Goal: Task Accomplishment & Management: Use online tool/utility

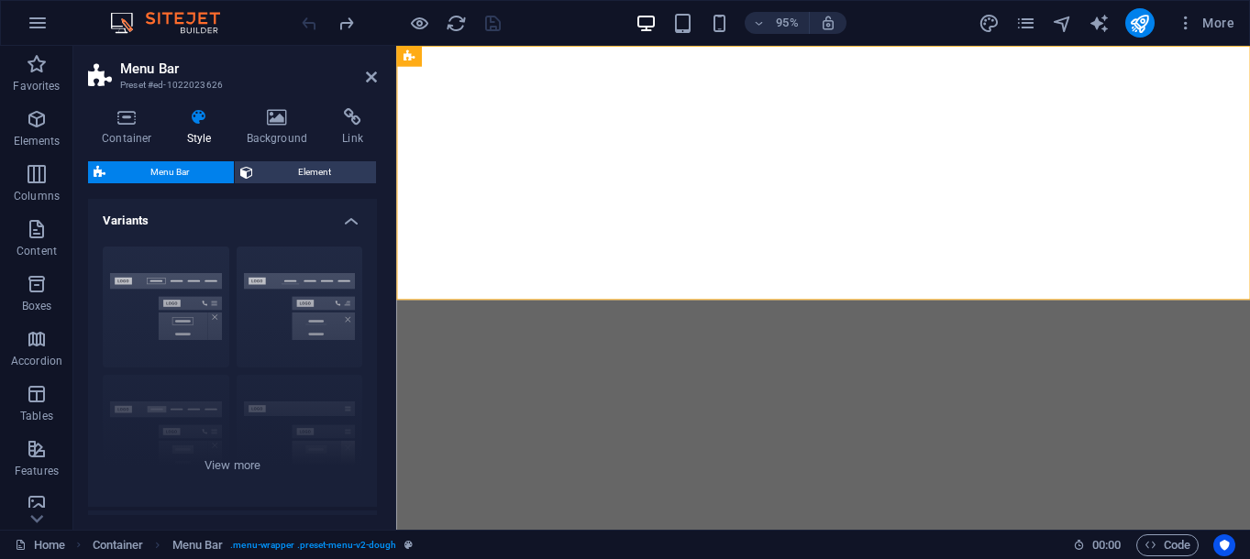
select select "rem"
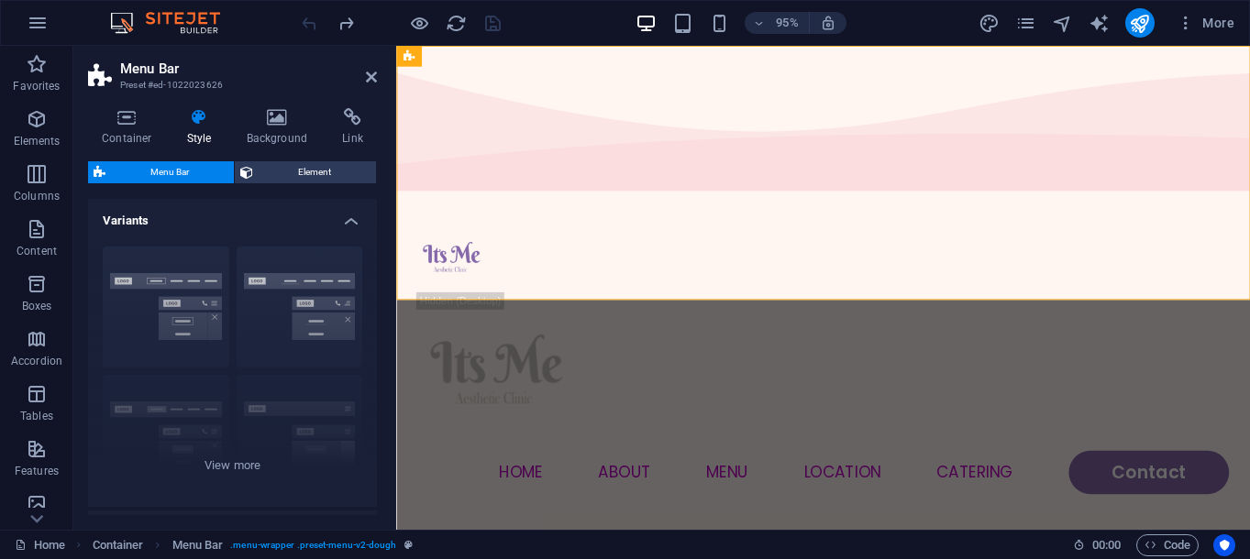
scroll to position [187, 0]
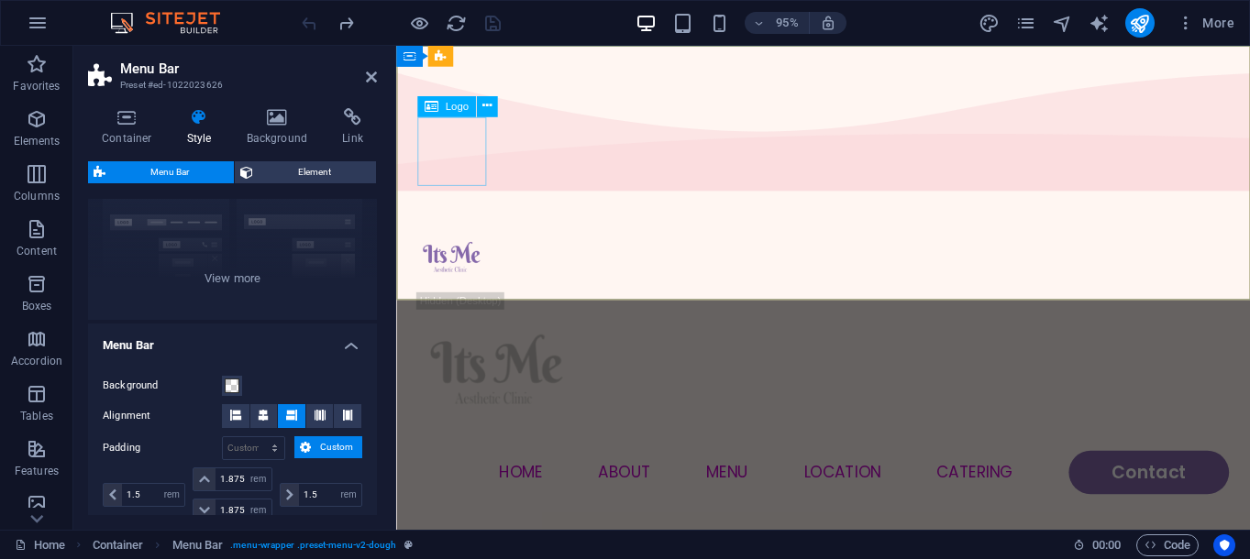
click at [447, 233] on div at bounding box center [845, 269] width 855 height 72
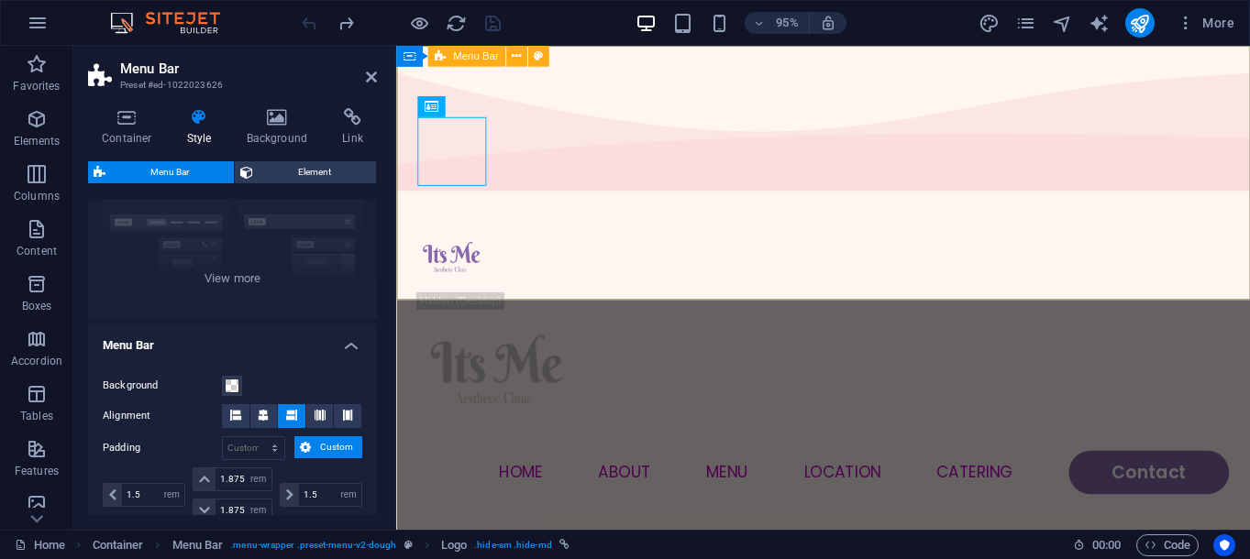
click at [414, 205] on div "Menu Home About Menu Location Catering Contact" at bounding box center [845, 375] width 899 height 340
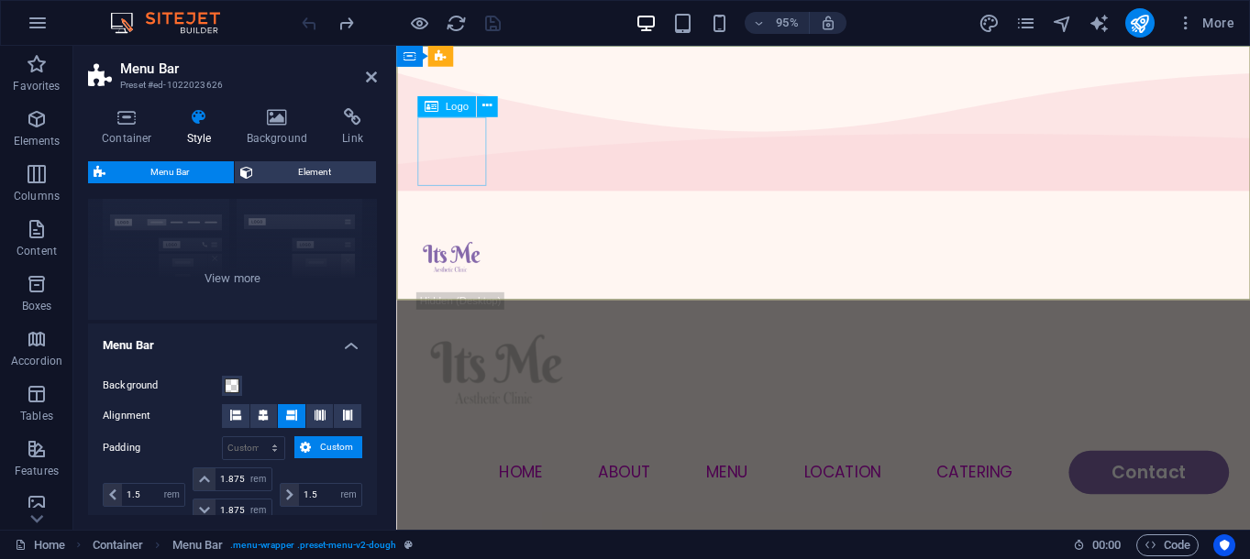
click at [435, 233] on div at bounding box center [845, 269] width 855 height 72
select select "px"
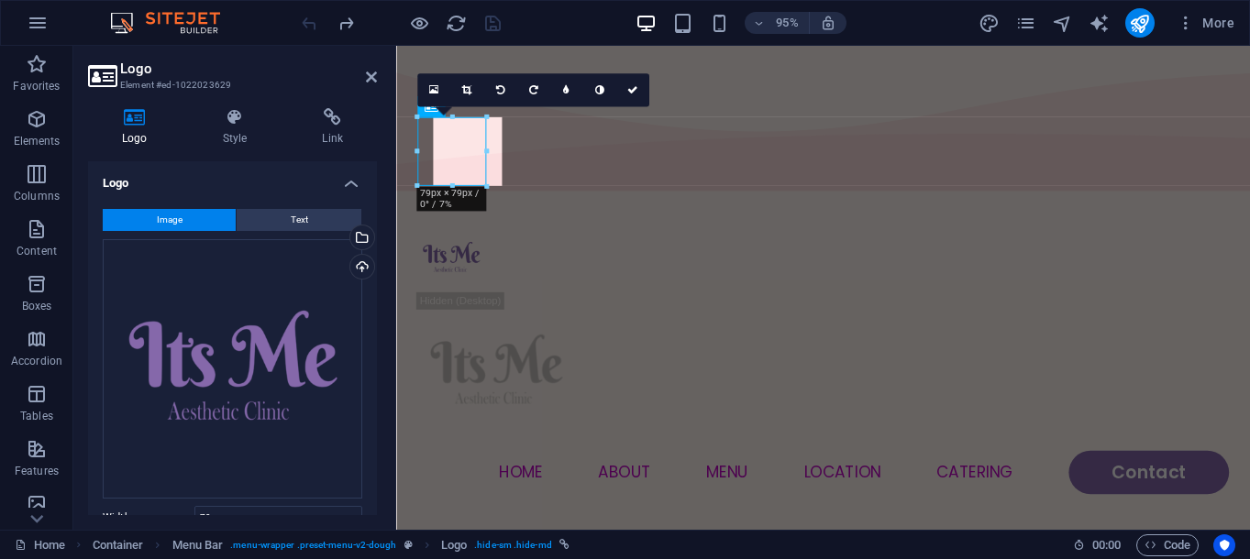
click at [115, 133] on h4 "Logo" at bounding box center [138, 127] width 101 height 39
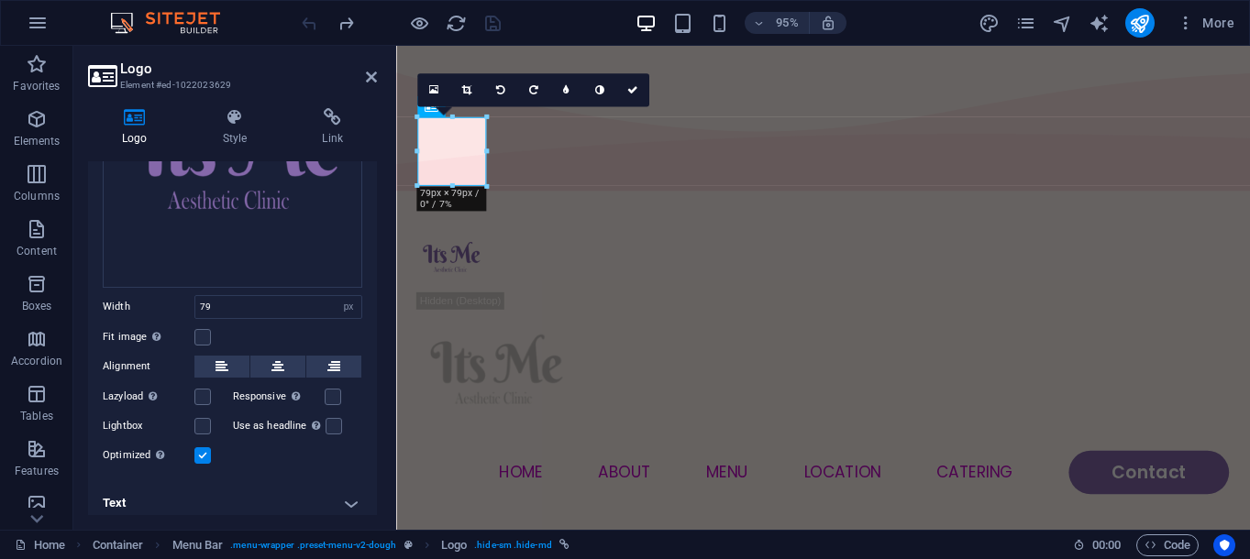
scroll to position [221, 0]
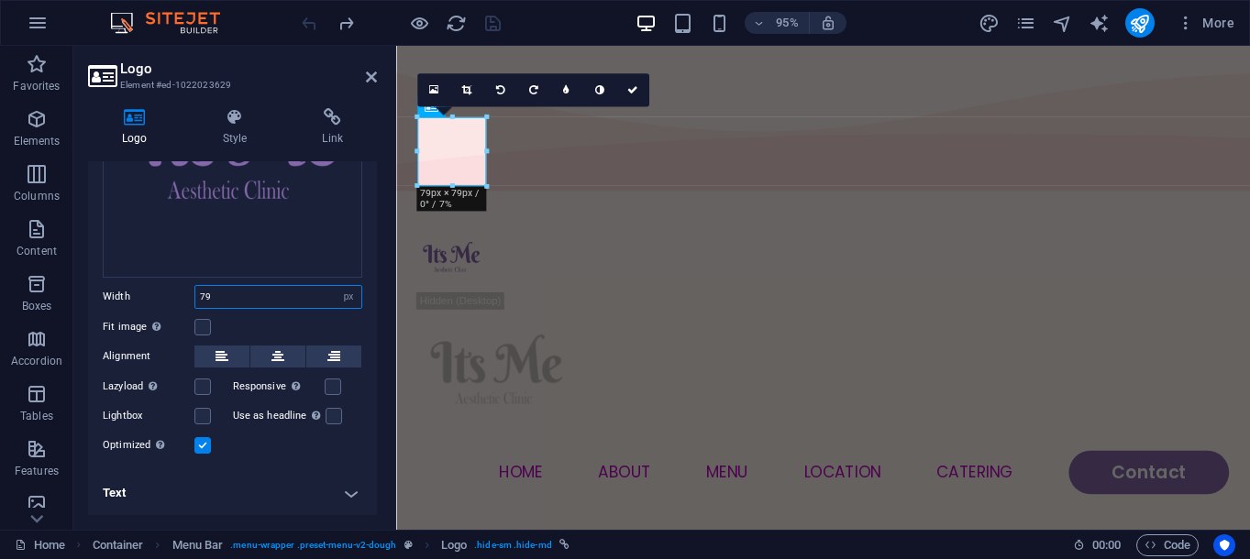
click at [251, 293] on input "79" at bounding box center [278, 297] width 166 height 22
click at [1150, 305] on div at bounding box center [845, 388] width 855 height 167
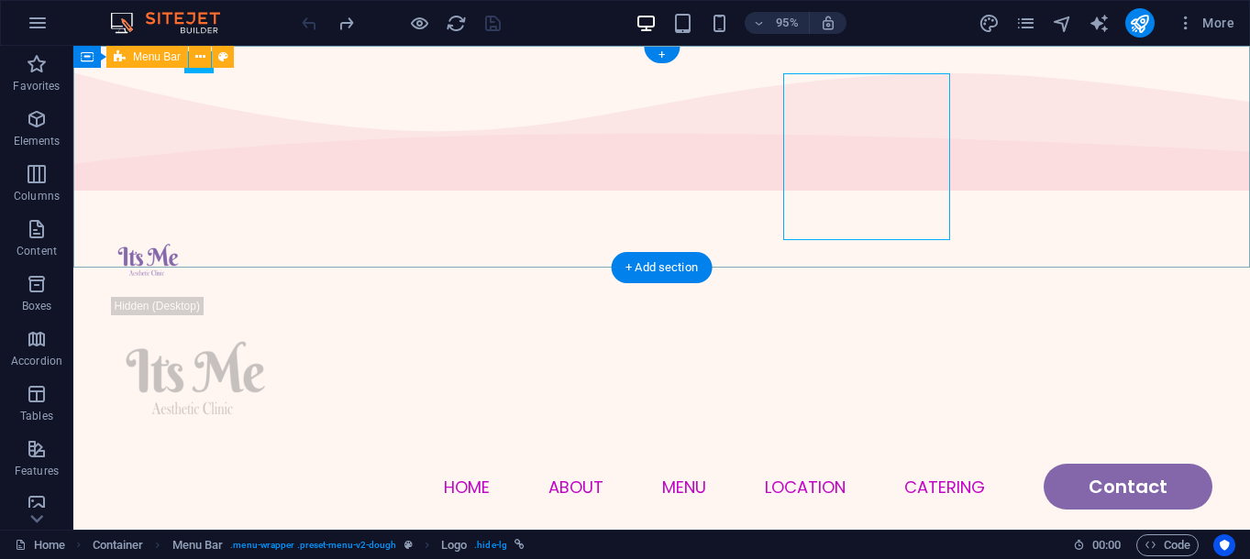
click at [1146, 197] on div "Menu Home About Menu Location Catering Contact" at bounding box center [661, 367] width 1177 height 340
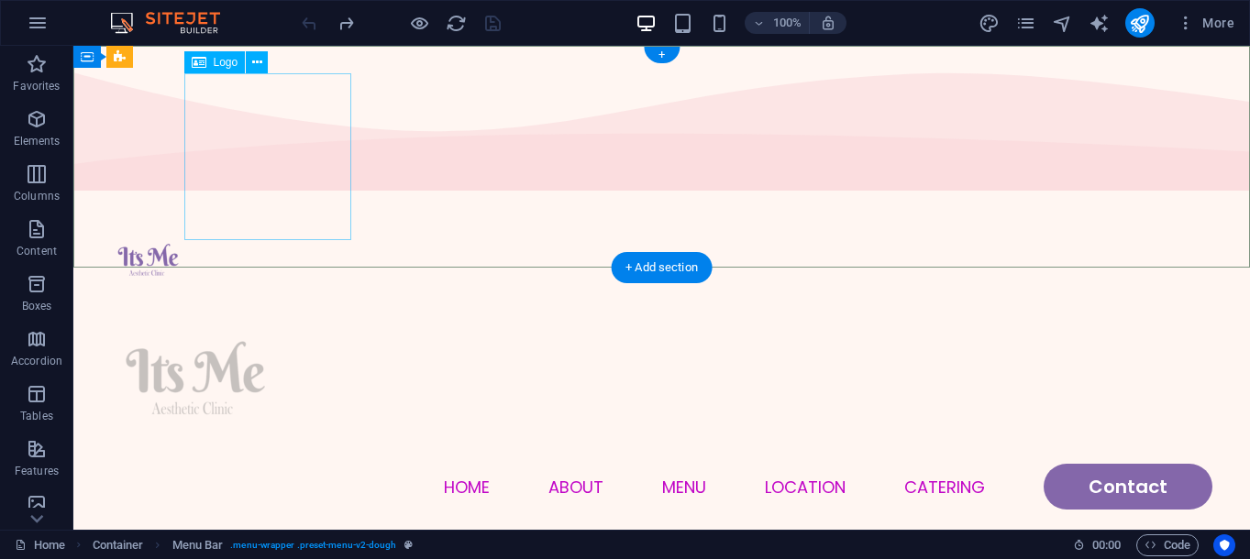
click at [271, 297] on div at bounding box center [662, 380] width 1101 height 167
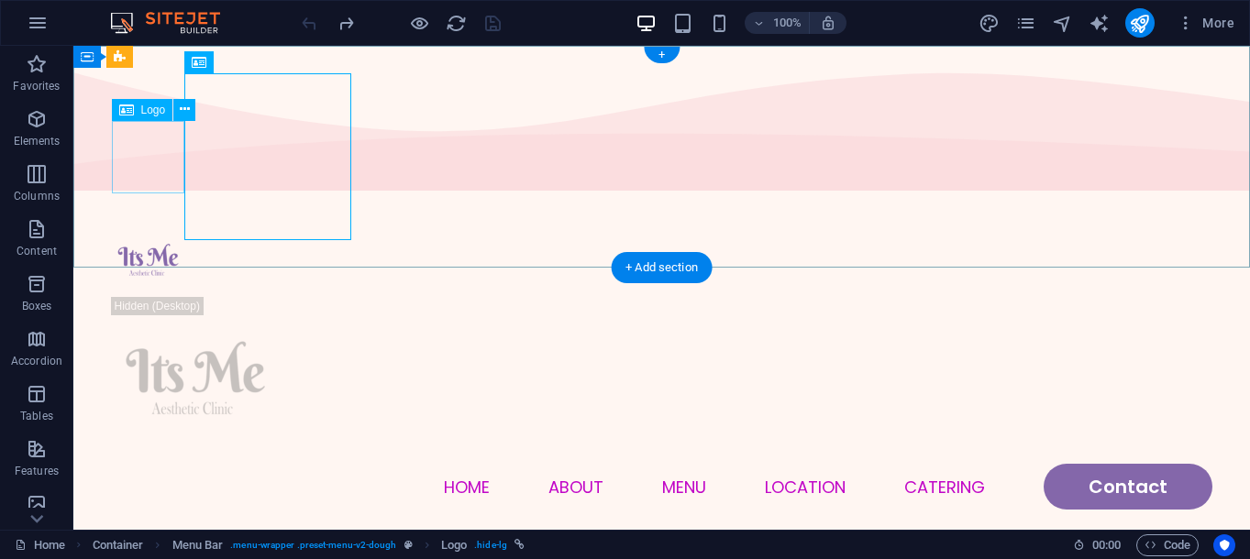
click at [143, 225] on div at bounding box center [662, 261] width 1101 height 72
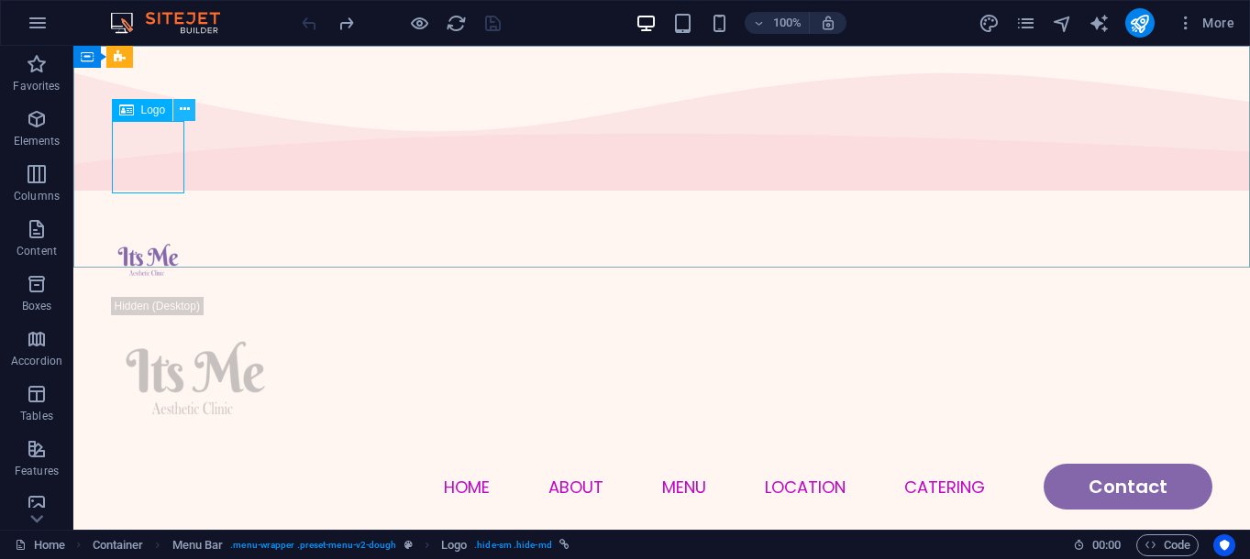
click at [183, 113] on icon at bounding box center [185, 109] width 10 height 19
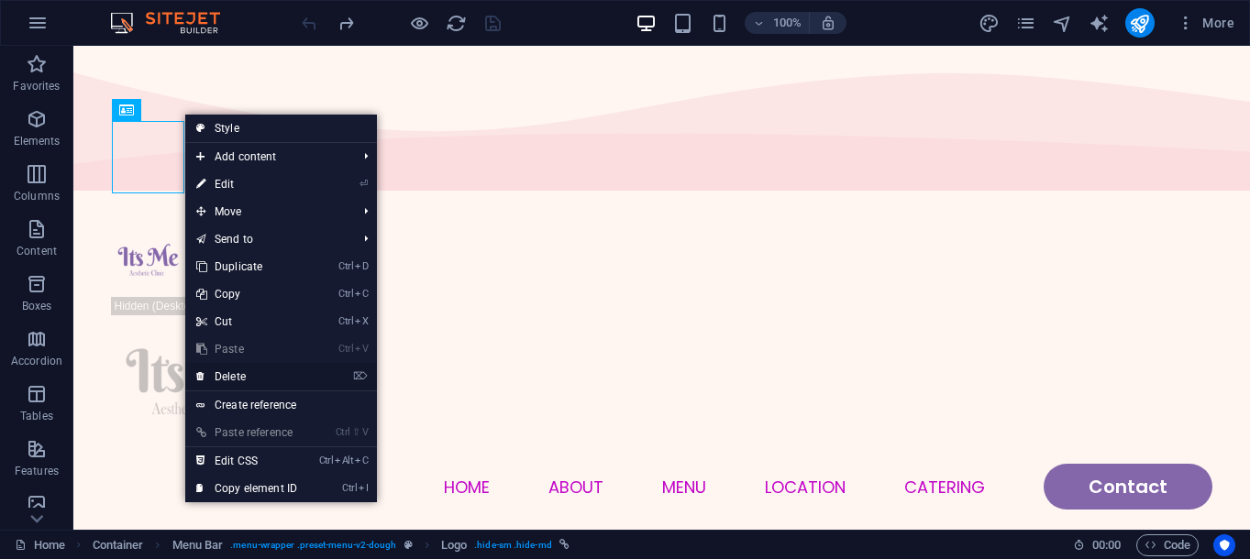
click at [271, 380] on link "⌦ Delete" at bounding box center [246, 377] width 123 height 28
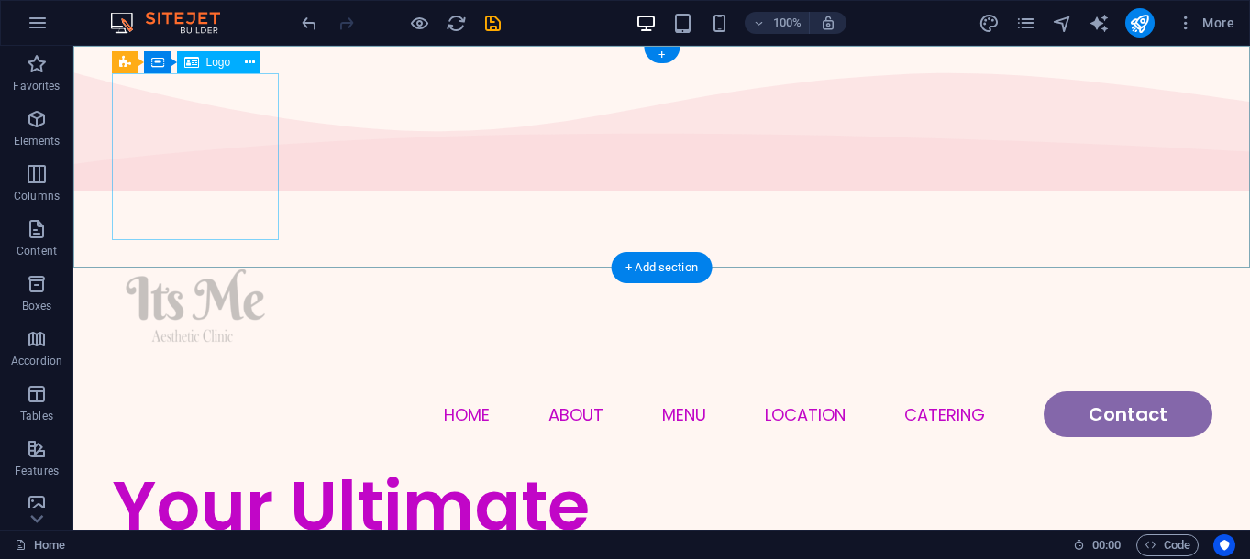
click at [217, 225] on div at bounding box center [662, 308] width 1101 height 167
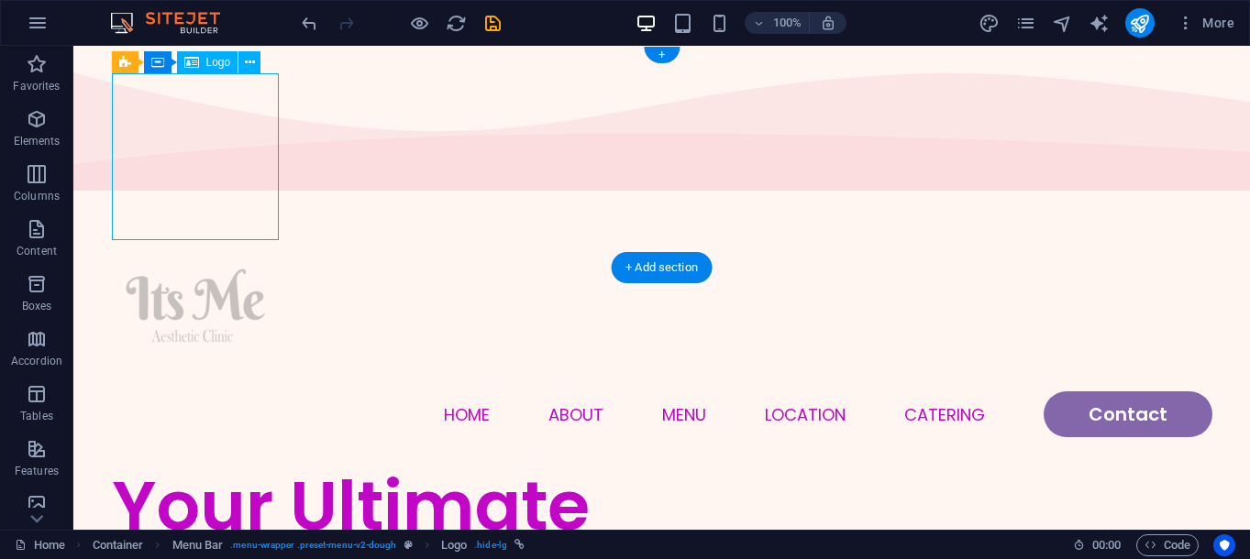
click at [213, 225] on div at bounding box center [662, 308] width 1101 height 167
click at [210, 225] on div at bounding box center [662, 308] width 1101 height 167
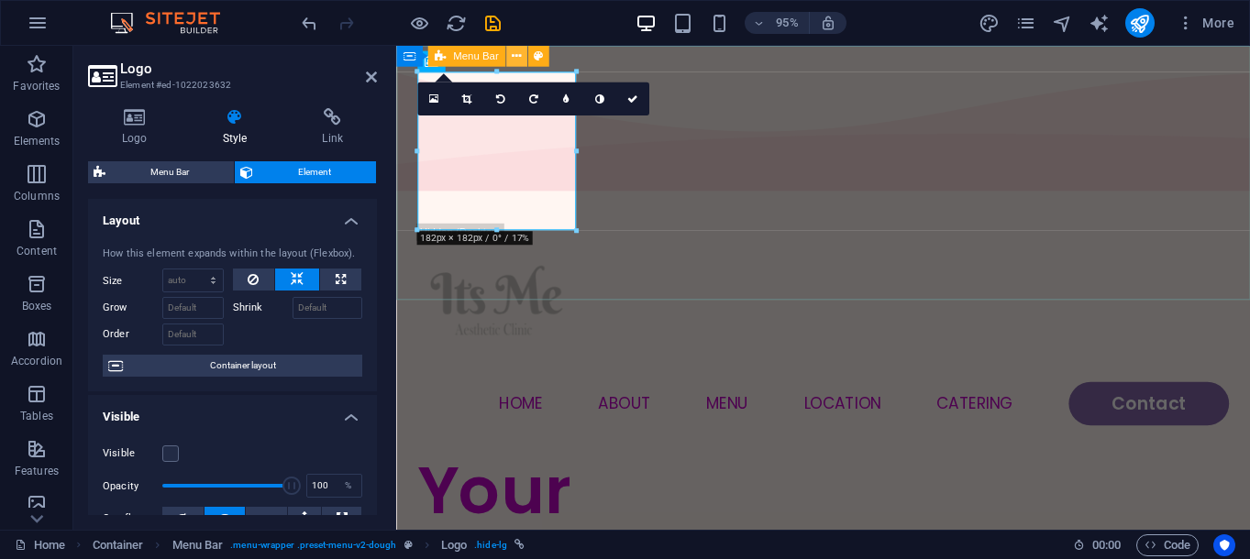
click at [518, 60] on icon at bounding box center [516, 56] width 9 height 18
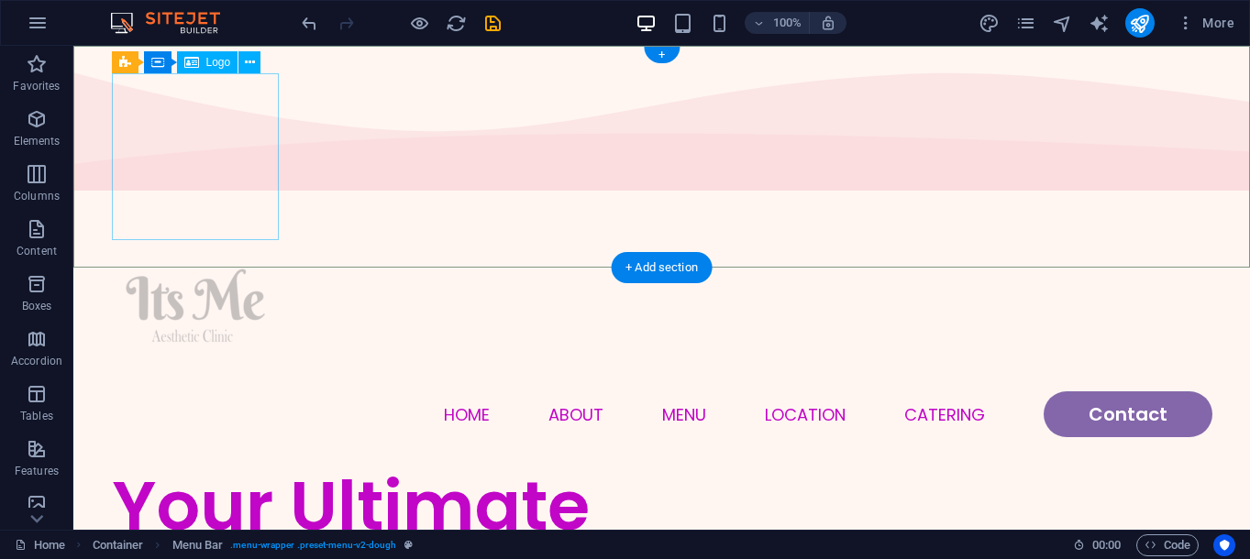
click at [180, 225] on div at bounding box center [662, 308] width 1101 height 167
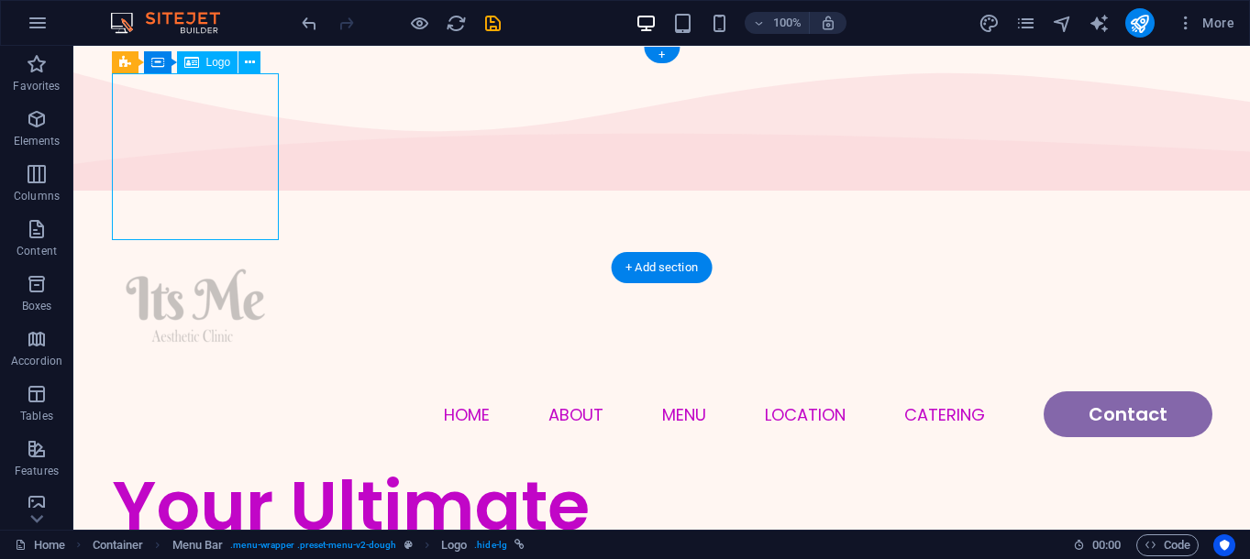
click at [184, 225] on div at bounding box center [662, 308] width 1101 height 167
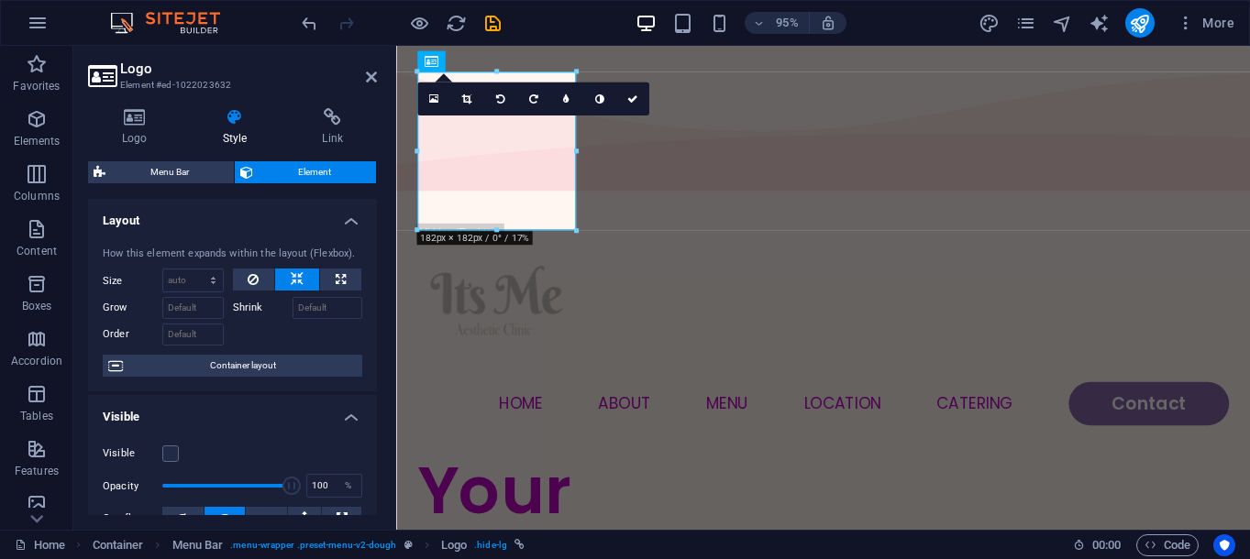
scroll to position [29, 0]
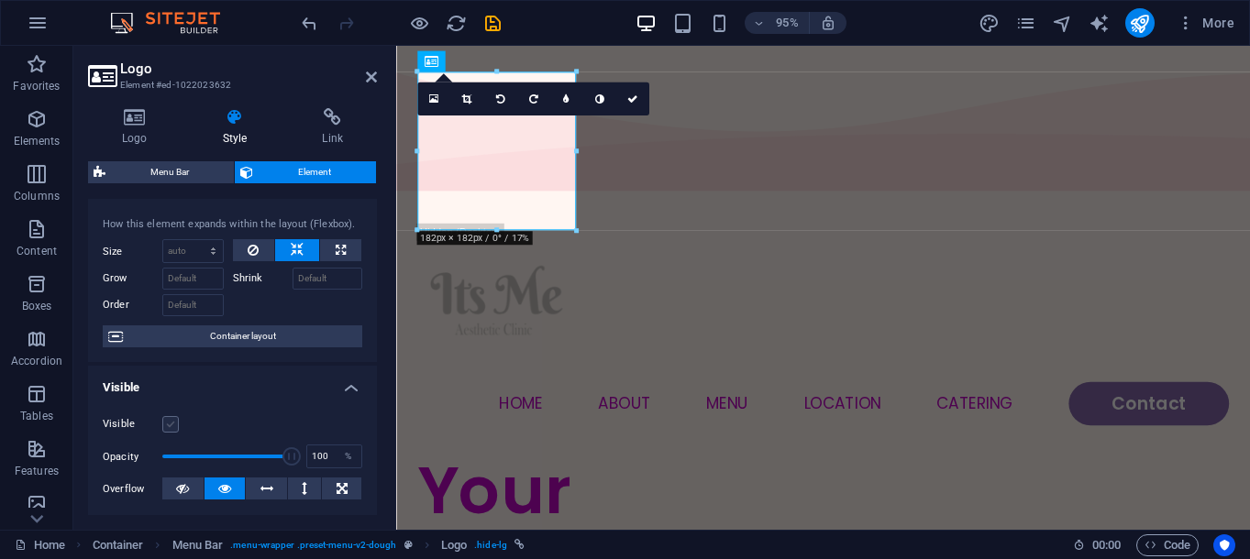
click at [169, 422] on label at bounding box center [170, 424] width 17 height 17
click at [0, 0] on input "Visible" at bounding box center [0, 0] width 0 height 0
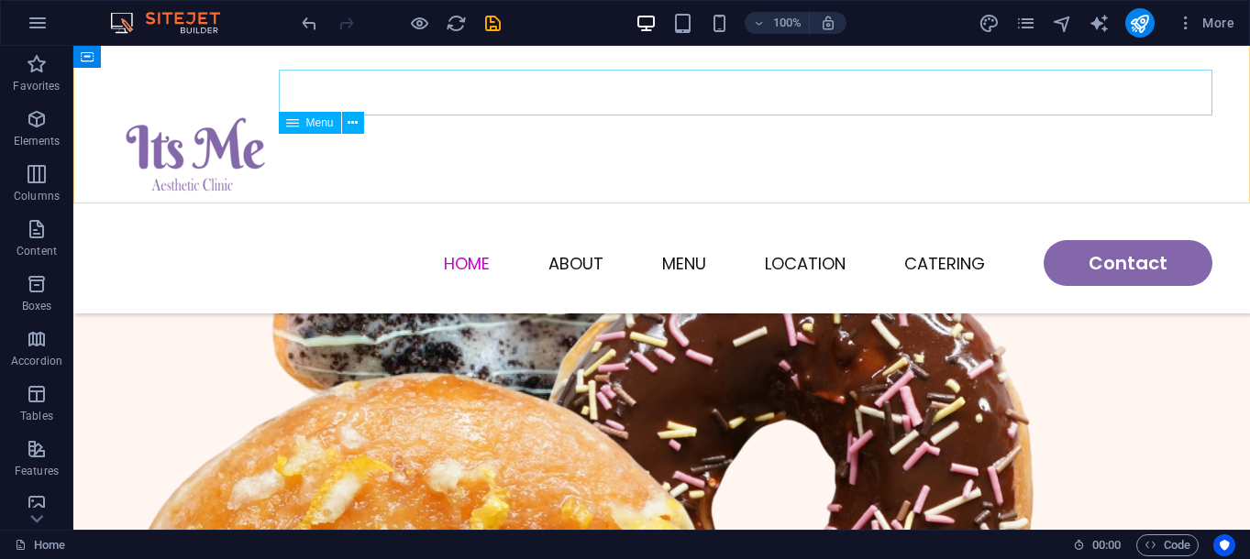
scroll to position [0, 0]
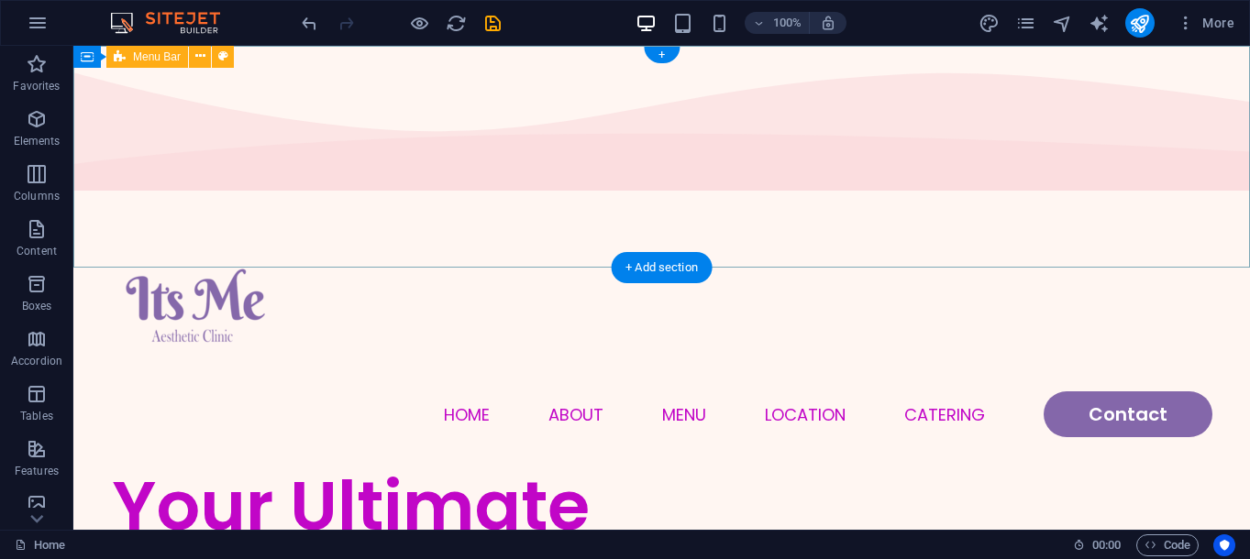
click at [517, 228] on div "Menu Home About Menu Location Catering Contact" at bounding box center [661, 331] width 1177 height 268
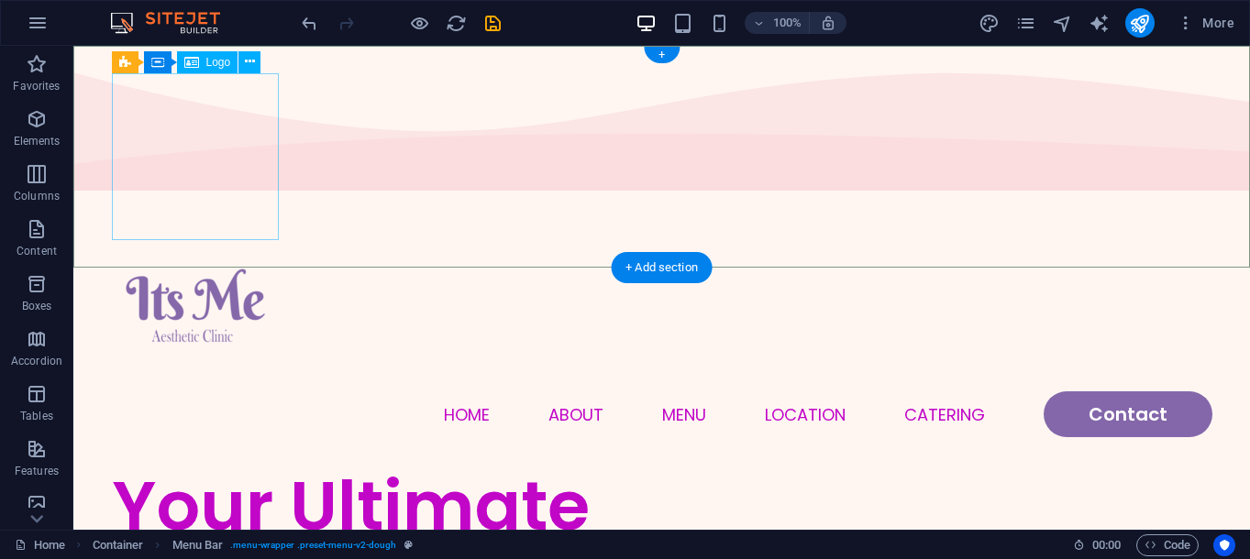
click at [221, 225] on div at bounding box center [662, 308] width 1101 height 167
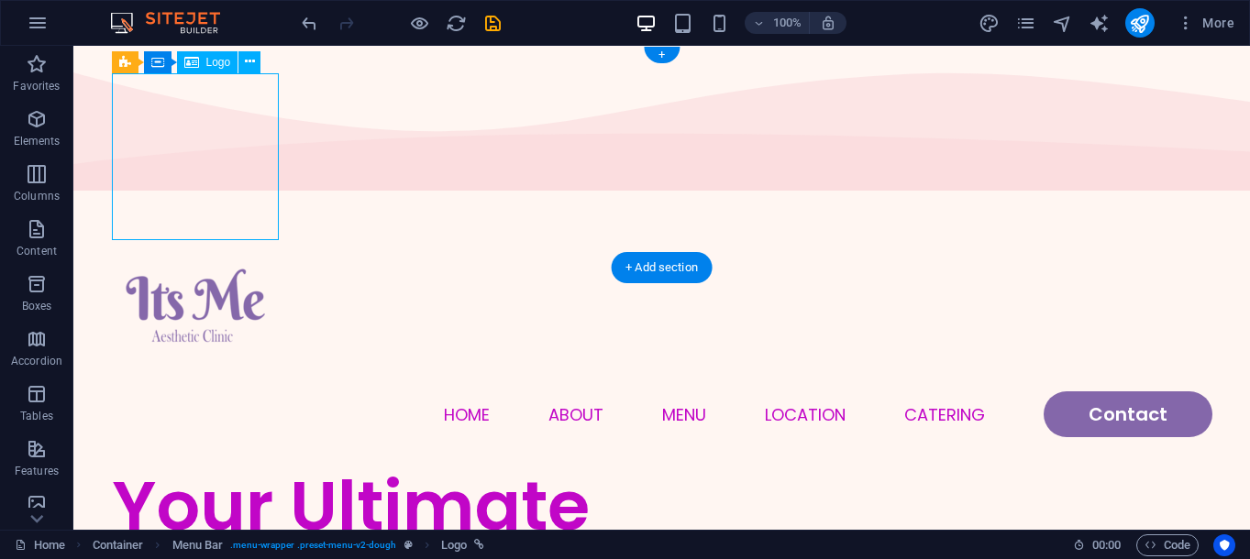
click at [213, 225] on div at bounding box center [662, 308] width 1101 height 167
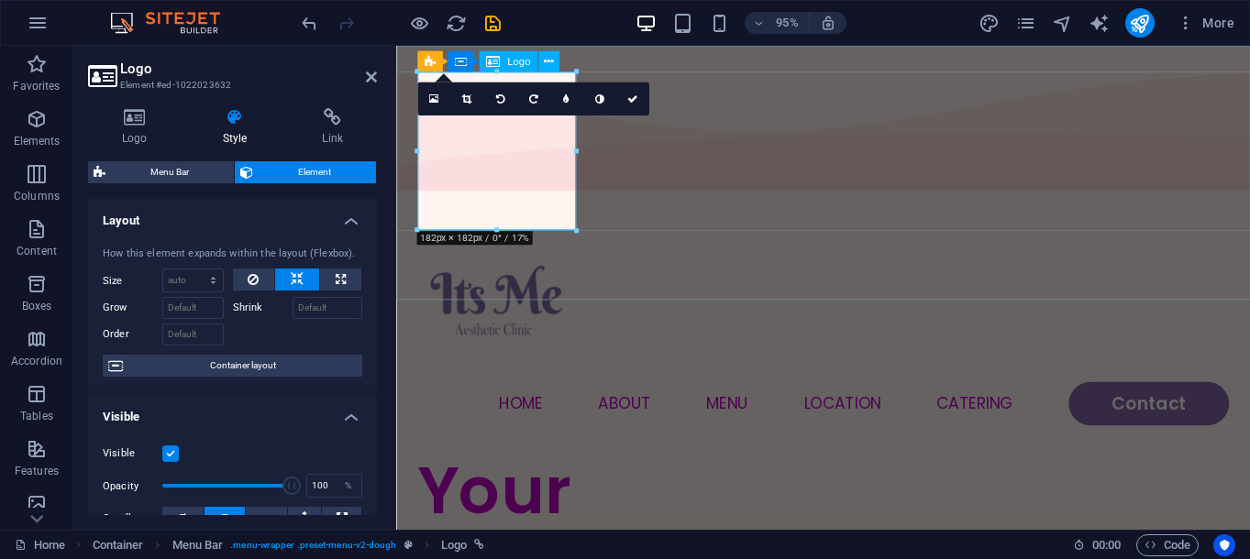
drag, startPoint x: 887, startPoint y: 275, endPoint x: 505, endPoint y: 216, distance: 386.2
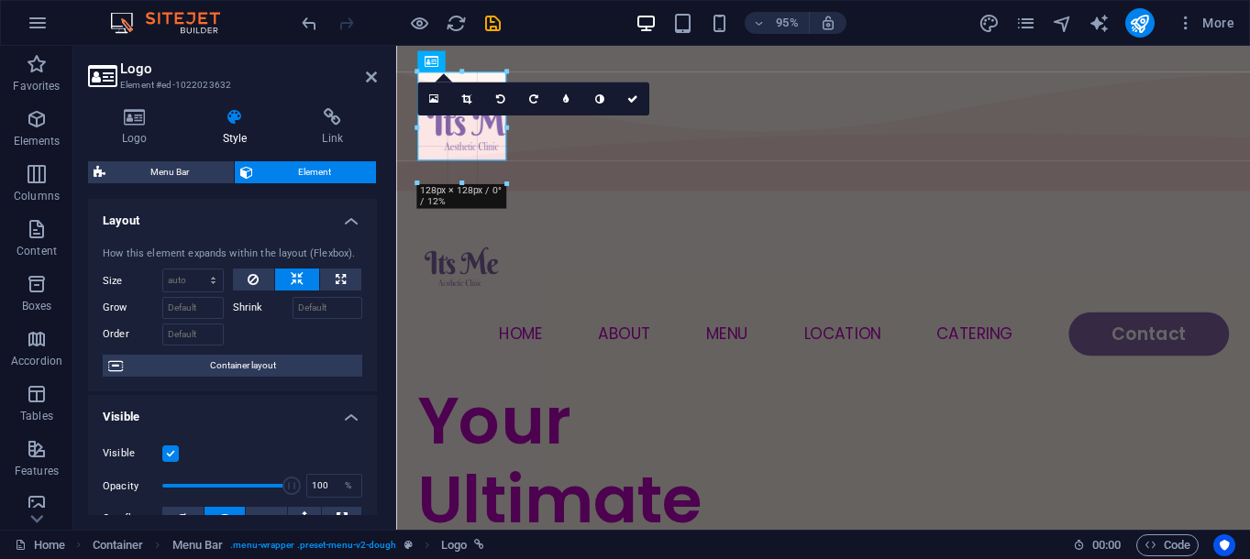
drag, startPoint x: 495, startPoint y: 229, endPoint x: 513, endPoint y: 156, distance: 75.4
click at [513, 156] on div "Container H1 Container Container 2 columns Container Container Menu Bar Contain…" at bounding box center [823, 288] width 854 height 484
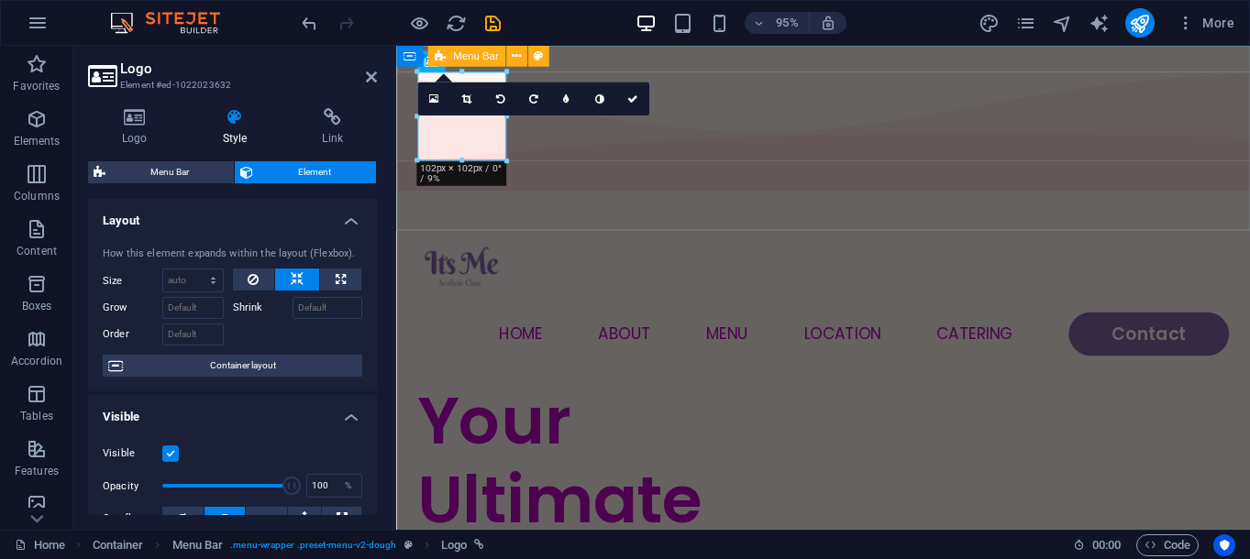
click at [764, 400] on div "Your Ultimate Beauty Solution" at bounding box center [631, 565] width 427 height 330
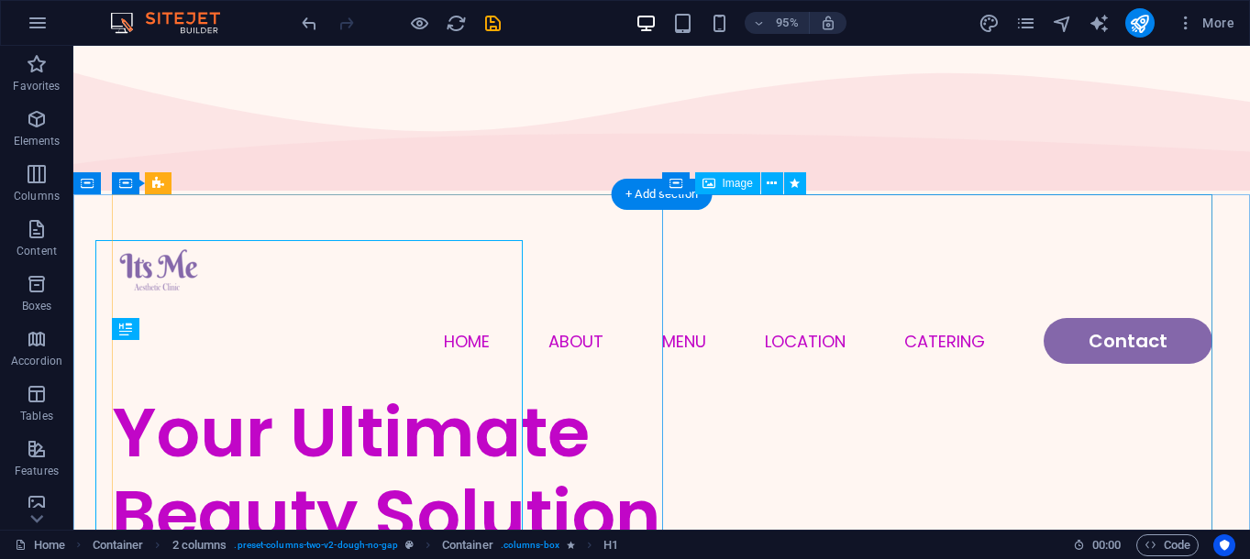
click at [841, 197] on div "Menu Home About Menu Location Catering Contact" at bounding box center [661, 294] width 1177 height 194
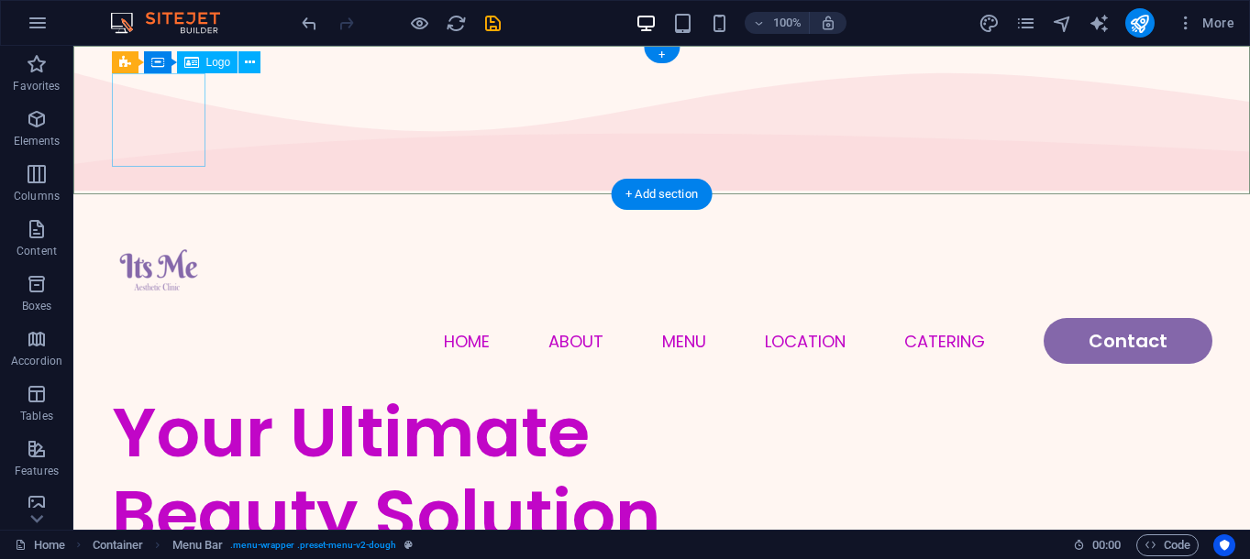
click at [171, 225] on div at bounding box center [662, 272] width 1101 height 94
select select "px"
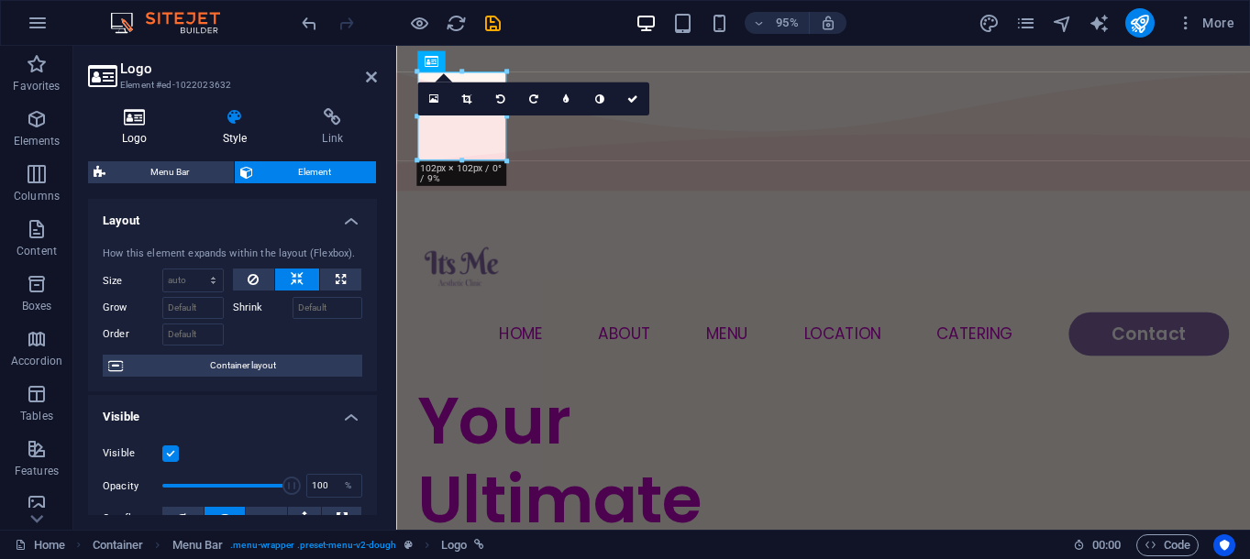
click at [132, 133] on h4 "Logo" at bounding box center [138, 127] width 101 height 39
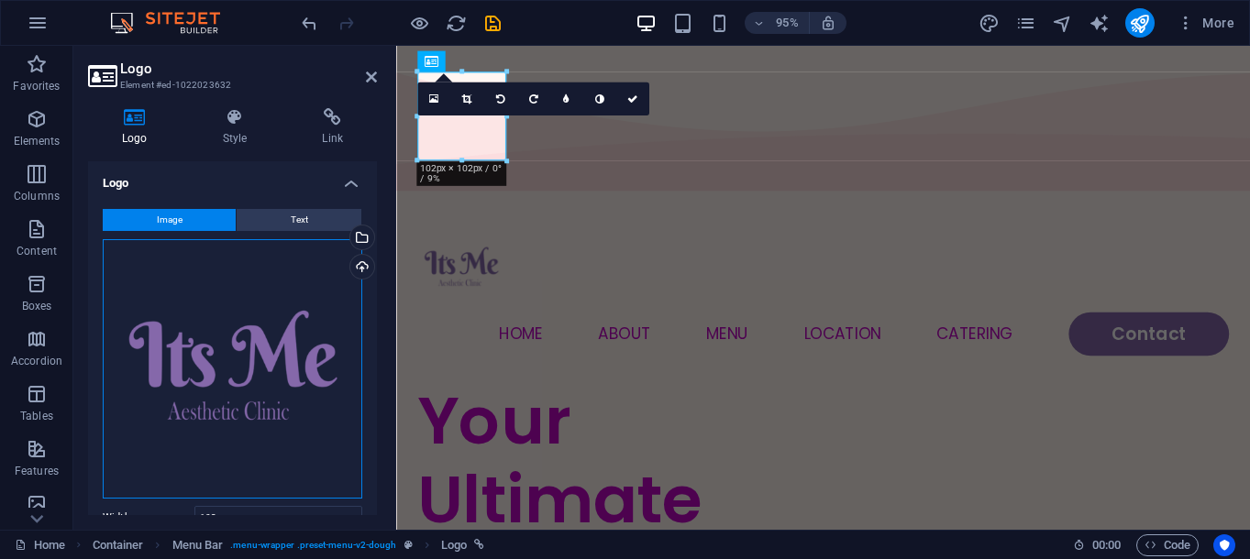
click at [301, 311] on div "Drag files here, click to choose files or select files from Files or our free s…" at bounding box center [233, 369] width 260 height 260
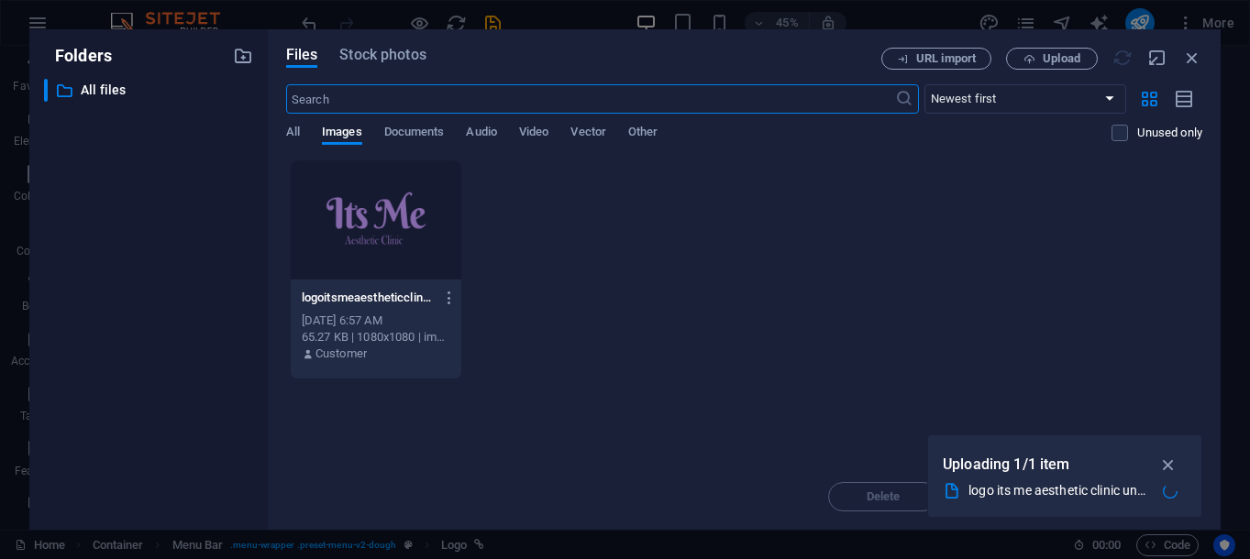
click at [1096, 494] on div "logo its me aesthetic clinic ungu tanpa ukiran(2).png" at bounding box center [1059, 491] width 180 height 21
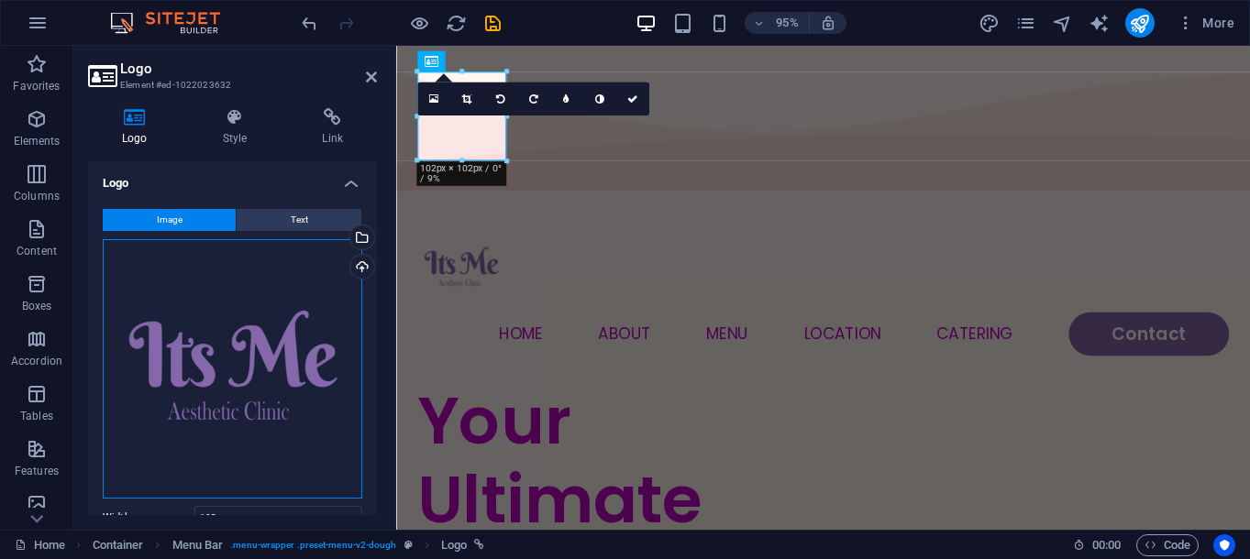
click at [235, 321] on div "Drag files here, click to choose files or select files from Files or our free s…" at bounding box center [233, 369] width 260 height 260
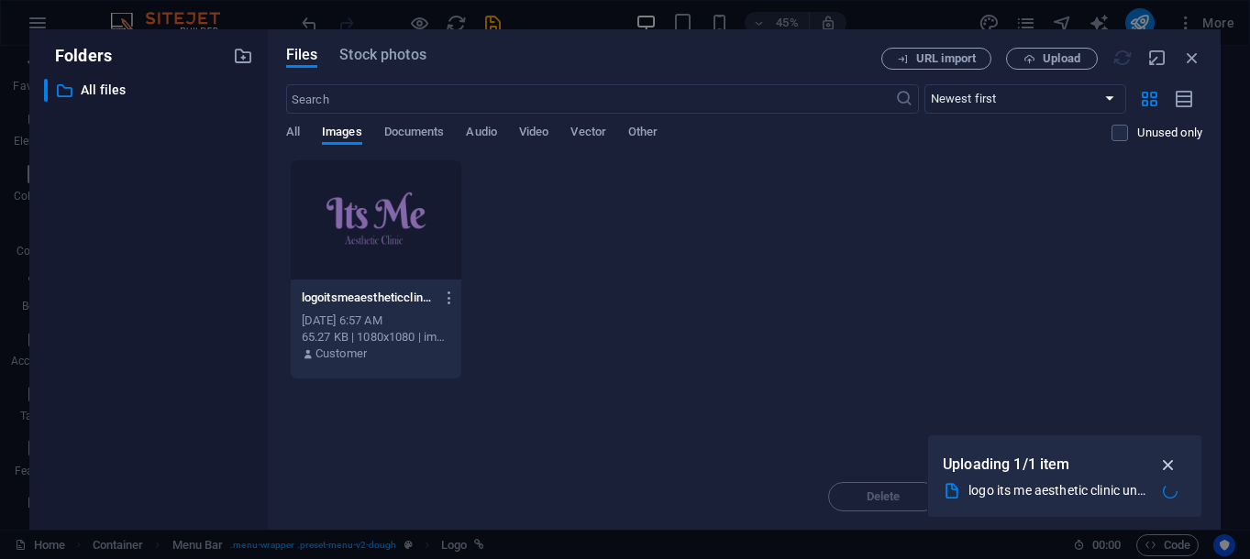
click at [1171, 462] on icon "button" at bounding box center [1168, 465] width 21 height 20
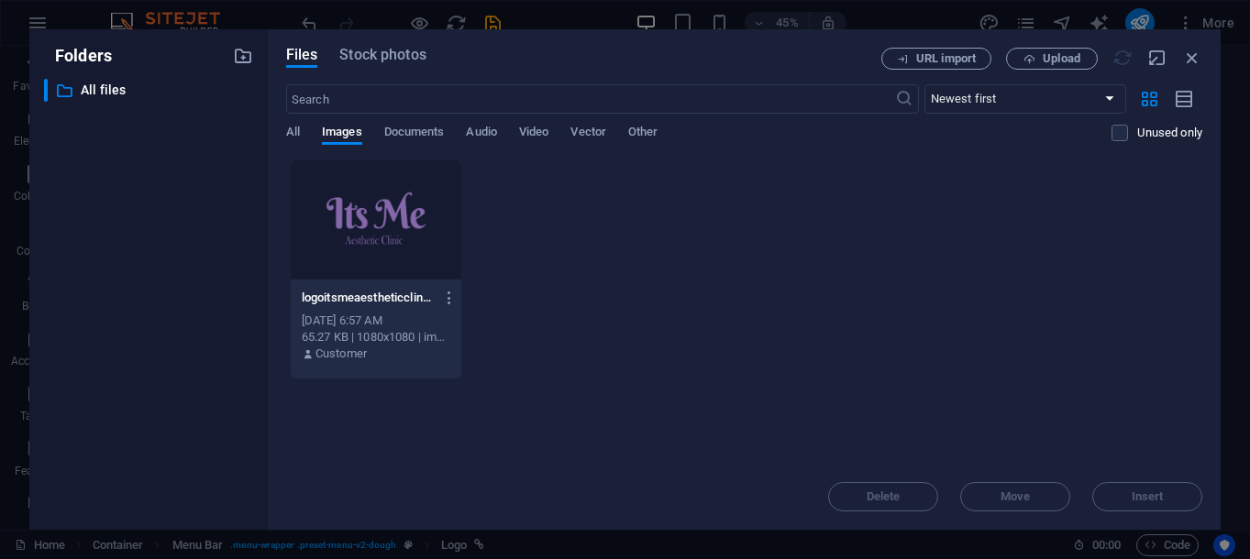
click at [622, 246] on div "logoitsmeaestheticclinicungutanpaukiran-yOwwc1E2-IW4ubWxXZzbzw.png logoitsmeaes…" at bounding box center [744, 270] width 916 height 220
click at [1025, 52] on button "Upload" at bounding box center [1052, 59] width 92 height 22
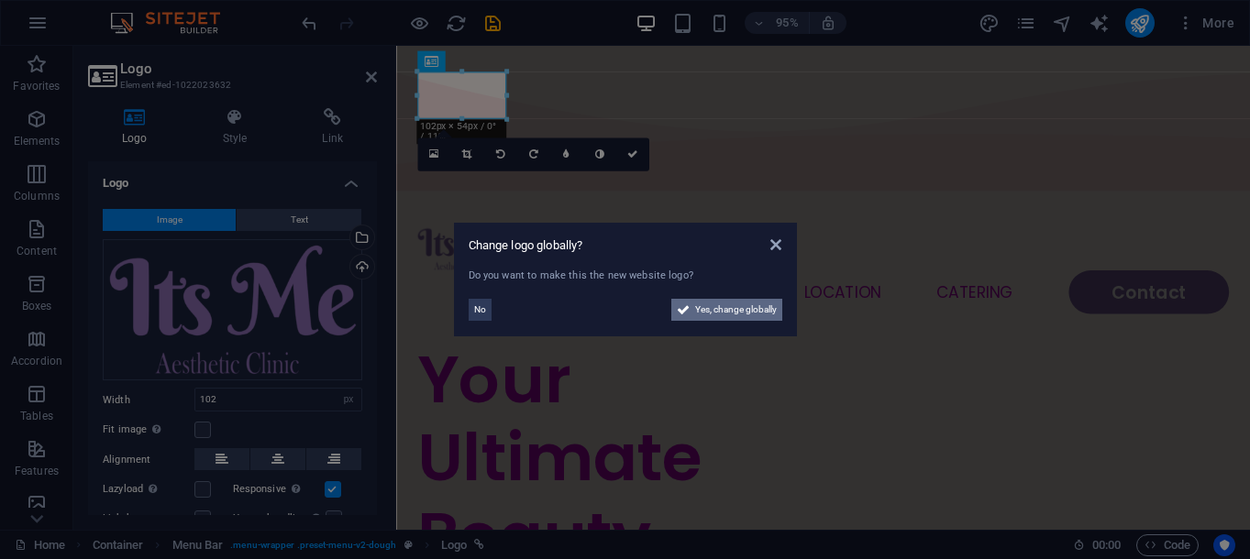
click at [760, 314] on span "Yes, change globally" at bounding box center [736, 310] width 82 height 22
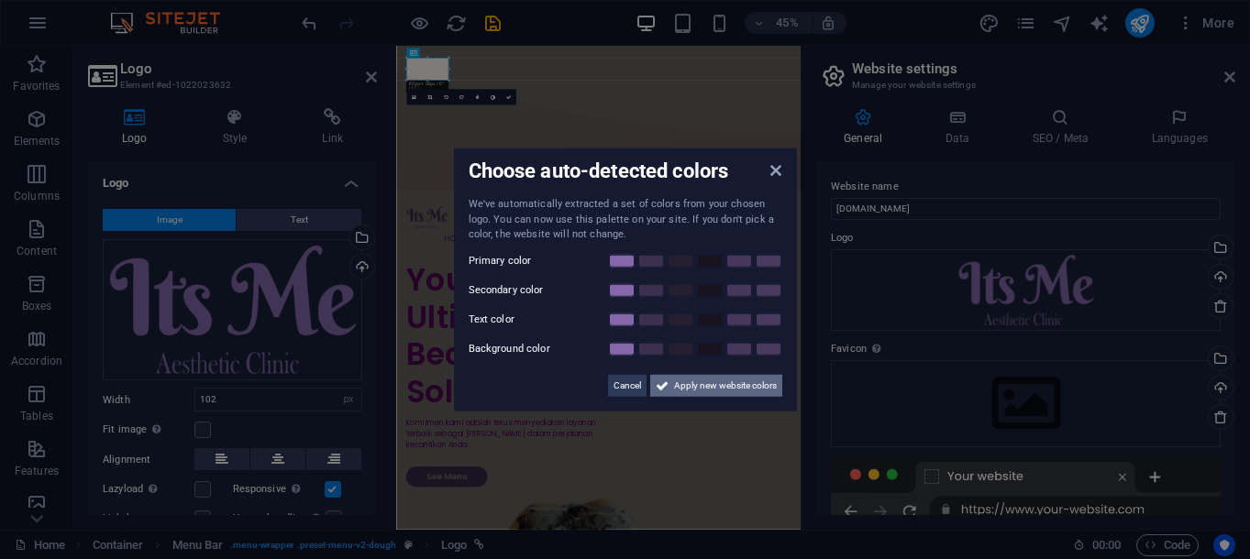
click at [704, 382] on span "Apply new website colors" at bounding box center [725, 385] width 103 height 22
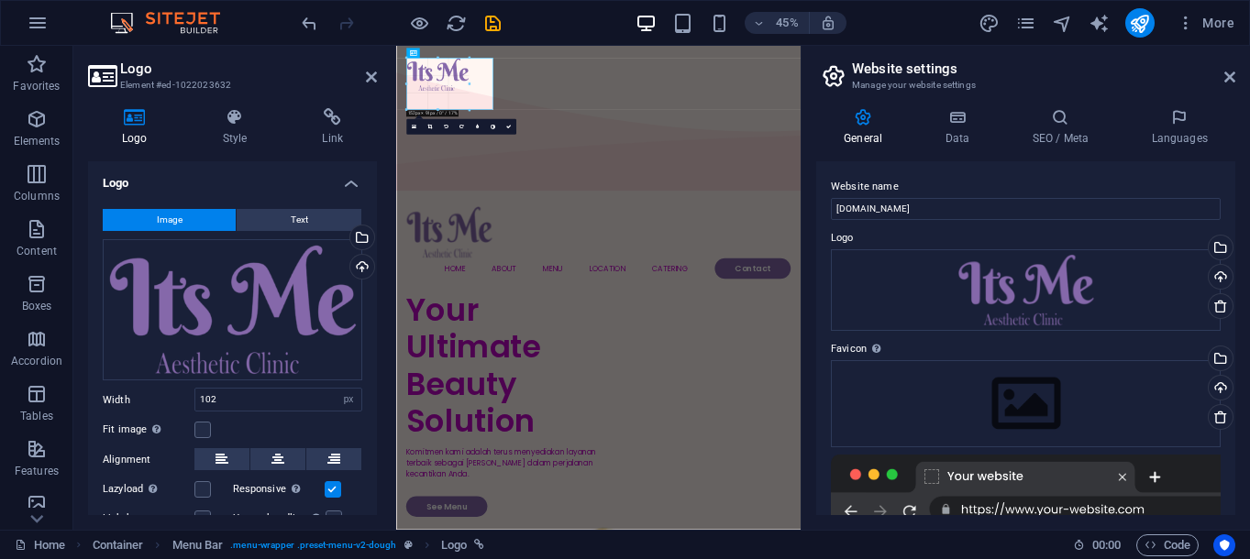
drag, startPoint x: 447, startPoint y: 83, endPoint x: 546, endPoint y: 144, distance: 116.6
click at [546, 144] on div "2 columns Container H1 Container 2 columns Container Container Menu Bar Contain…" at bounding box center [598, 288] width 404 height 484
type input "210"
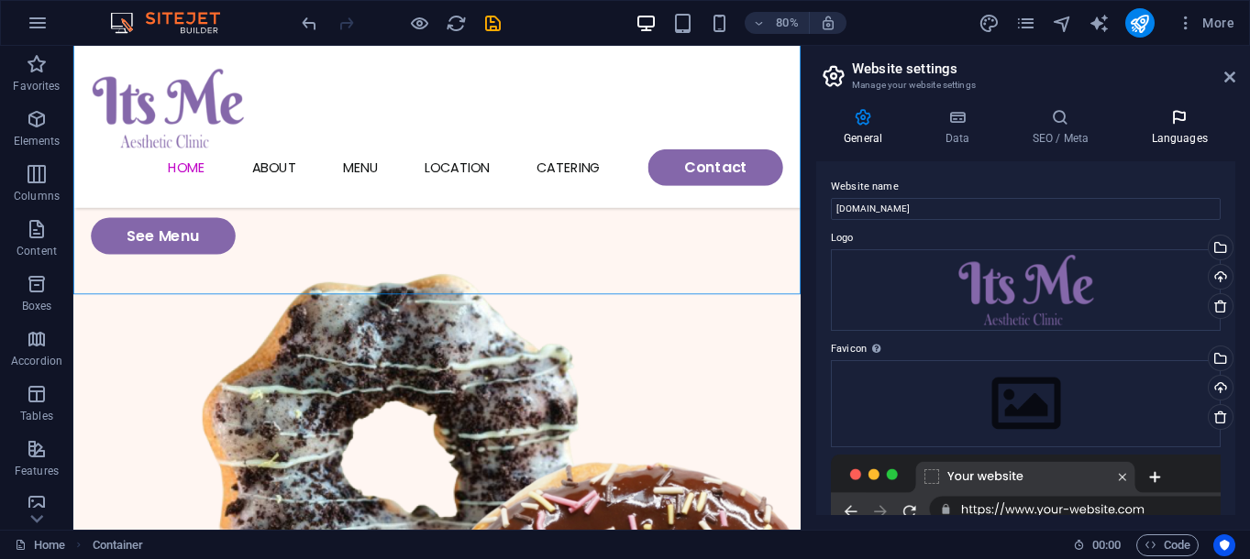
scroll to position [418, 0]
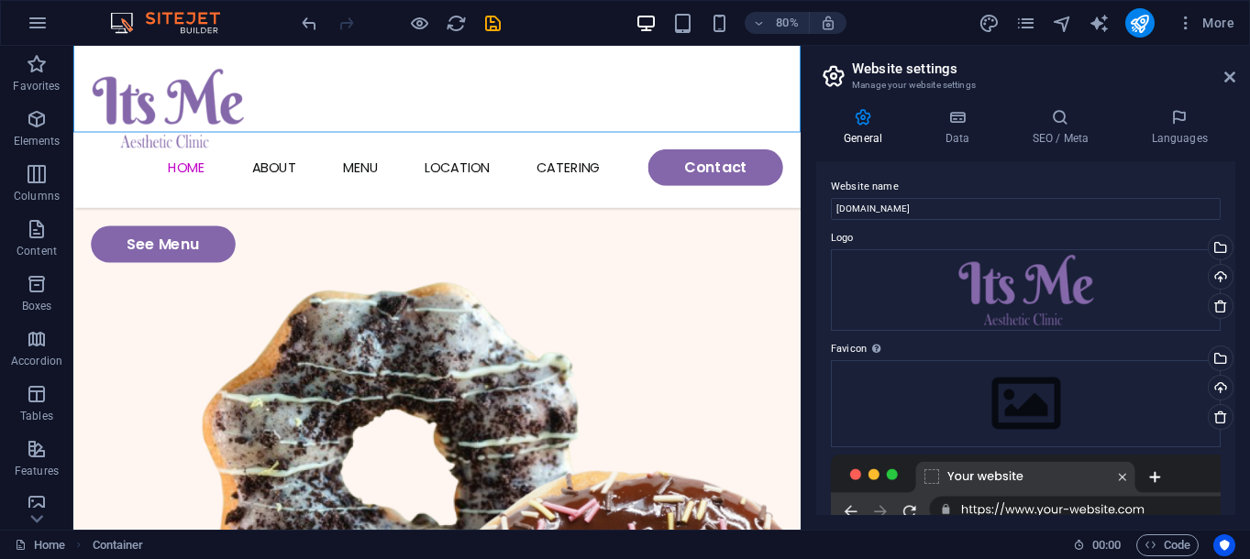
click at [1235, 85] on aside "Website settings Manage your website settings General Data SEO / Meta Languages…" at bounding box center [1025, 288] width 449 height 484
click at [1222, 74] on h2 "Website settings" at bounding box center [1043, 69] width 383 height 17
click at [1235, 75] on icon at bounding box center [1229, 77] width 11 height 15
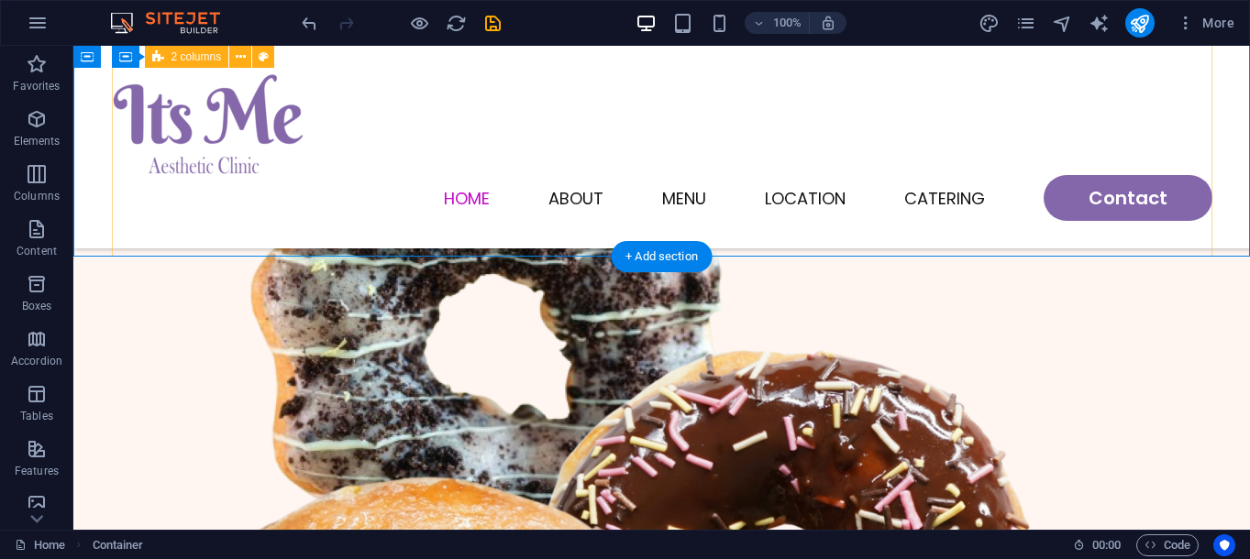
scroll to position [0, 0]
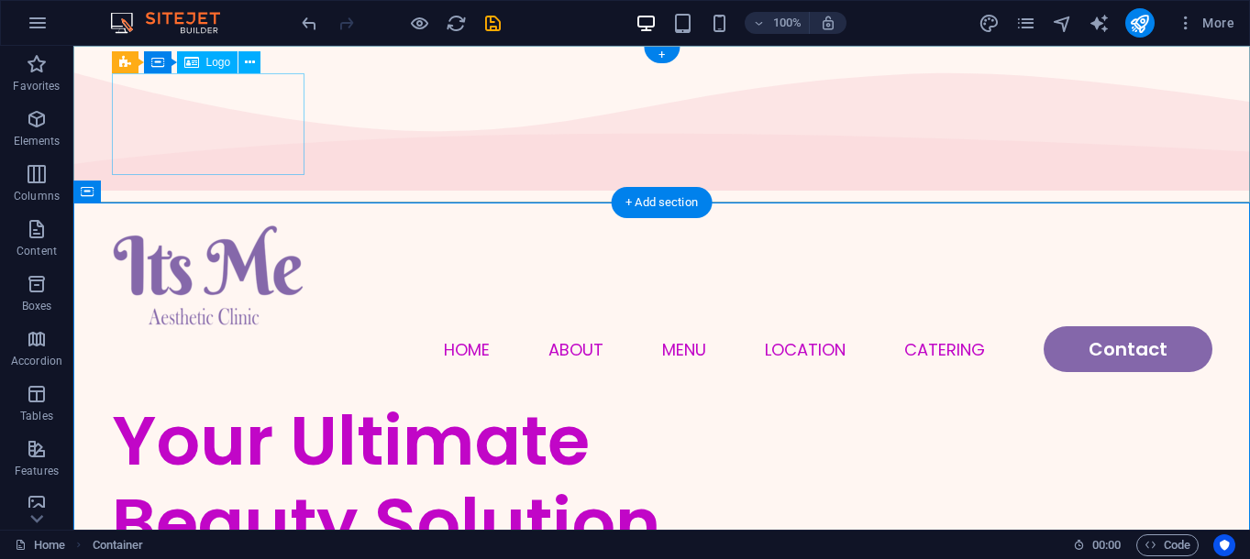
click at [253, 225] on div at bounding box center [662, 276] width 1101 height 102
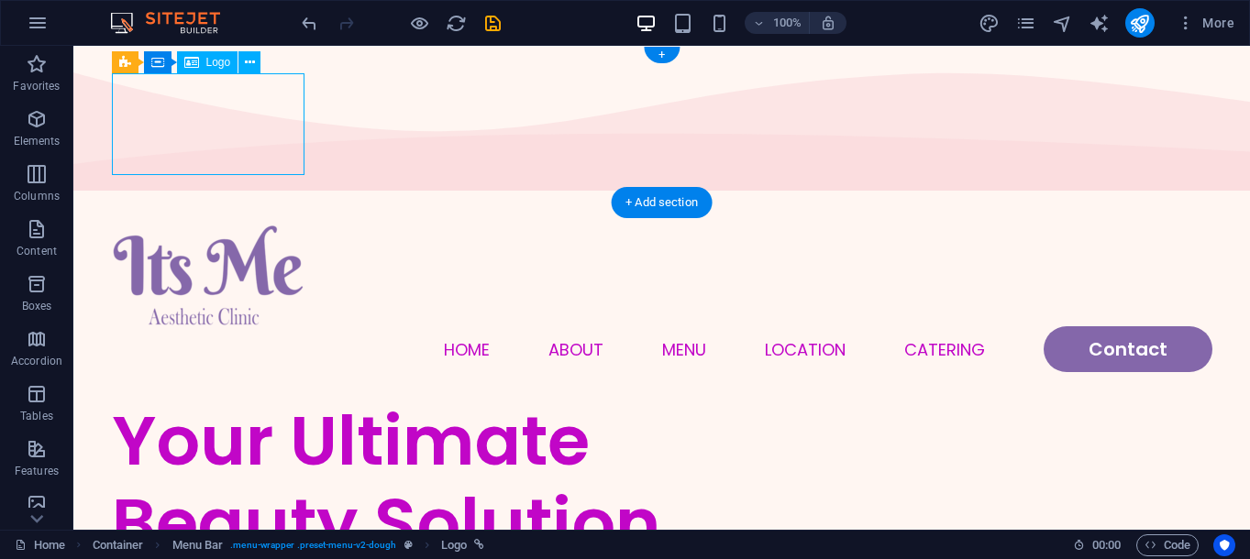
click at [282, 225] on div at bounding box center [662, 276] width 1101 height 102
select select "px"
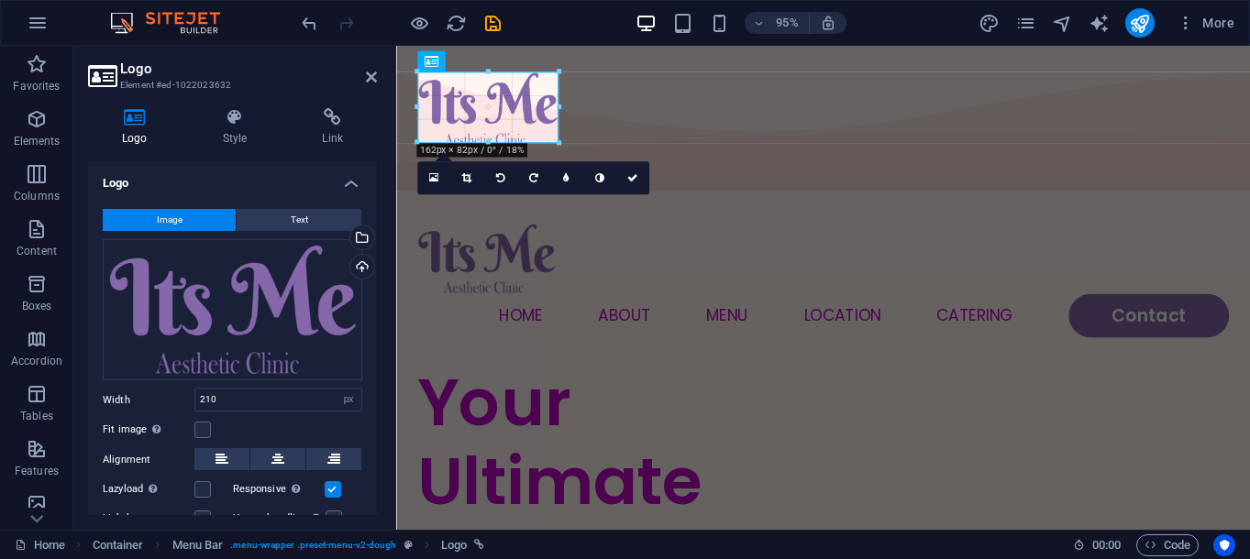
drag, startPoint x: 599, startPoint y: 171, endPoint x: 553, endPoint y: 142, distance: 54.0
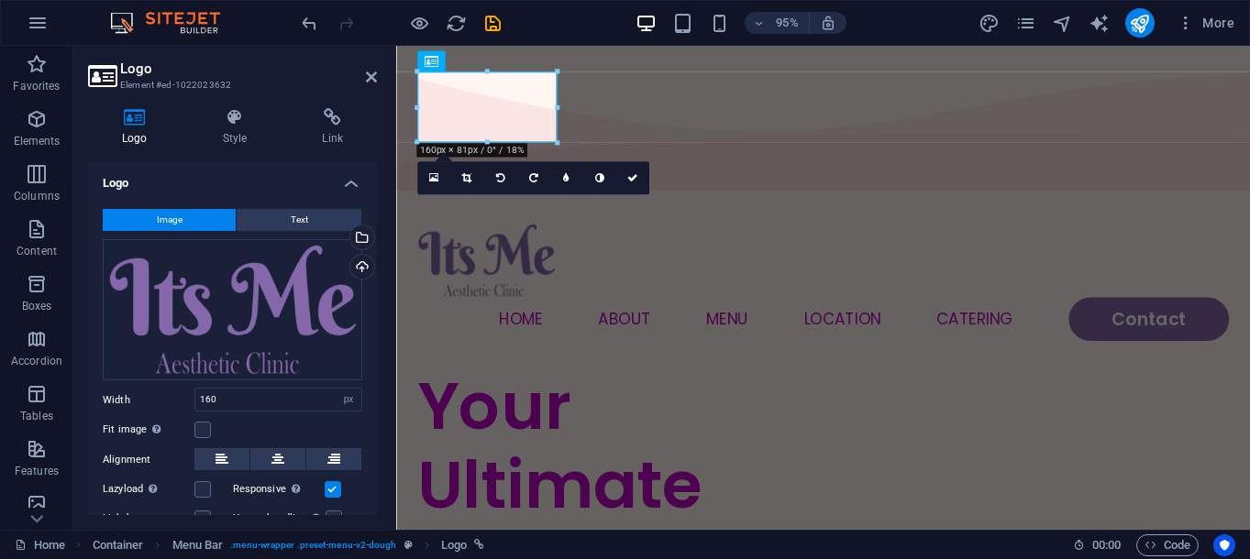
type input "160"
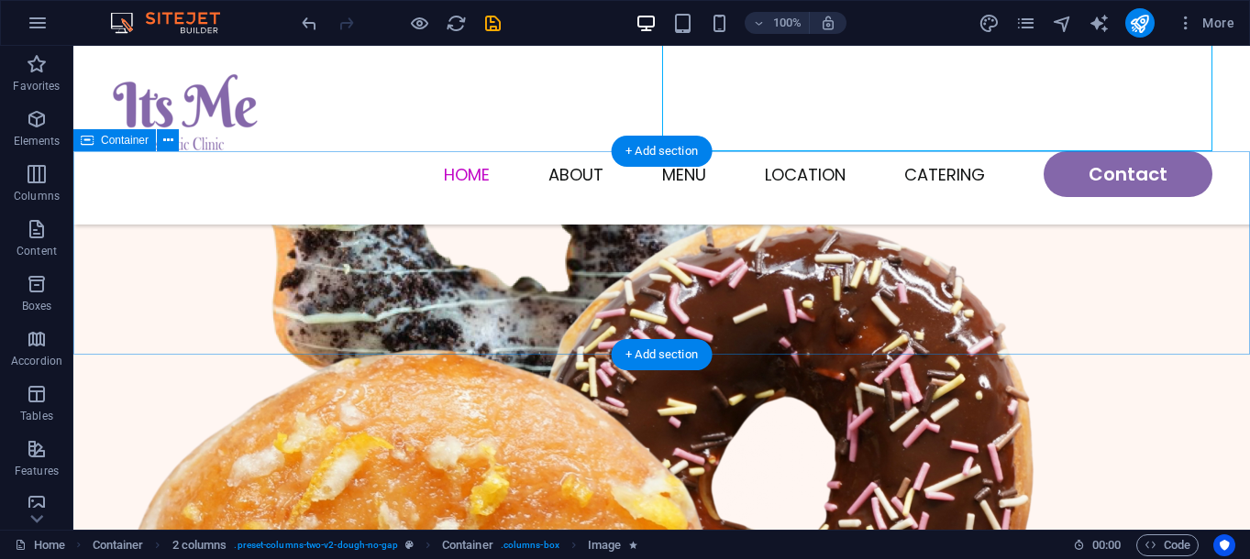
scroll to position [523, 0]
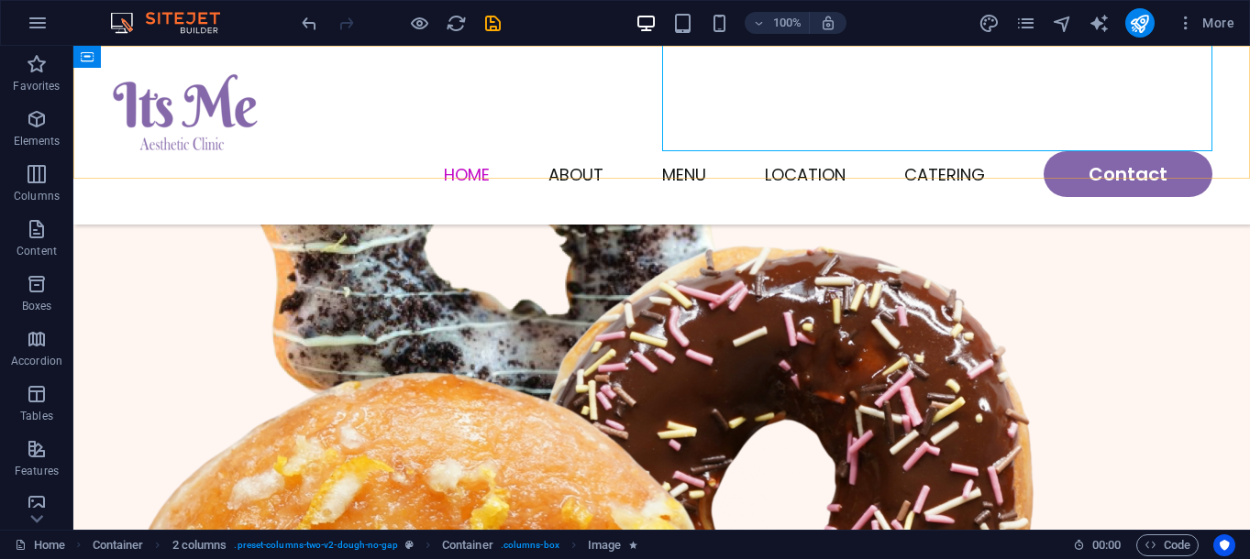
click at [435, 159] on div "Menu Home About Menu Location Catering Contact" at bounding box center [661, 135] width 1177 height 179
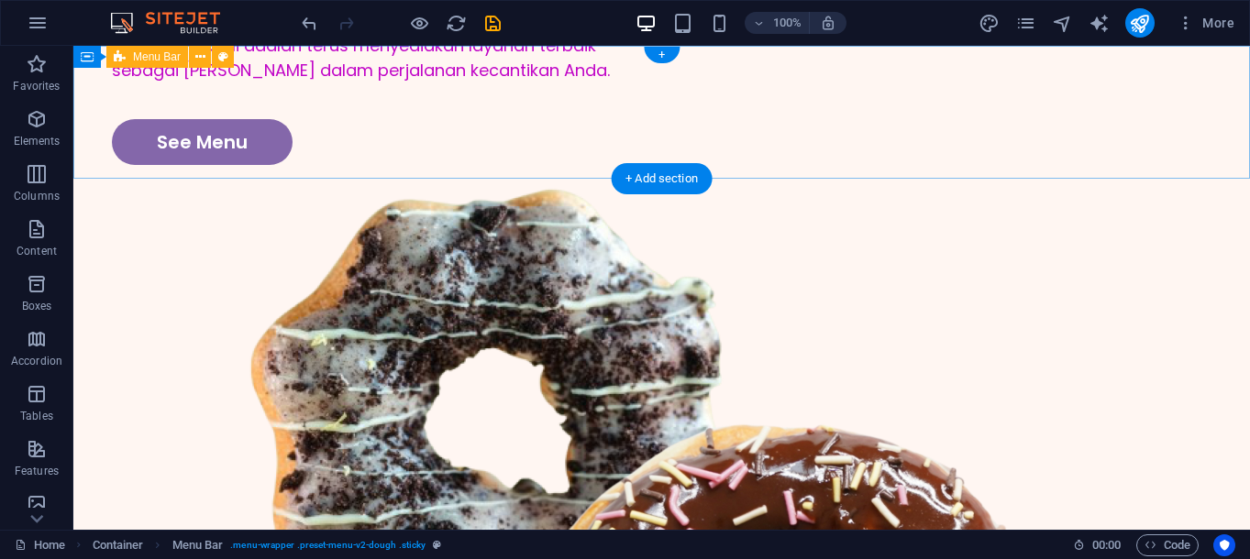
scroll to position [0, 0]
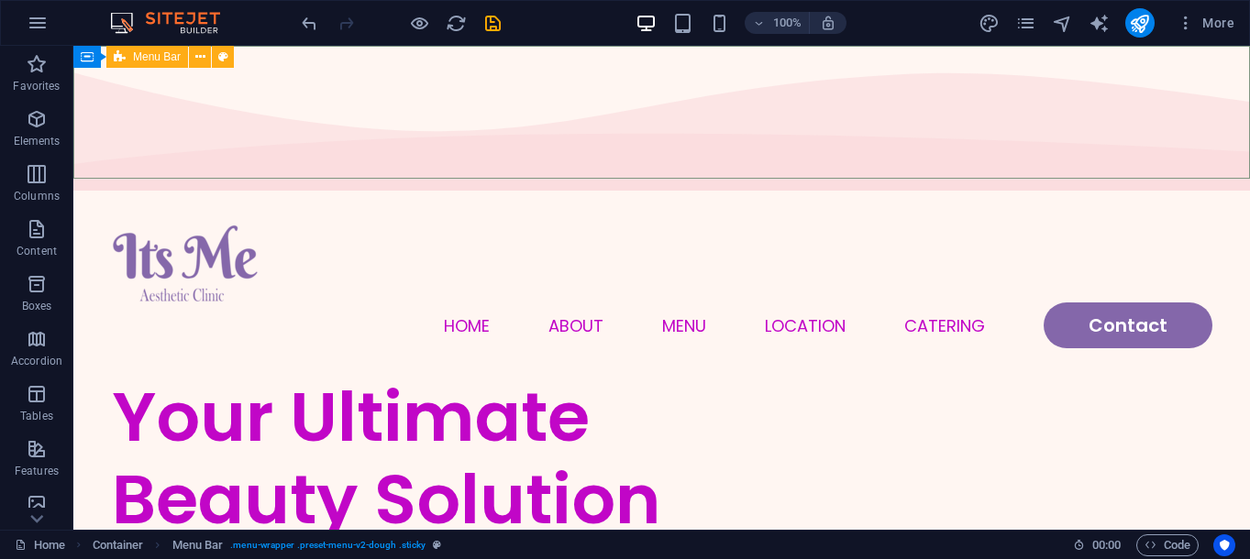
click at [125, 54] on icon at bounding box center [120, 57] width 12 height 22
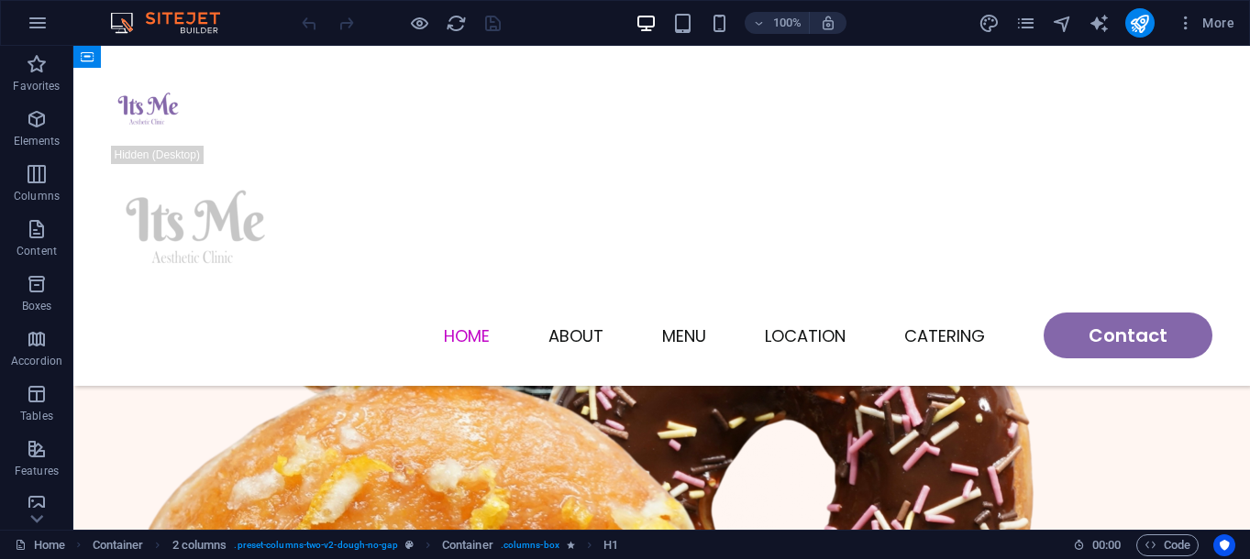
scroll to position [1150, 0]
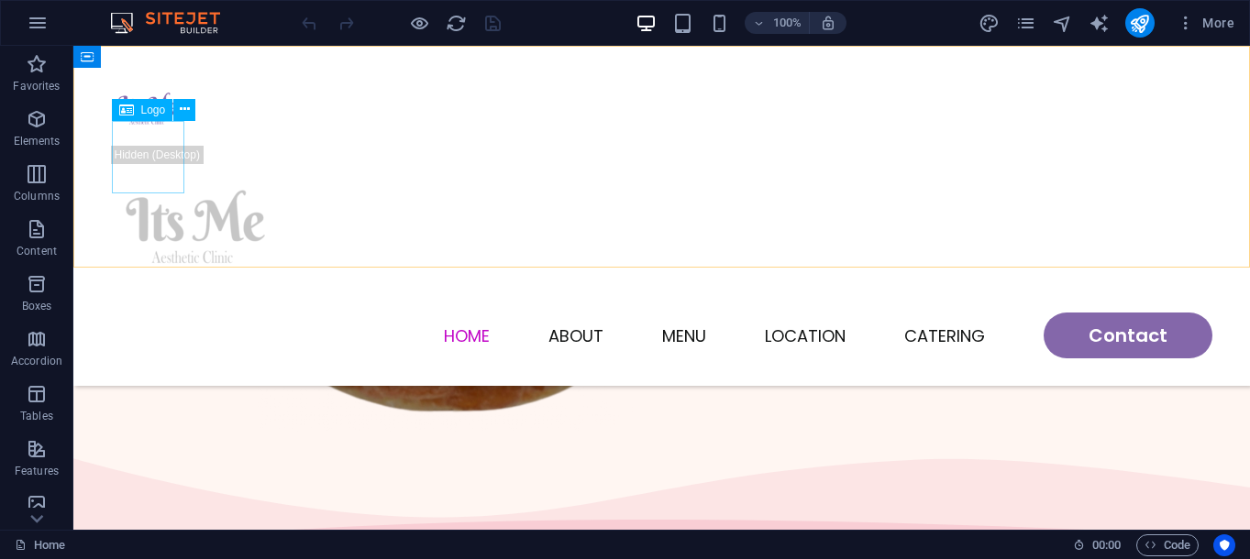
click at [169, 146] on div at bounding box center [662, 109] width 1101 height 72
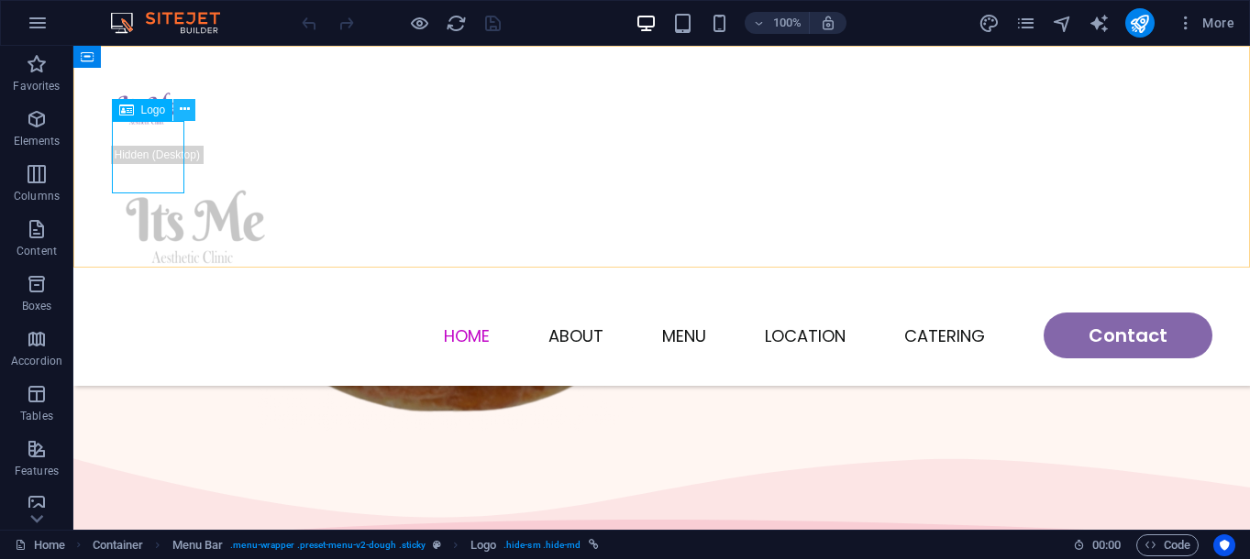
click at [192, 109] on button at bounding box center [184, 110] width 22 height 22
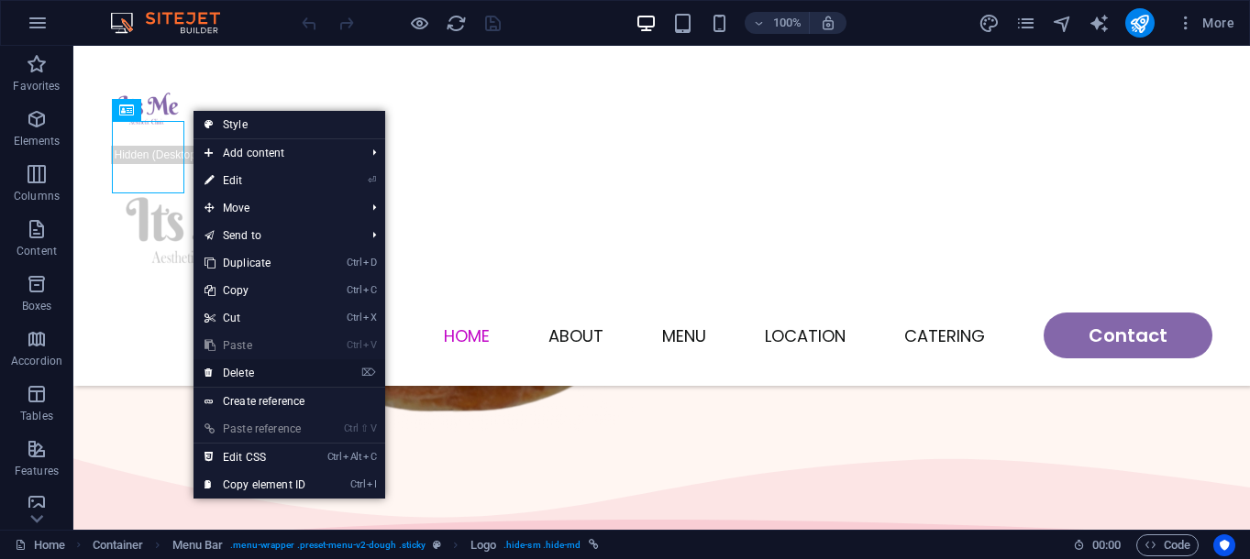
click at [286, 377] on link "⌦ Delete" at bounding box center [255, 374] width 123 height 28
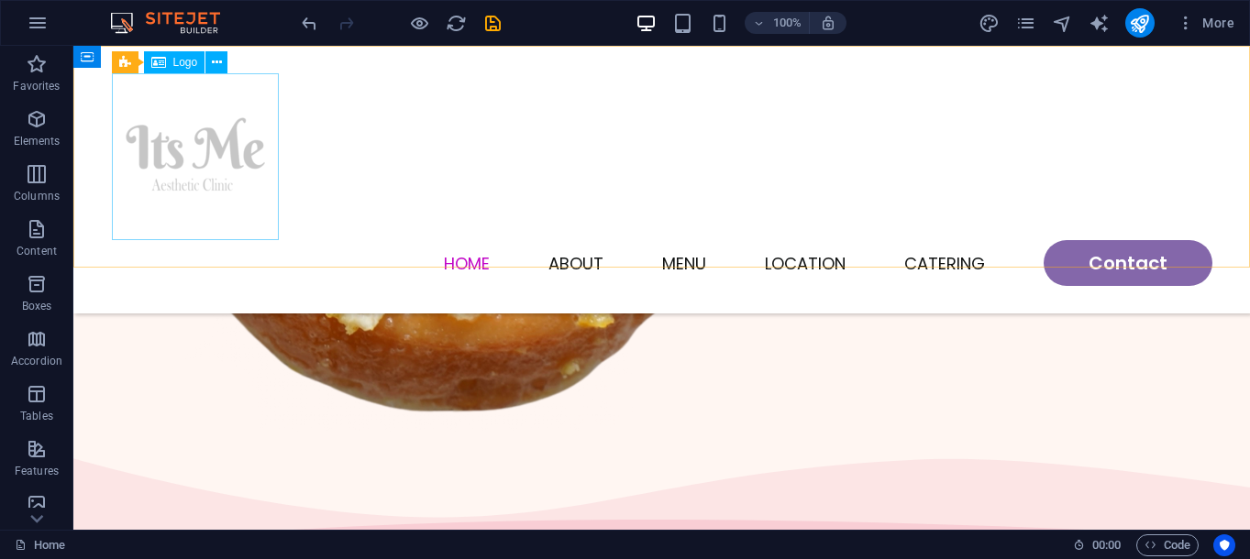
click at [219, 154] on div at bounding box center [662, 156] width 1101 height 167
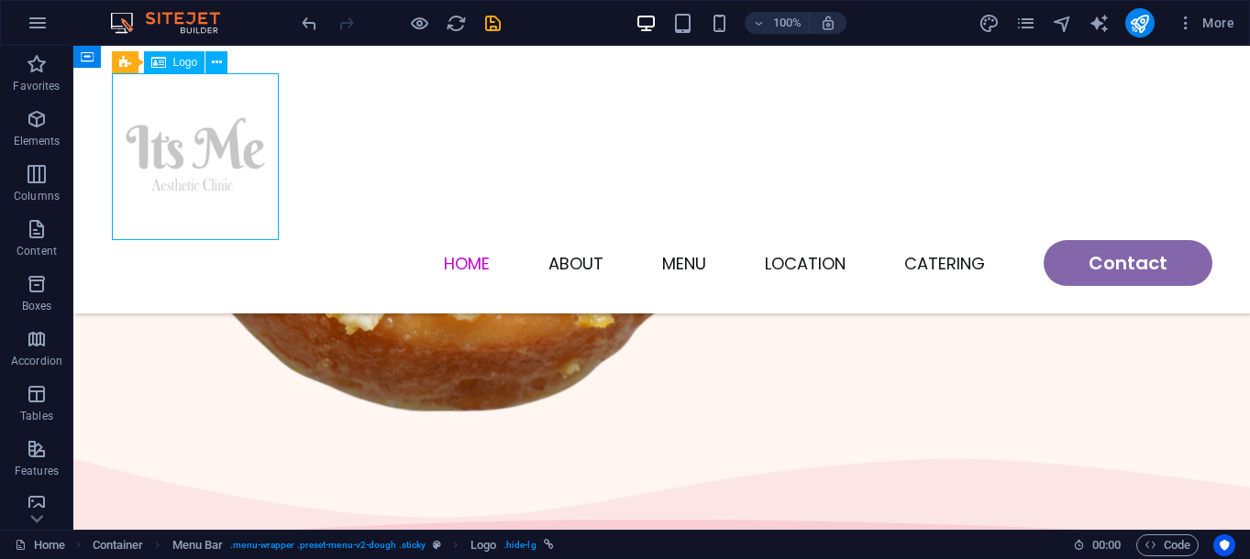
click at [219, 154] on div at bounding box center [662, 156] width 1101 height 167
select select "px"
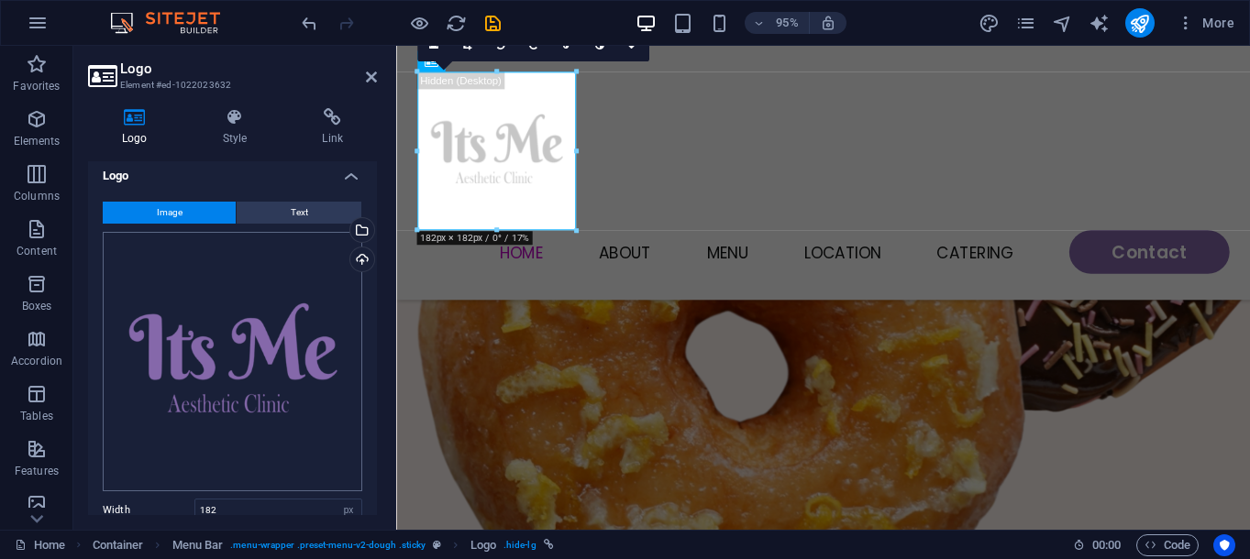
scroll to position [0, 0]
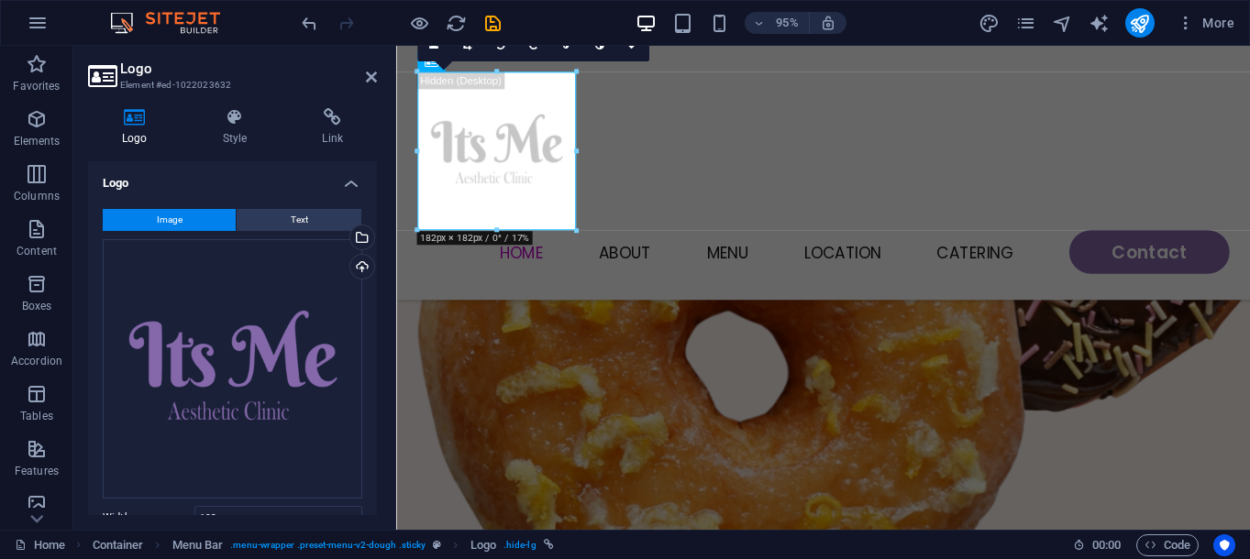
click at [283, 207] on div "Image Text Drag files here, click to choose files or select files from Files or…" at bounding box center [232, 443] width 289 height 498
click at [220, 117] on icon at bounding box center [235, 117] width 93 height 18
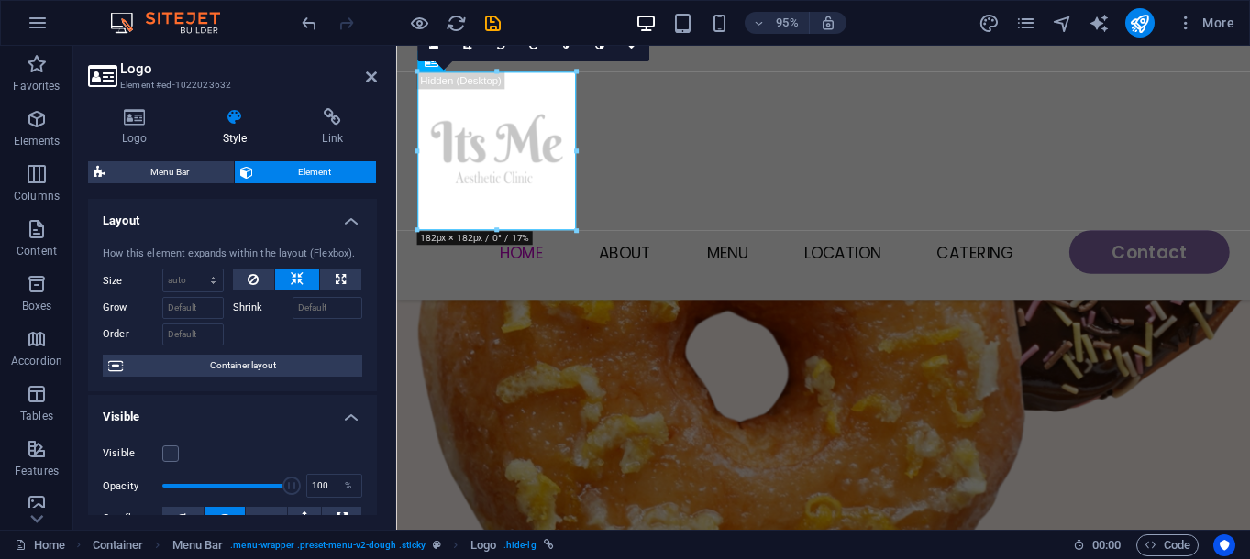
click at [179, 454] on div "Visible" at bounding box center [233, 454] width 260 height 22
click at [174, 453] on label at bounding box center [170, 454] width 17 height 17
click at [0, 0] on input "Visible" at bounding box center [0, 0] width 0 height 0
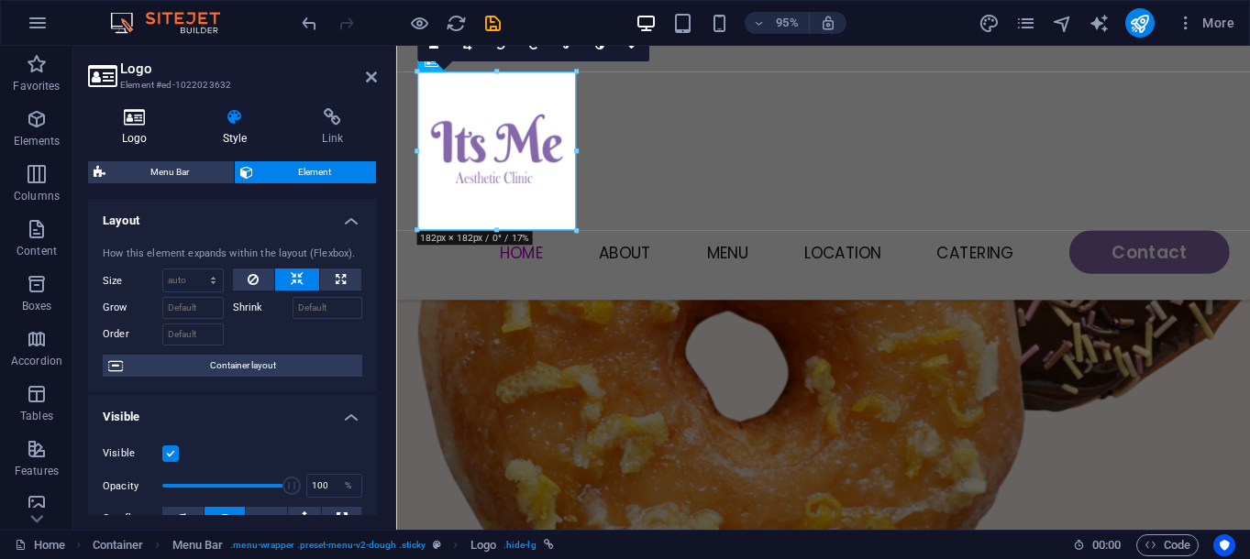
click at [132, 125] on icon at bounding box center [135, 117] width 94 height 18
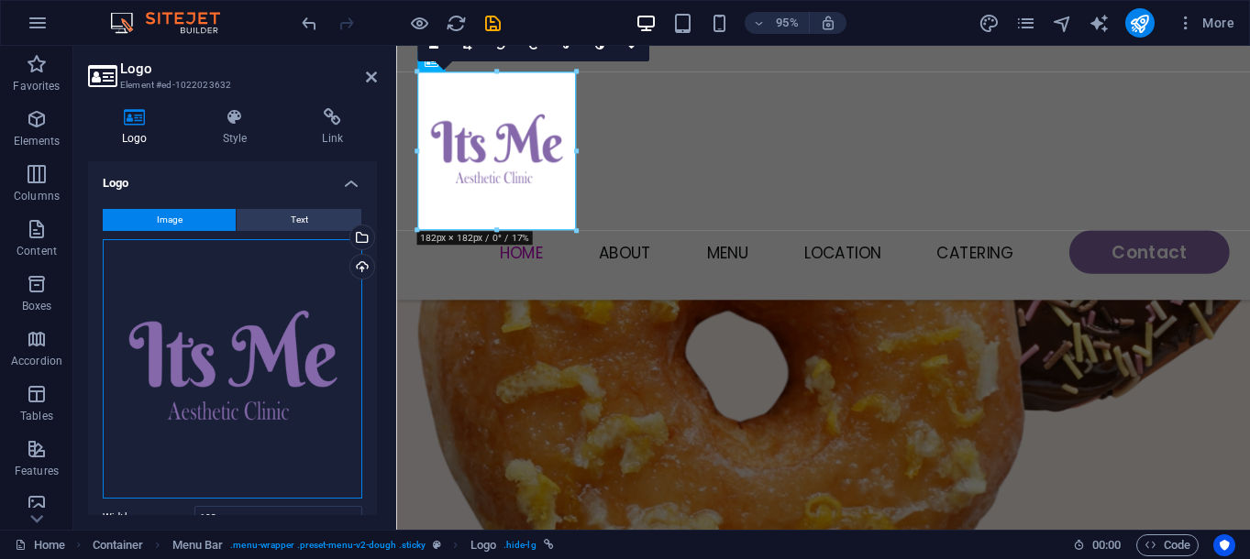
click at [248, 372] on div "Drag files here, click to choose files or select files from Files or our free s…" at bounding box center [233, 369] width 260 height 260
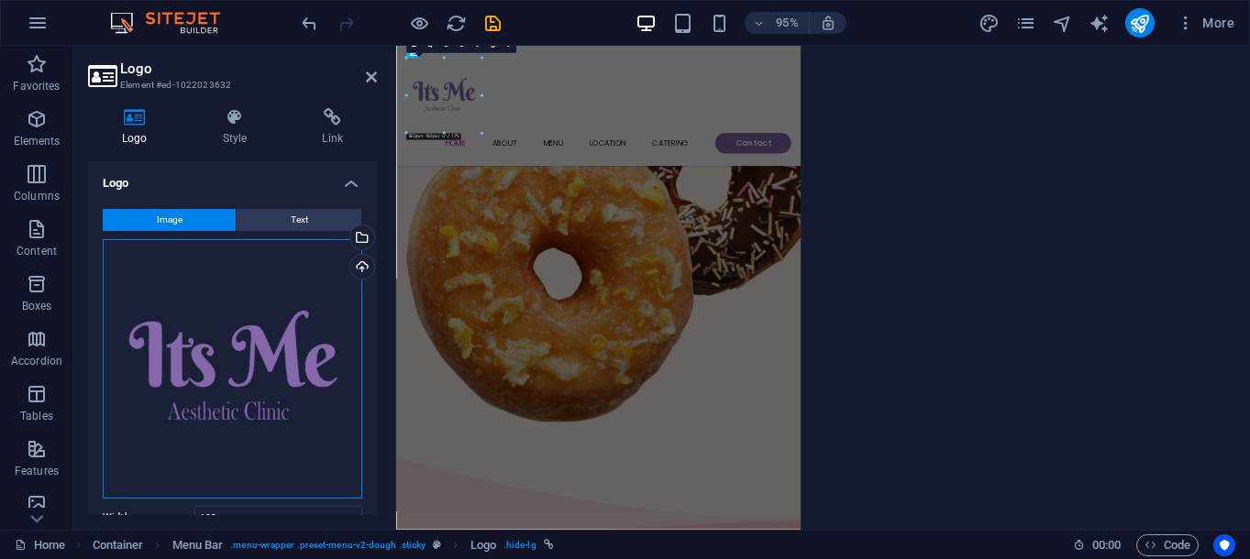
scroll to position [1381, 0]
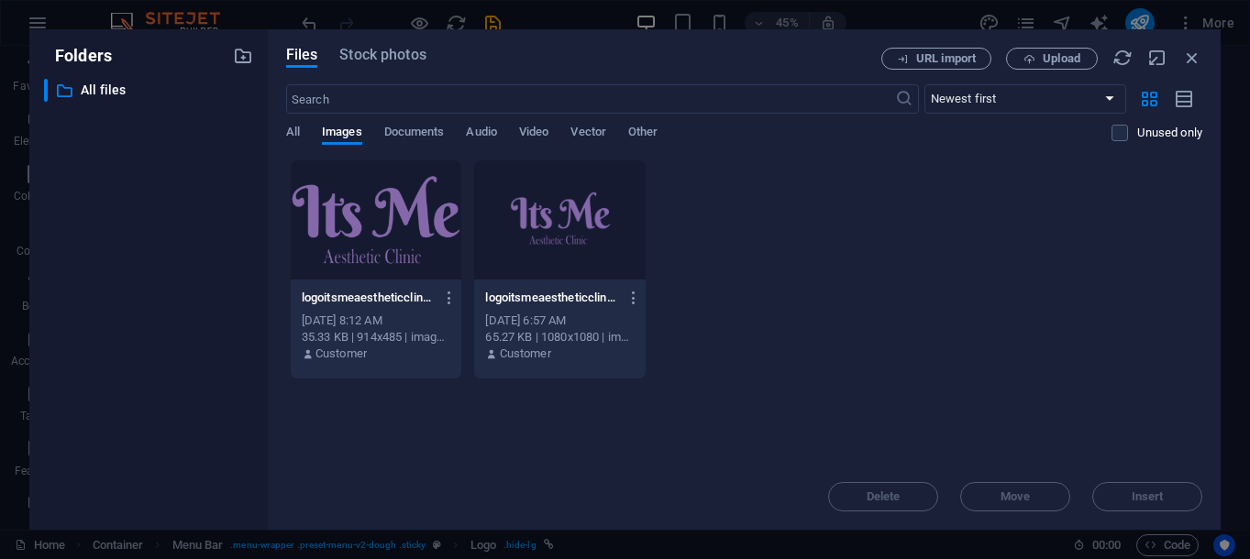
click at [570, 245] on div at bounding box center [560, 220] width 172 height 119
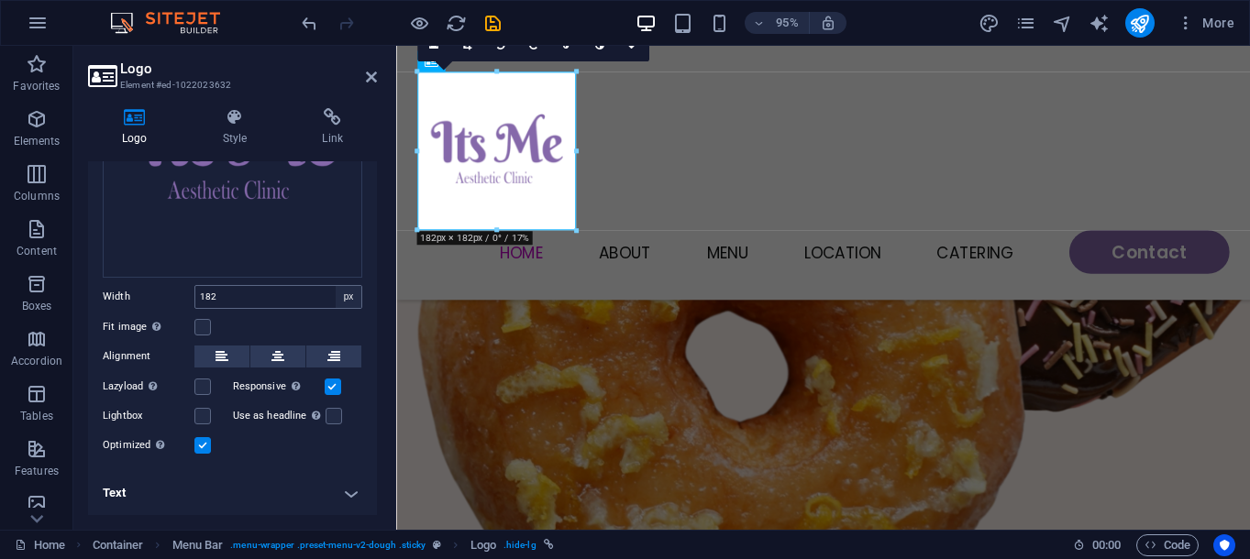
scroll to position [0, 0]
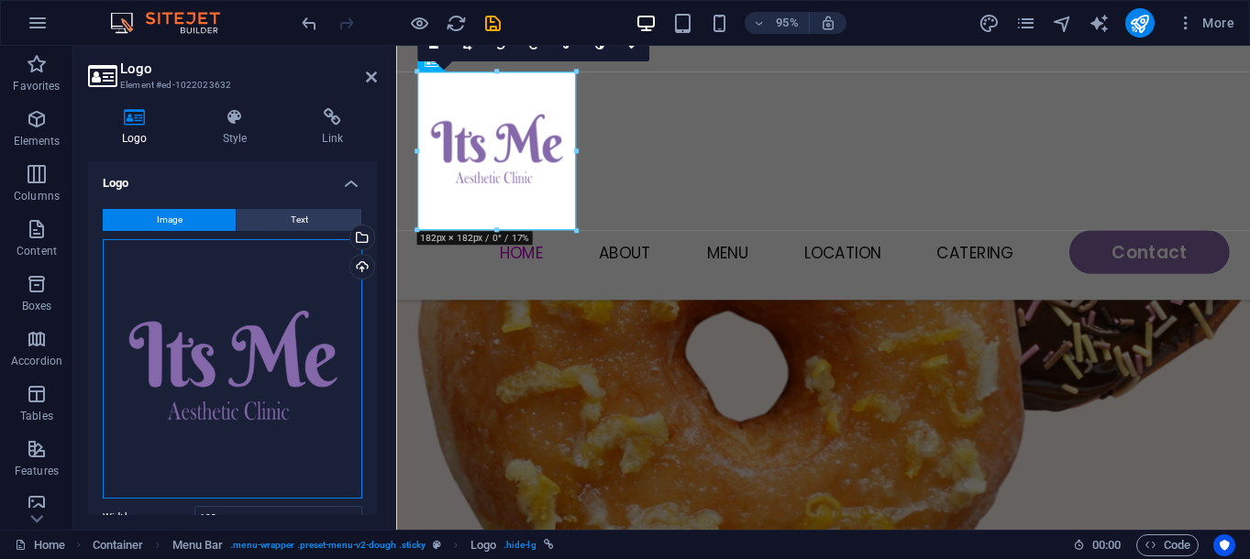
click at [244, 326] on div "Drag files here, click to choose files or select files from Files or our free s…" at bounding box center [233, 369] width 260 height 260
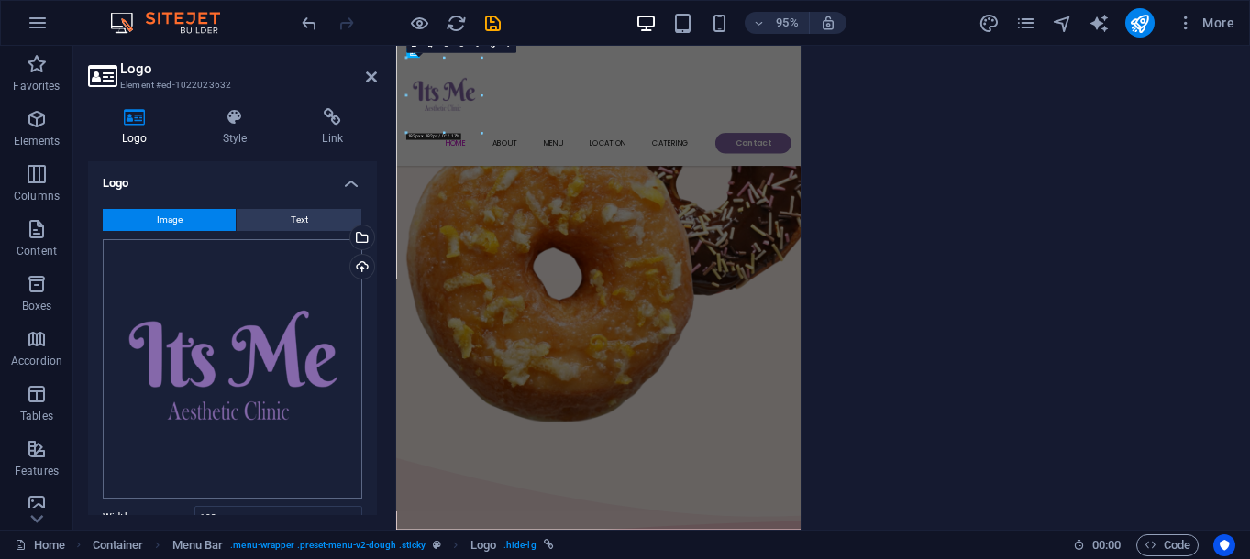
scroll to position [1381, 0]
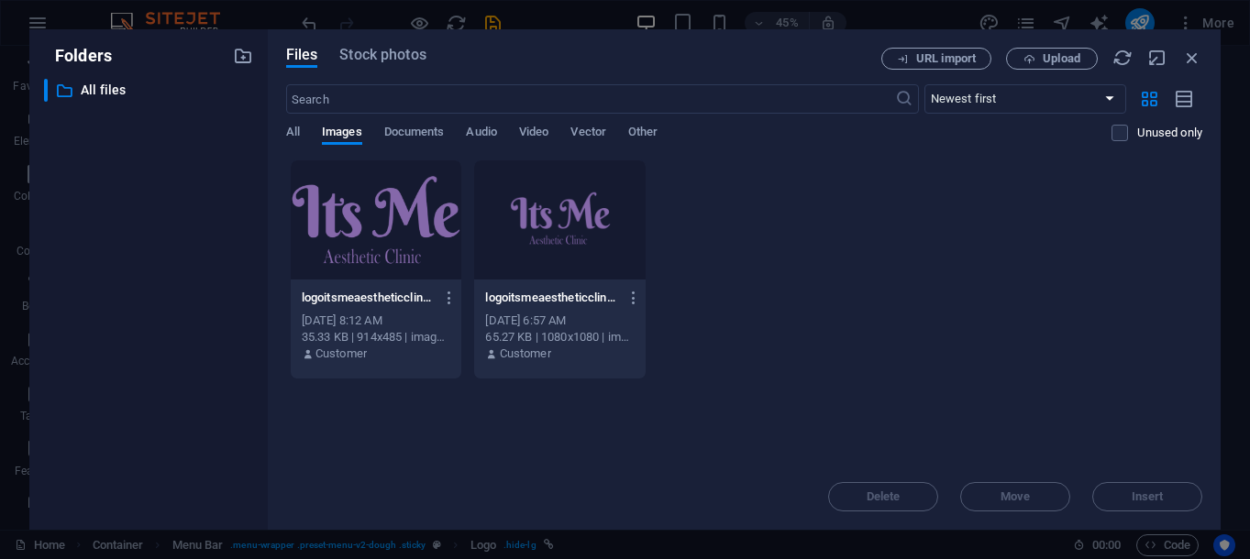
click at [565, 228] on div at bounding box center [560, 220] width 172 height 119
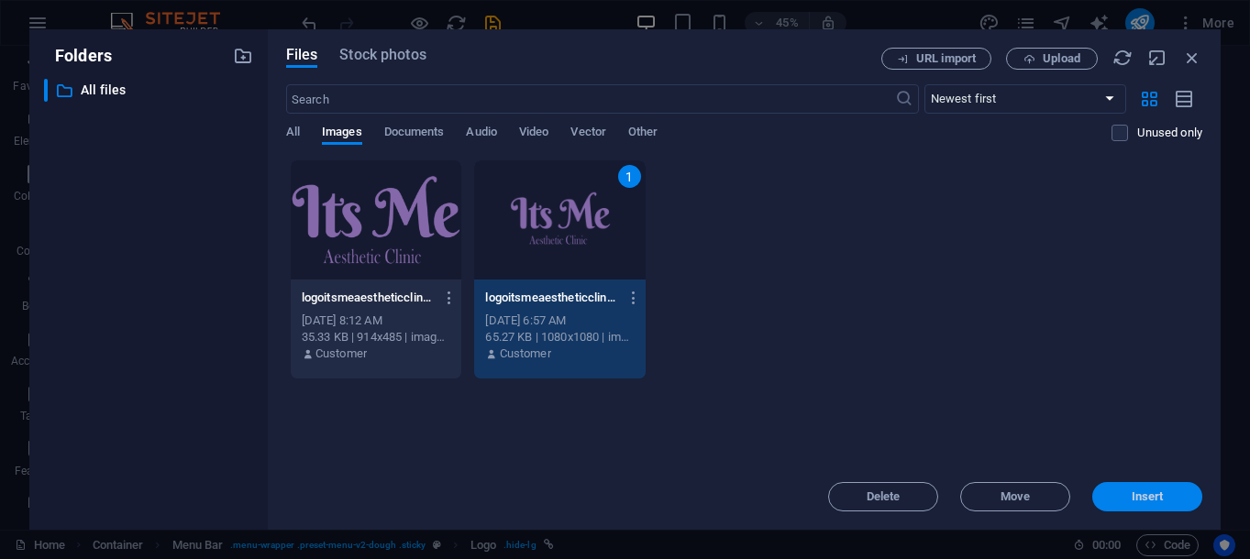
click at [1137, 497] on span "Insert" at bounding box center [1148, 497] width 32 height 11
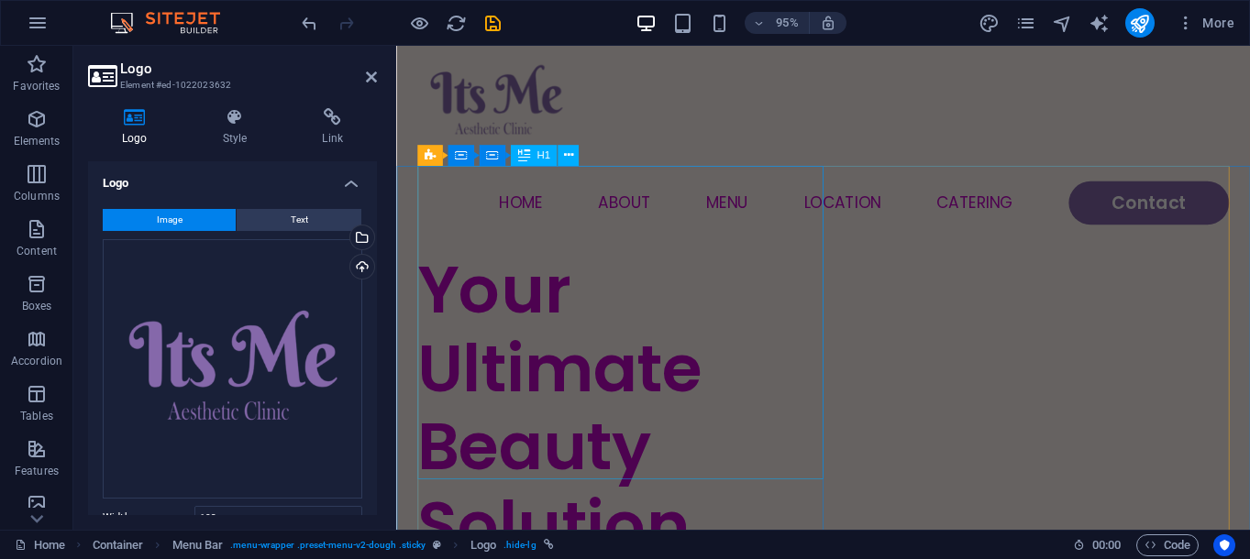
scroll to position [0, 0]
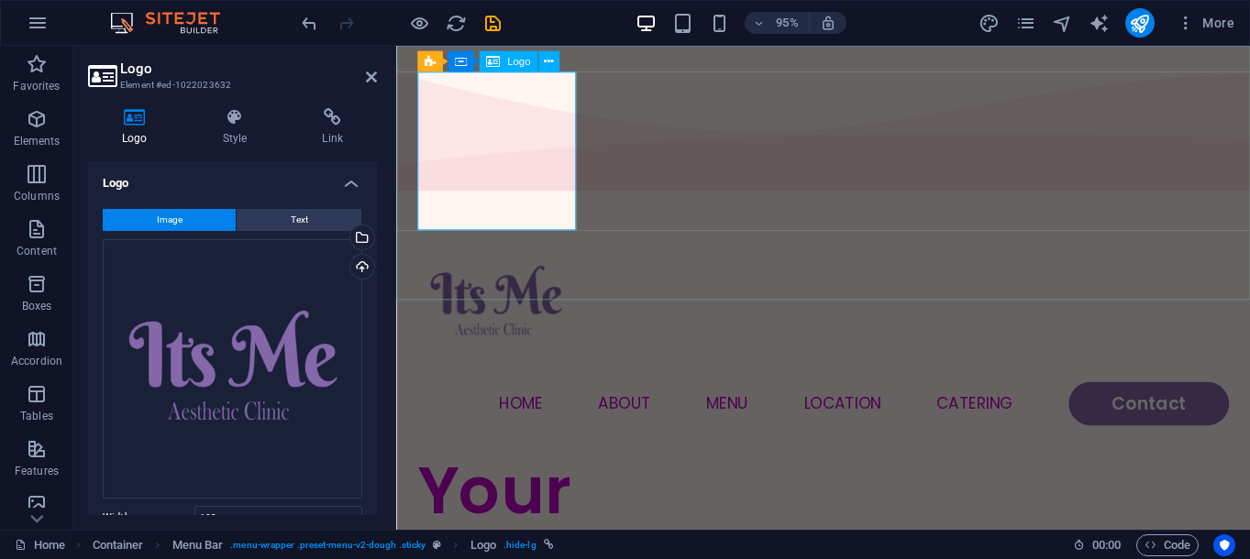
click at [526, 233] on div at bounding box center [845, 316] width 855 height 167
click at [654, 214] on div "Menu Home About Menu Location Catering Contact" at bounding box center [845, 339] width 899 height 268
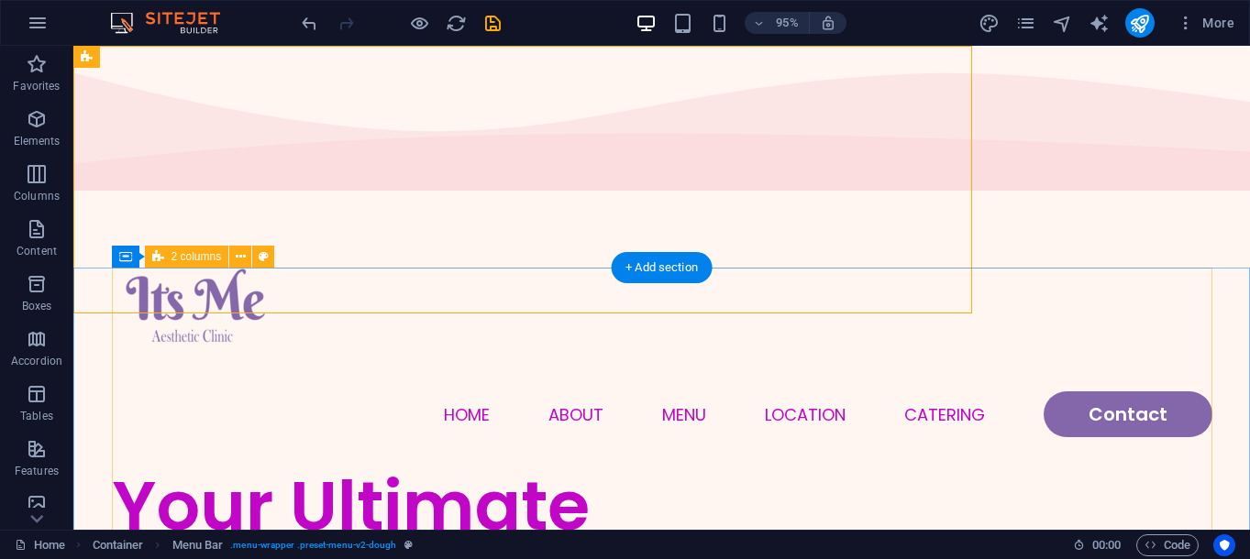
click at [631, 465] on div "Your Ultimate Beauty Solution" at bounding box center [387, 547] width 550 height 165
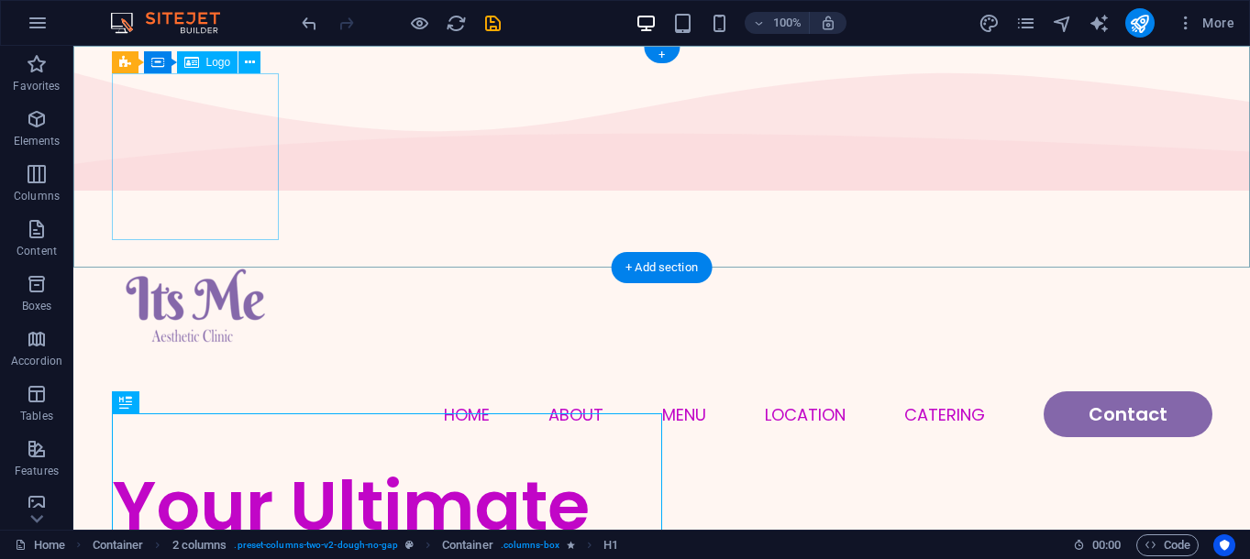
click at [220, 225] on div at bounding box center [662, 308] width 1101 height 167
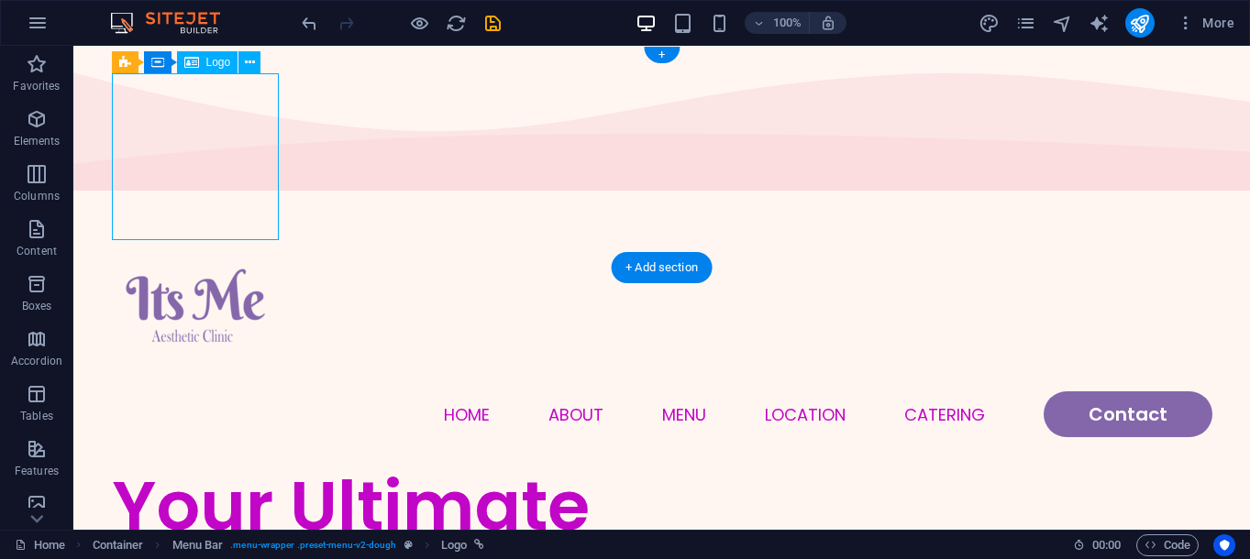
click at [240, 225] on div at bounding box center [662, 308] width 1101 height 167
select select "px"
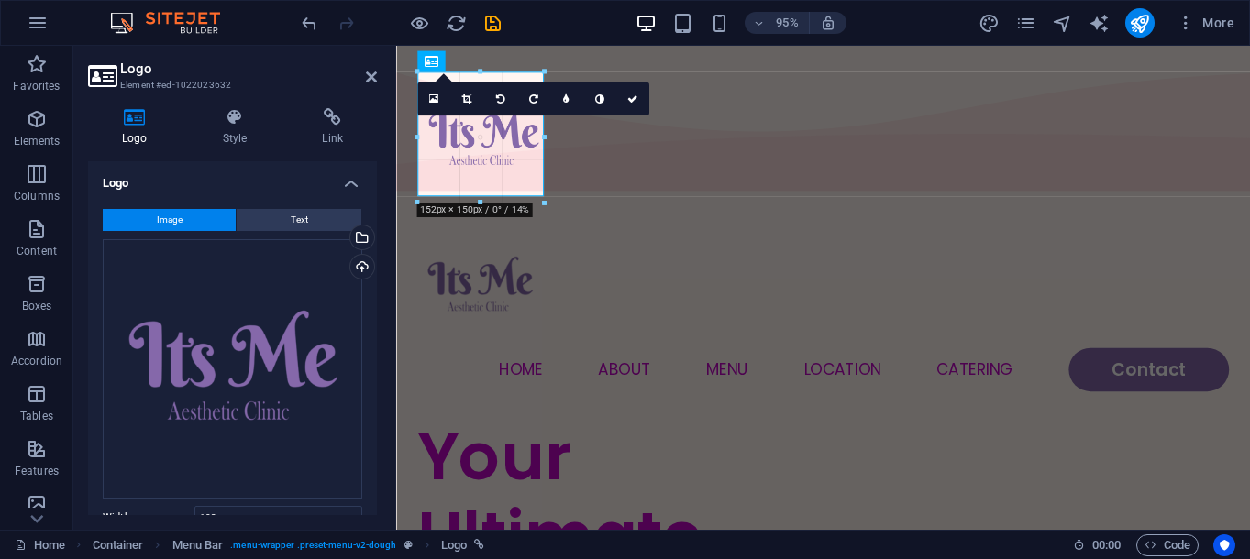
drag, startPoint x: 494, startPoint y: 230, endPoint x: 499, endPoint y: 194, distance: 36.1
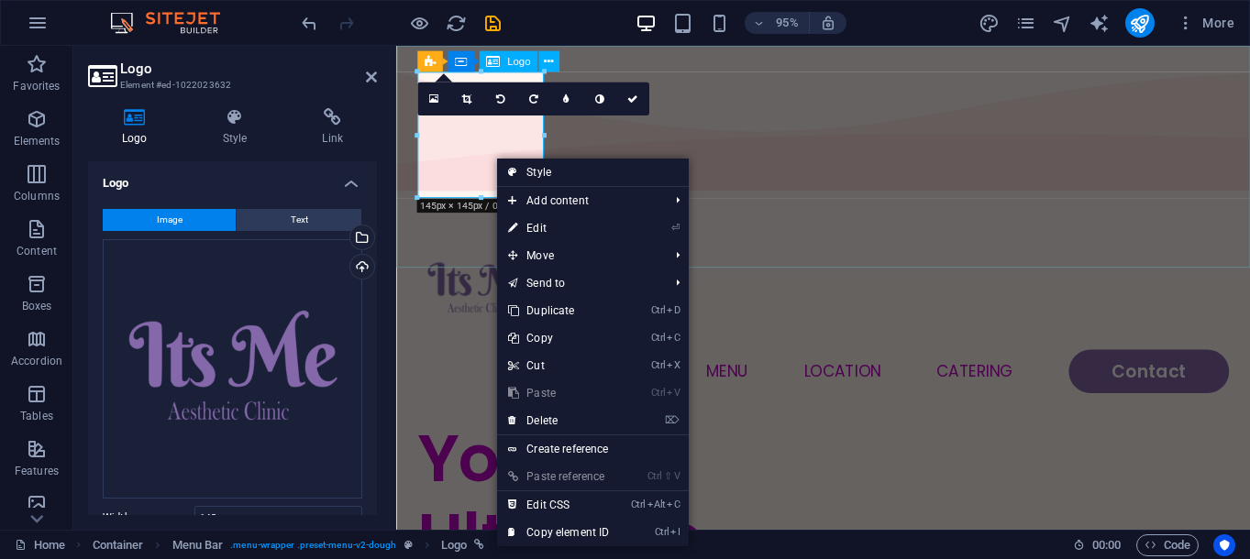
click at [477, 233] on div at bounding box center [845, 299] width 855 height 133
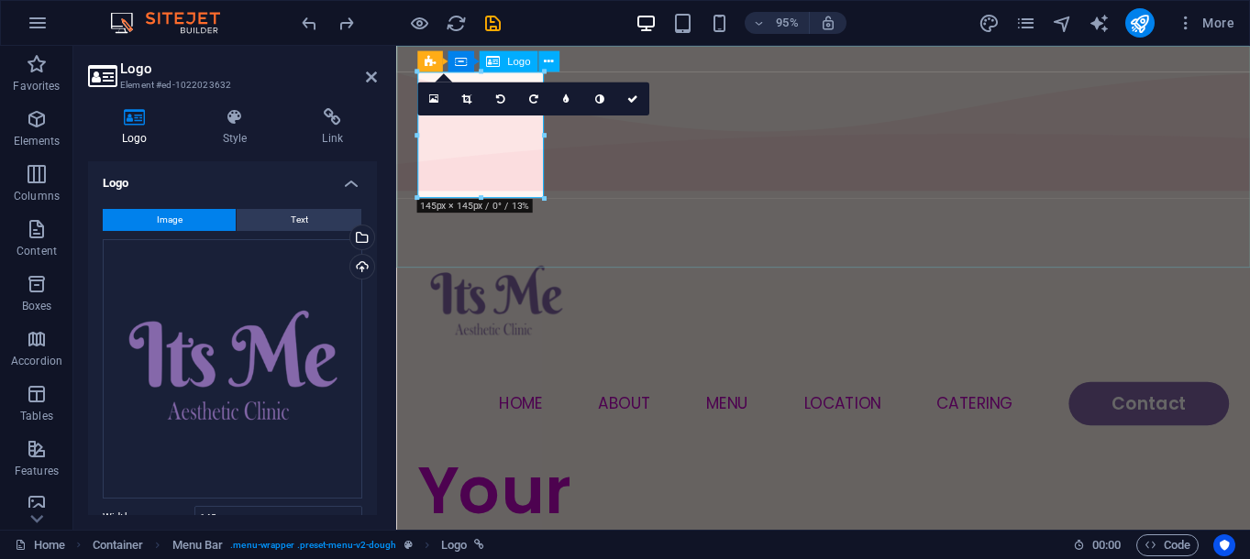
type input "182"
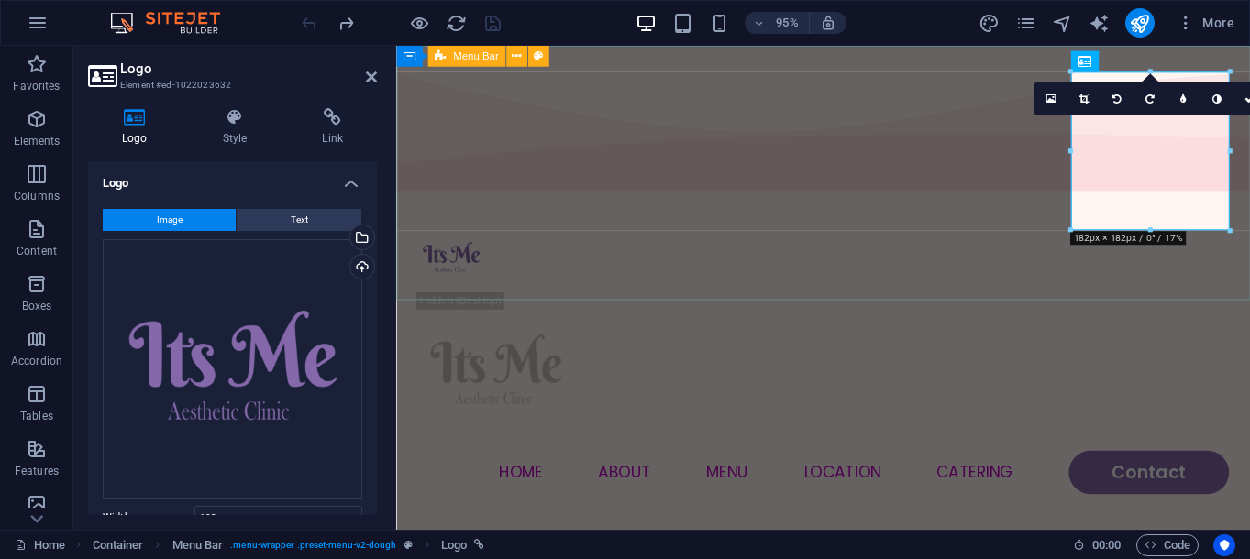
click at [692, 205] on div "Menu Home About Menu Location Catering Contact" at bounding box center [845, 375] width 899 height 340
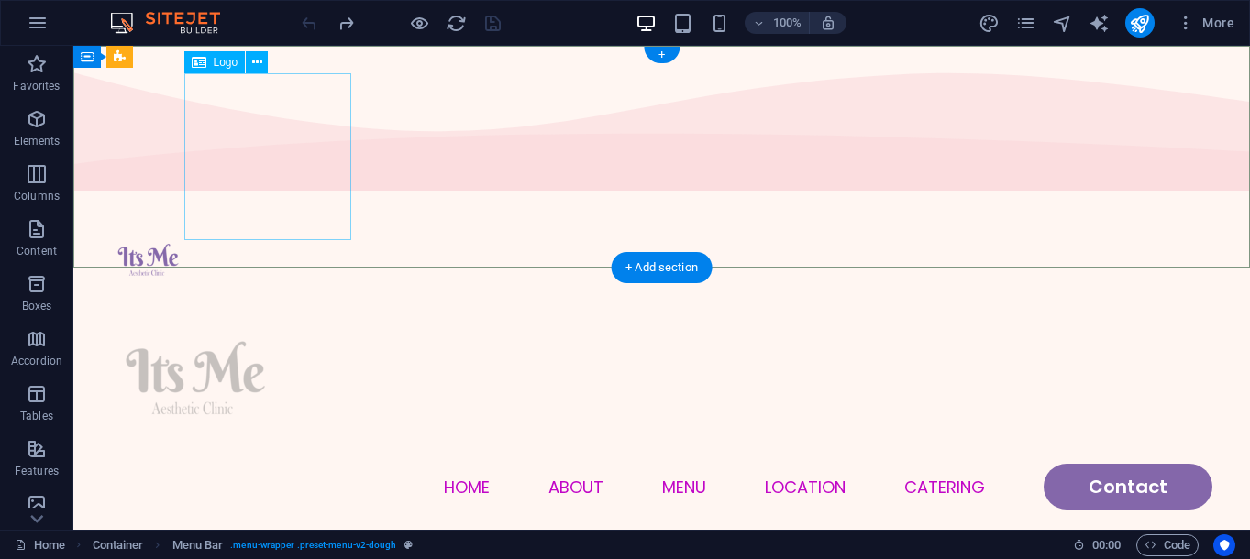
click at [305, 297] on div at bounding box center [662, 380] width 1101 height 167
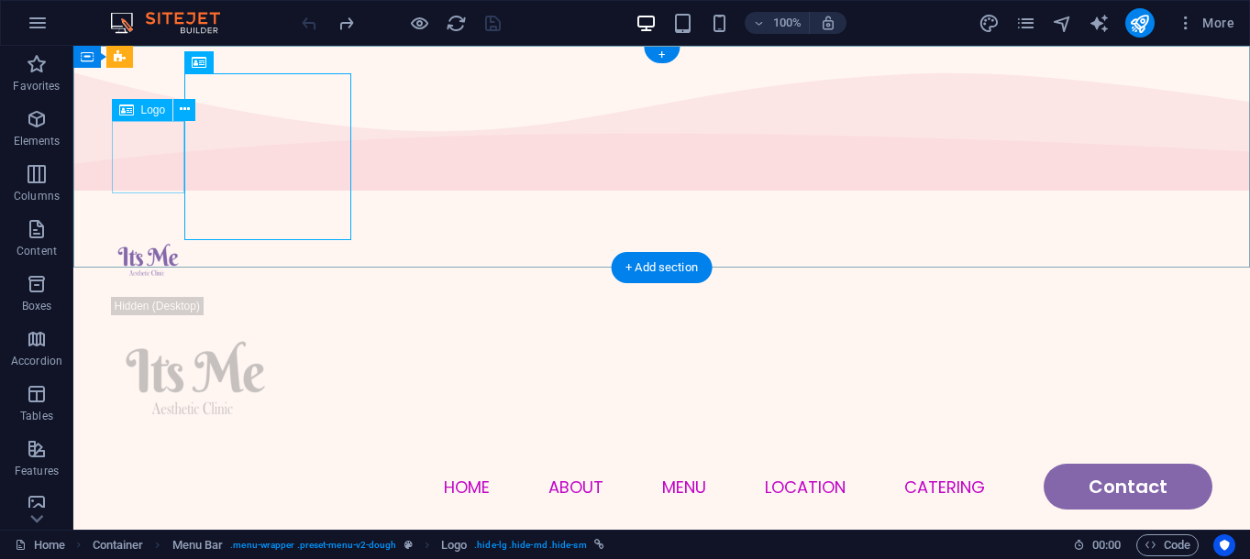
click at [142, 225] on div at bounding box center [662, 261] width 1101 height 72
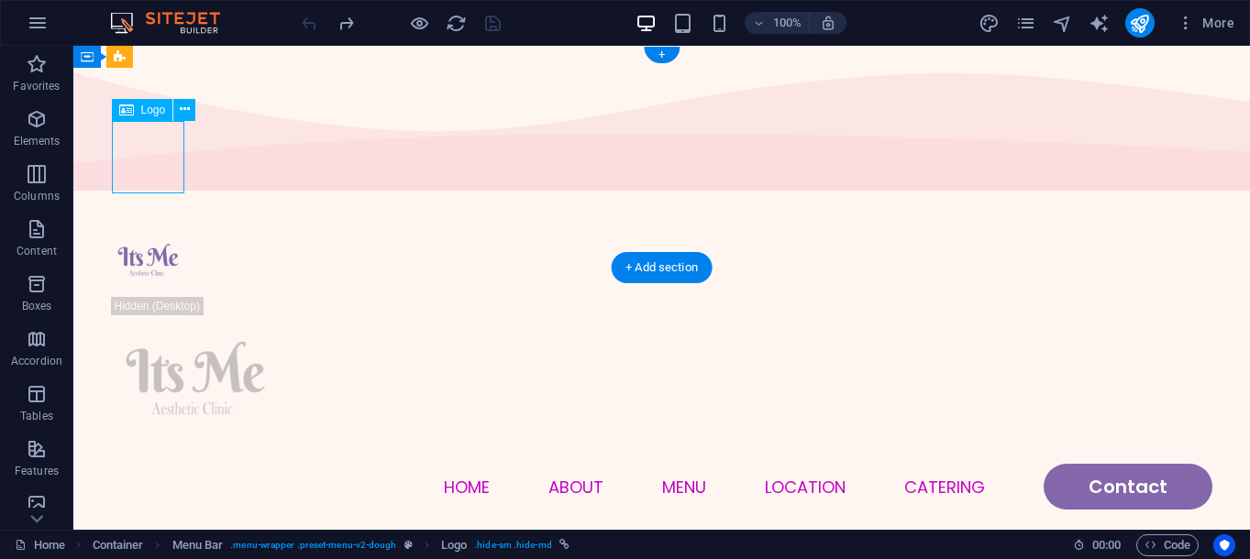
click at [142, 225] on div at bounding box center [662, 261] width 1101 height 72
select select "px"
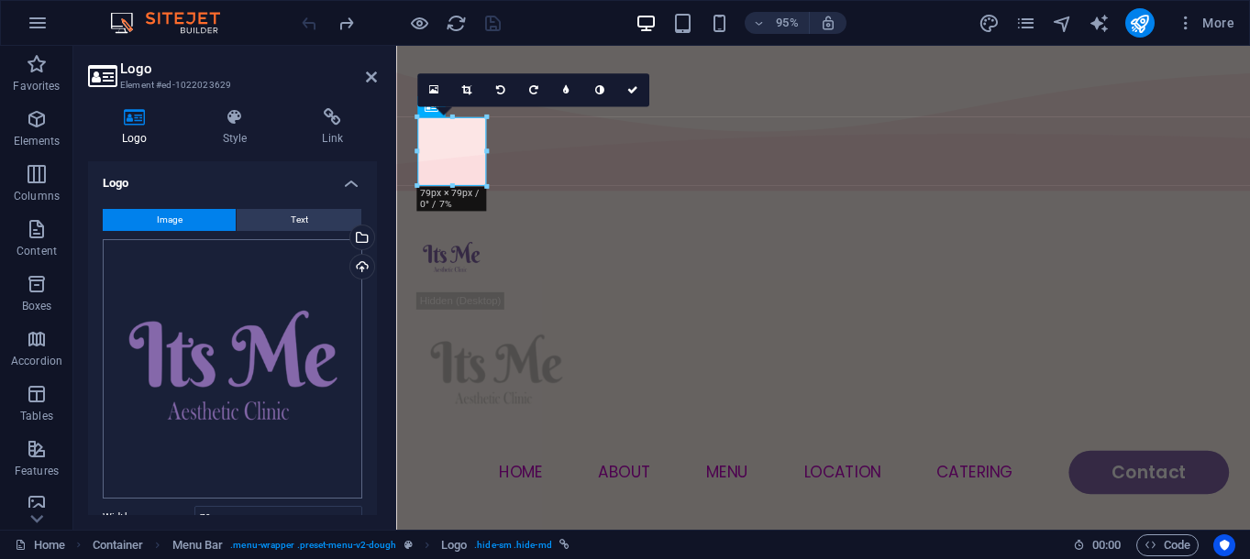
scroll to position [94, 0]
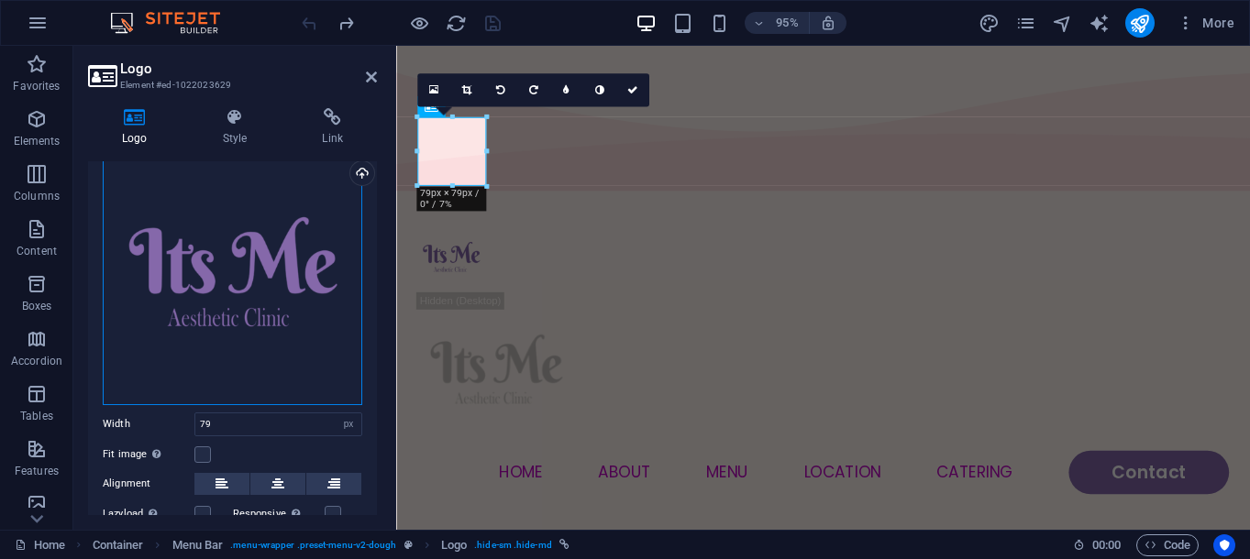
click at [252, 312] on div "Drag files here, click to choose files or select files from Files or our free s…" at bounding box center [233, 276] width 260 height 260
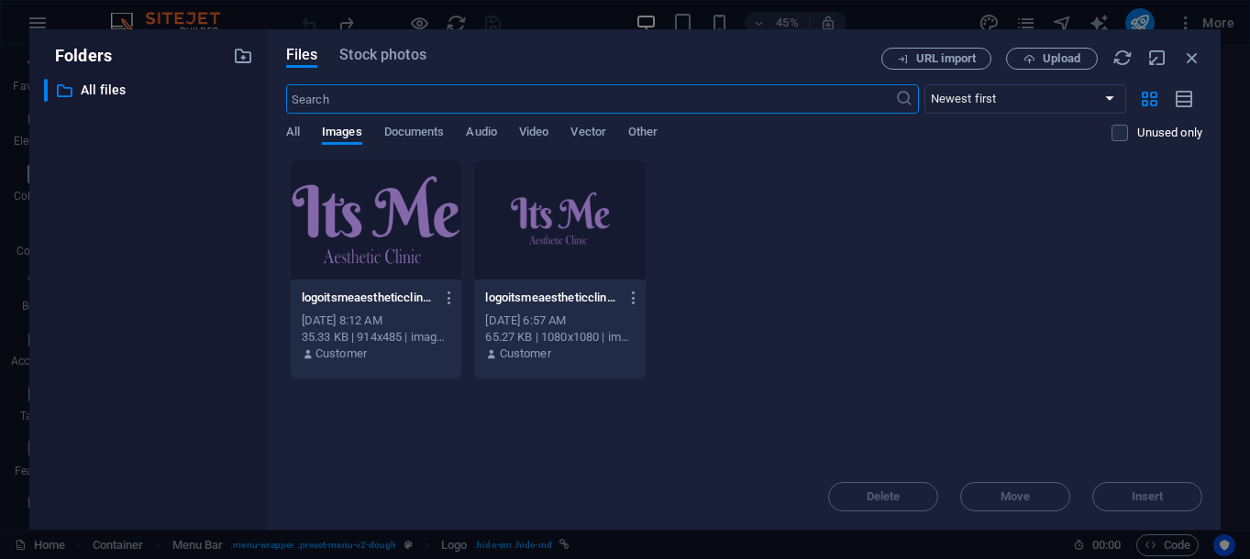
click at [568, 232] on div at bounding box center [560, 220] width 172 height 119
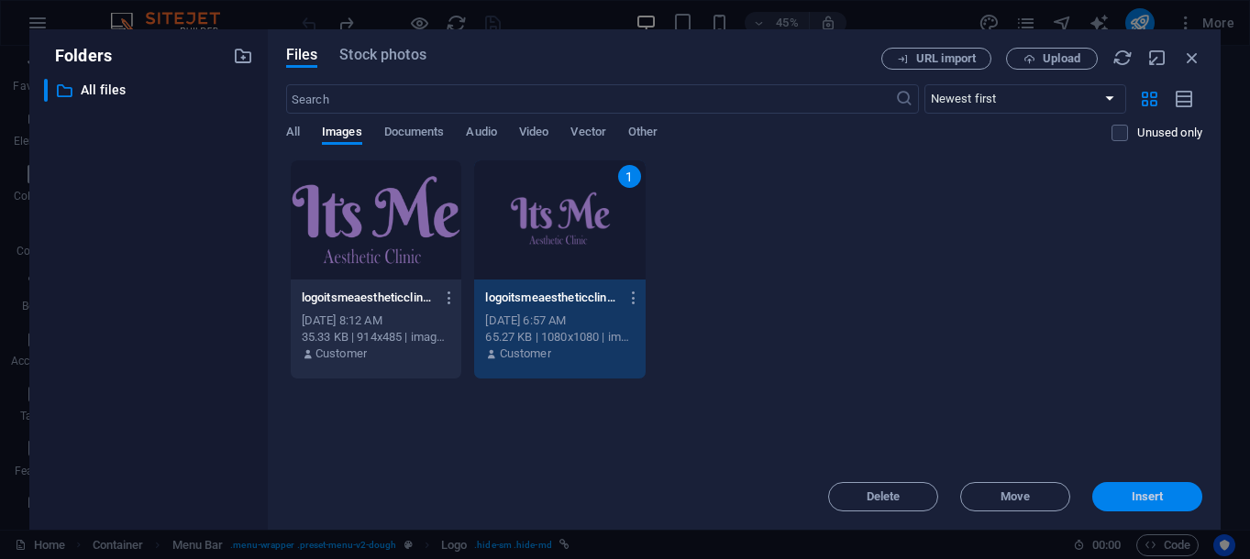
click at [1129, 500] on span "Insert" at bounding box center [1147, 497] width 95 height 11
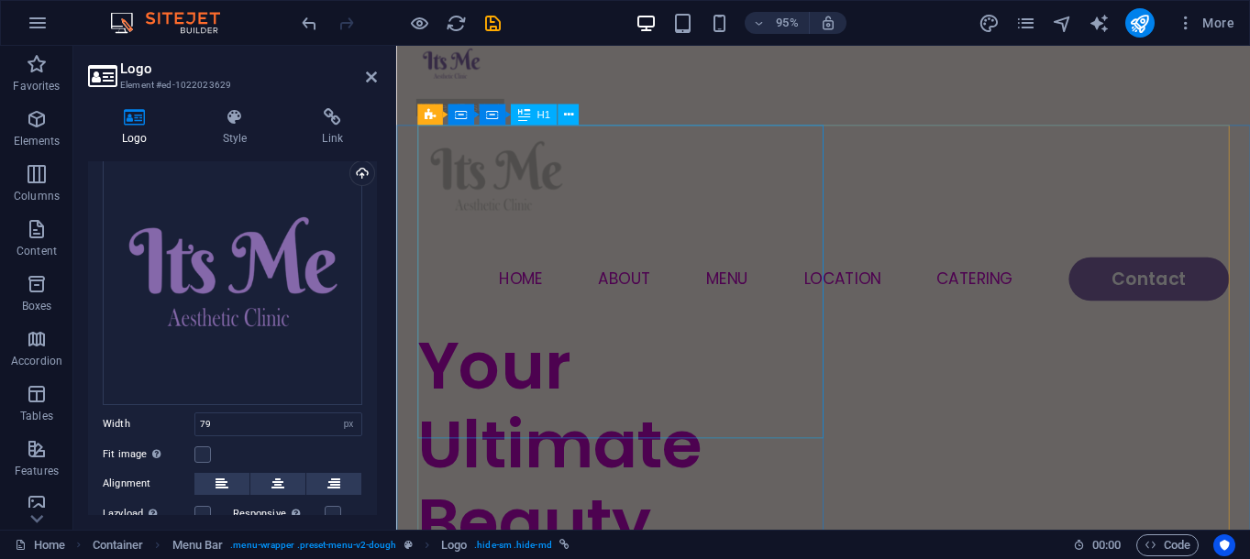
scroll to position [0, 0]
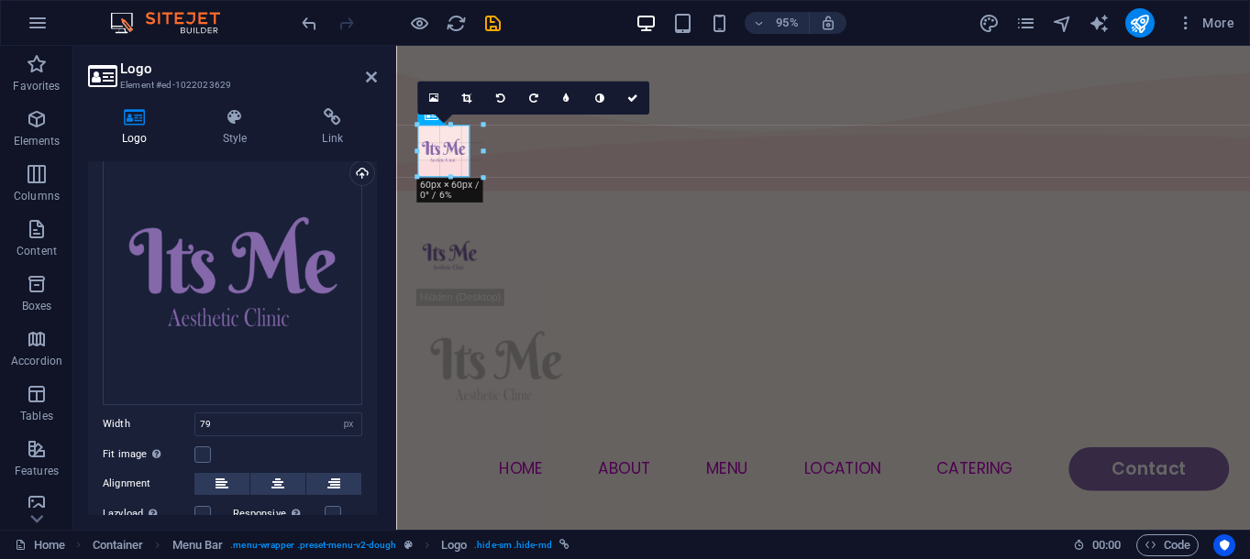
drag, startPoint x: 455, startPoint y: 188, endPoint x: 472, endPoint y: 184, distance: 17.8
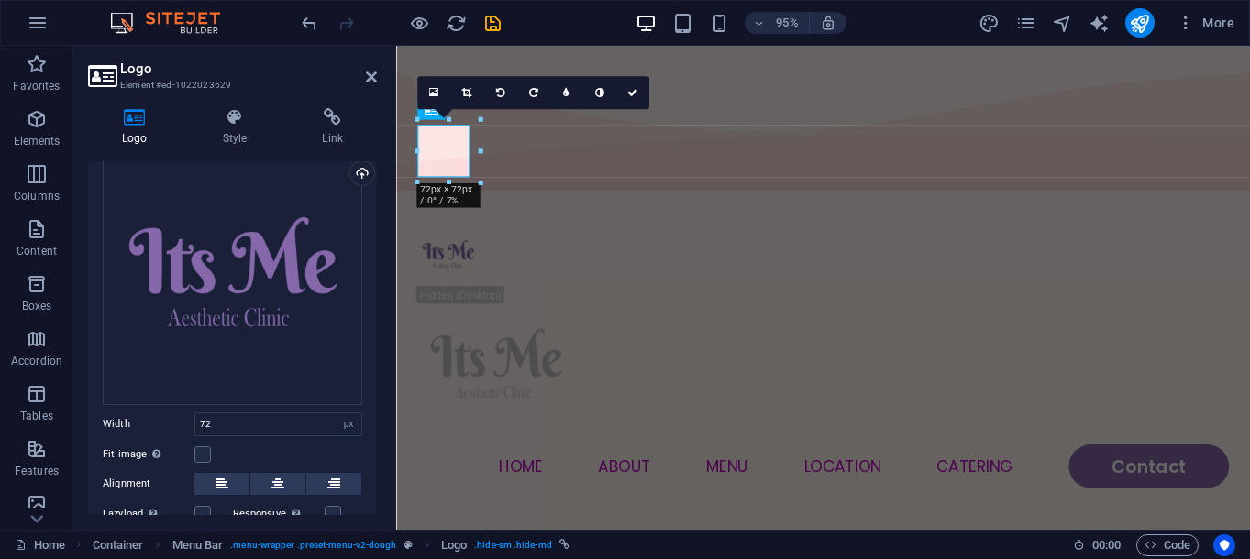
type input "72"
click at [453, 233] on div at bounding box center [845, 266] width 855 height 66
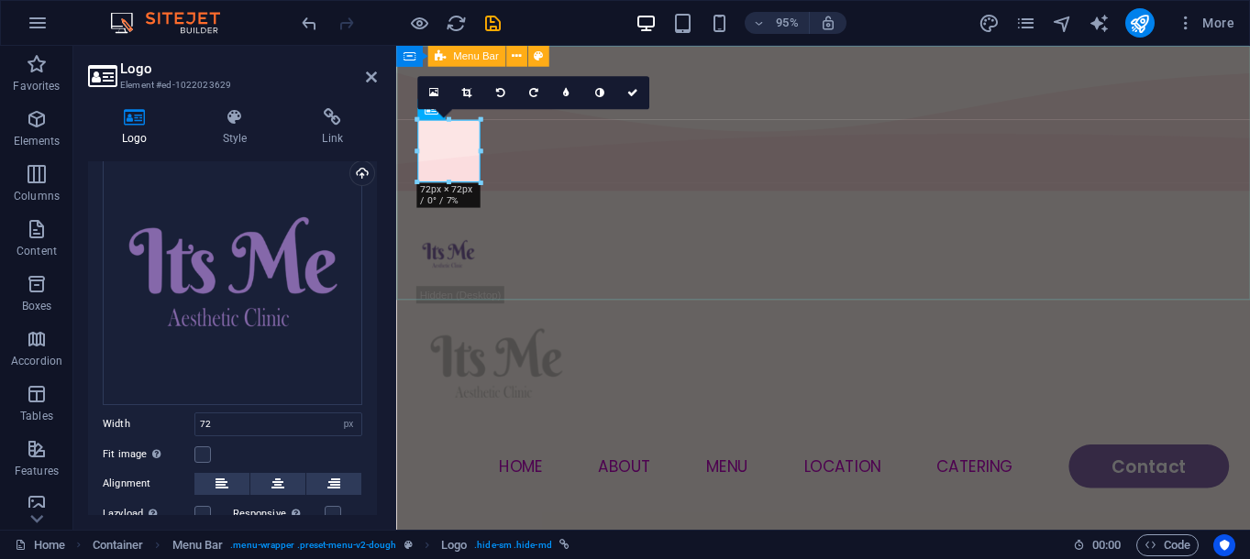
click at [621, 205] on div "Menu Home About Menu Location Catering Contact" at bounding box center [845, 372] width 899 height 334
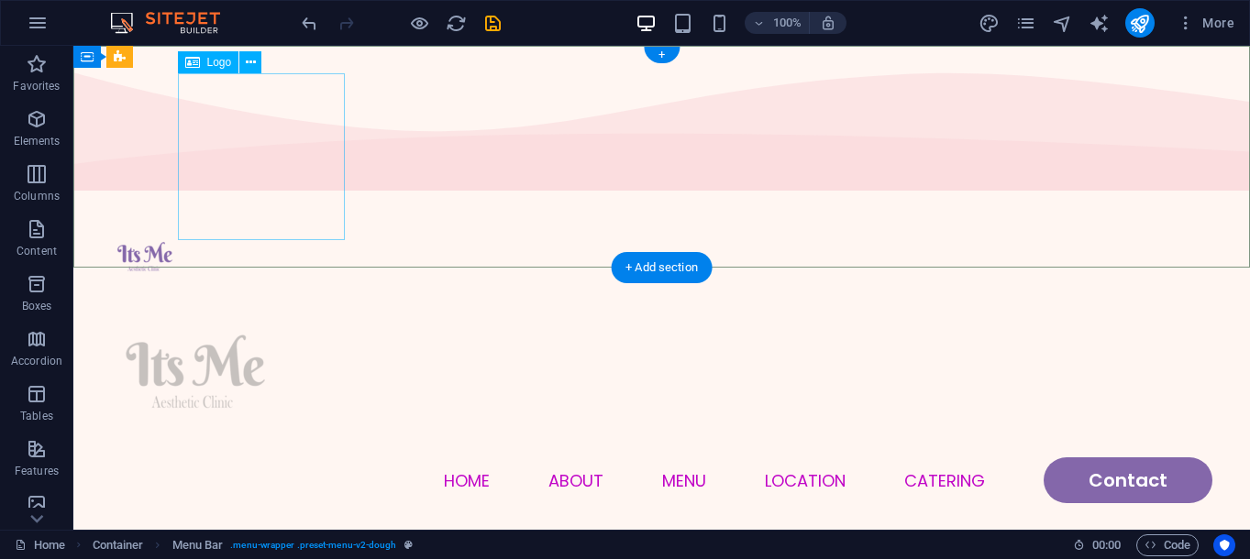
click at [267, 291] on div at bounding box center [662, 374] width 1101 height 167
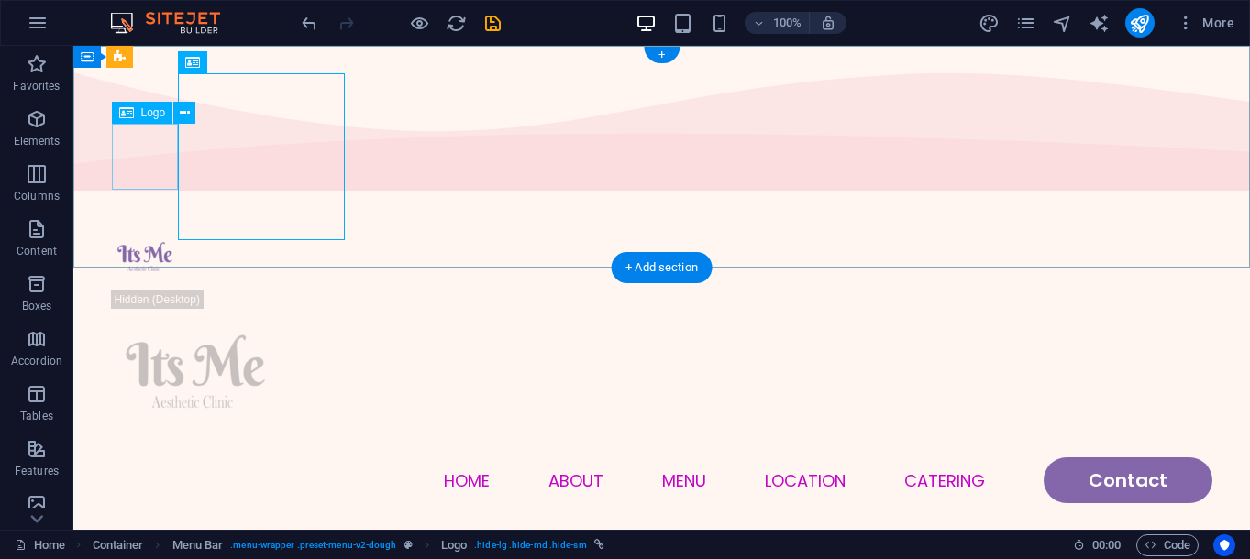
click at [171, 225] on div at bounding box center [662, 258] width 1101 height 66
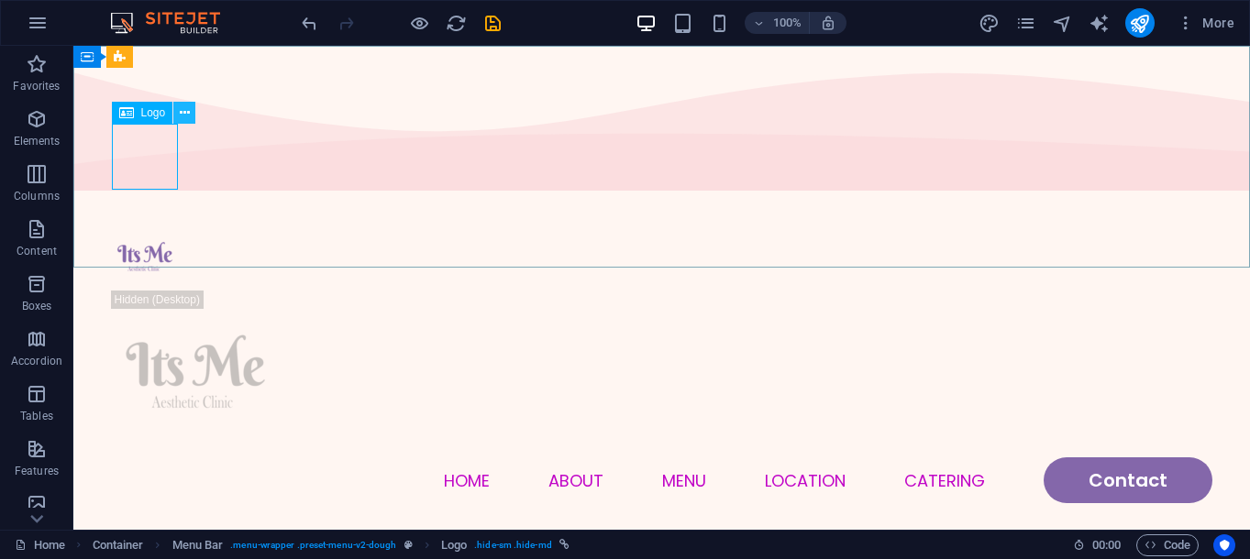
click at [183, 115] on icon at bounding box center [185, 113] width 10 height 19
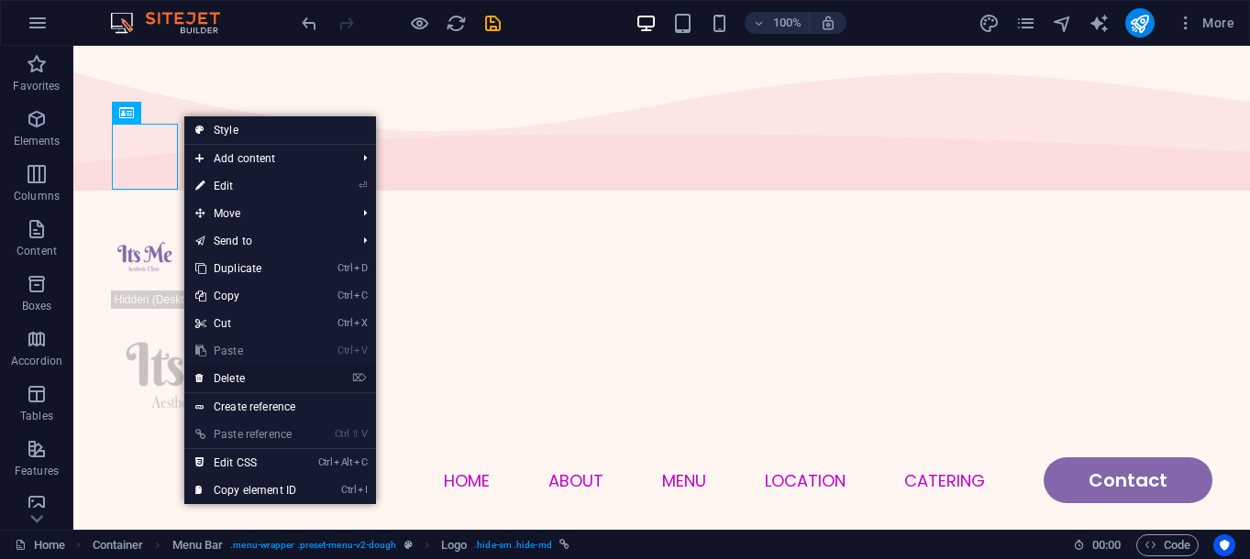
click at [238, 379] on link "⌦ Delete" at bounding box center [245, 379] width 123 height 28
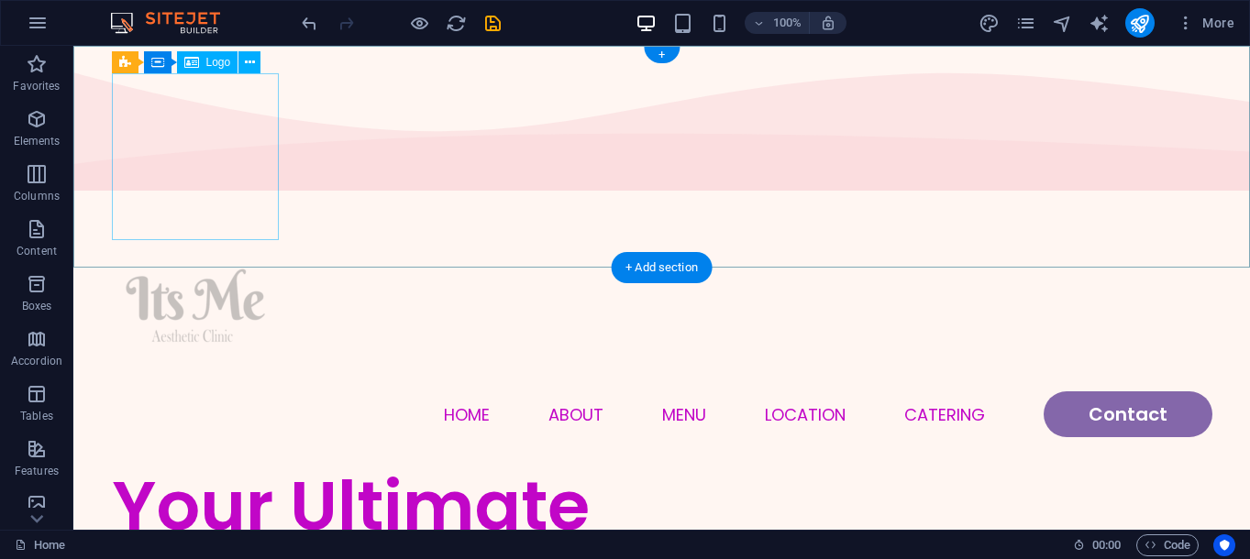
click at [216, 225] on div at bounding box center [662, 308] width 1101 height 167
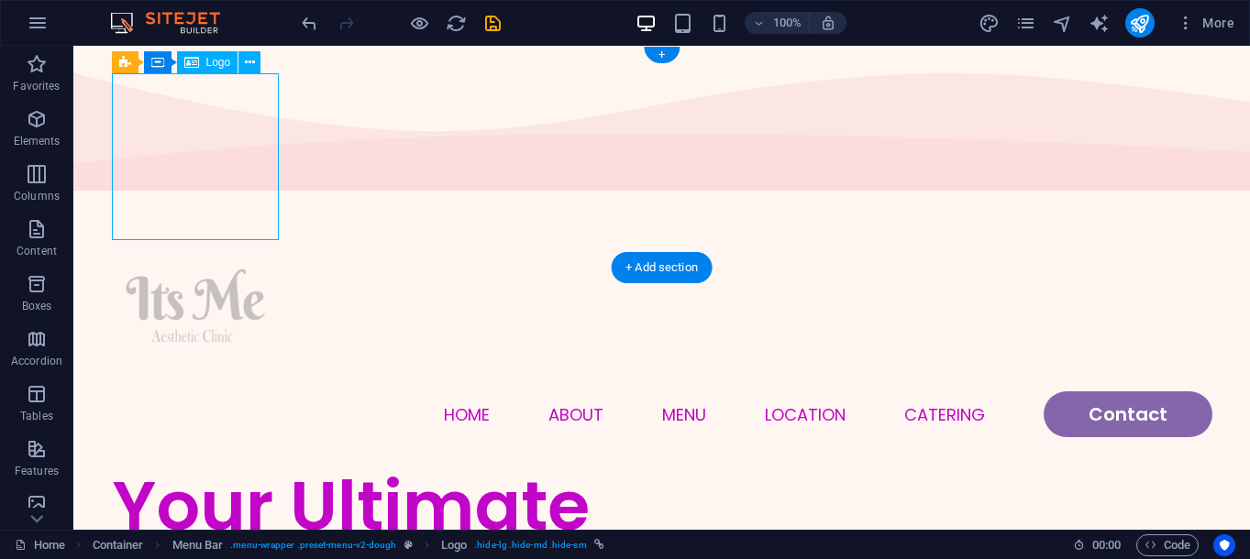
click at [216, 225] on div at bounding box center [662, 308] width 1101 height 167
select select "px"
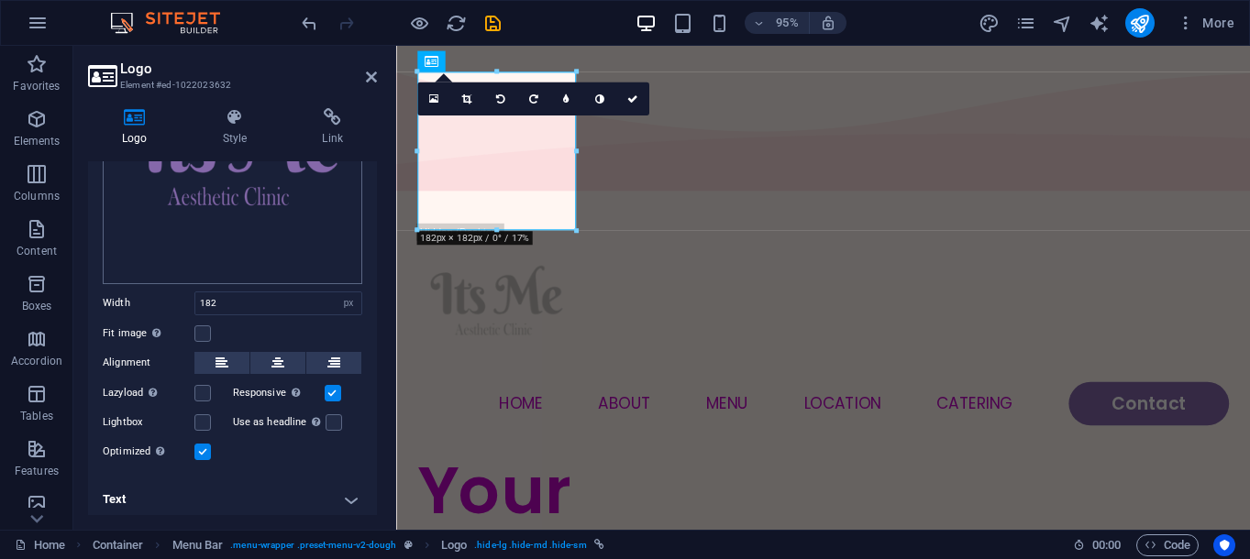
scroll to position [221, 0]
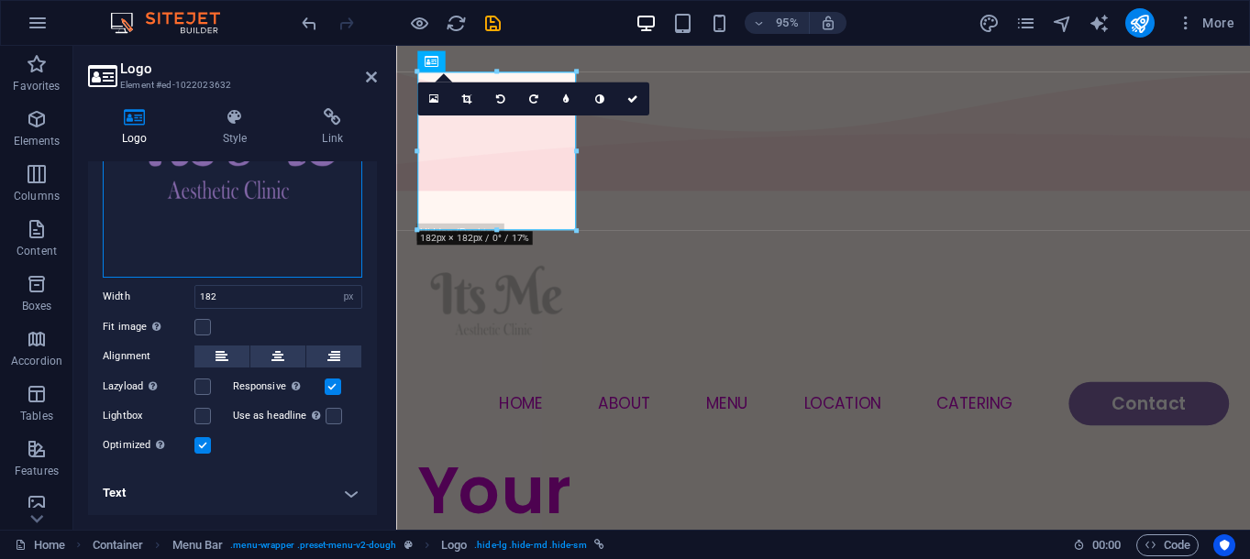
click at [315, 206] on div "Drag files here, click to choose files or select files from Files or our free s…" at bounding box center [233, 148] width 260 height 260
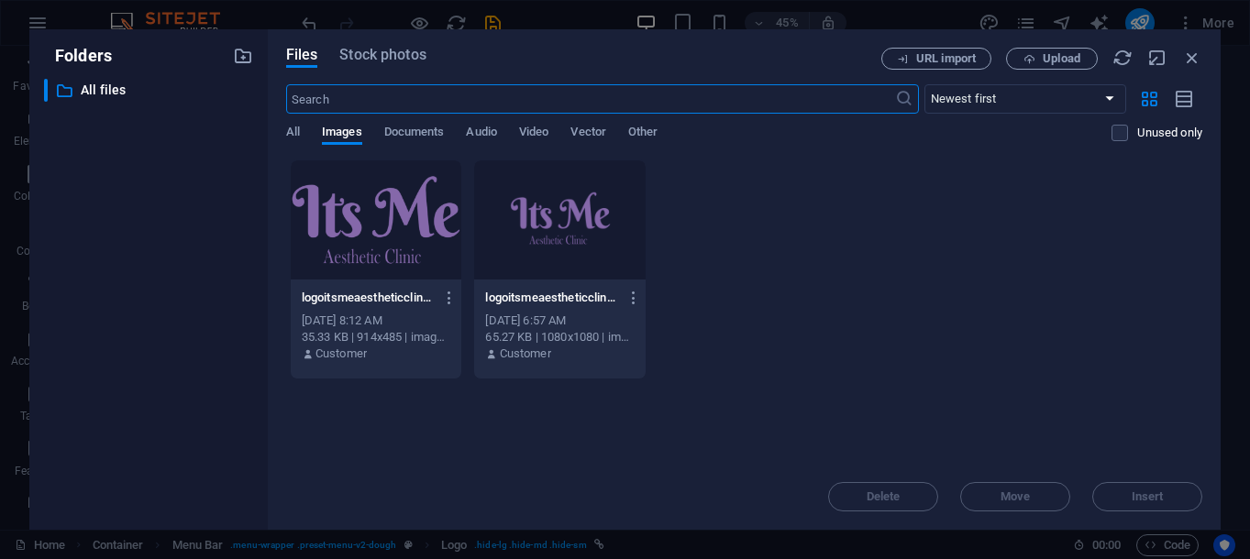
click at [427, 231] on div at bounding box center [377, 220] width 172 height 119
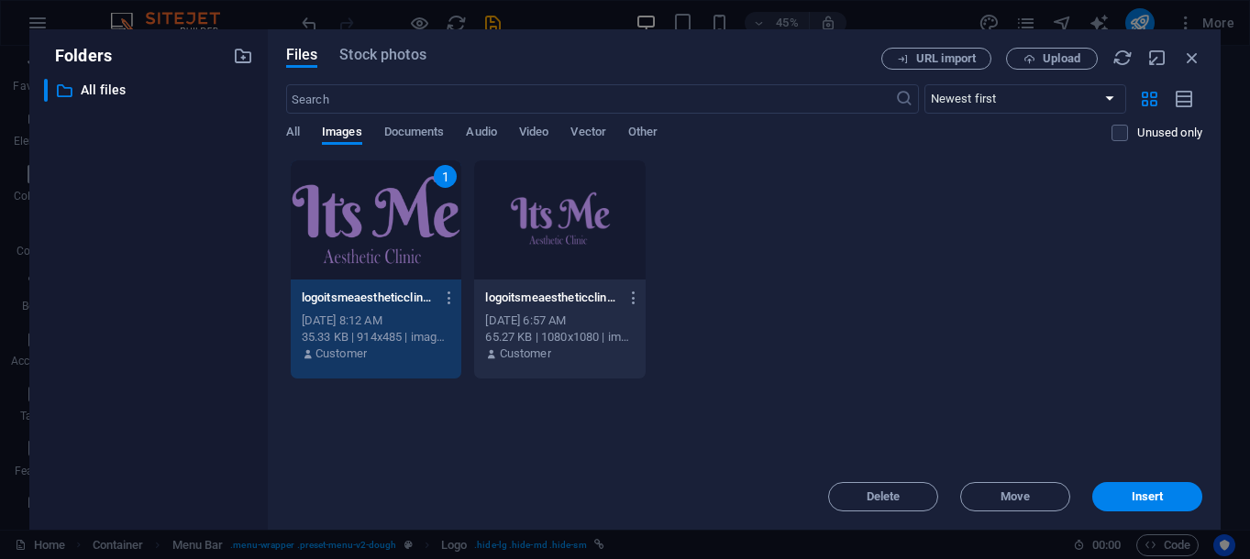
click at [574, 231] on div at bounding box center [560, 220] width 172 height 119
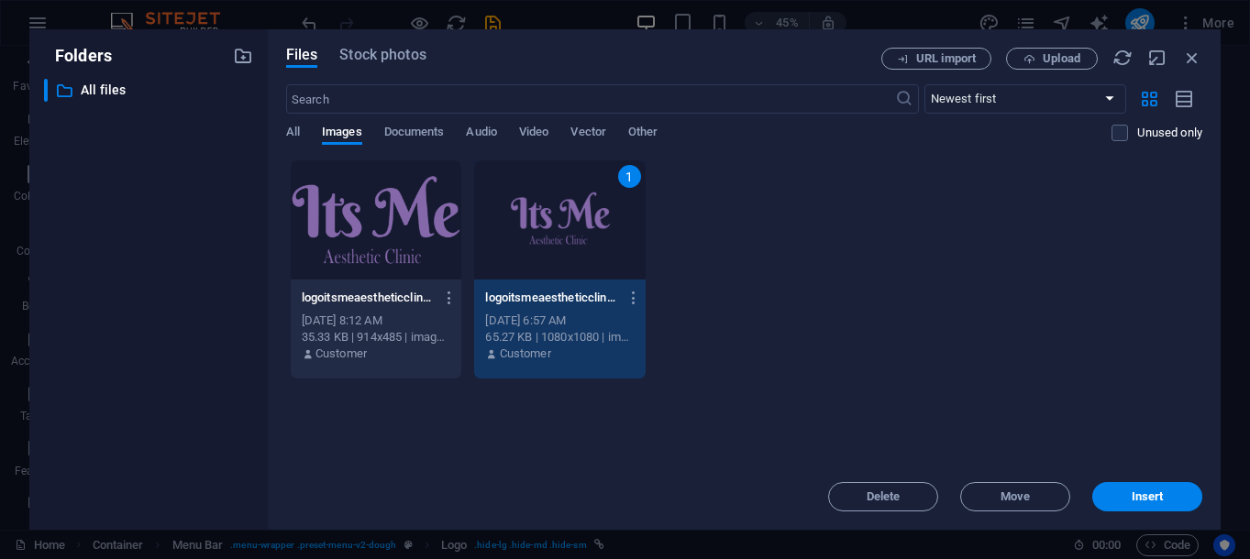
click at [383, 249] on div at bounding box center [377, 220] width 172 height 119
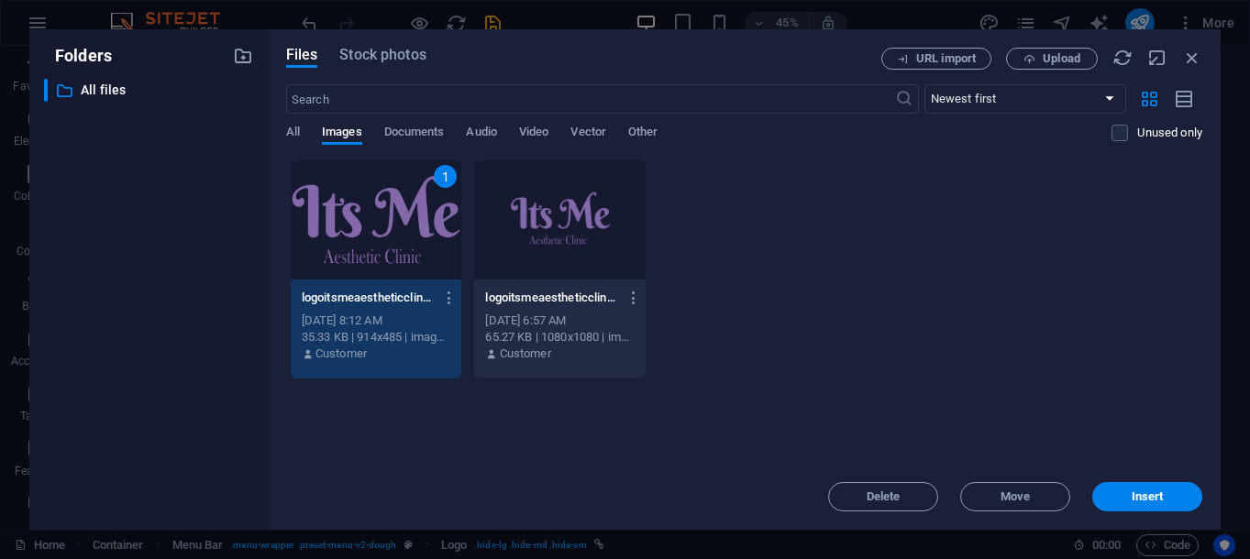
click at [383, 249] on div "1" at bounding box center [377, 220] width 172 height 119
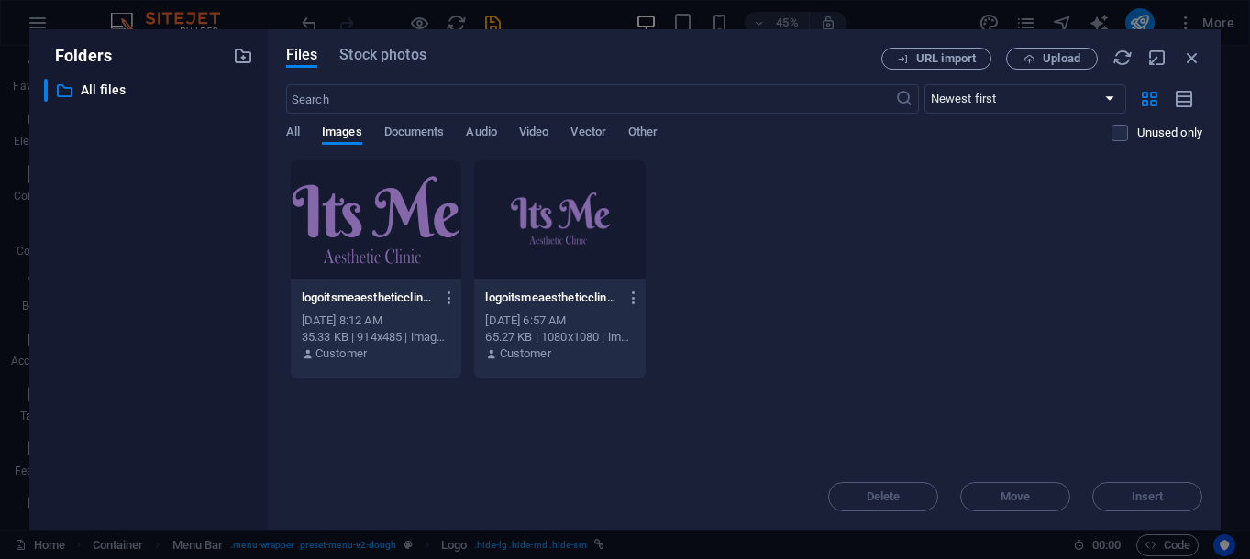
click at [383, 249] on div at bounding box center [377, 220] width 172 height 119
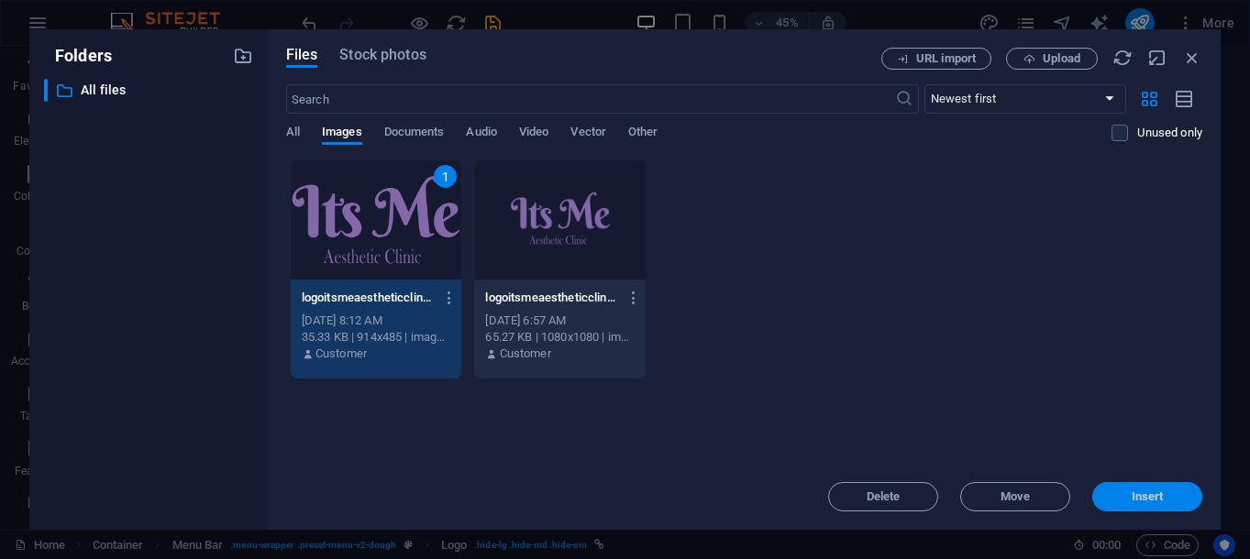
click at [1119, 485] on button "Insert" at bounding box center [1147, 496] width 110 height 29
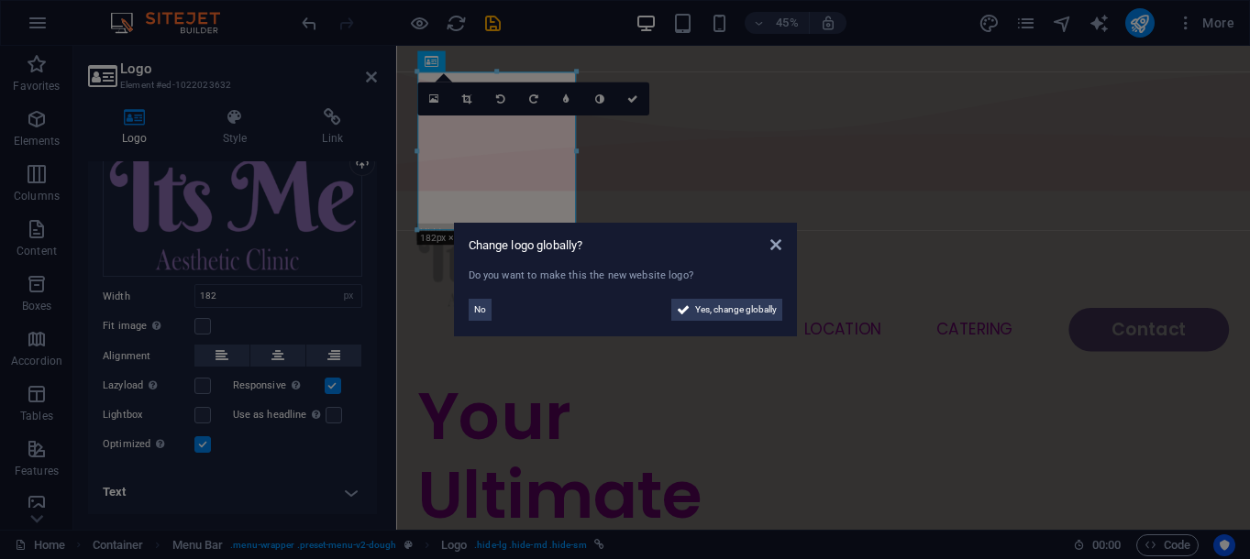
scroll to position [103, 0]
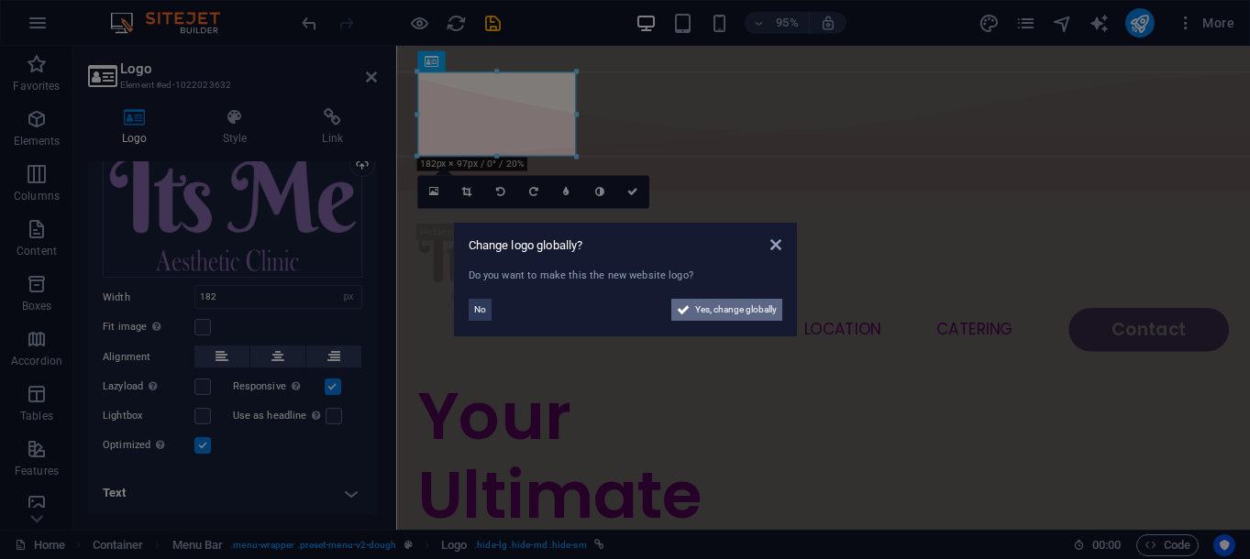
click at [758, 310] on span "Yes, change globally" at bounding box center [736, 310] width 82 height 22
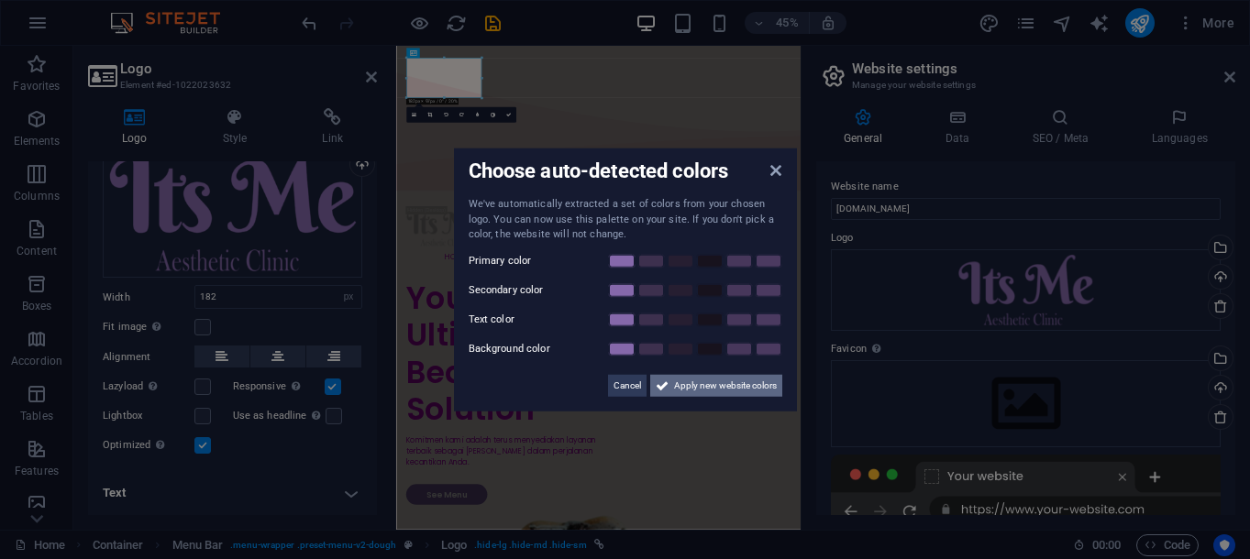
click at [773, 389] on span "Apply new website colors" at bounding box center [725, 385] width 103 height 22
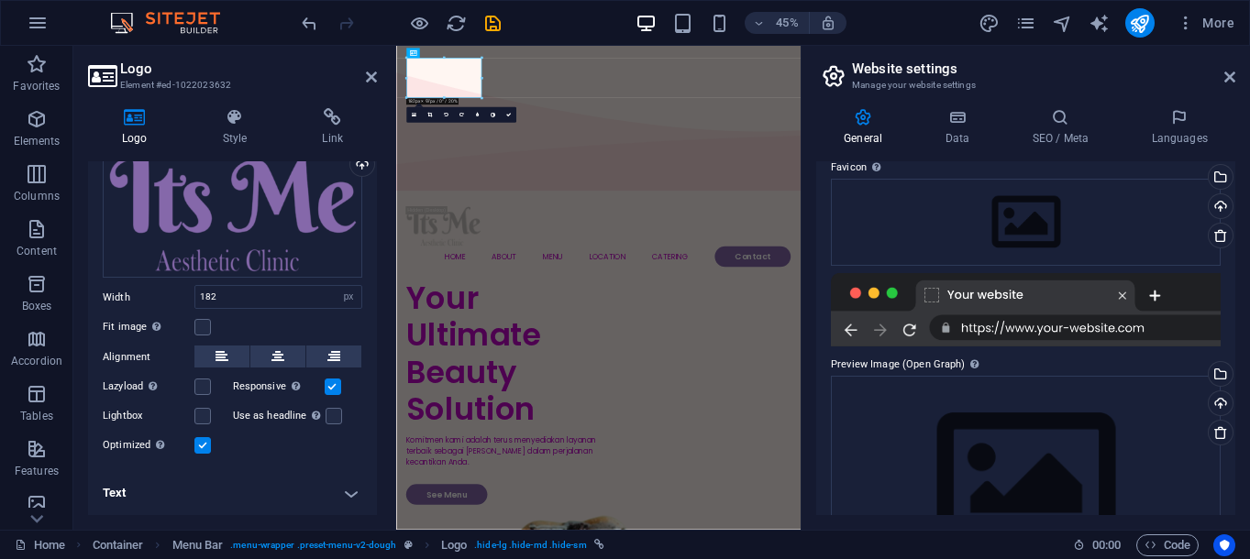
scroll to position [187, 0]
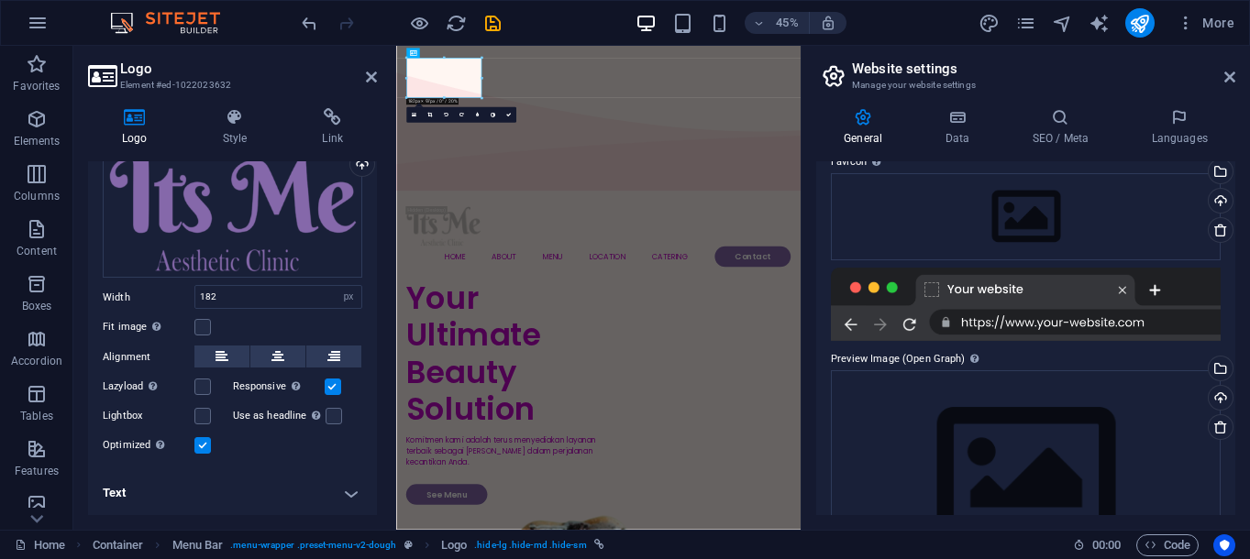
click at [1039, 323] on div at bounding box center [1026, 304] width 390 height 73
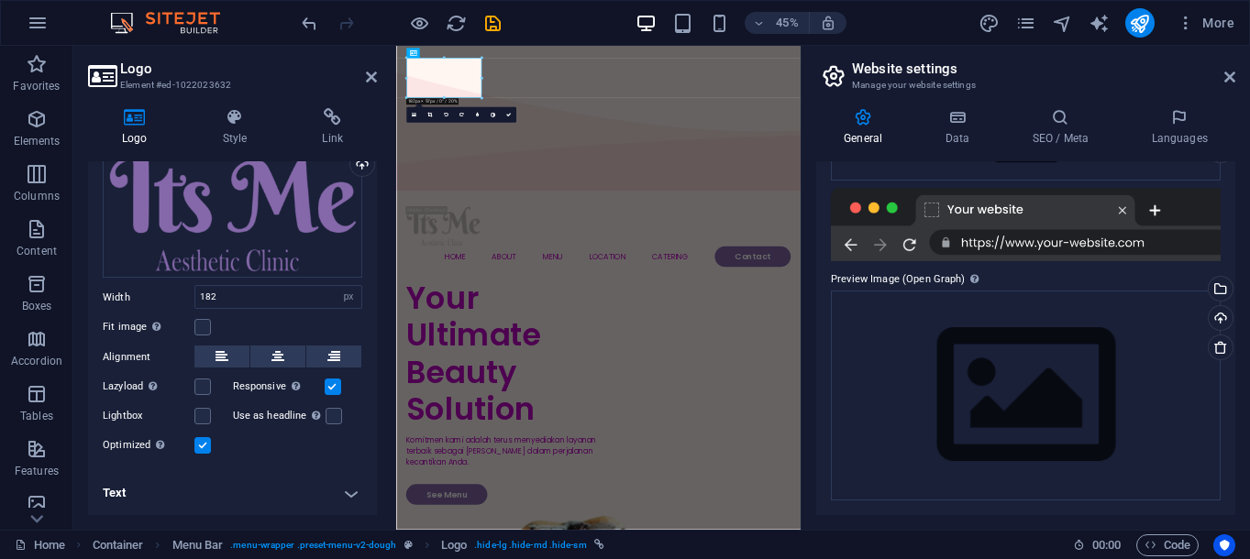
scroll to position [0, 0]
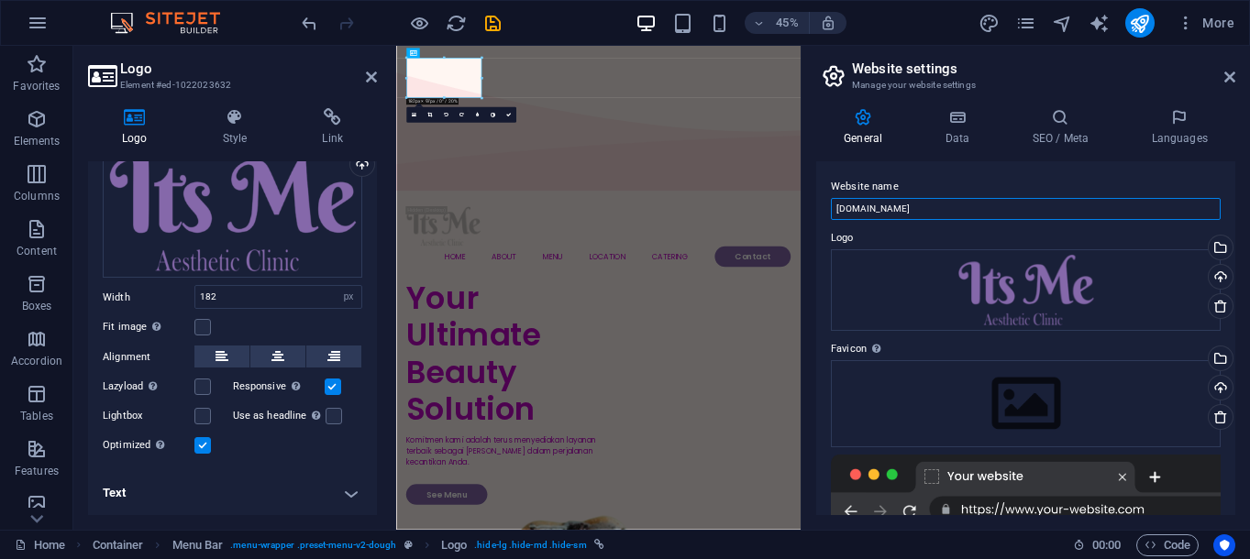
click at [924, 213] on input "[DOMAIN_NAME]" at bounding box center [1026, 209] width 390 height 22
drag, startPoint x: 935, startPoint y: 213, endPoint x: 903, endPoint y: 206, distance: 31.8
click at [903, 206] on input "[DOMAIN_NAME]" at bounding box center [1026, 209] width 390 height 22
click at [1025, 399] on div "Drag files here, click to choose files or select files from Files or our free s…" at bounding box center [1026, 403] width 390 height 86
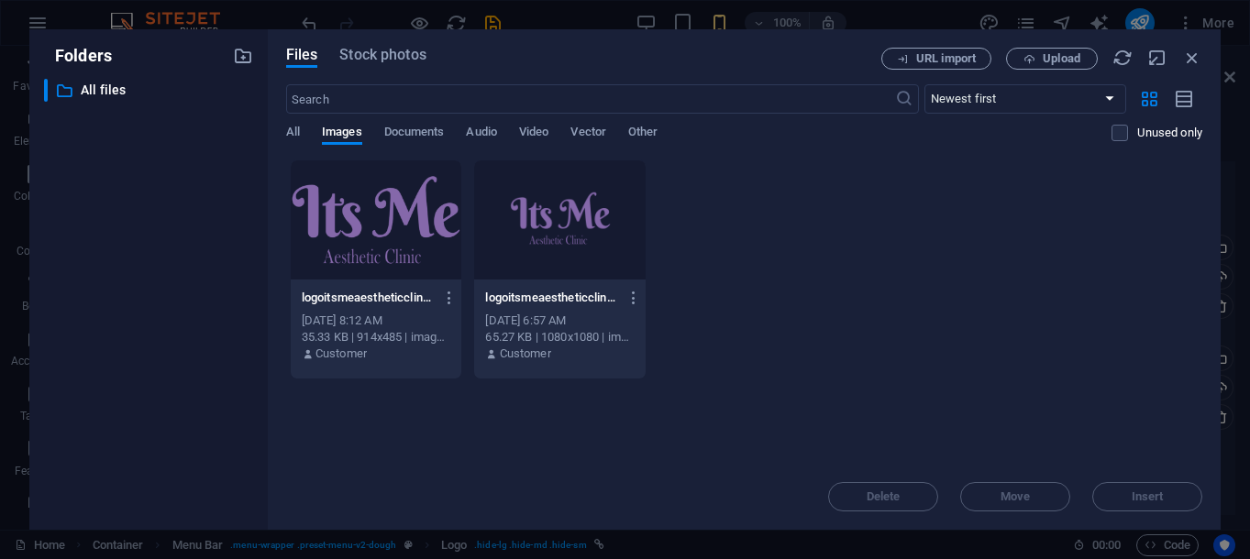
click at [397, 244] on div at bounding box center [377, 220] width 172 height 119
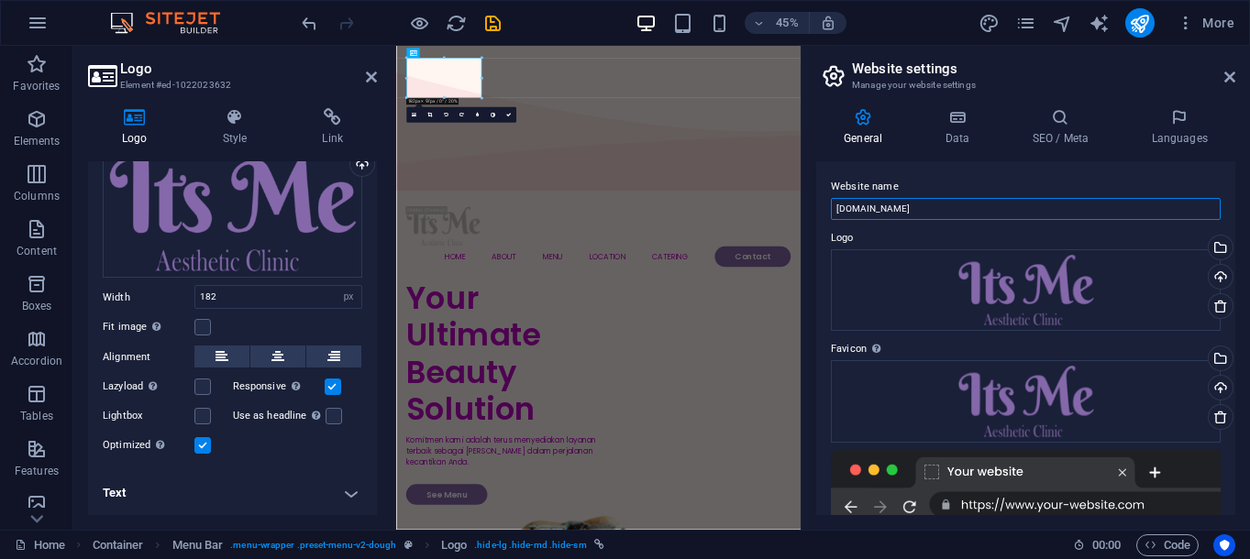
click at [966, 203] on input "[DOMAIN_NAME]" at bounding box center [1026, 209] width 390 height 22
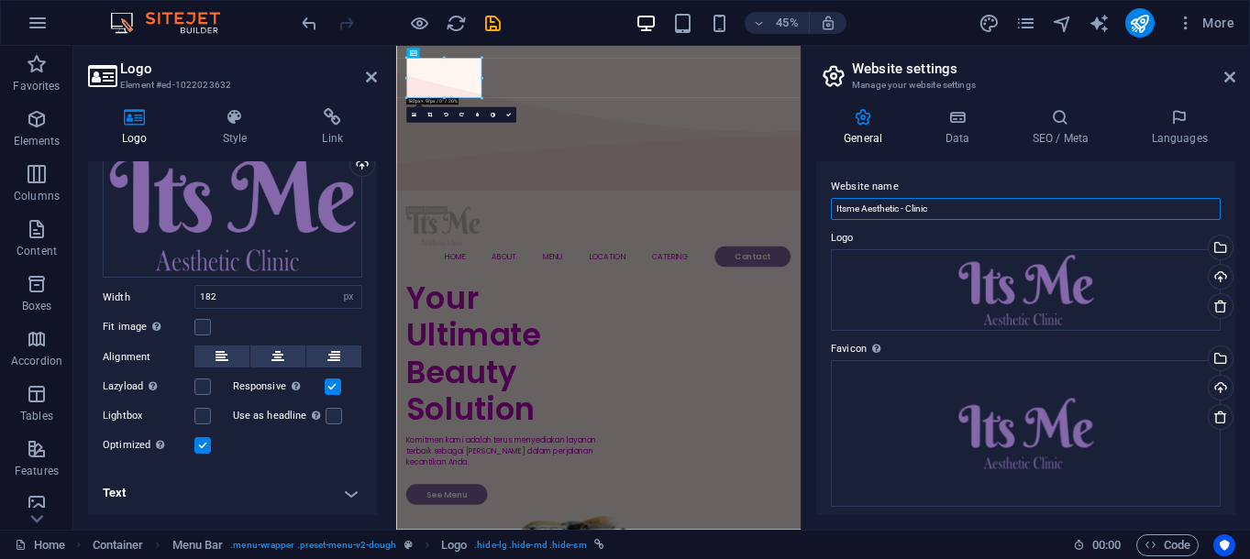
type input "Itsme Aesthetic - Clinic"
click at [1009, 194] on label "Website name" at bounding box center [1026, 187] width 390 height 22
click at [1009, 198] on input "Itsme Aesthetic - Clinic" at bounding box center [1026, 209] width 390 height 22
click at [1235, 79] on aside "Website settings Manage your website settings General Data SEO / Meta Languages…" at bounding box center [1025, 288] width 449 height 484
click at [1231, 78] on icon at bounding box center [1229, 77] width 11 height 15
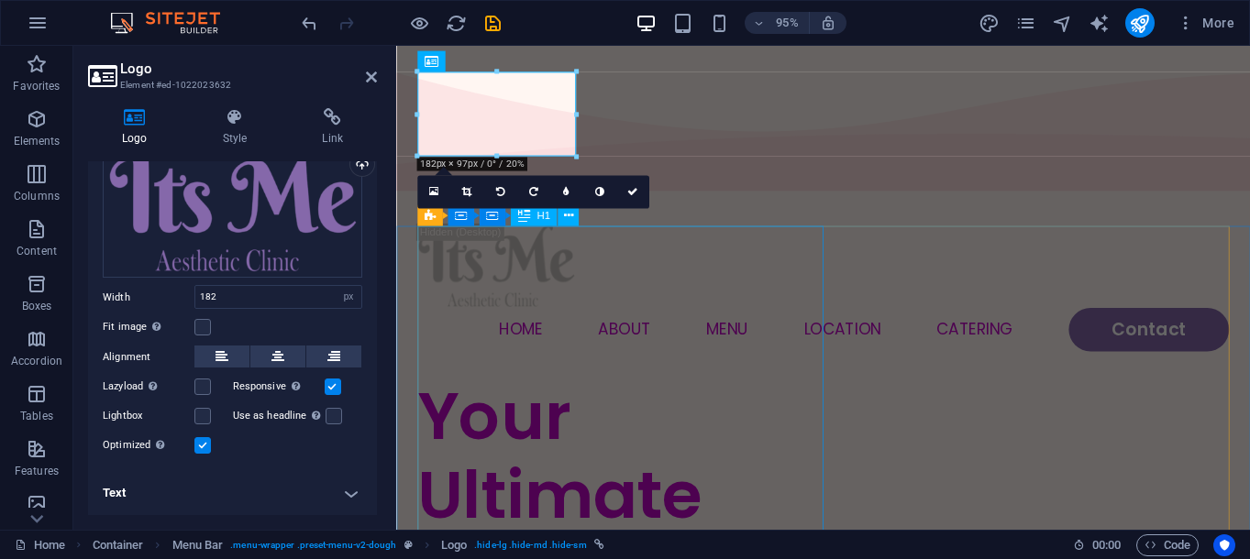
click at [778, 395] on div "Your Ultimate Beauty Solution" at bounding box center [631, 560] width 427 height 330
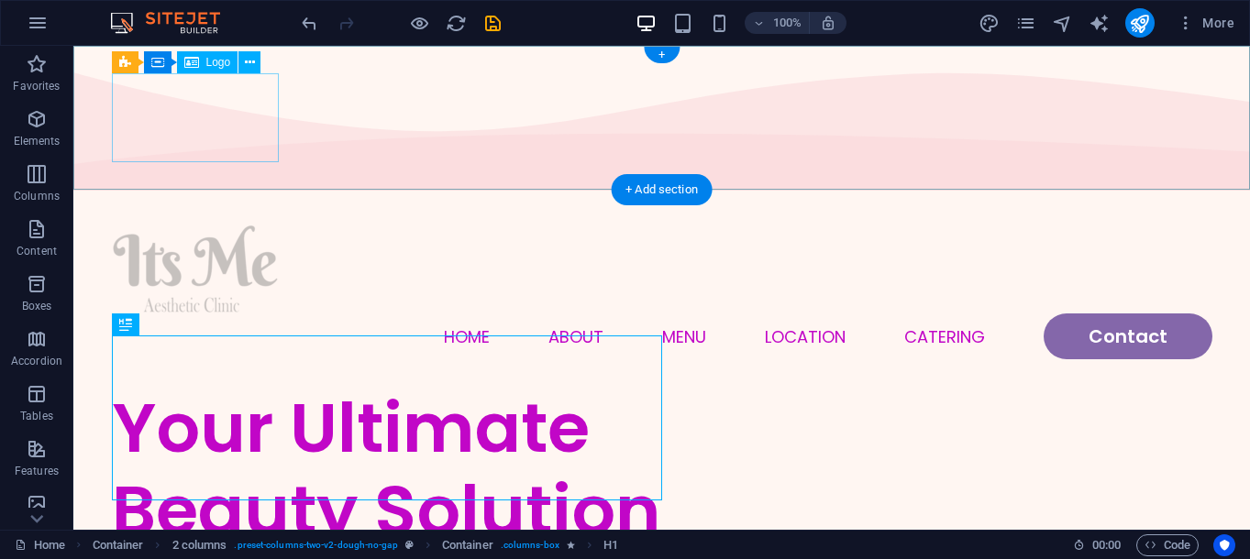
click at [247, 225] on div at bounding box center [662, 269] width 1101 height 89
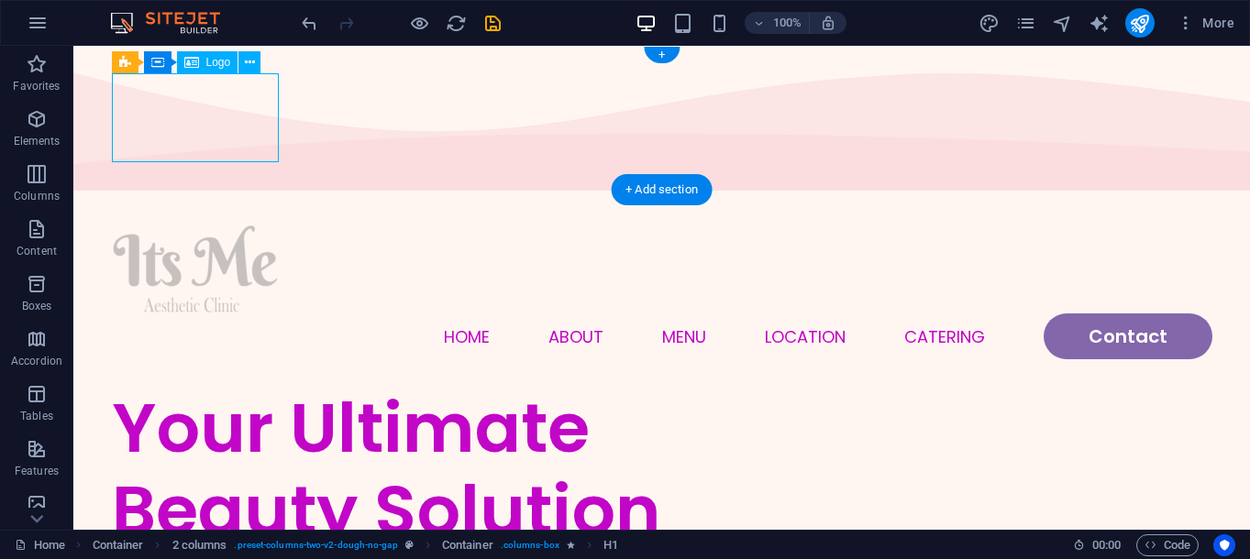
click at [247, 225] on div at bounding box center [662, 269] width 1101 height 89
select select "px"
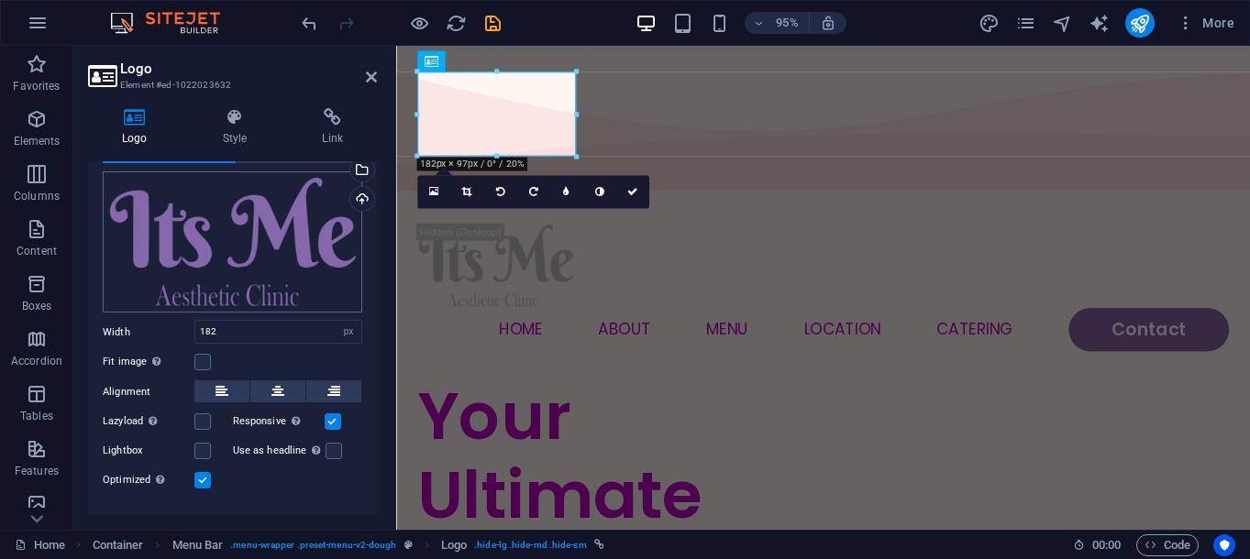
scroll to position [103, 0]
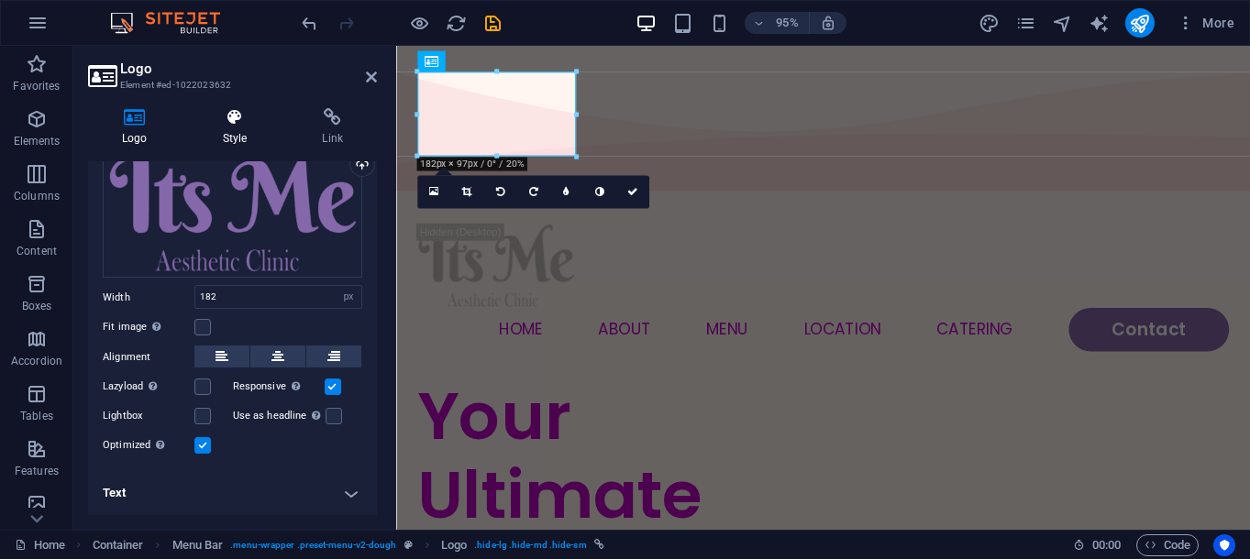
click at [230, 109] on icon at bounding box center [235, 117] width 93 height 18
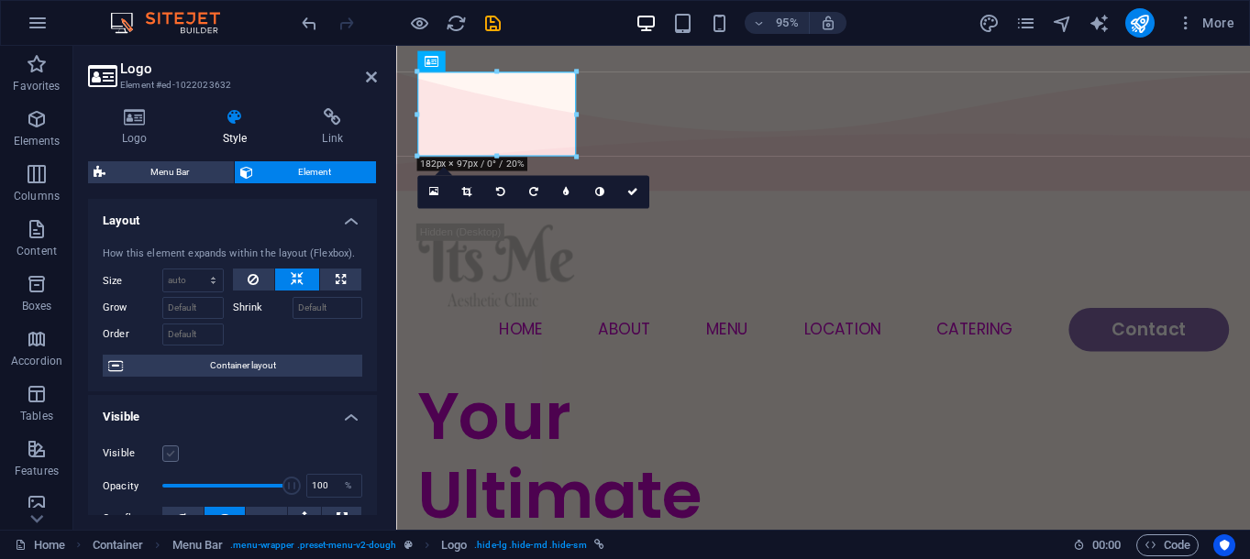
click at [176, 449] on label at bounding box center [170, 454] width 17 height 17
click at [0, 0] on input "Visible" at bounding box center [0, 0] width 0 height 0
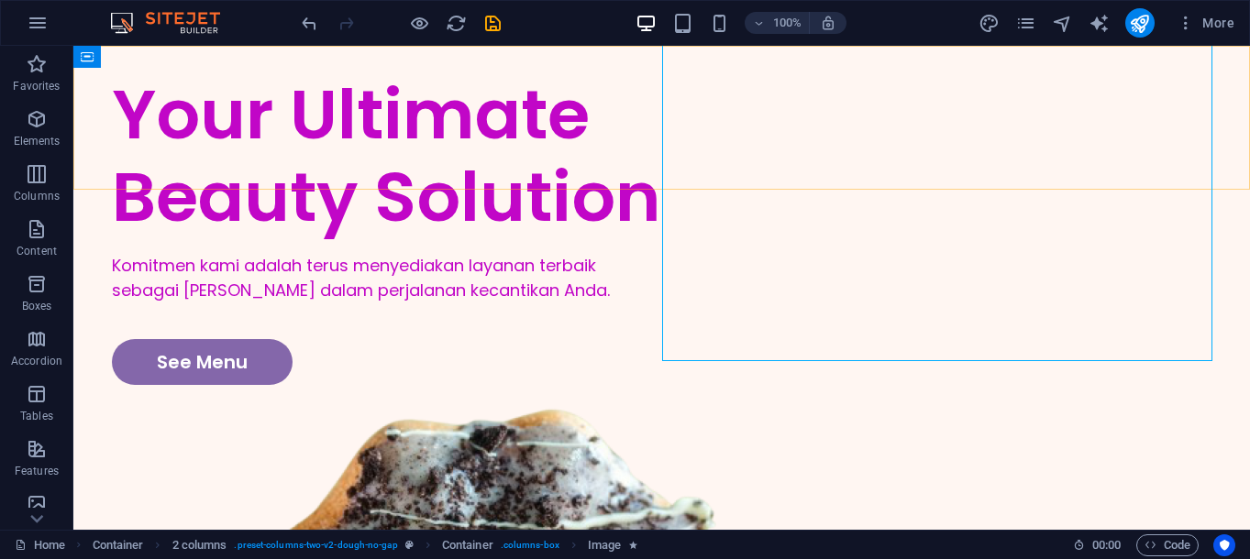
scroll to position [0, 0]
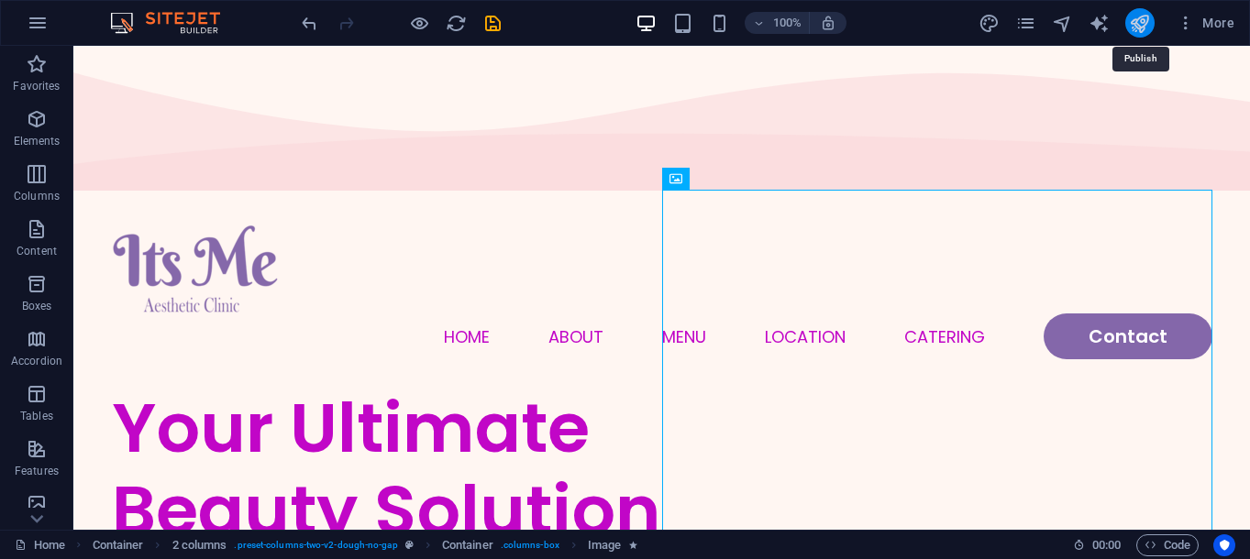
click at [1135, 23] on icon "publish" at bounding box center [1139, 23] width 21 height 21
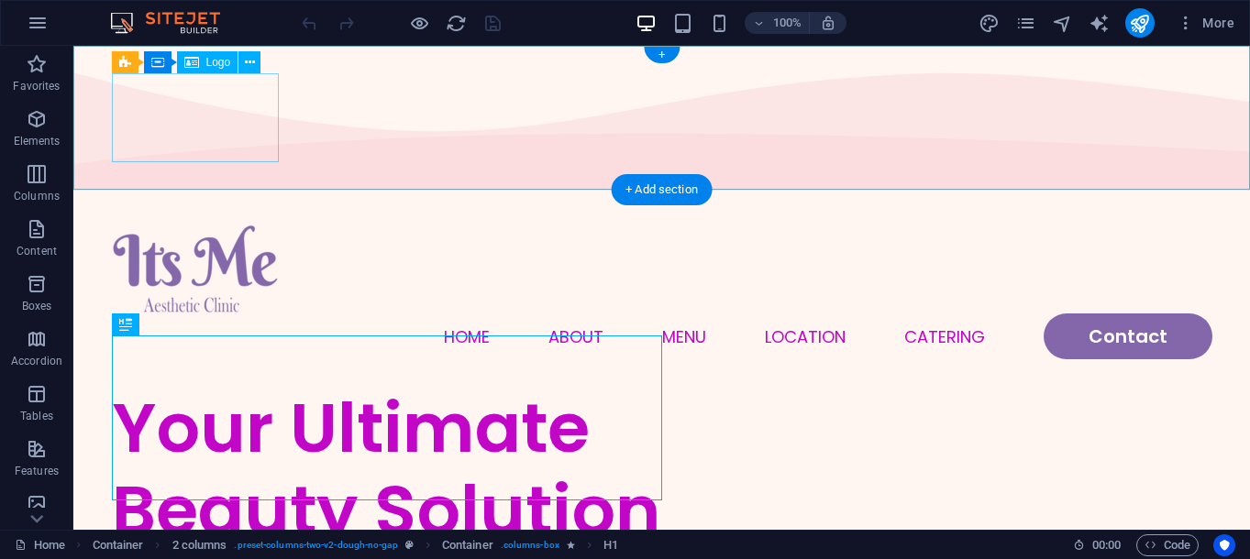
click at [226, 225] on div at bounding box center [662, 269] width 1101 height 89
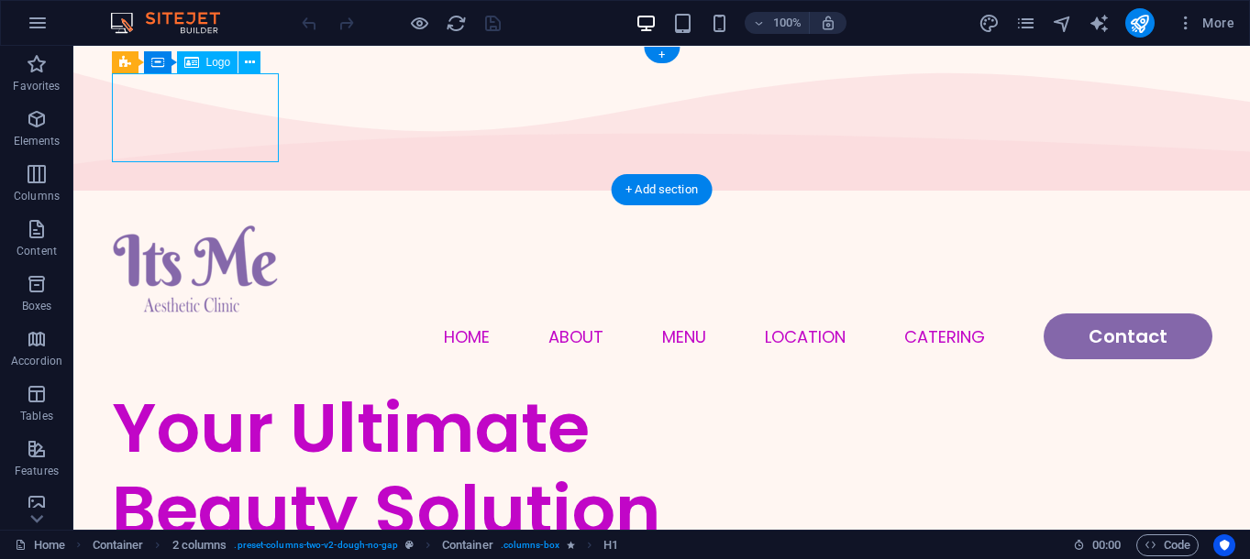
click at [226, 225] on div at bounding box center [662, 269] width 1101 height 89
select select "px"
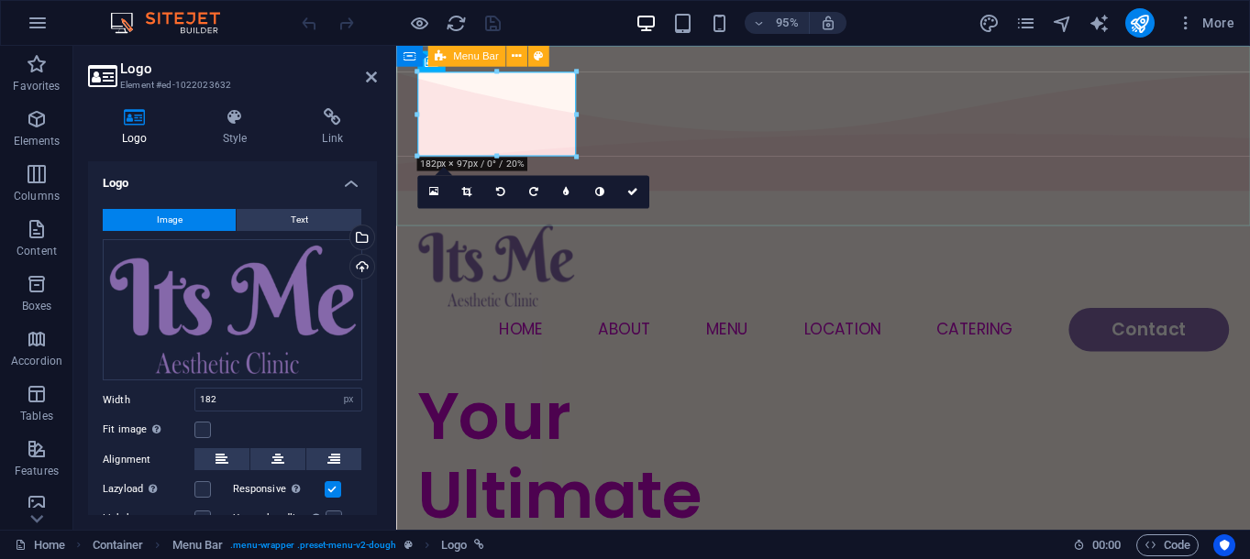
click at [856, 205] on div "Menu Home About Menu Location Catering Contact" at bounding box center [845, 300] width 899 height 190
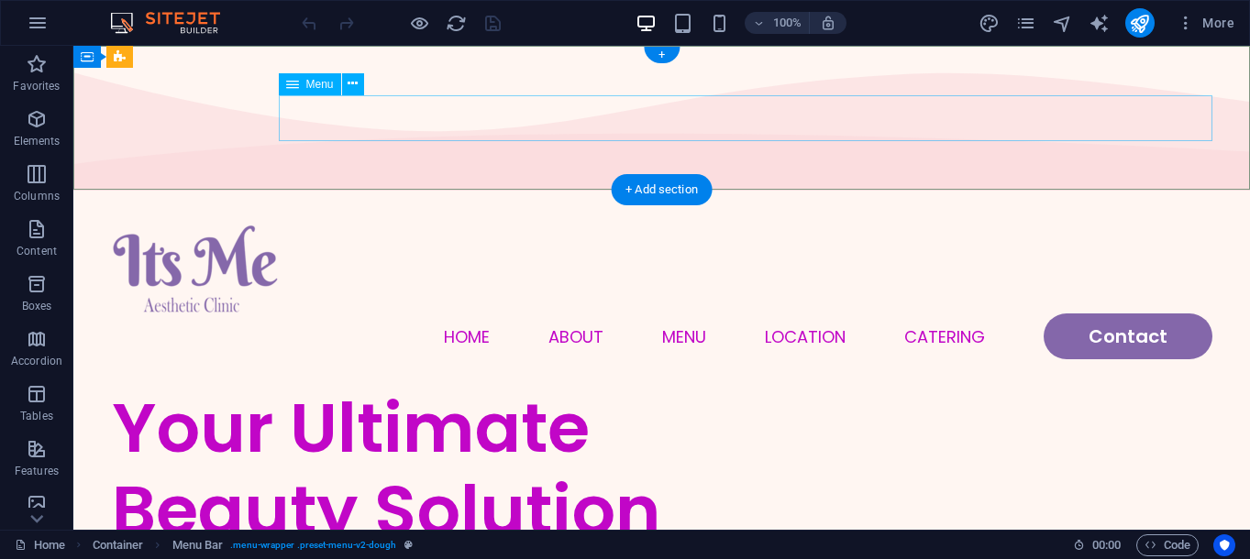
click at [833, 314] on nav "Home About Menu Location Catering Contact" at bounding box center [662, 337] width 1101 height 46
click at [315, 197] on div "Menu Home About Menu Location Catering Contact" at bounding box center [661, 292] width 1177 height 190
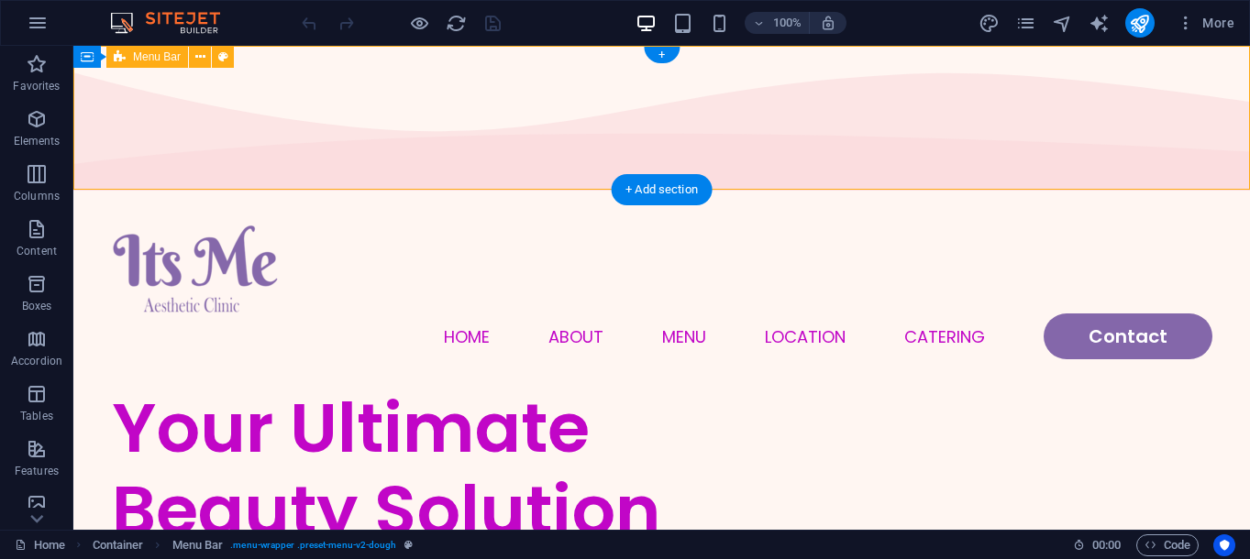
click at [315, 197] on div "Menu Home About Menu Location Catering Contact" at bounding box center [661, 292] width 1177 height 190
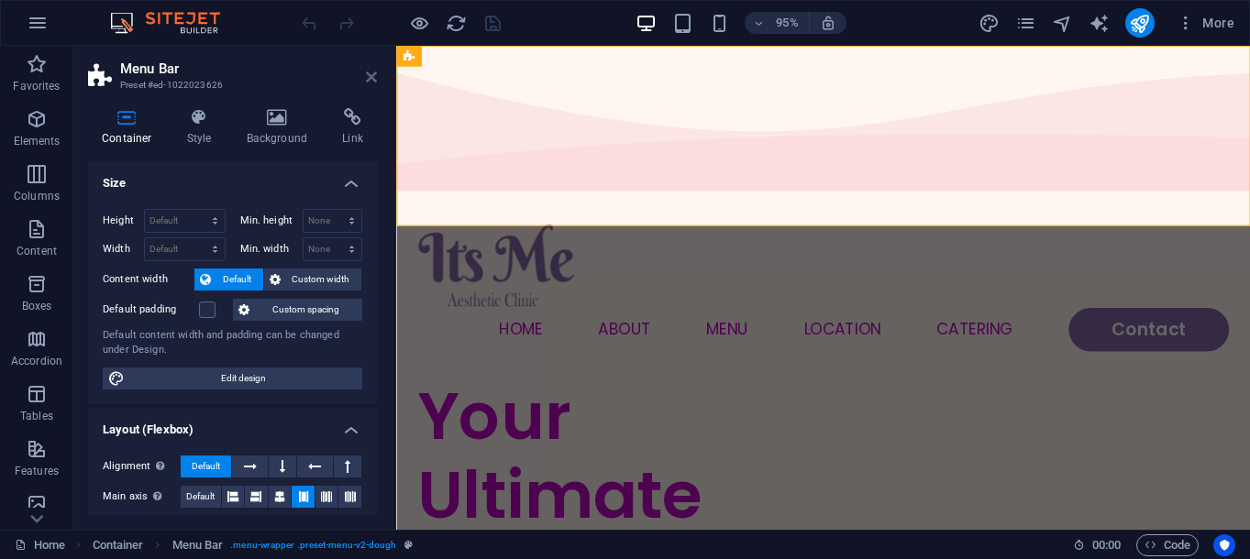
click at [374, 79] on icon at bounding box center [371, 77] width 11 height 15
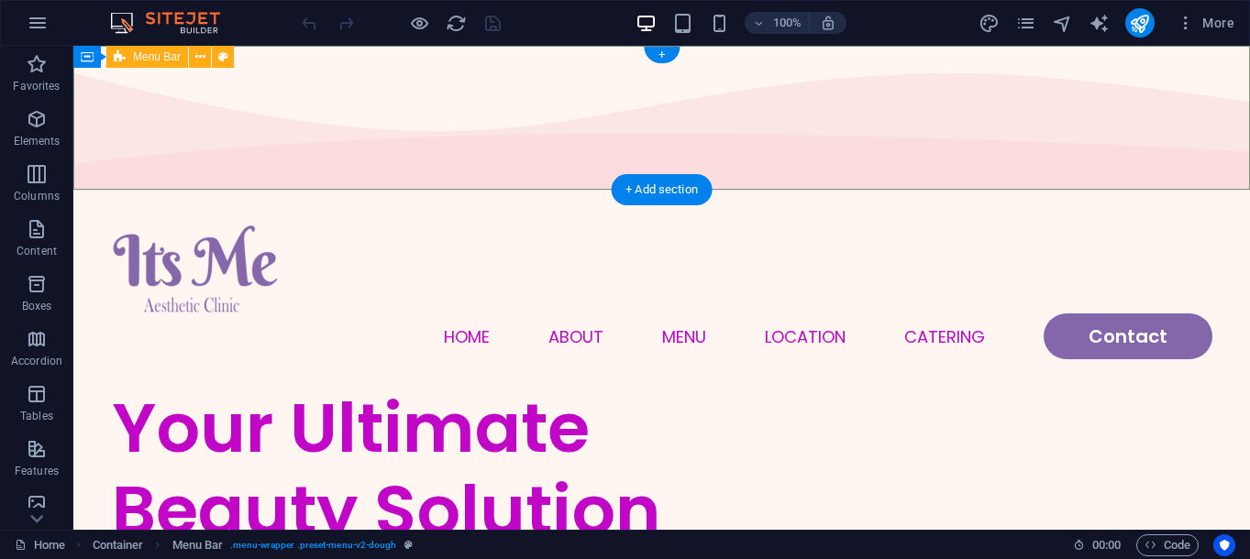
click at [582, 197] on div "Menu Home About Menu Location Catering Contact" at bounding box center [661, 292] width 1177 height 190
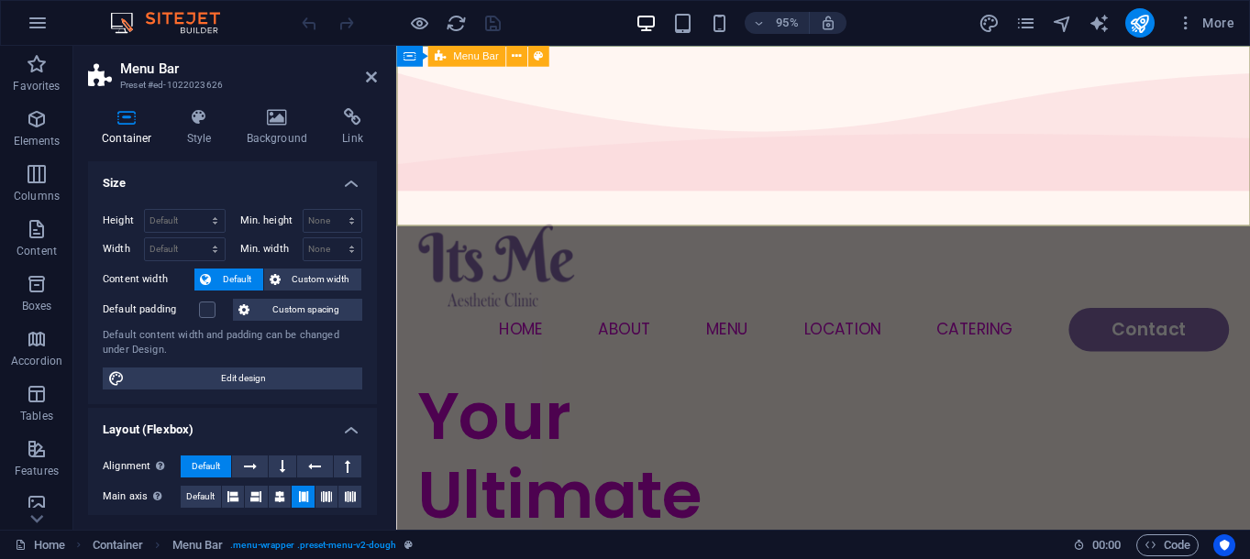
click at [701, 205] on div "Menu Home About Menu Location Catering Contact" at bounding box center [845, 300] width 899 height 190
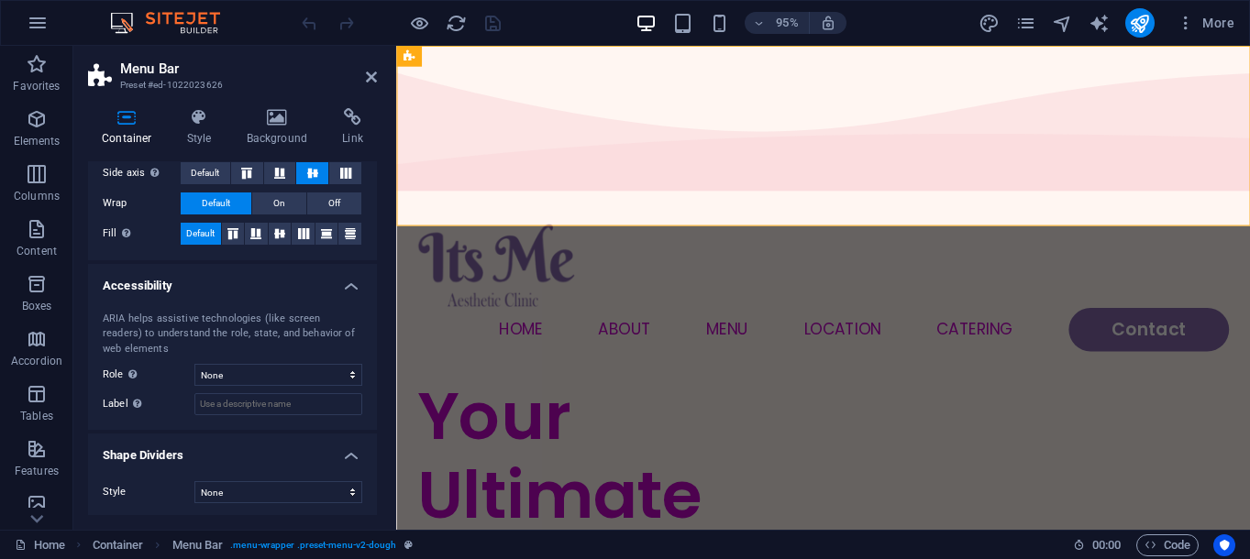
scroll to position [357, 0]
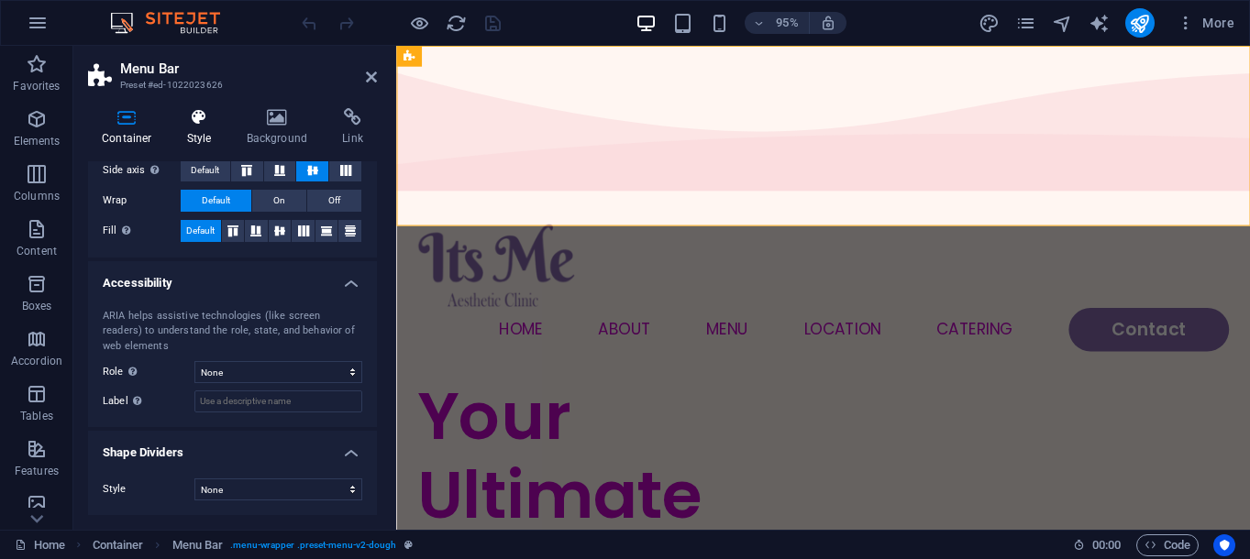
click at [205, 135] on h4 "Style" at bounding box center [203, 127] width 60 height 39
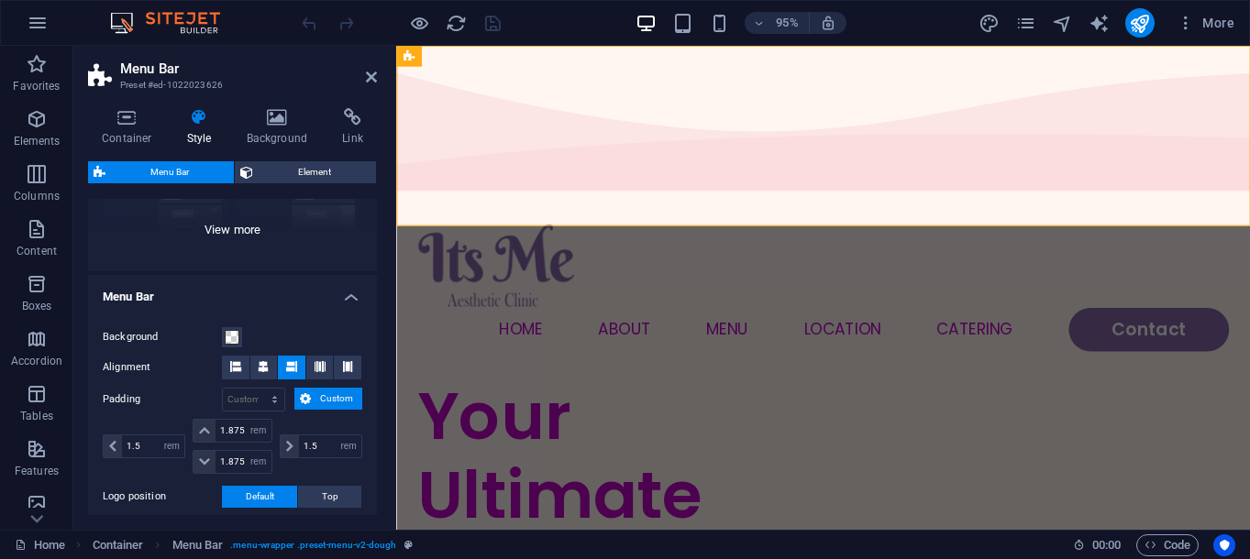
scroll to position [374, 0]
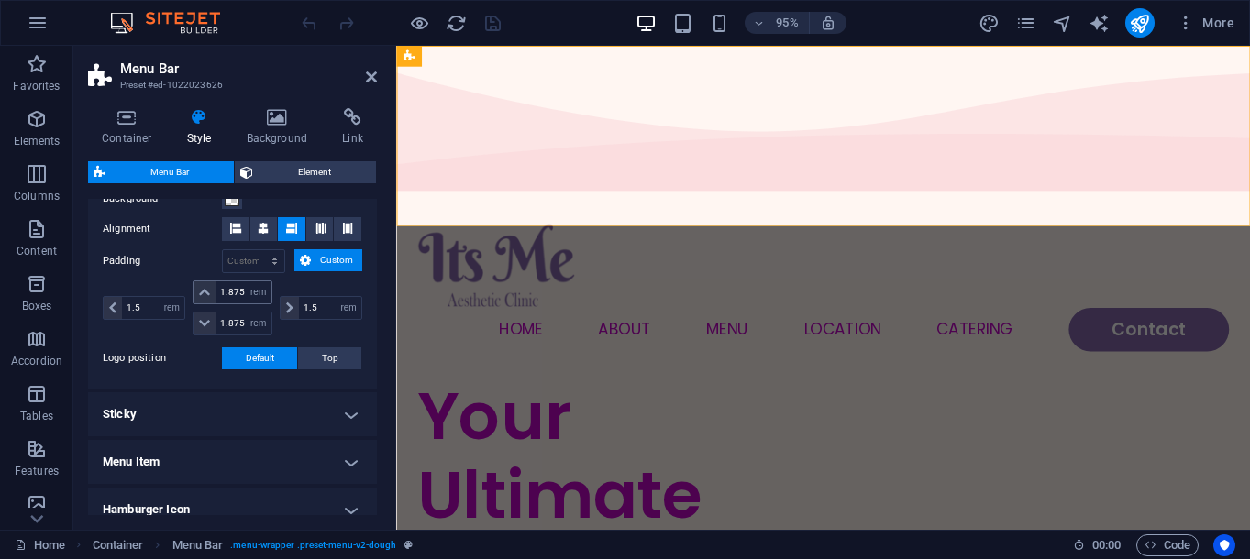
click at [207, 293] on icon at bounding box center [204, 292] width 11 height 11
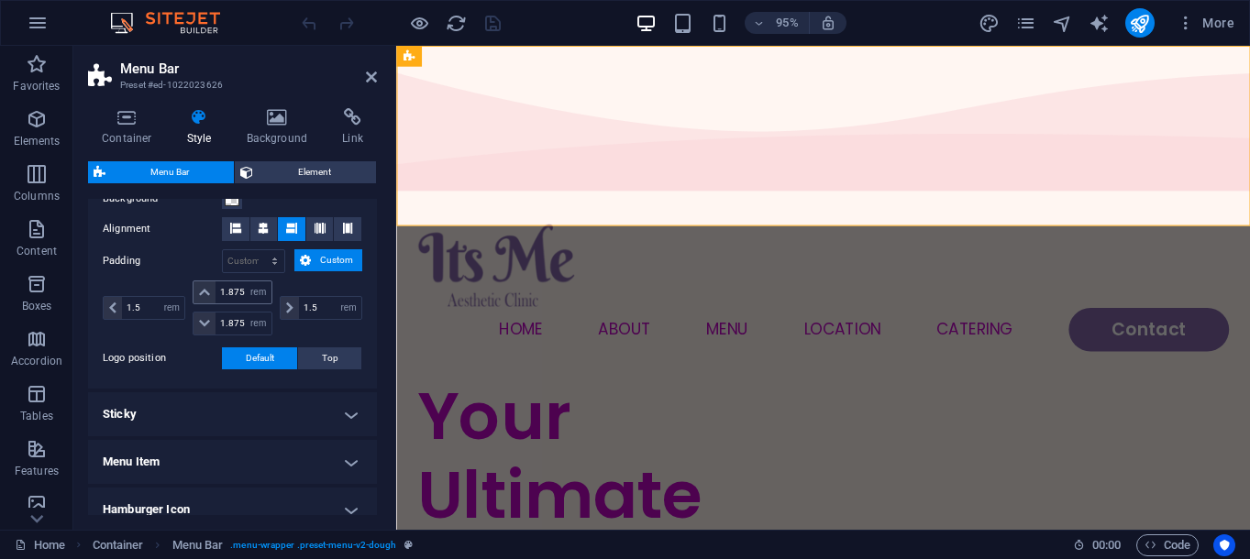
click at [207, 293] on icon at bounding box center [204, 292] width 11 height 11
click at [203, 318] on icon at bounding box center [204, 323] width 11 height 11
click at [205, 319] on icon at bounding box center [204, 323] width 11 height 11
click at [247, 325] on select "px rem % vh vw" at bounding box center [259, 324] width 26 height 22
click at [240, 295] on input "1.875" at bounding box center [243, 293] width 55 height 22
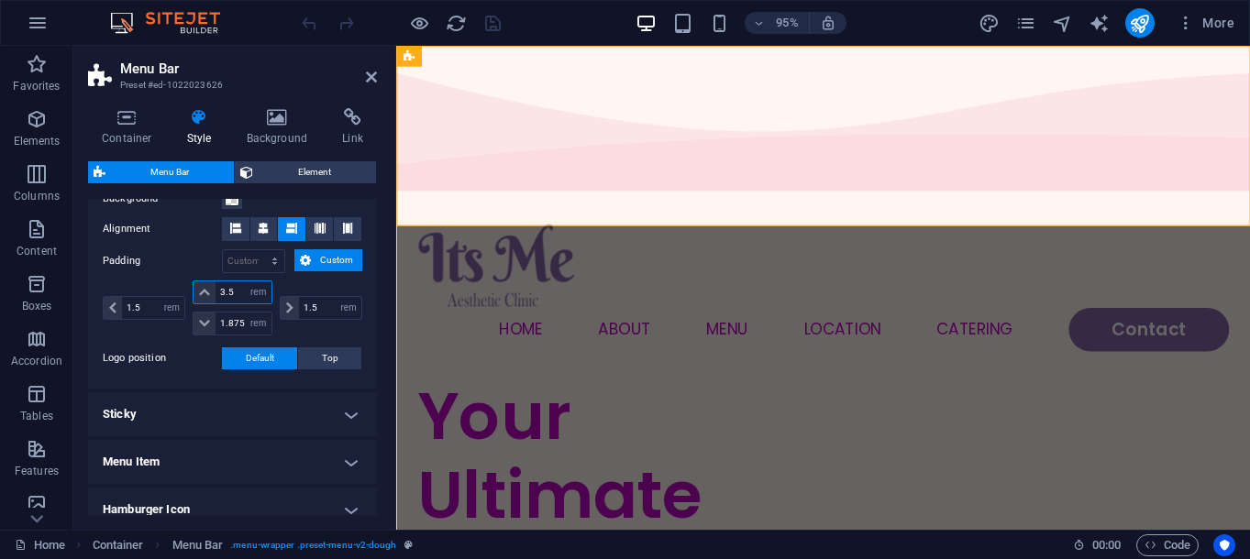
type input "3.5625"
click at [501, 395] on div "Your Ultimate Beauty Solution" at bounding box center [631, 560] width 427 height 330
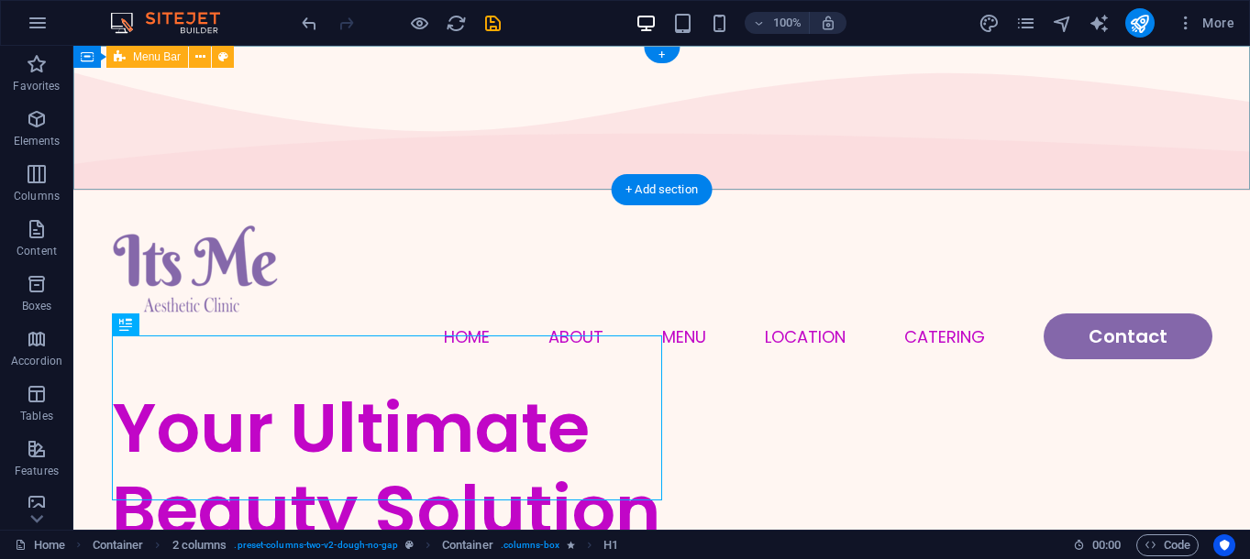
click at [532, 197] on div "Menu Home About Menu Location Catering Contact" at bounding box center [661, 292] width 1177 height 190
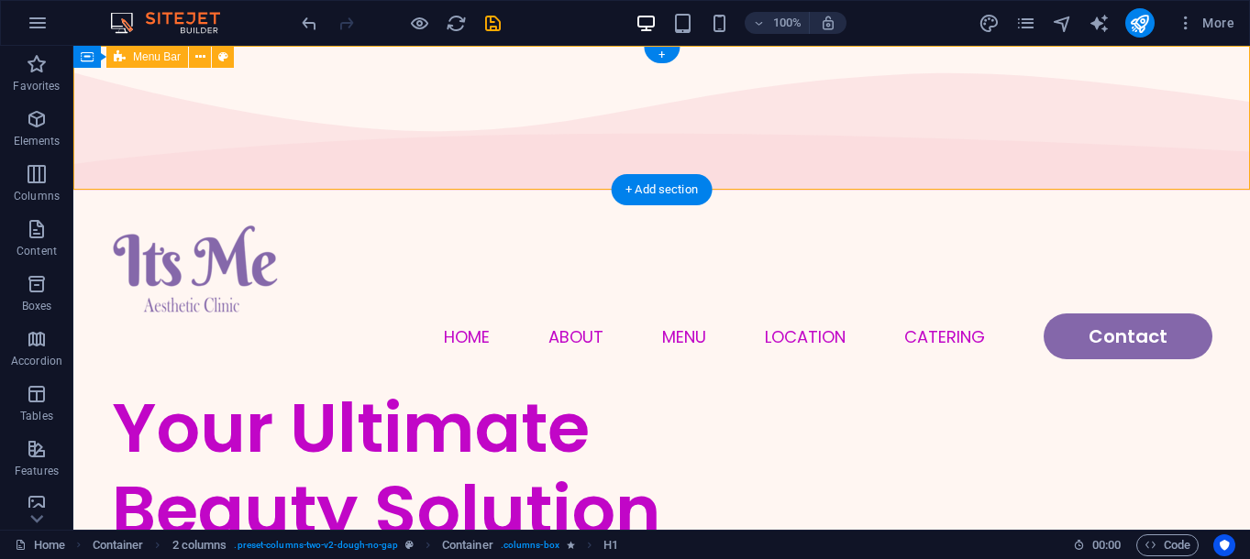
click at [532, 197] on div "Menu Home About Menu Location Catering Contact" at bounding box center [661, 292] width 1177 height 190
select select "rem"
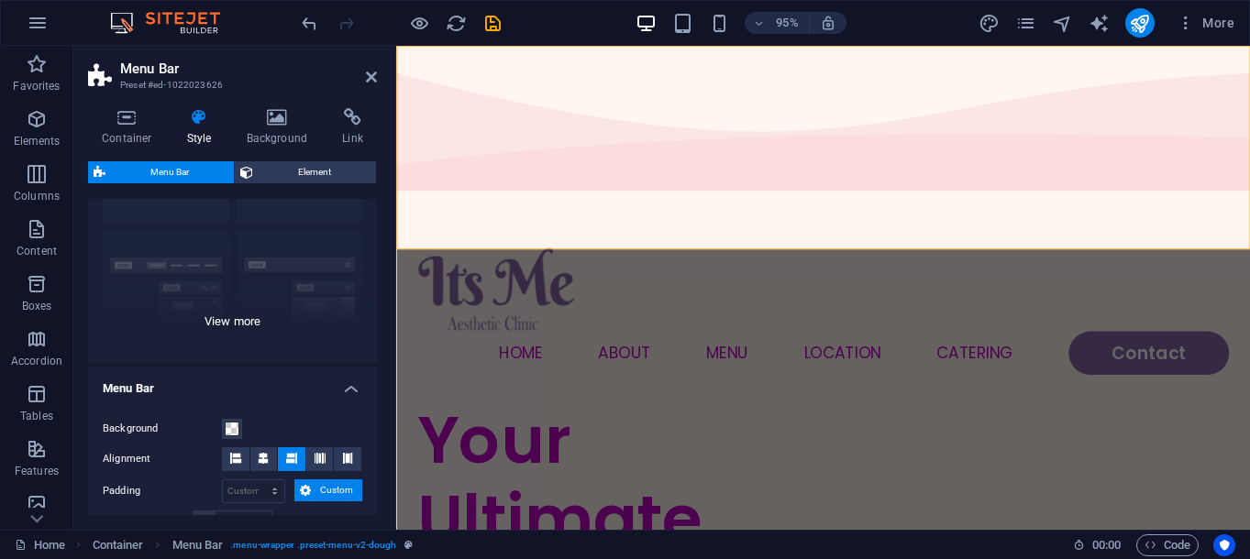
scroll to position [187, 0]
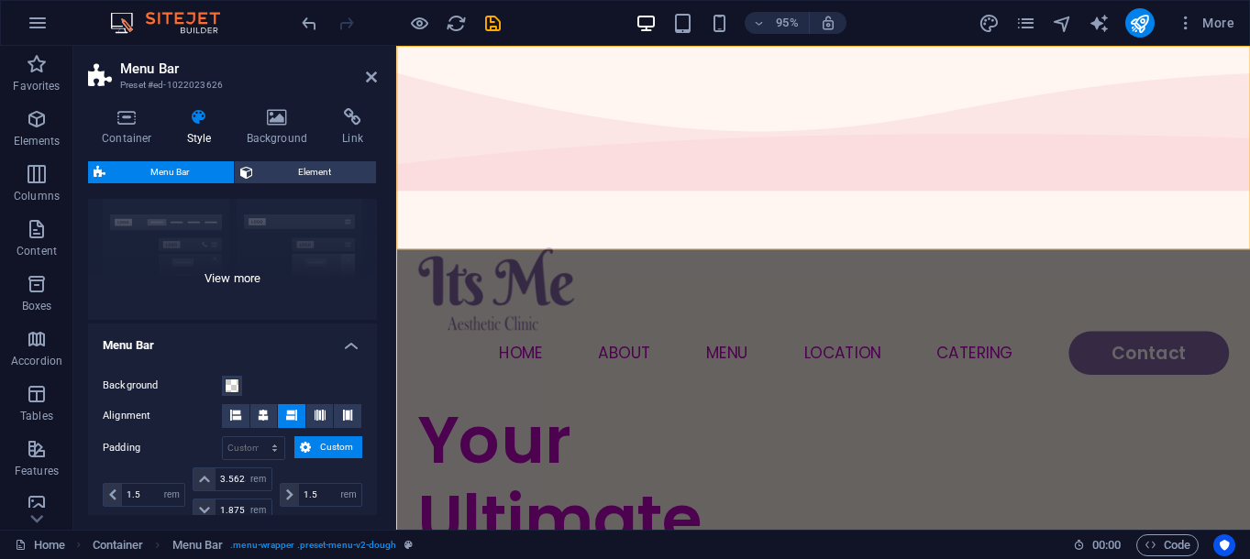
click at [239, 273] on div "Border Centered Default Fixed Loki Trigger Wide XXL" at bounding box center [232, 182] width 289 height 275
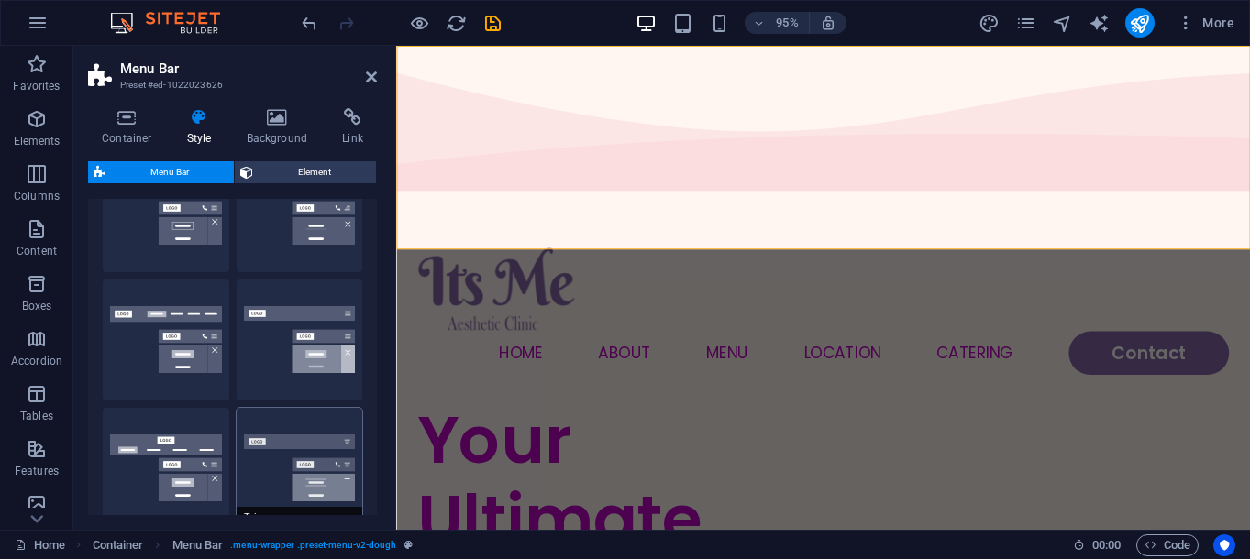
scroll to position [94, 0]
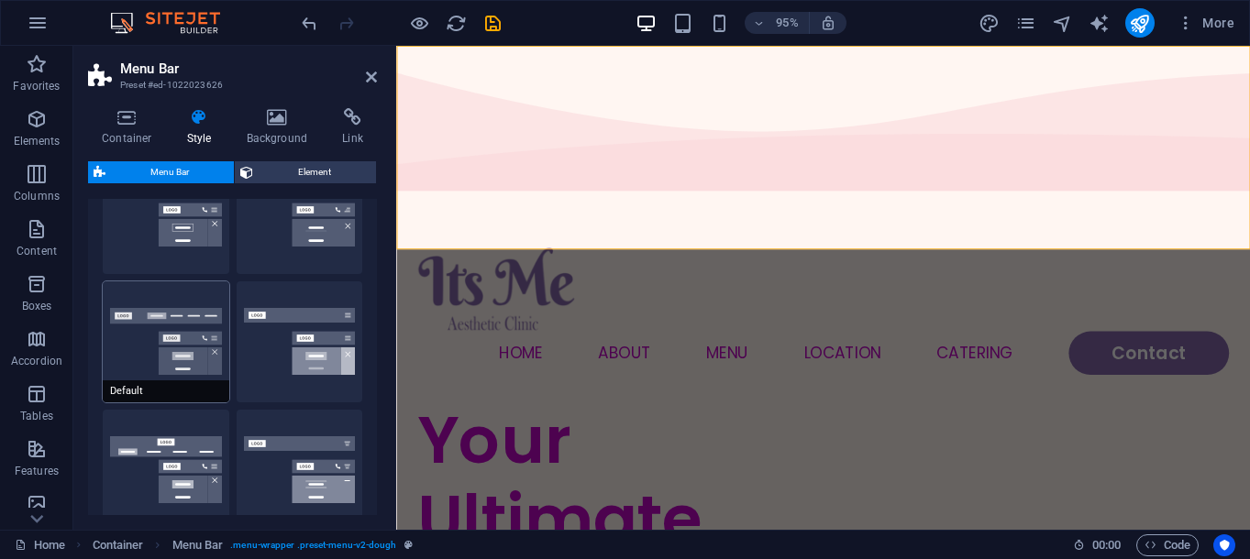
click at [168, 360] on button "Default" at bounding box center [166, 342] width 127 height 121
type input "1"
select select "rem"
type input "1"
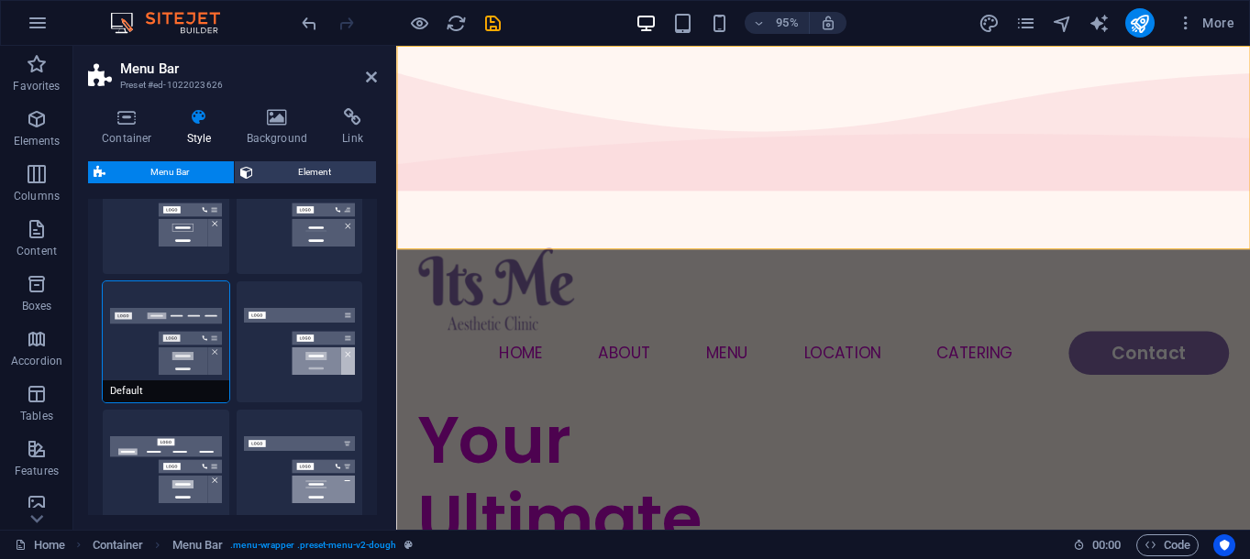
type input "1"
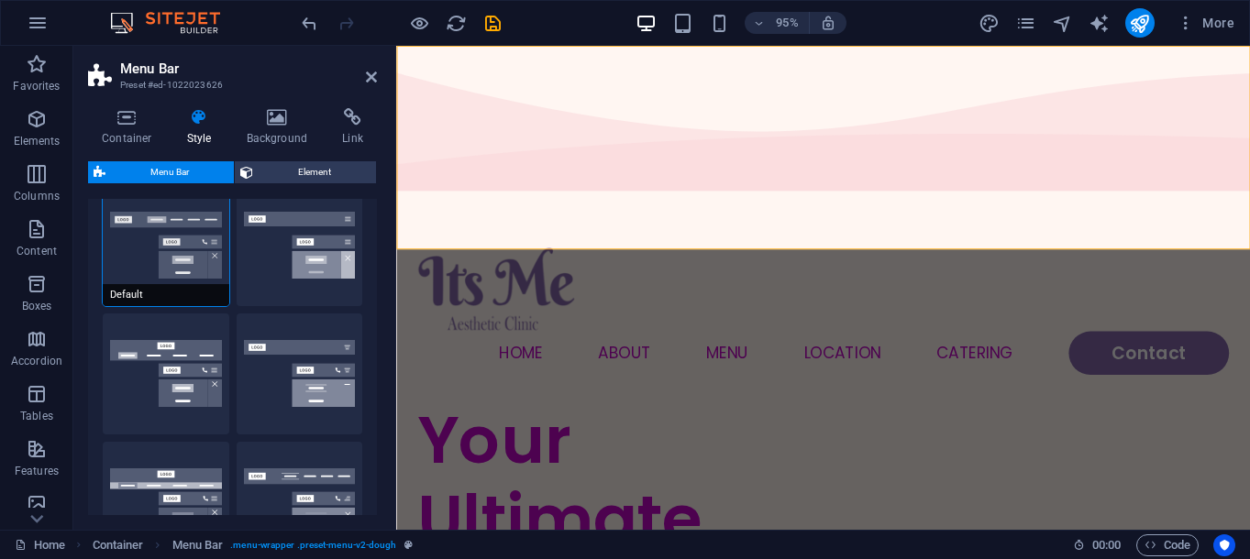
scroll to position [468, 0]
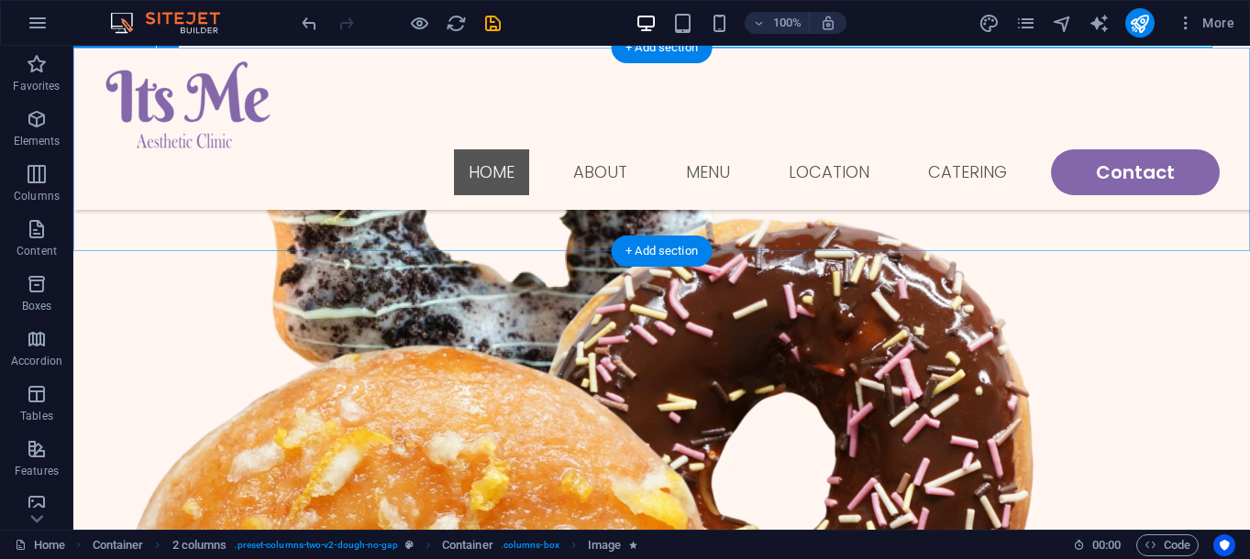
scroll to position [523, 0]
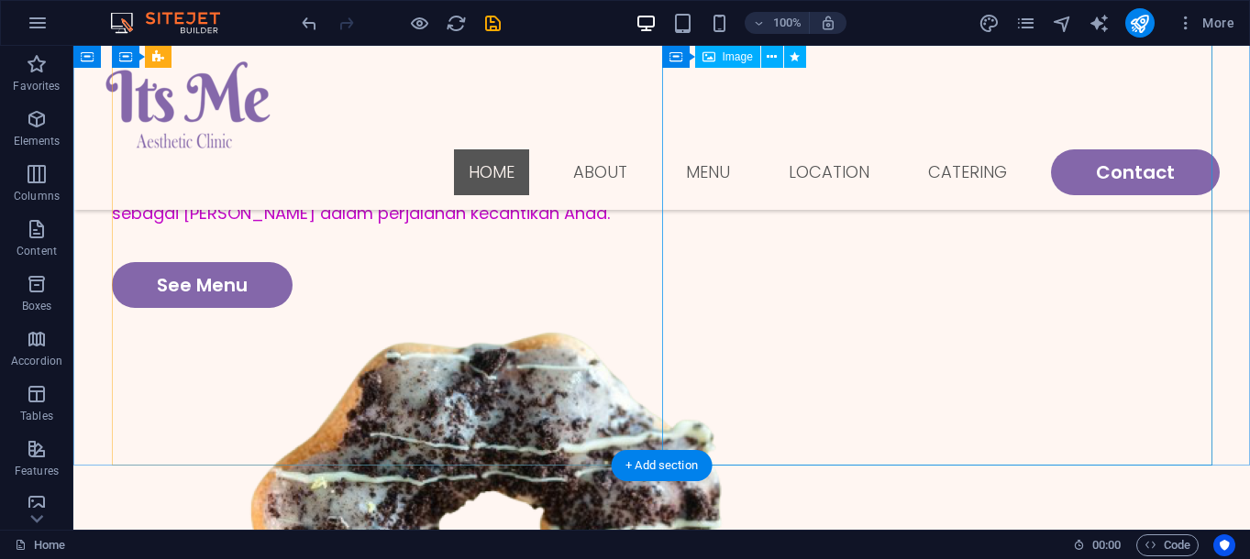
scroll to position [209, 0]
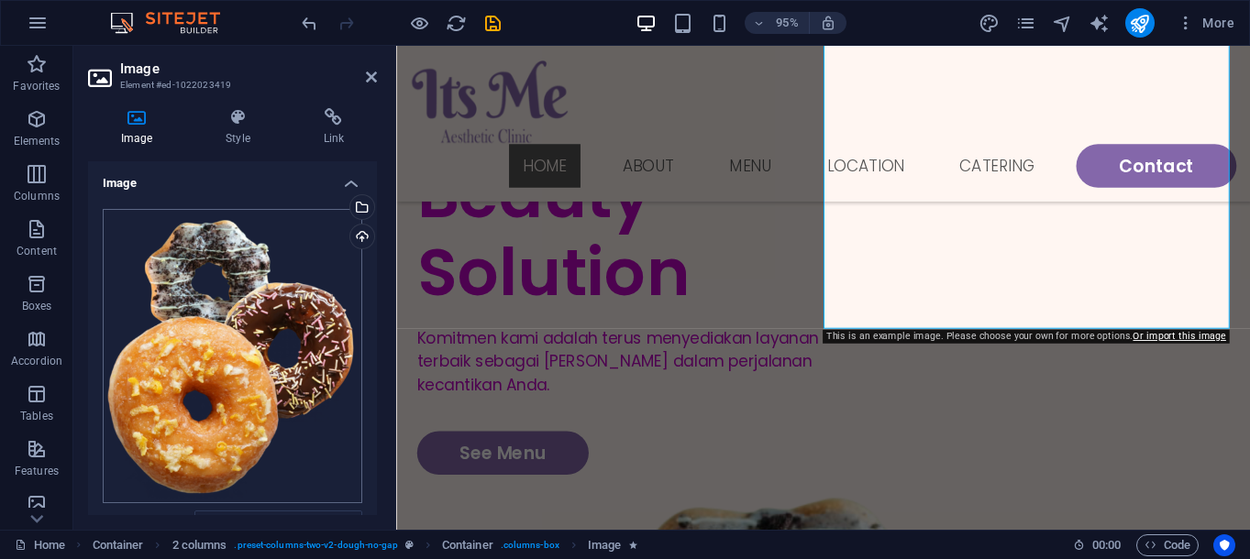
scroll to position [5, 0]
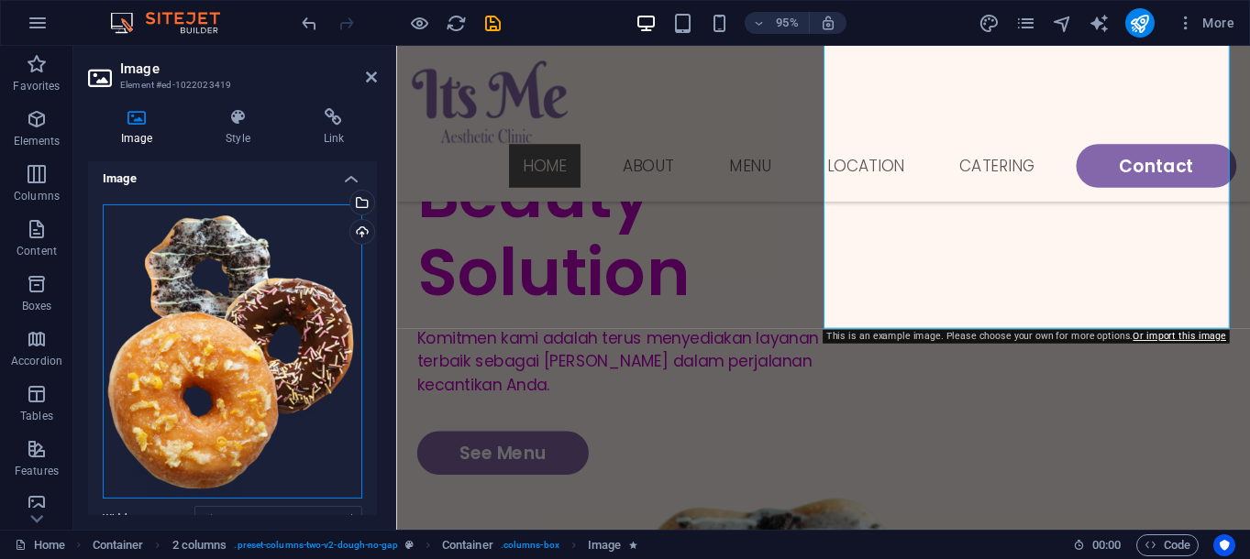
click at [183, 231] on div "Drag files here, click to choose files or select files from Files or our free s…" at bounding box center [233, 352] width 260 height 295
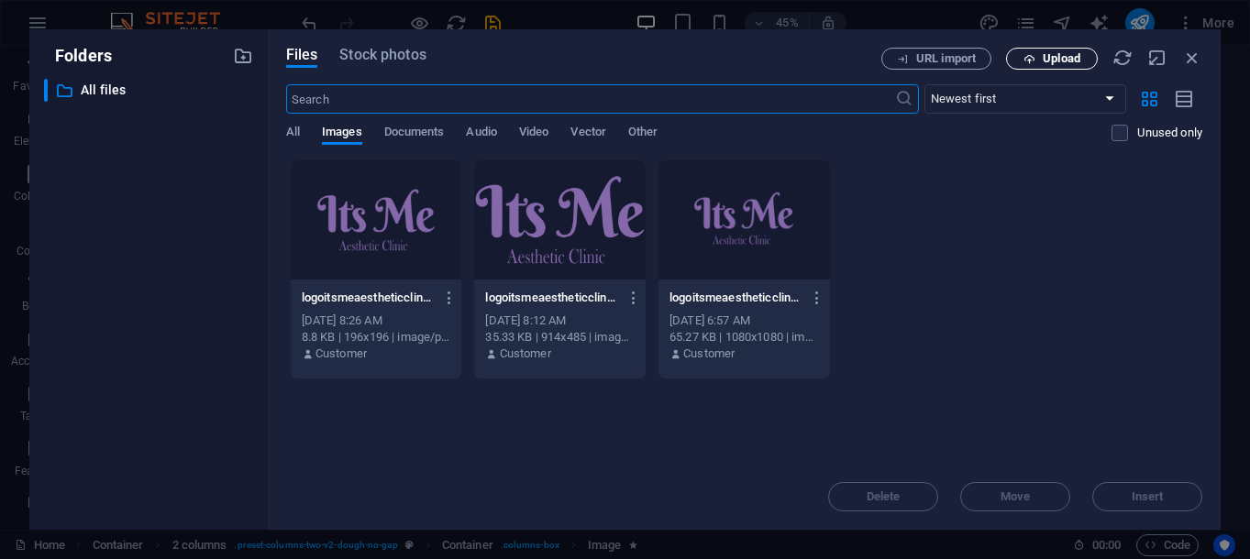
click at [1083, 66] on button "Upload" at bounding box center [1052, 59] width 92 height 22
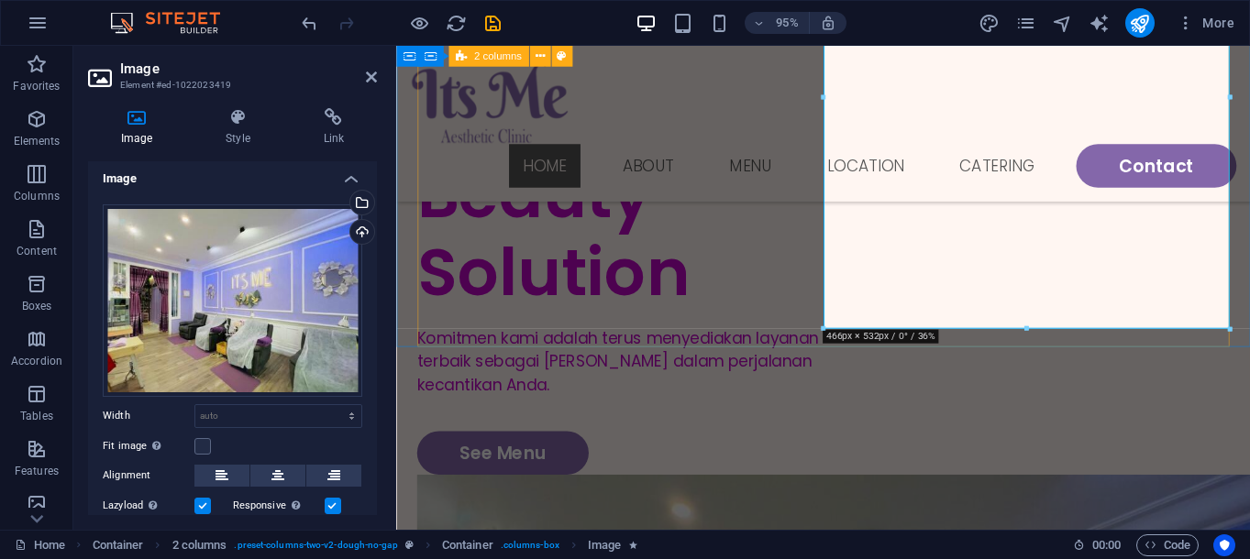
scroll to position [0, 0]
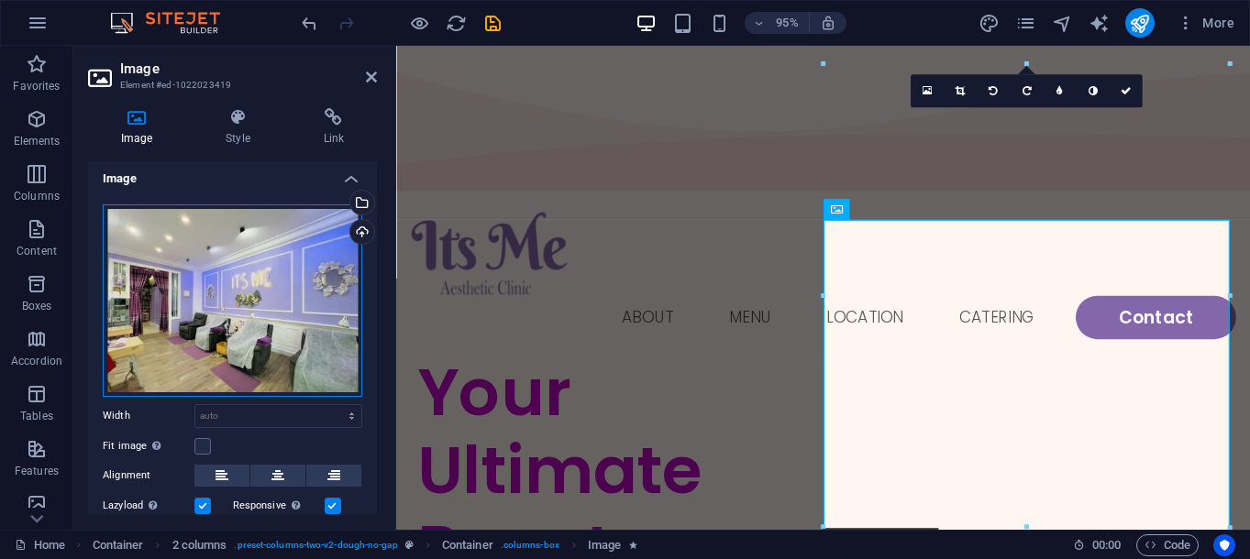
click at [246, 236] on div "Drag files here, click to choose files or select files from Files or our free s…" at bounding box center [233, 301] width 260 height 193
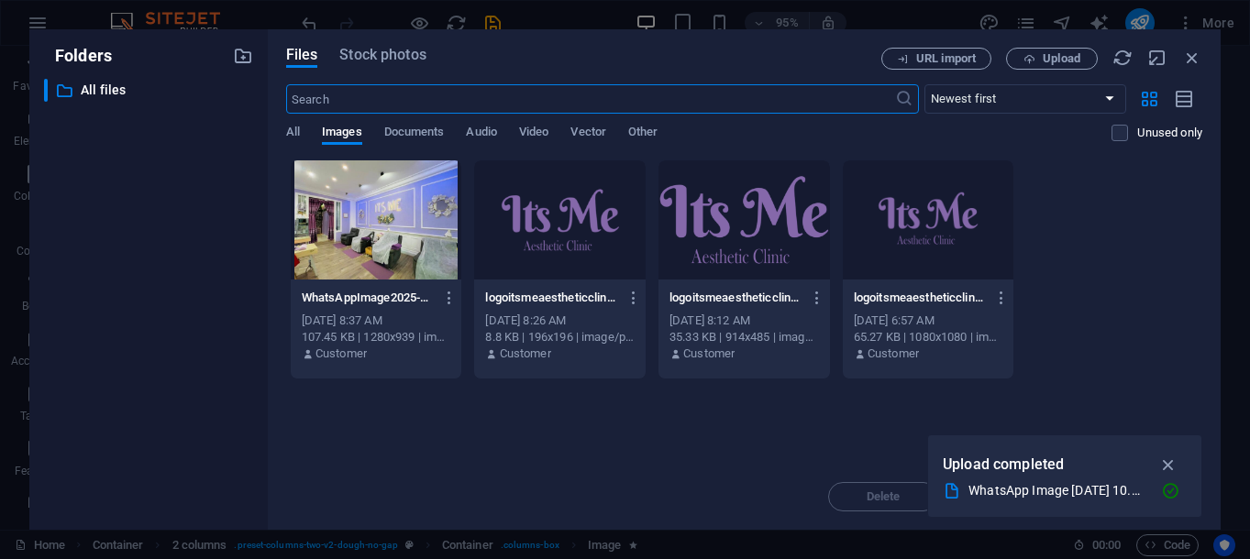
scroll to position [4, 0]
click at [397, 253] on div at bounding box center [377, 220] width 172 height 119
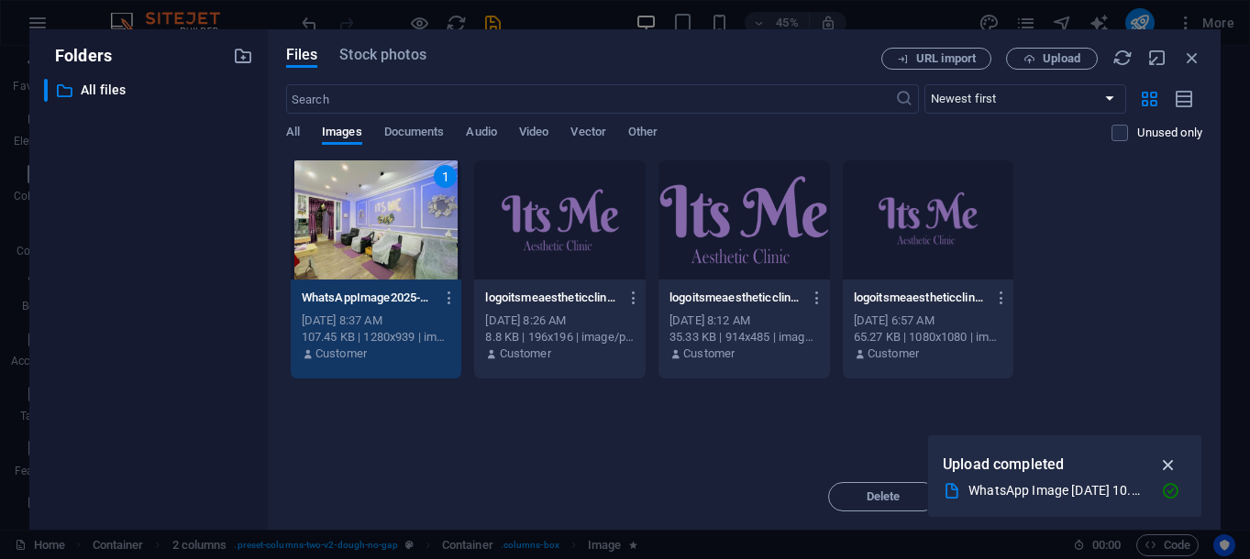
click at [1164, 458] on icon "button" at bounding box center [1168, 465] width 21 height 20
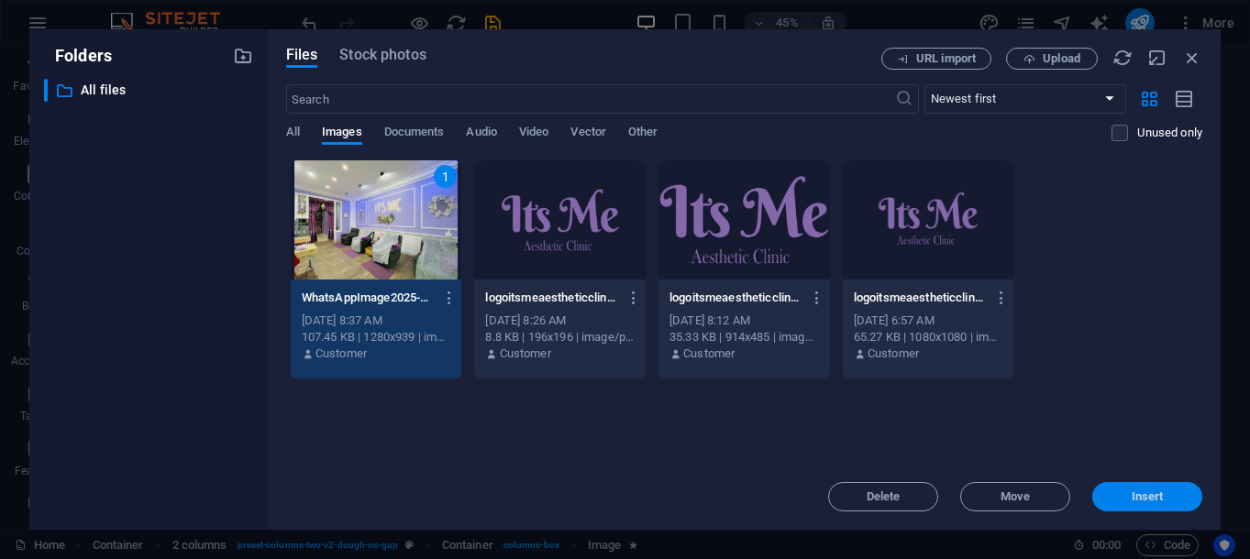
click at [1152, 503] on span "Insert" at bounding box center [1148, 497] width 32 height 11
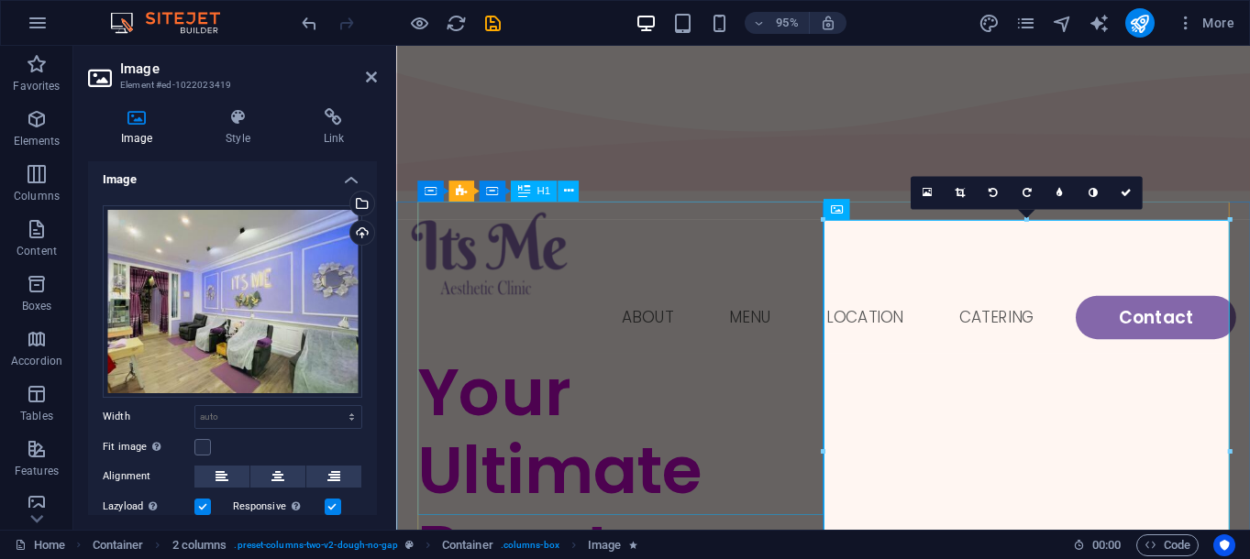
click at [566, 370] on div "Your Ultimate Beauty Solution" at bounding box center [631, 535] width 427 height 330
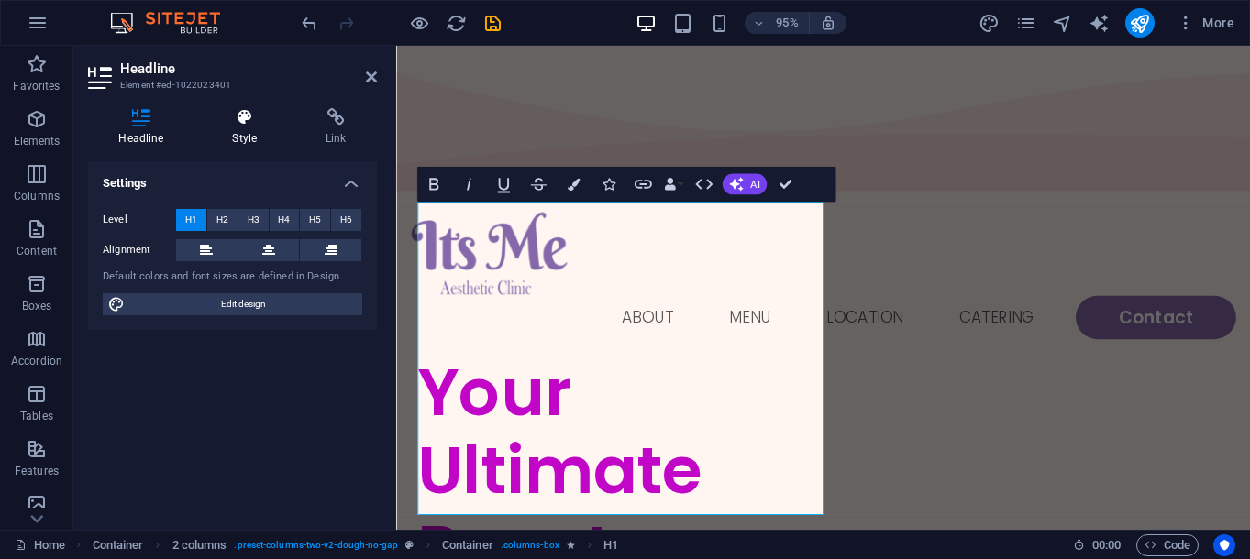
click at [249, 127] on h4 "Style" at bounding box center [249, 127] width 94 height 39
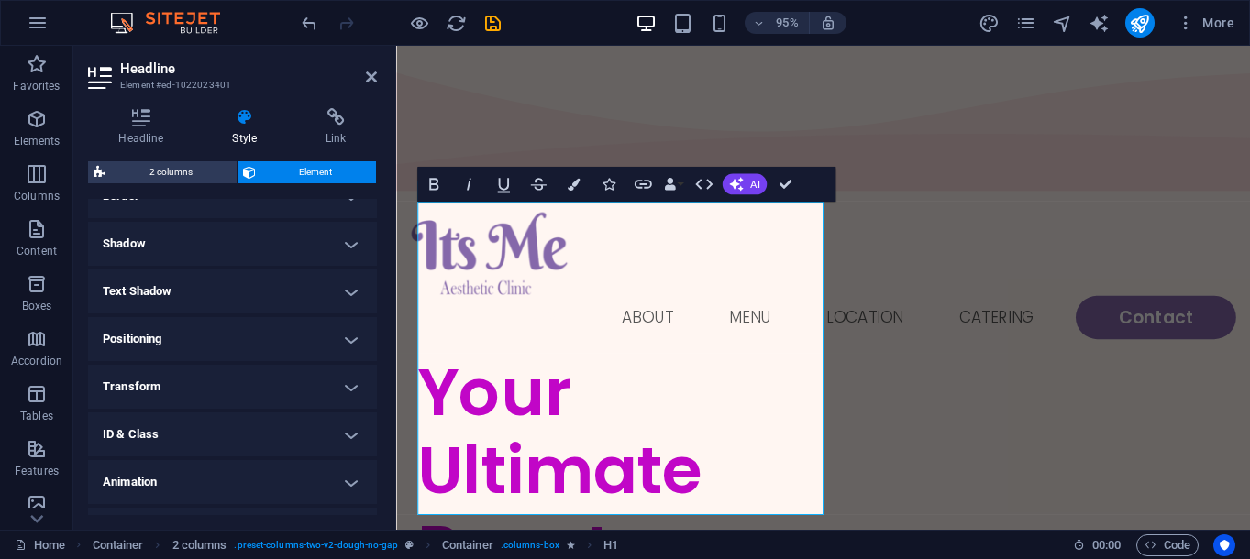
scroll to position [459, 0]
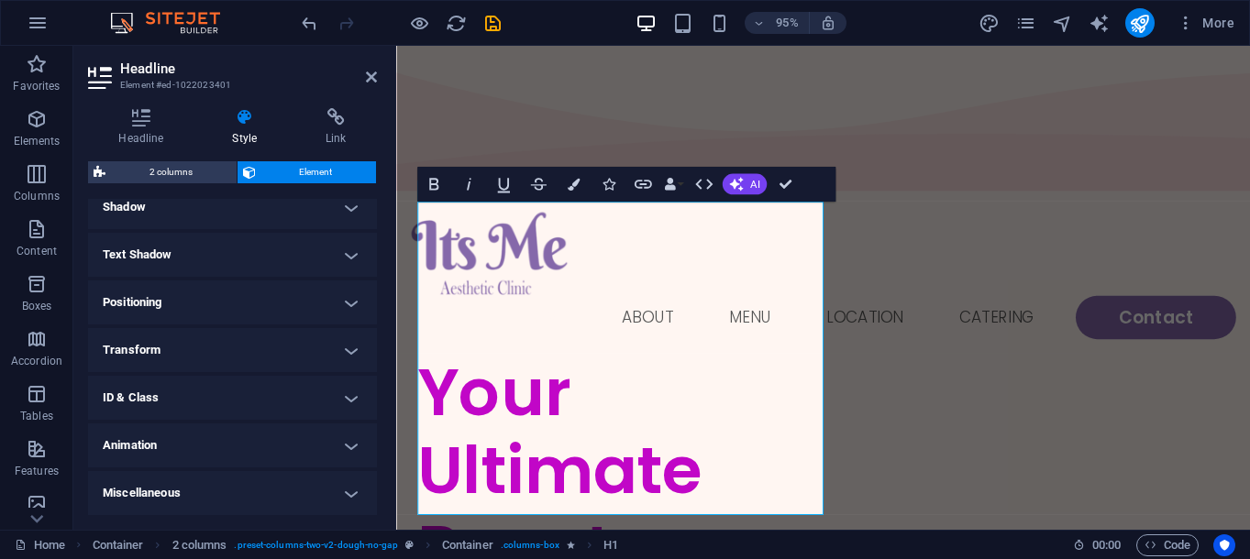
click at [191, 226] on h4 "Shadow" at bounding box center [232, 207] width 289 height 44
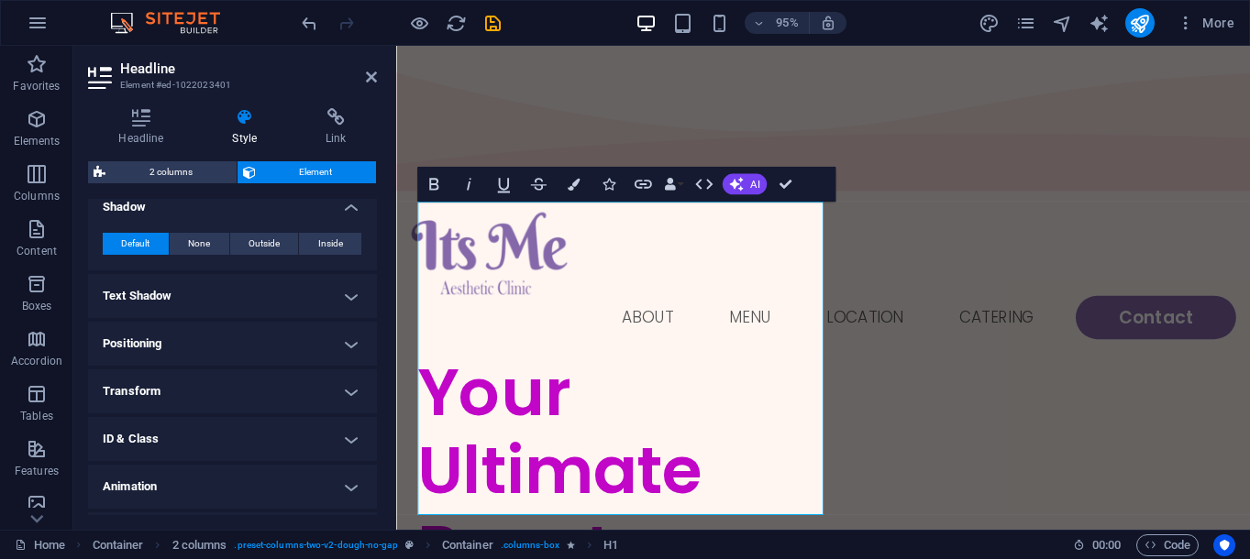
click at [201, 305] on h4 "Text Shadow" at bounding box center [232, 296] width 289 height 44
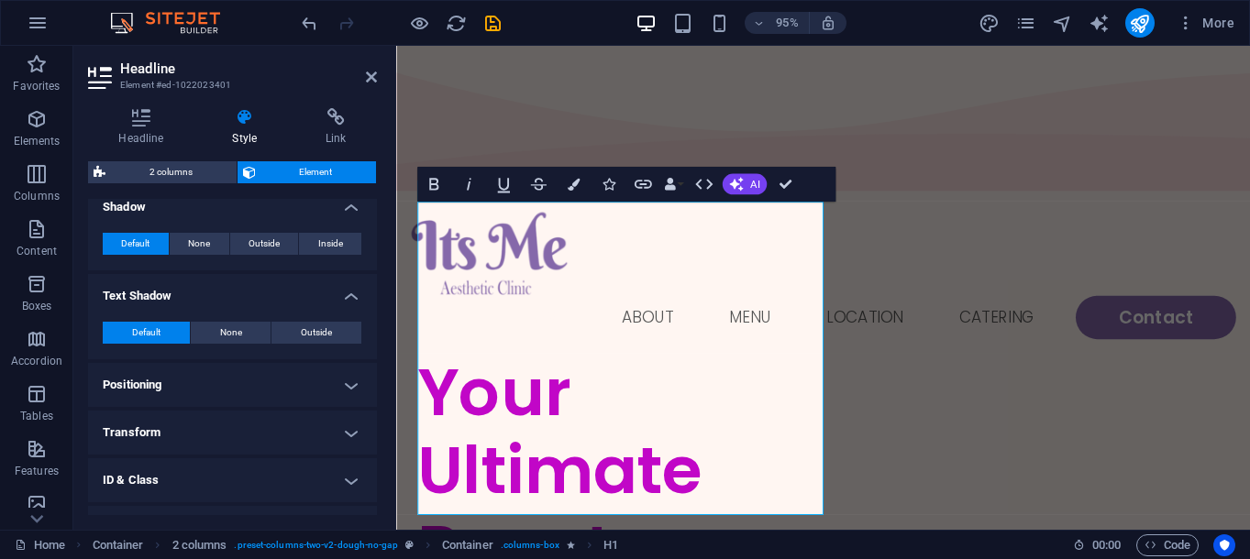
click at [194, 391] on h4 "Positioning" at bounding box center [232, 385] width 289 height 44
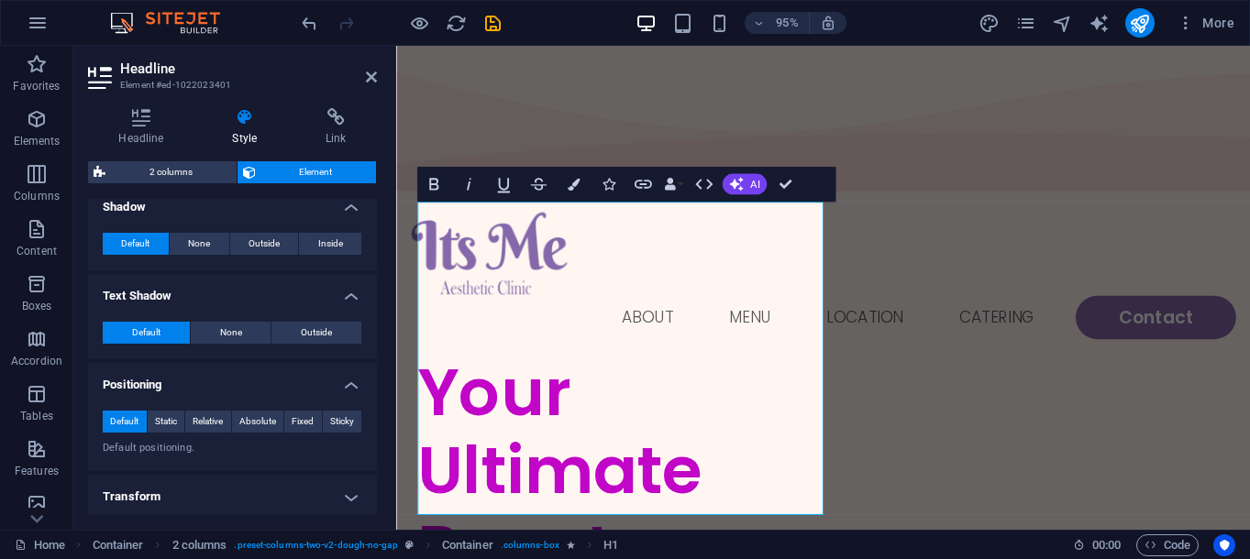
click at [211, 503] on h4 "Transform" at bounding box center [232, 497] width 289 height 44
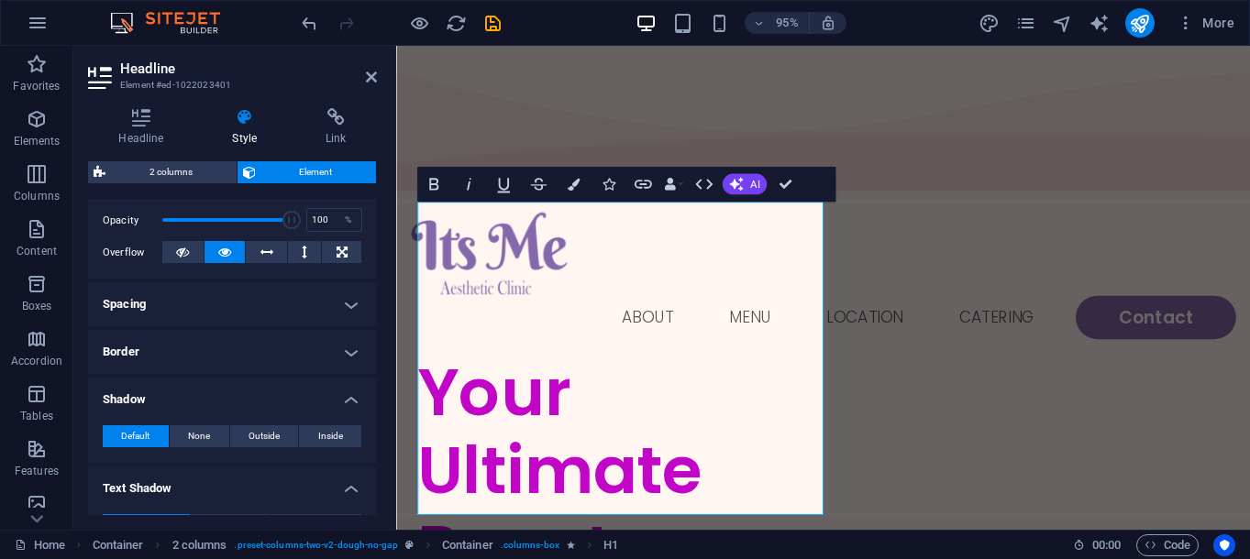
scroll to position [0, 0]
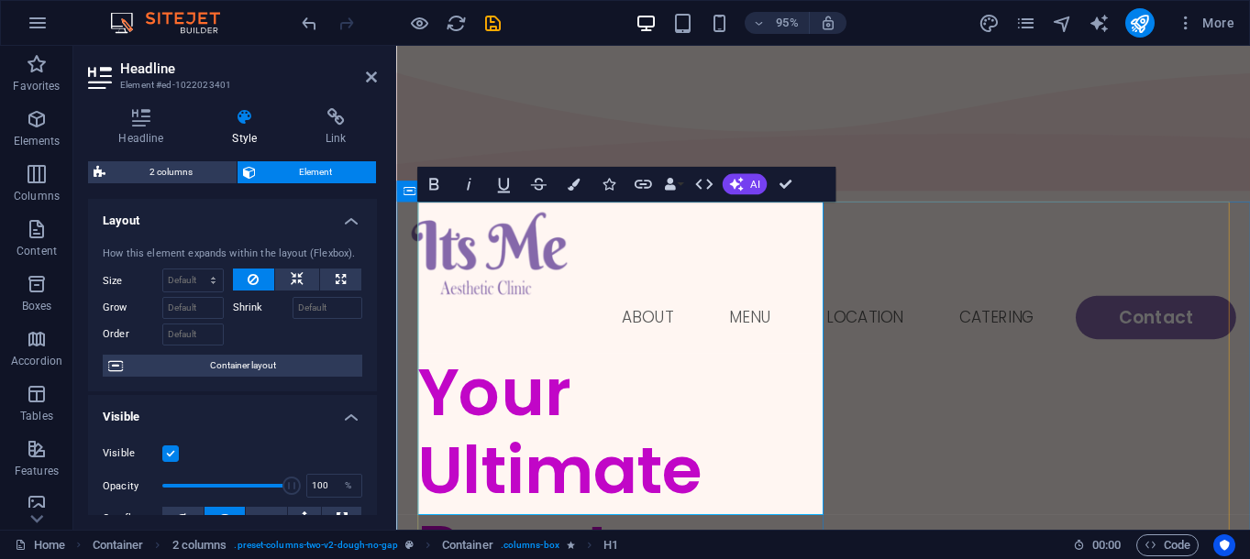
click at [700, 403] on h1 "Your Ultimate Beauty Solution" at bounding box center [631, 535] width 427 height 330
click at [443, 189] on icon "button" at bounding box center [433, 184] width 21 height 21
click at [532, 370] on h1 "Your Ultimate Beauty ​Solution" at bounding box center [631, 535] width 427 height 330
click at [438, 181] on icon "button" at bounding box center [433, 184] width 21 height 21
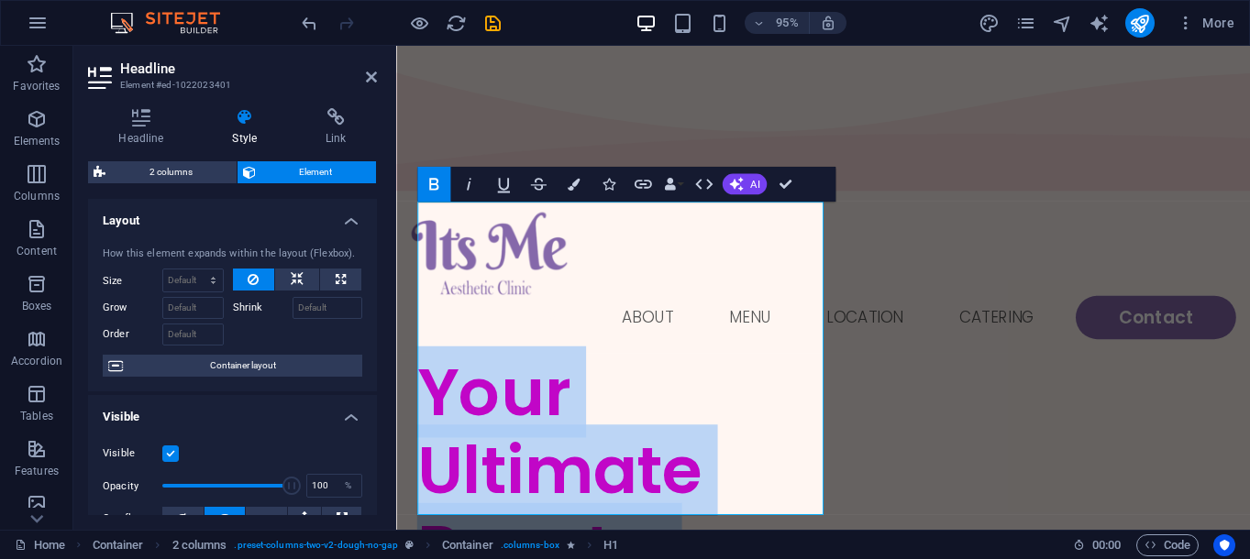
click at [438, 181] on icon "button" at bounding box center [433, 184] width 21 height 21
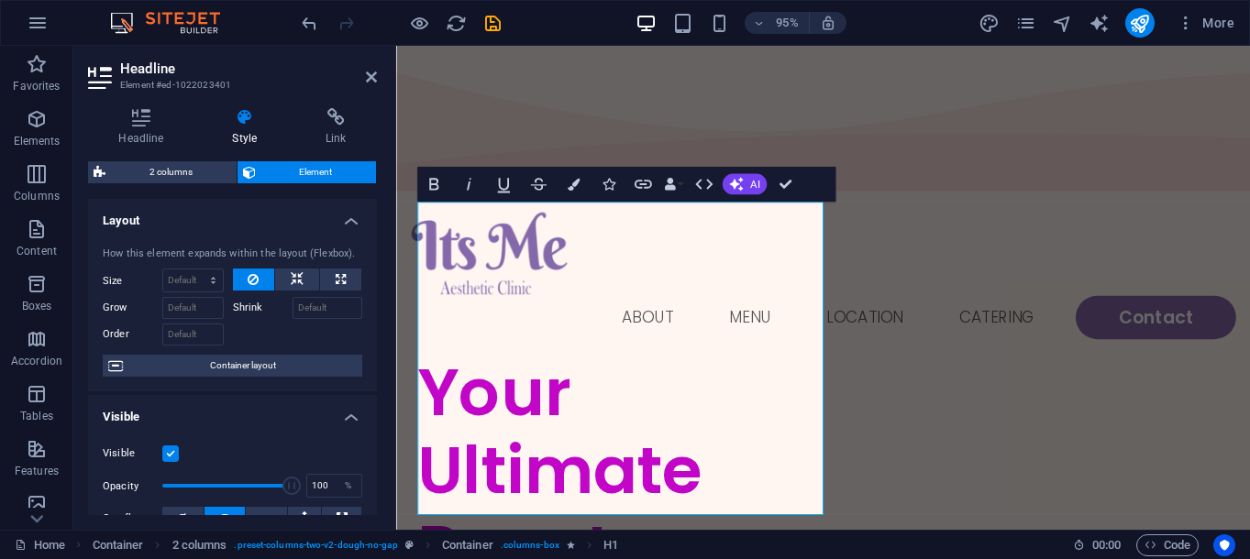
click at [549, 370] on h1 "Your Ultimate Beauty ​Solution" at bounding box center [631, 535] width 427 height 330
click at [685, 370] on h1 "Your Ultimate Beauty ​Solution" at bounding box center [631, 535] width 427 height 330
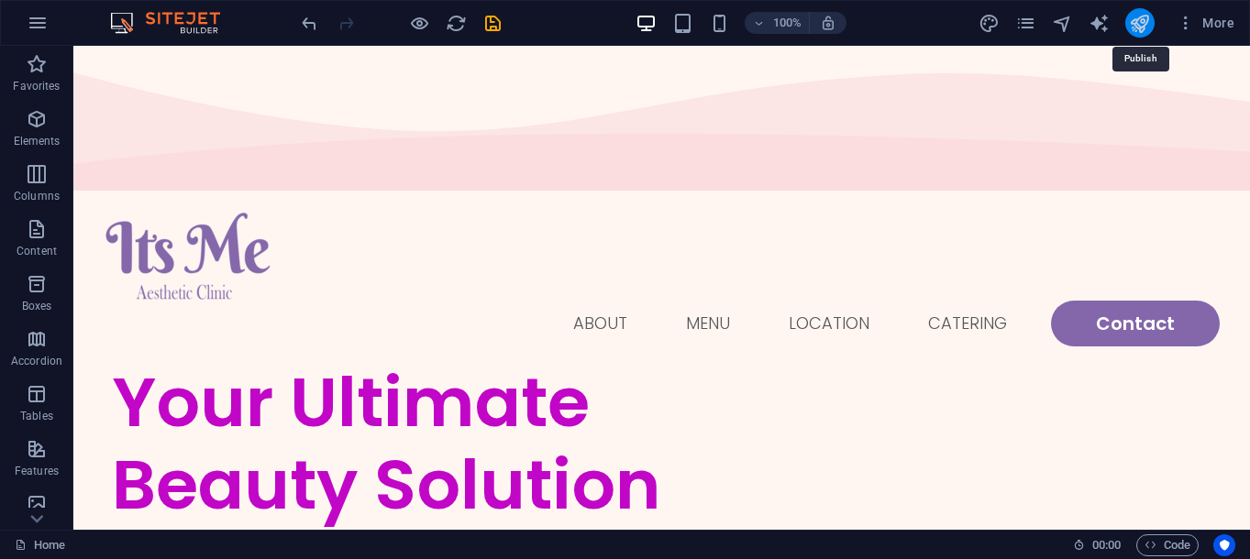
click at [1150, 26] on icon "publish" at bounding box center [1139, 23] width 21 height 21
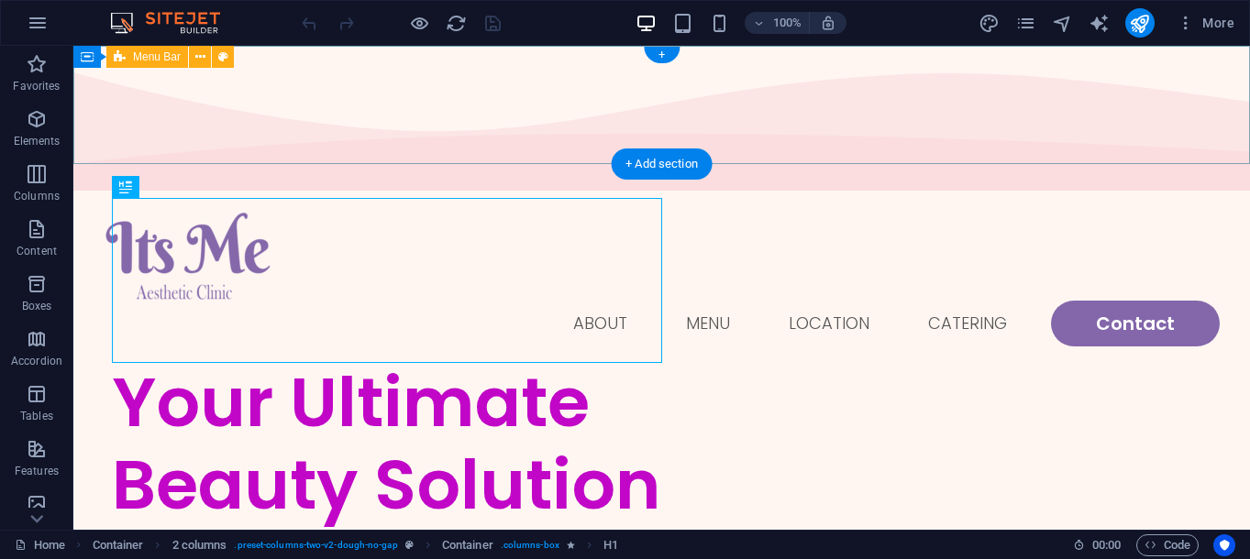
click at [362, 197] on div "Menu Home About Menu Location Catering Contact" at bounding box center [661, 279] width 1177 height 164
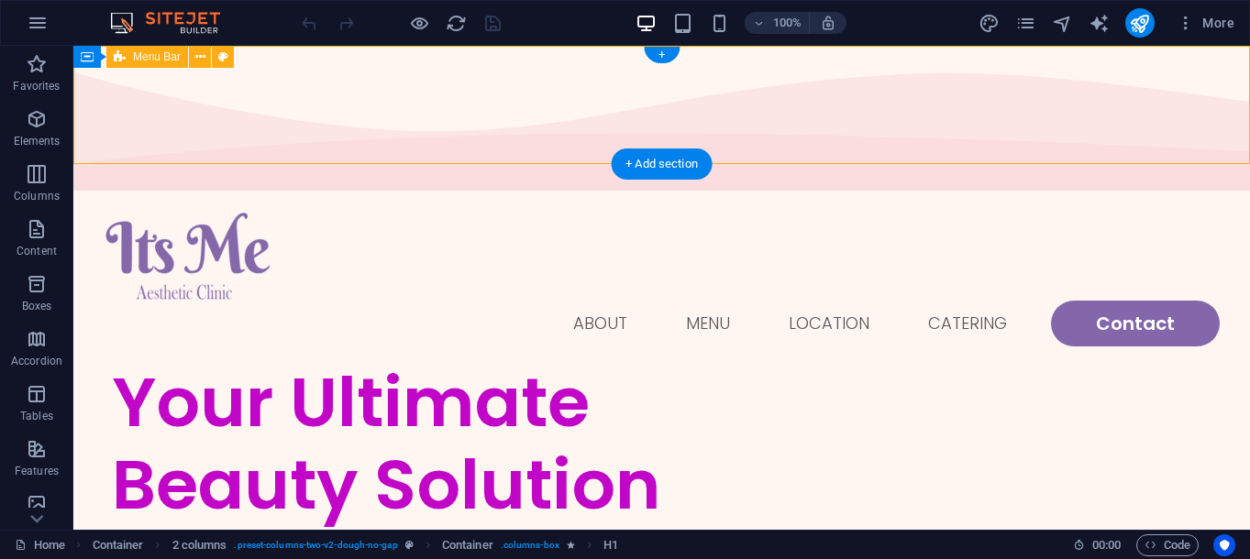
click at [362, 197] on div "Menu Home About Menu Location Catering Contact" at bounding box center [661, 279] width 1177 height 164
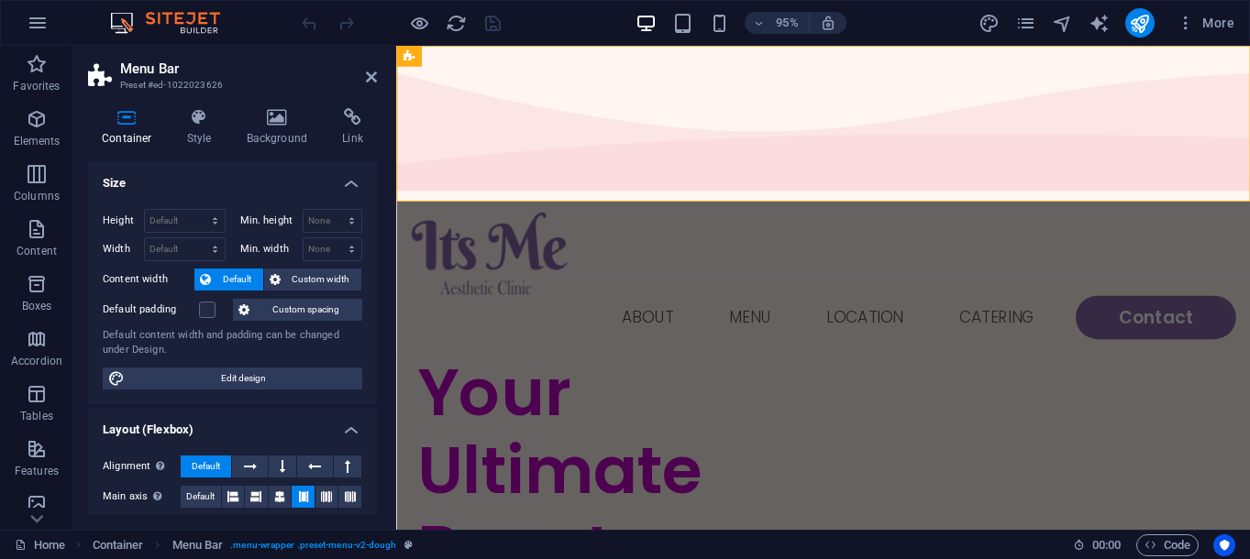
select select "rem"
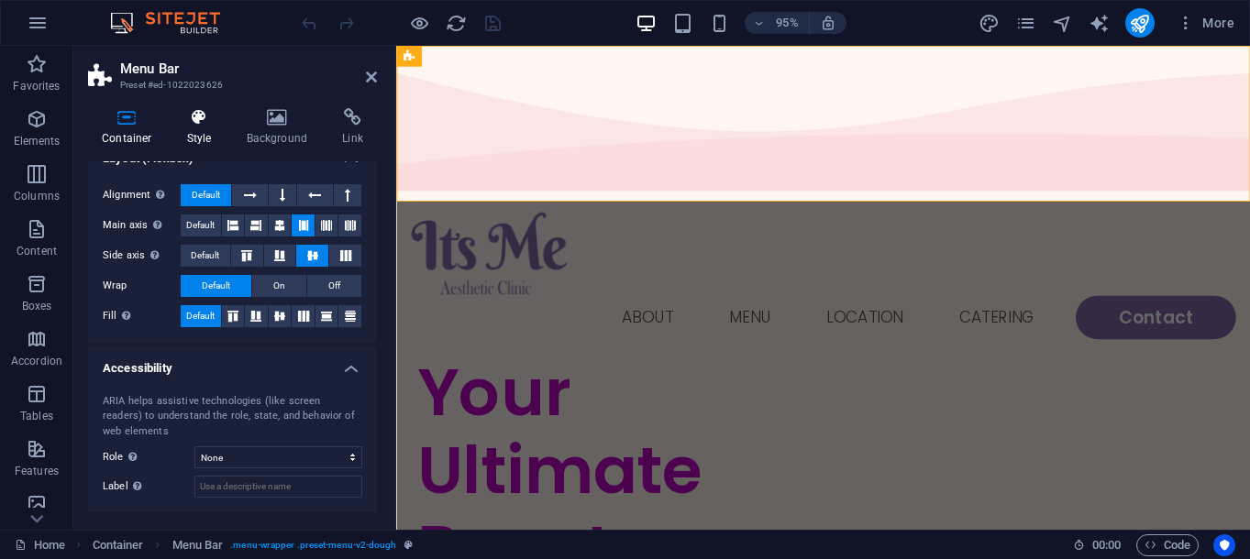
scroll to position [281, 0]
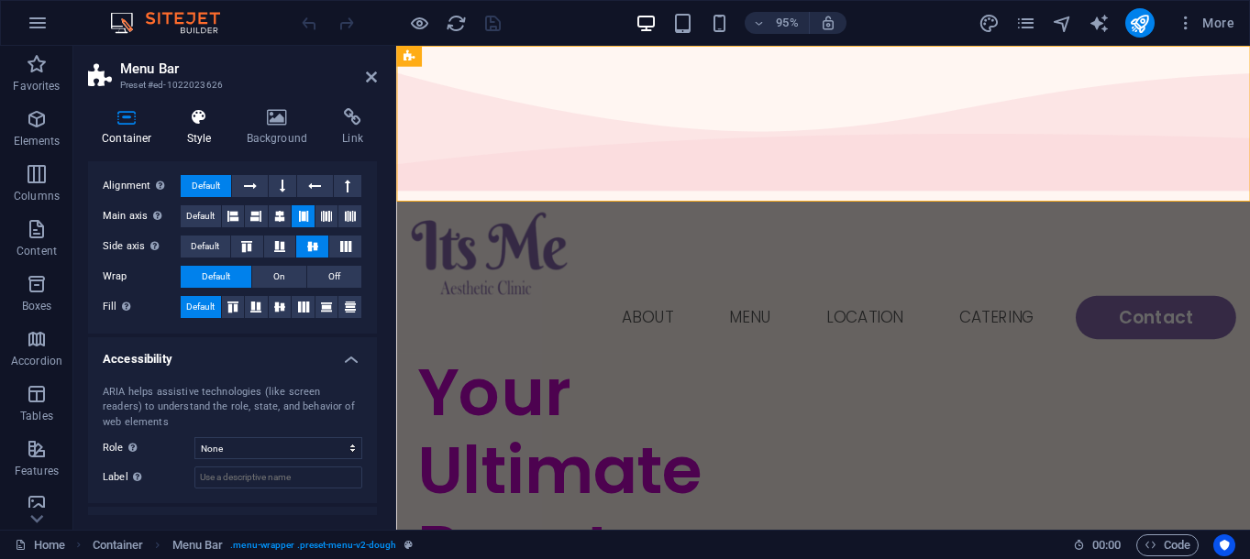
click at [216, 125] on icon at bounding box center [199, 117] width 52 height 18
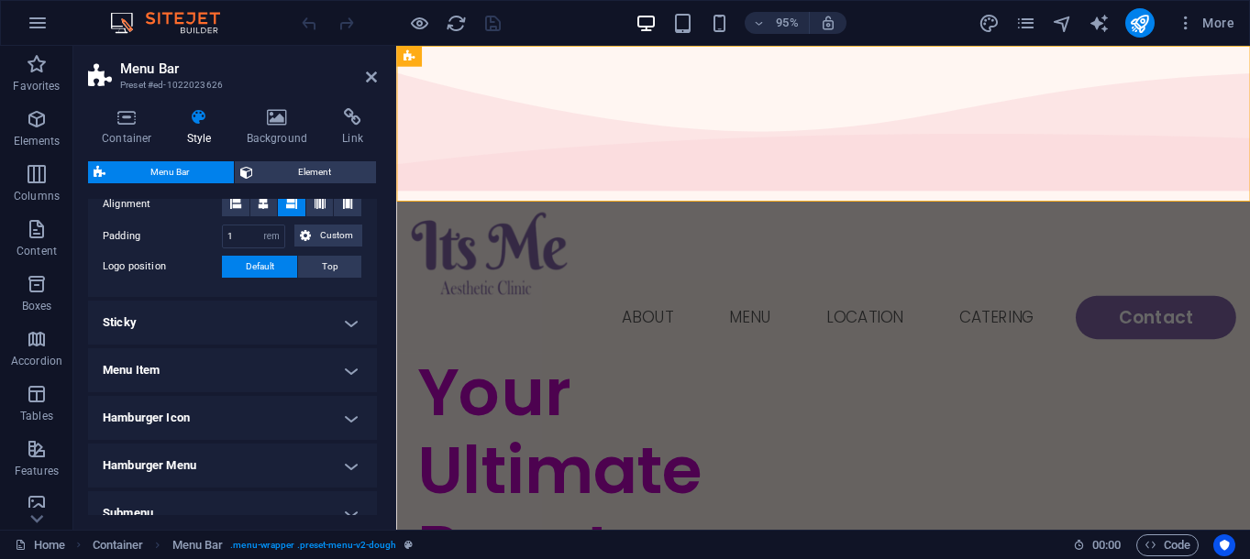
scroll to position [0, 0]
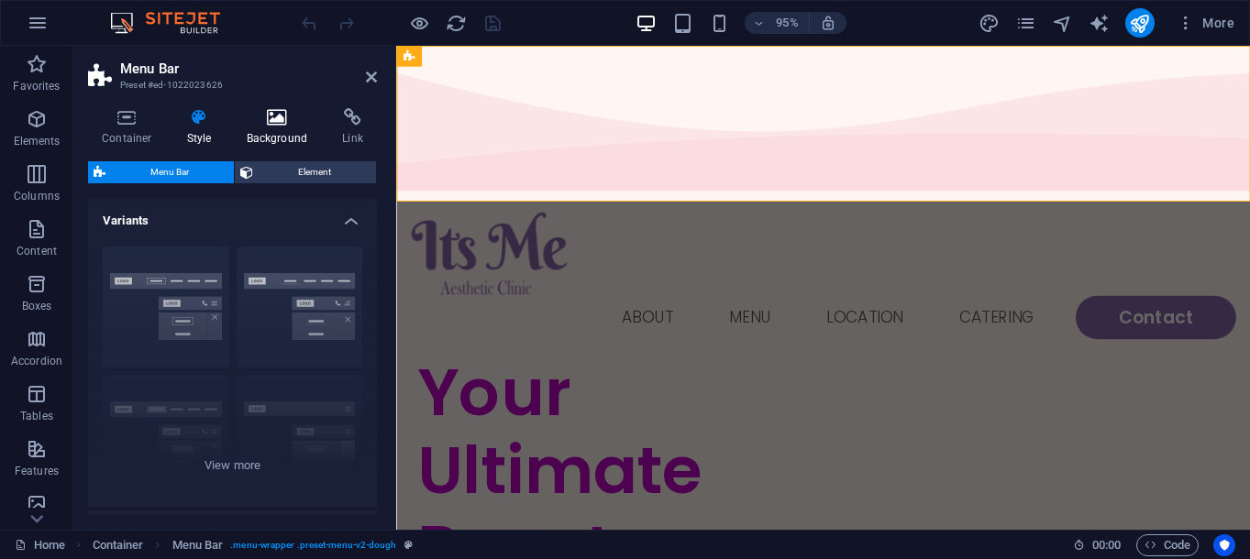
click at [271, 129] on h4 "Background" at bounding box center [281, 127] width 96 height 39
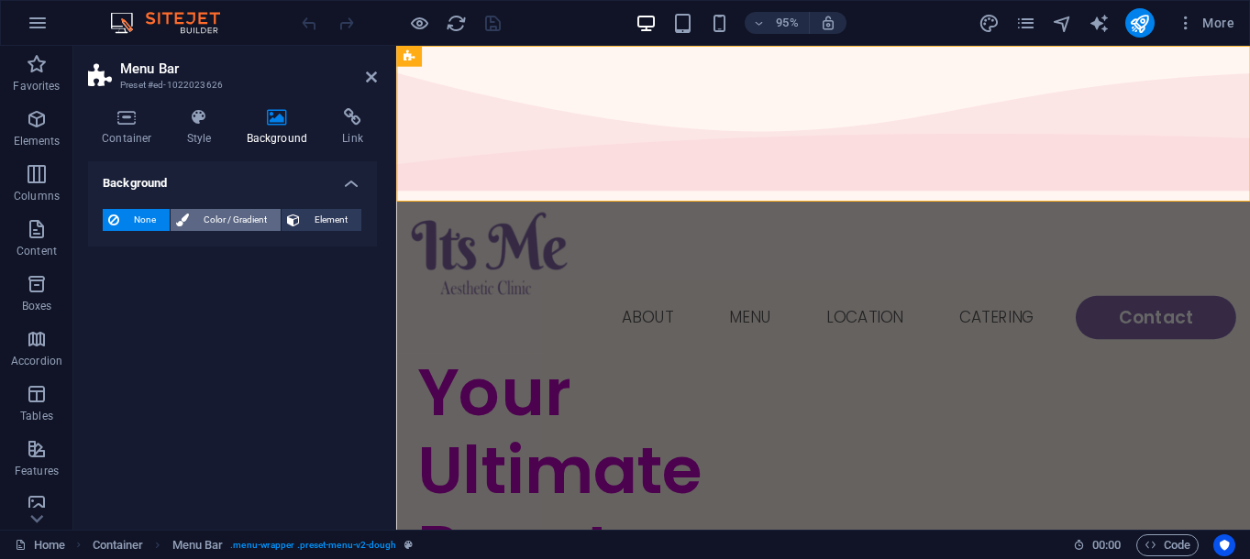
click at [188, 221] on icon at bounding box center [182, 220] width 13 height 22
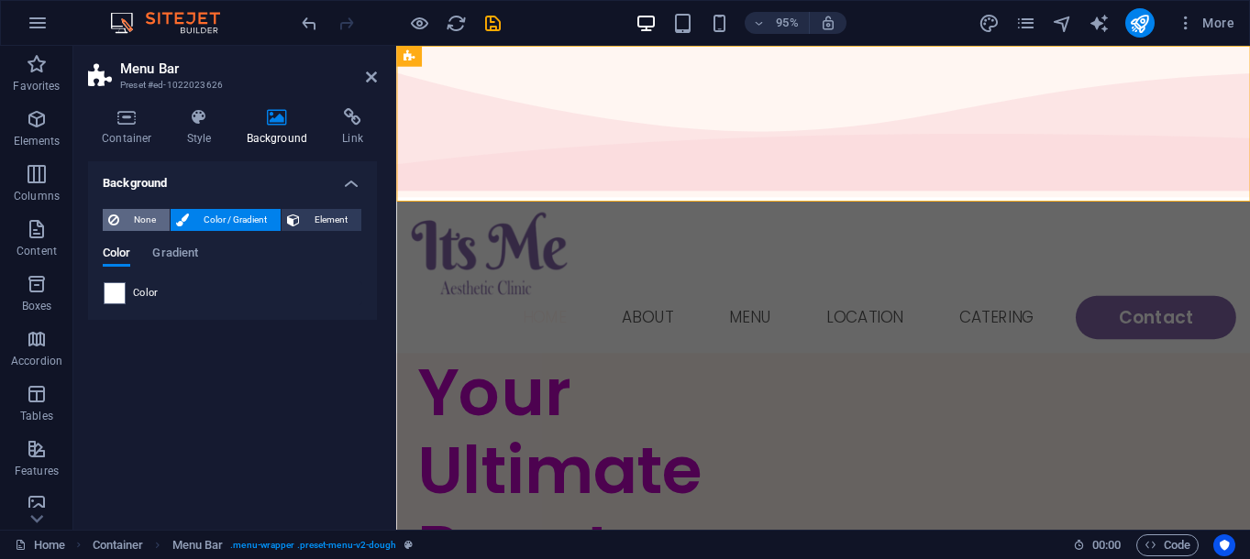
click at [156, 224] on span "None" at bounding box center [144, 220] width 39 height 22
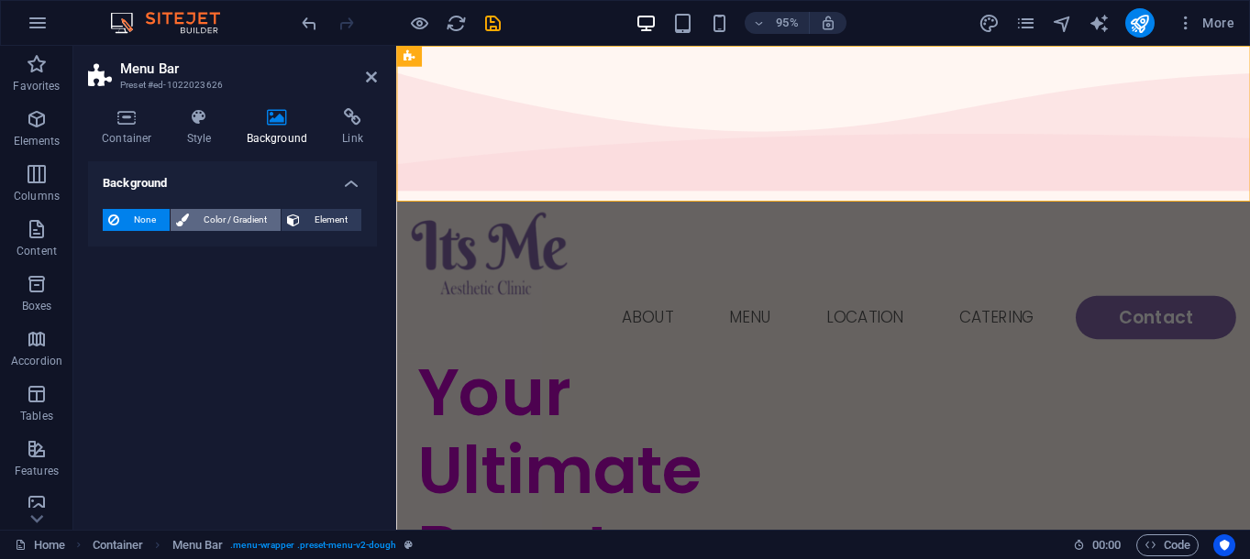
click at [215, 220] on span "Color / Gradient" at bounding box center [234, 220] width 81 height 22
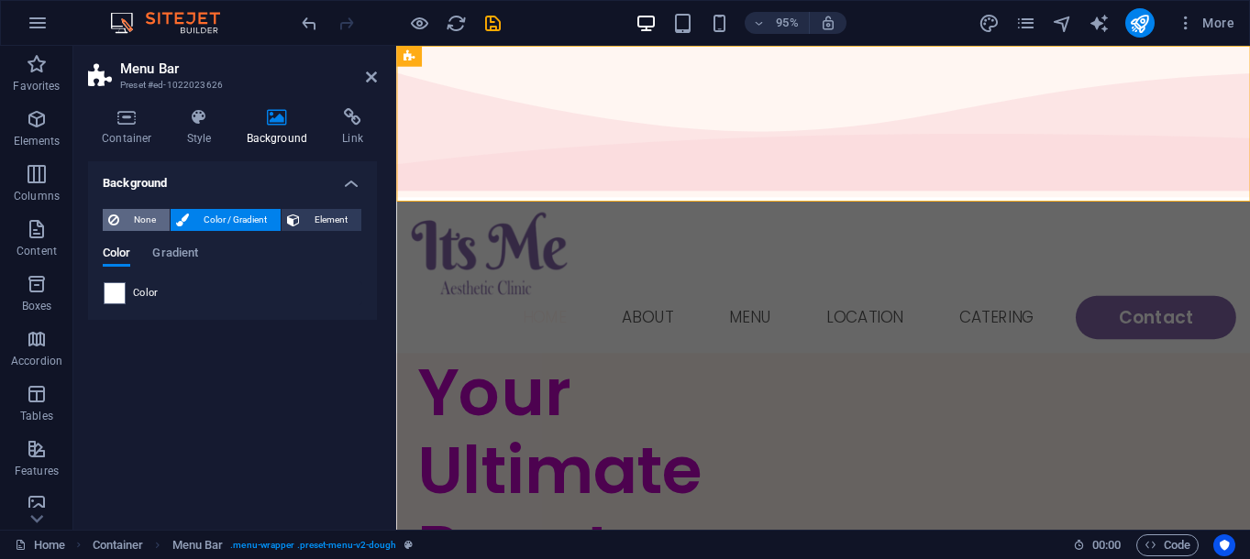
click at [168, 218] on button "None" at bounding box center [136, 220] width 67 height 22
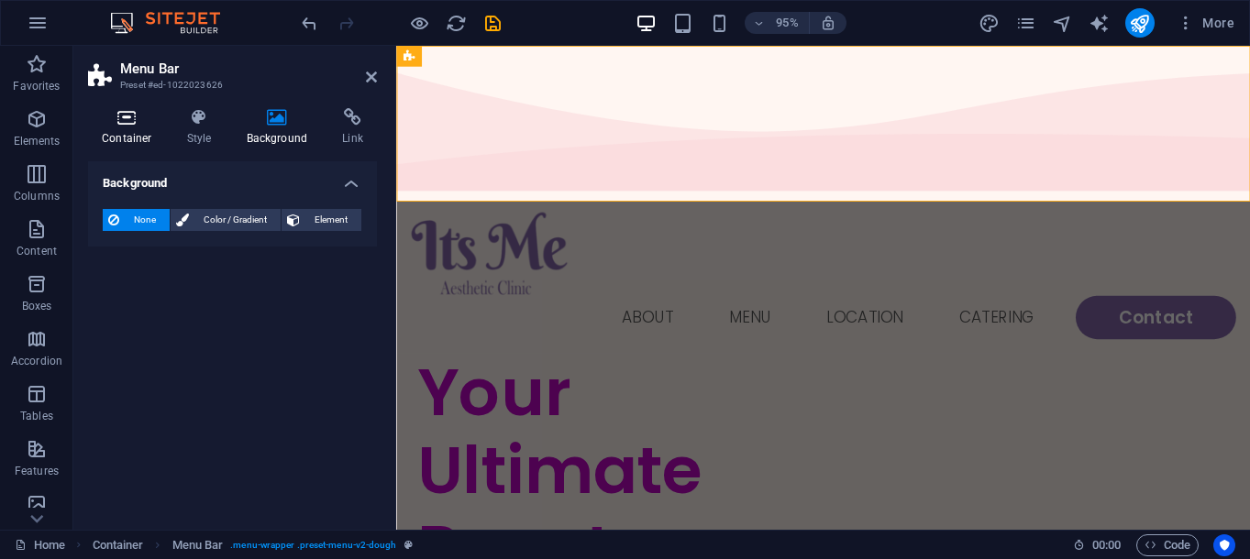
click at [149, 127] on h4 "Container" at bounding box center [130, 127] width 85 height 39
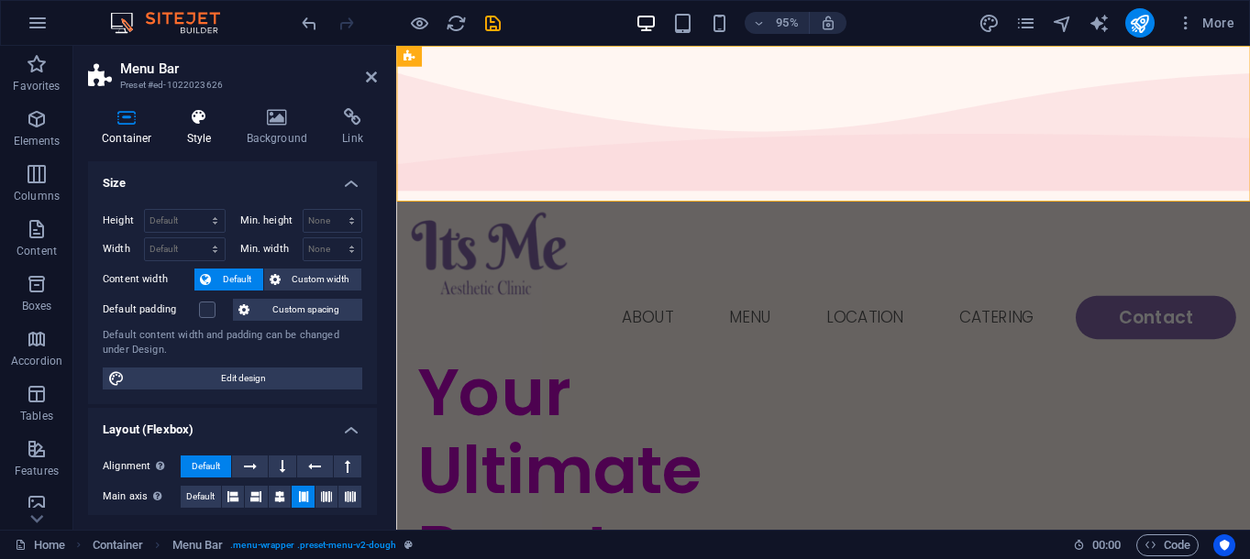
click at [176, 134] on h4 "Style" at bounding box center [203, 127] width 60 height 39
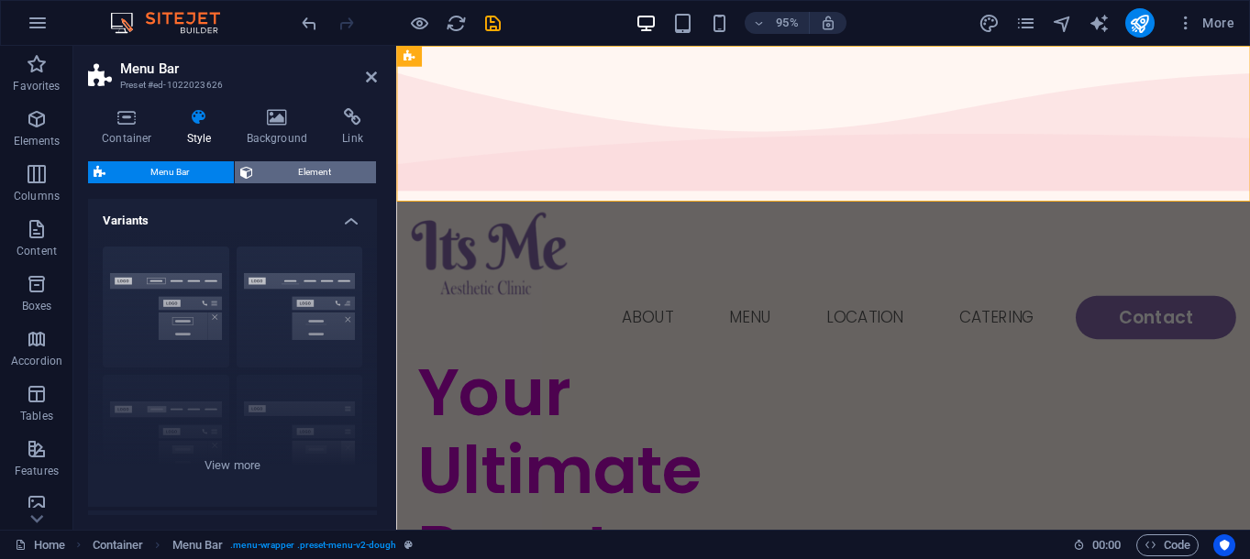
click at [288, 170] on span "Element" at bounding box center [315, 172] width 112 height 22
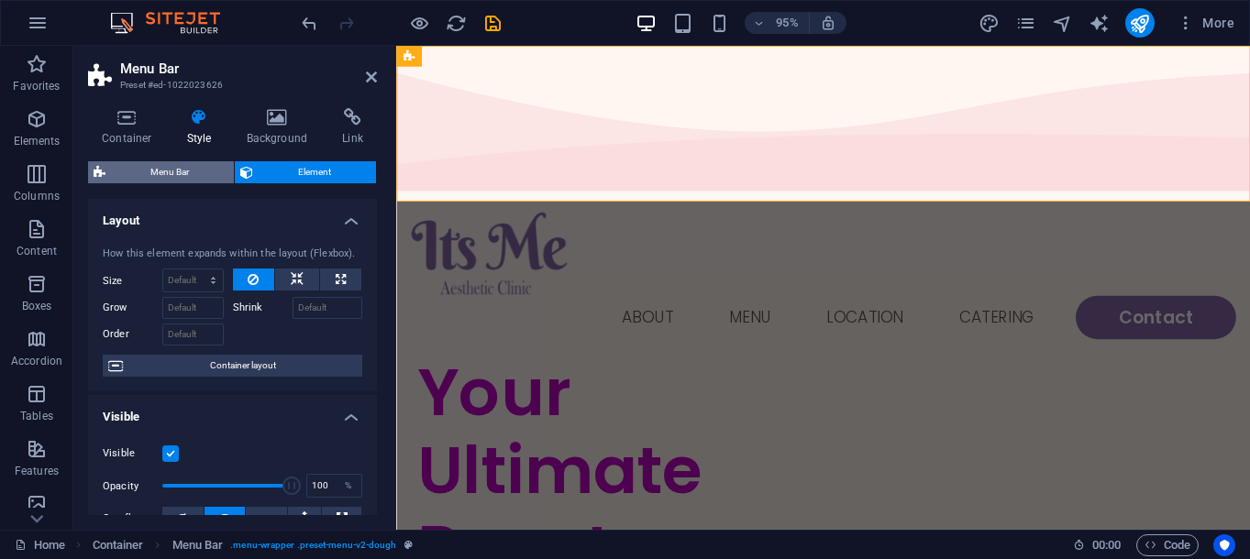
click at [192, 176] on span "Menu Bar" at bounding box center [169, 172] width 117 height 22
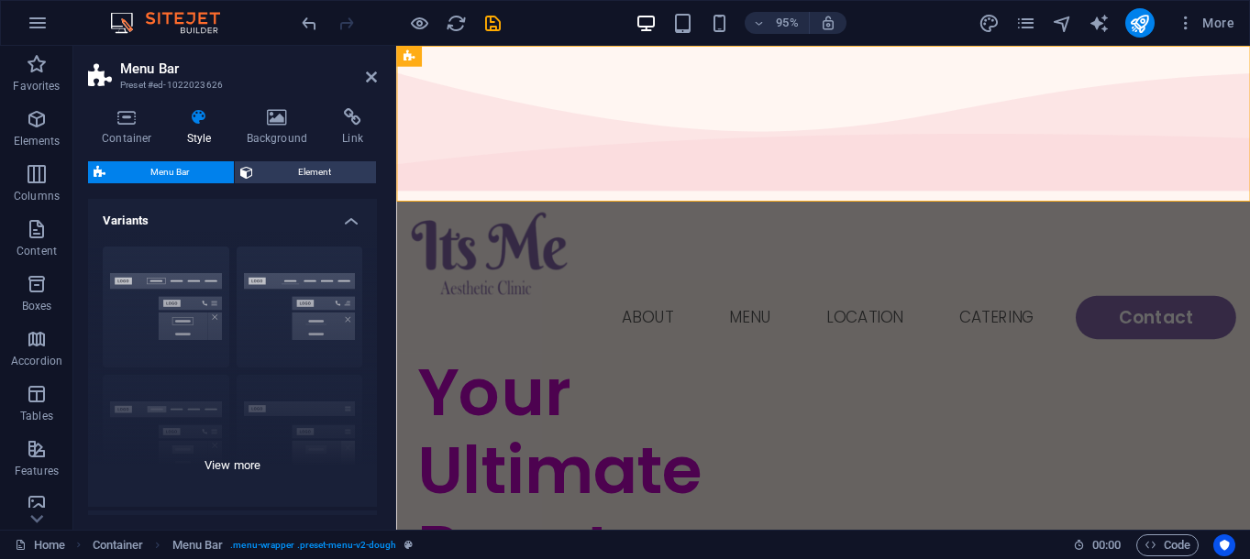
click at [237, 472] on div "Border Centered Default Fixed Loki Trigger Wide XXL" at bounding box center [232, 369] width 289 height 275
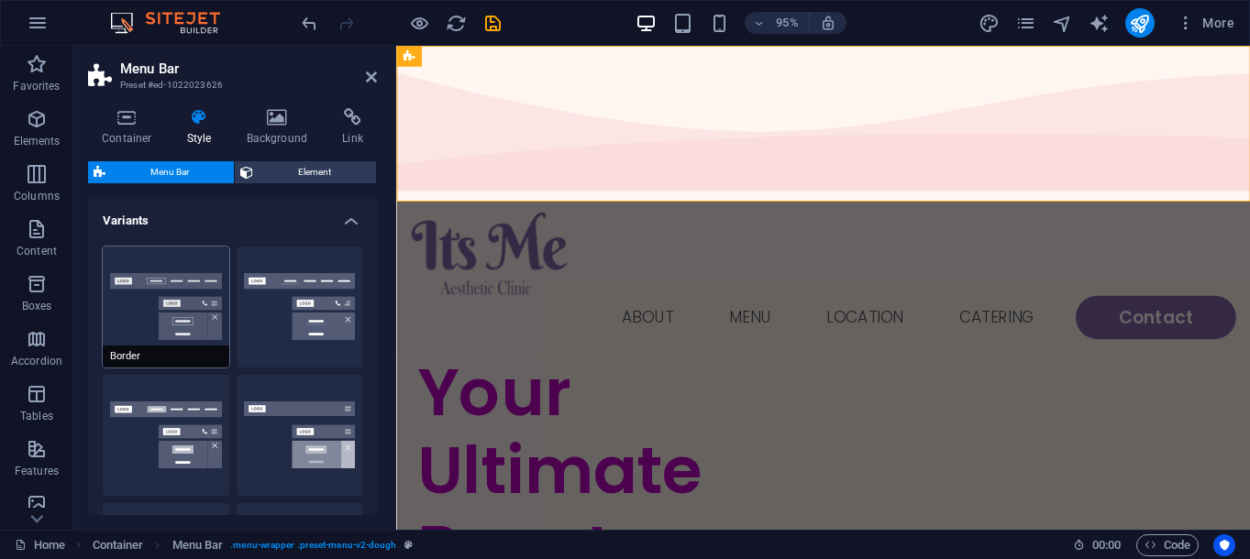
click at [187, 295] on button "Border" at bounding box center [166, 307] width 127 height 121
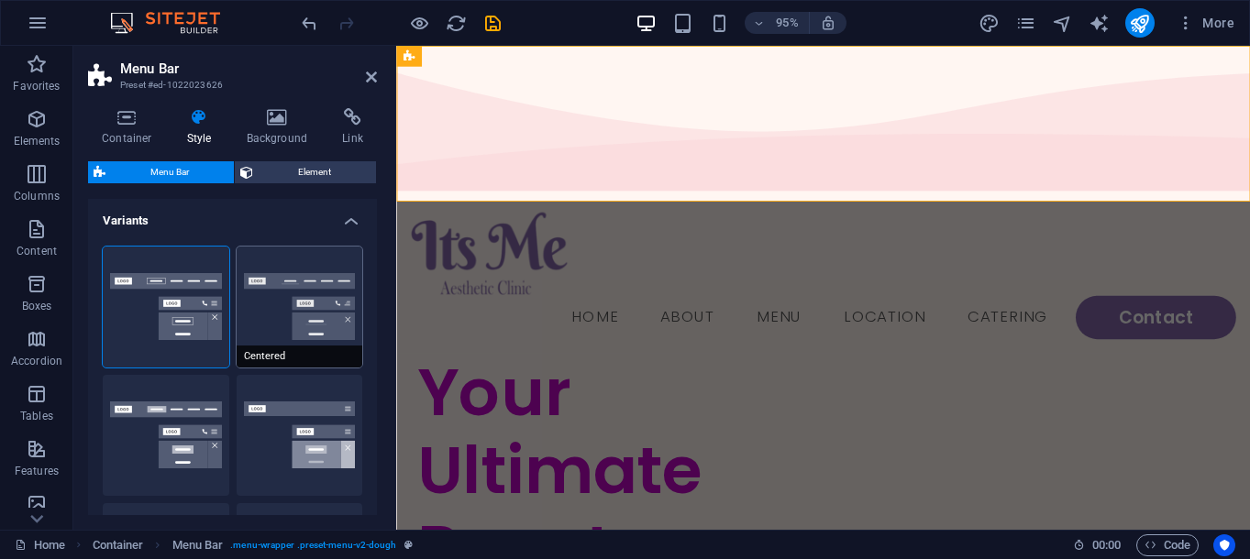
click at [301, 295] on button "Centered" at bounding box center [300, 307] width 127 height 121
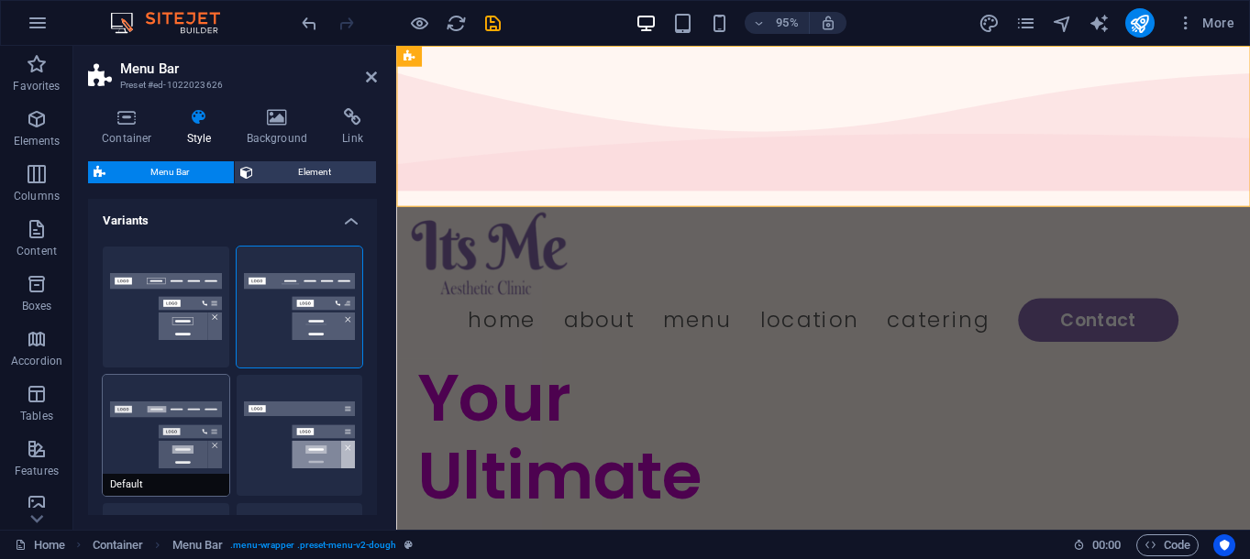
click at [191, 419] on button "Default" at bounding box center [166, 435] width 127 height 121
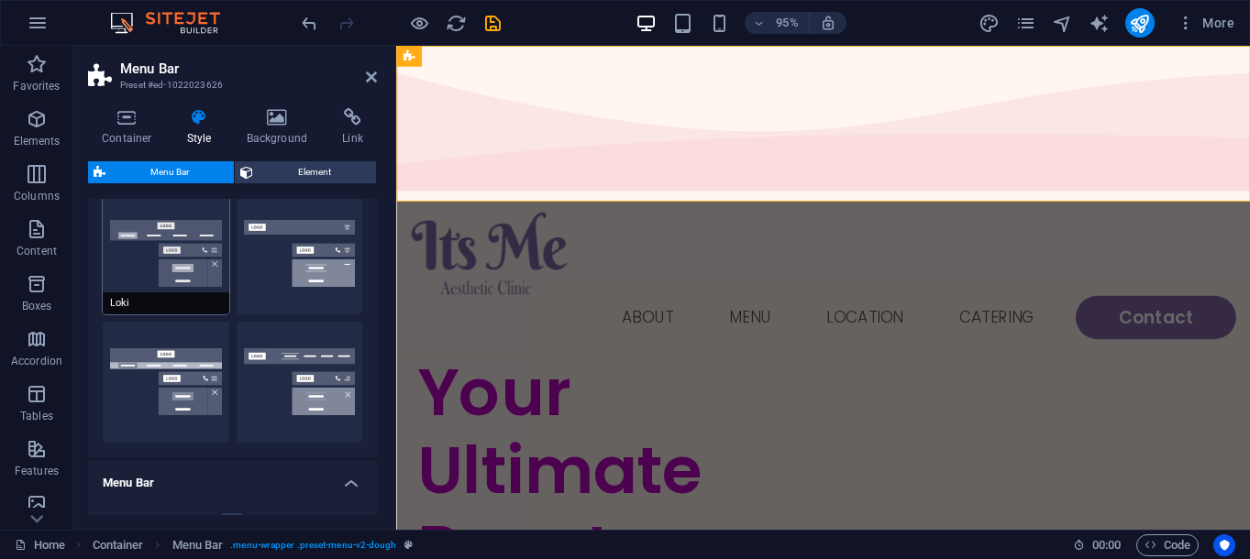
scroll to position [374, 0]
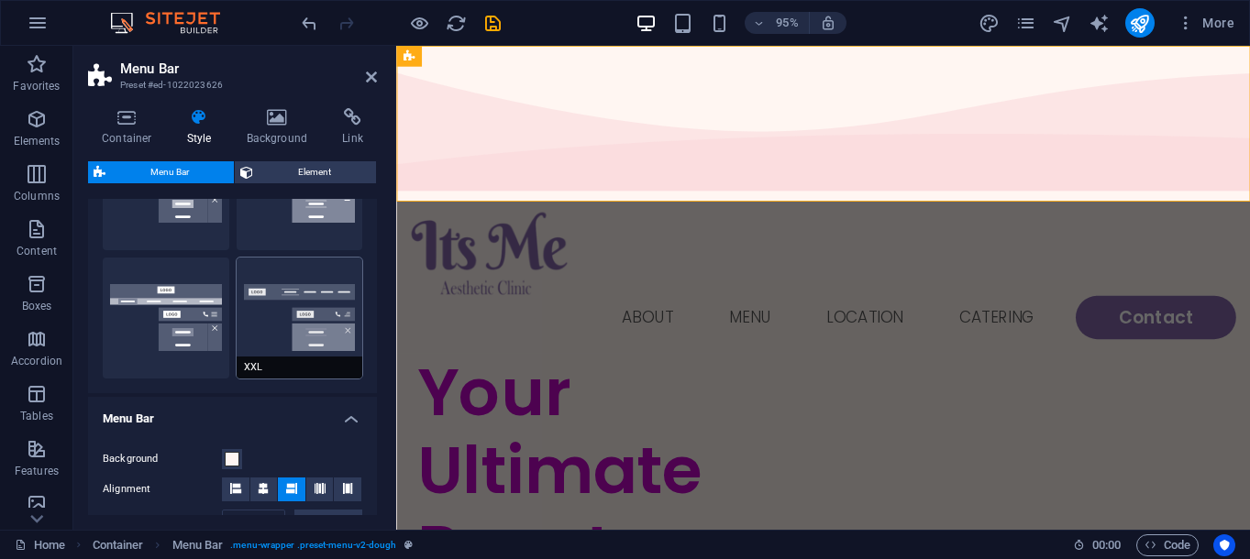
click at [313, 317] on button "XXL" at bounding box center [300, 318] width 127 height 121
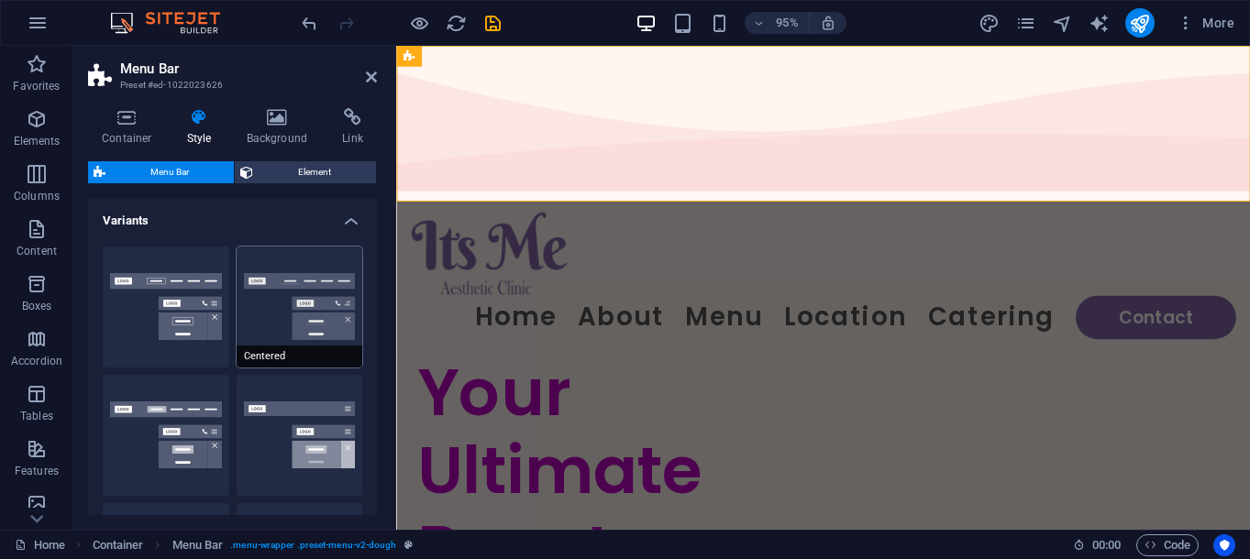
click at [290, 309] on button "Centered" at bounding box center [300, 307] width 127 height 121
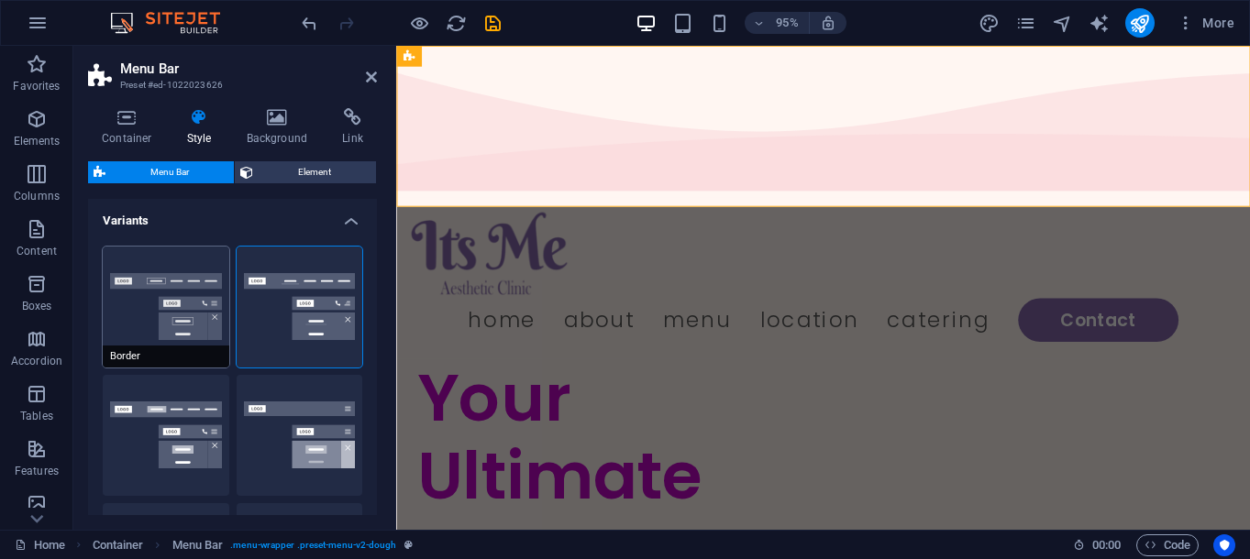
click at [197, 296] on button "Border" at bounding box center [166, 307] width 127 height 121
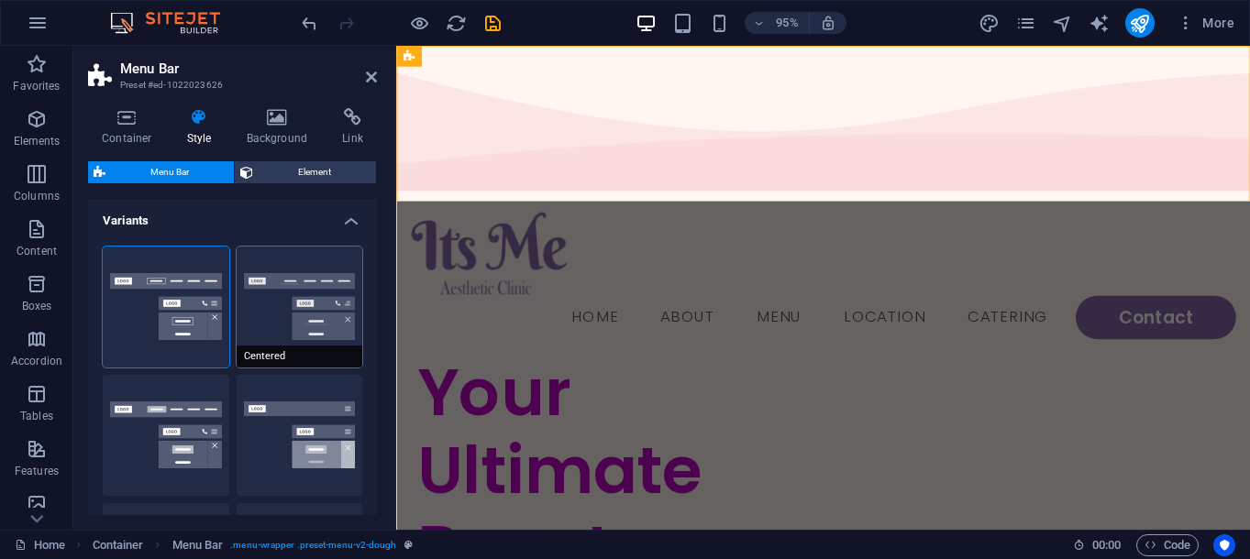
click at [301, 286] on button "Centered" at bounding box center [300, 307] width 127 height 121
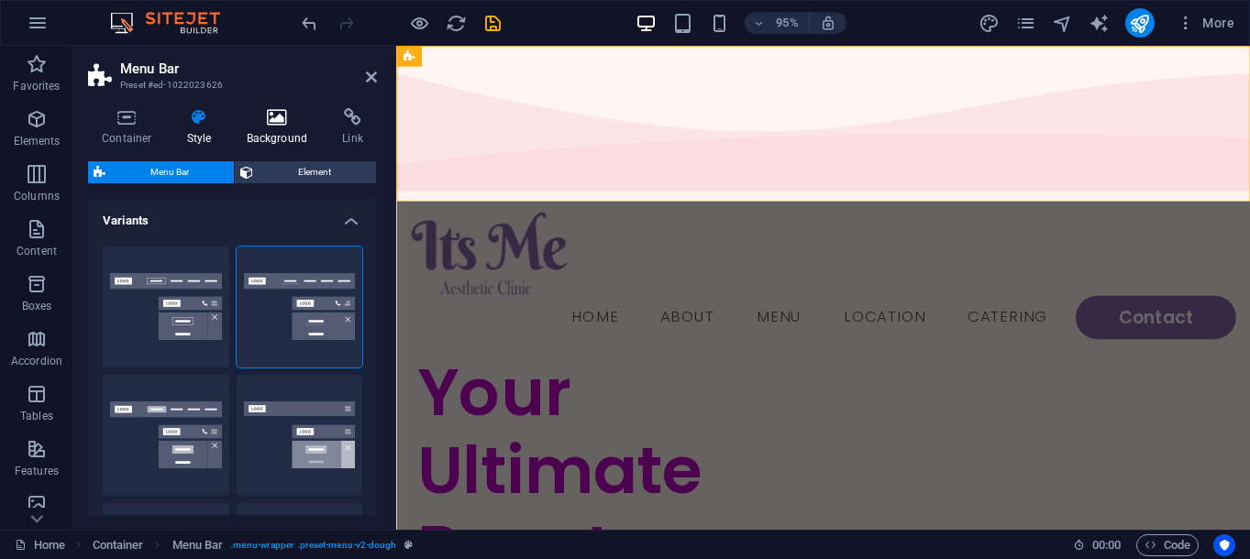
click at [275, 131] on h4 "Background" at bounding box center [281, 127] width 96 height 39
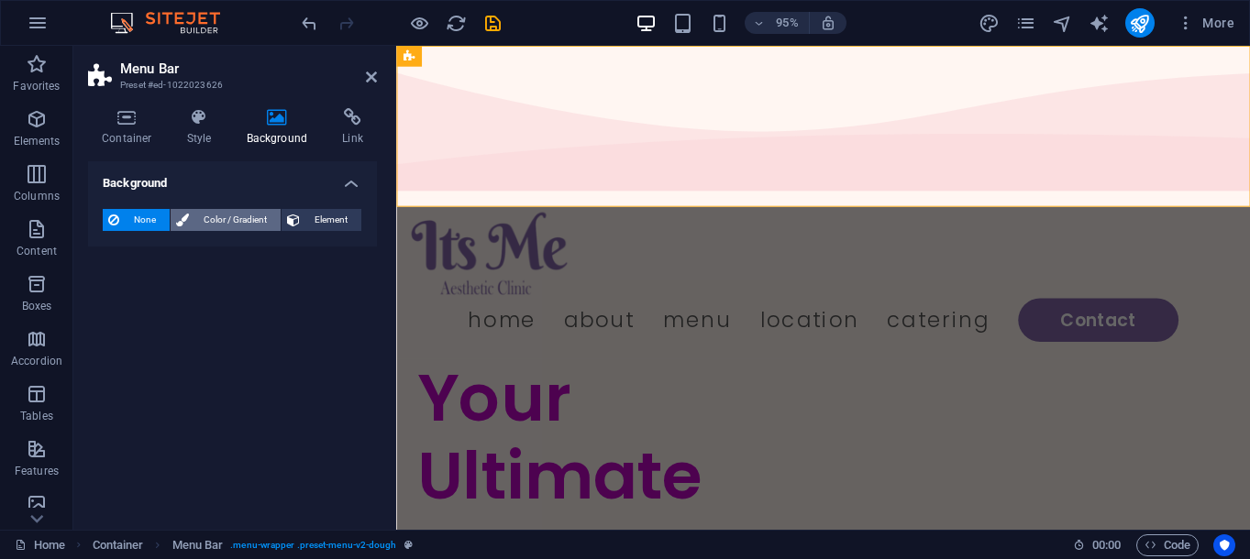
click at [238, 216] on span "Color / Gradient" at bounding box center [234, 220] width 81 height 22
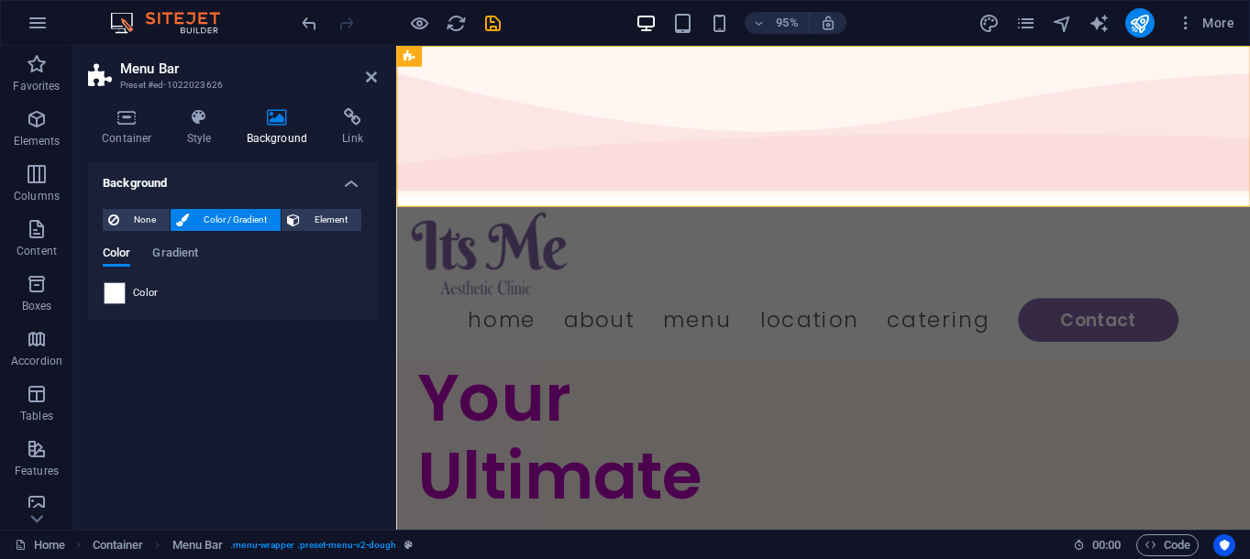
click at [201, 262] on div "Color Gradient" at bounding box center [233, 264] width 260 height 35
click at [181, 249] on span "Gradient" at bounding box center [175, 255] width 46 height 26
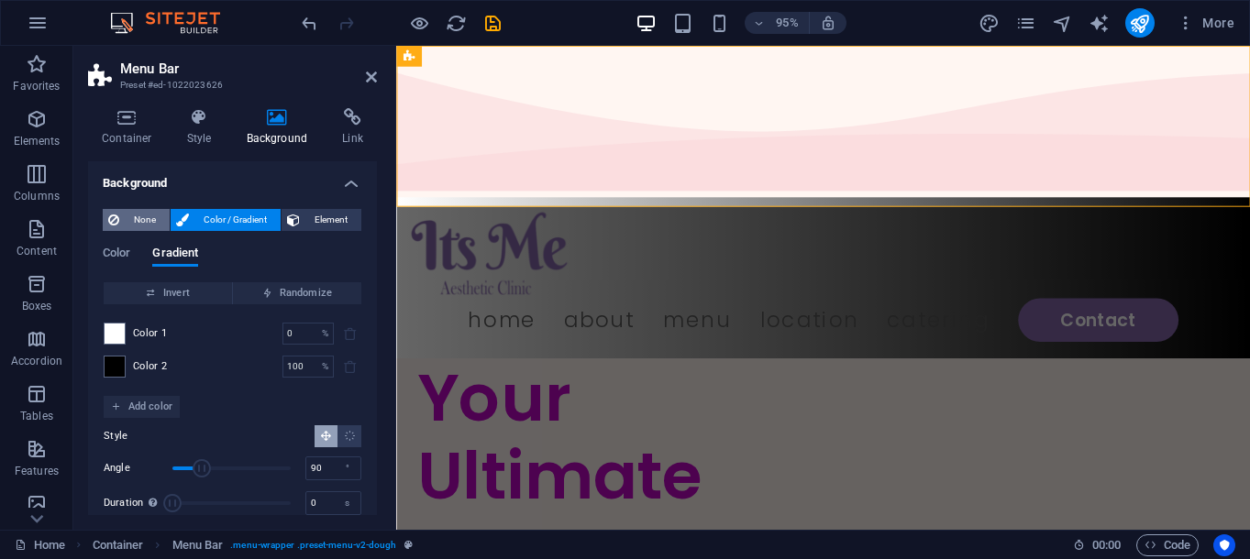
click at [136, 222] on span "None" at bounding box center [144, 220] width 39 height 22
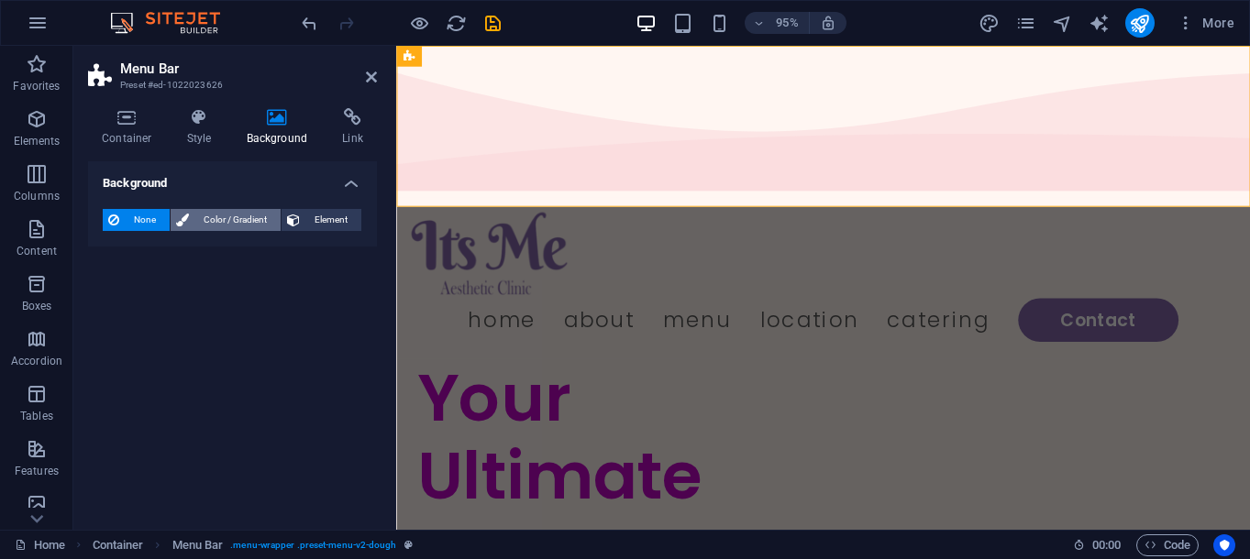
click at [205, 217] on span "Color / Gradient" at bounding box center [234, 220] width 81 height 22
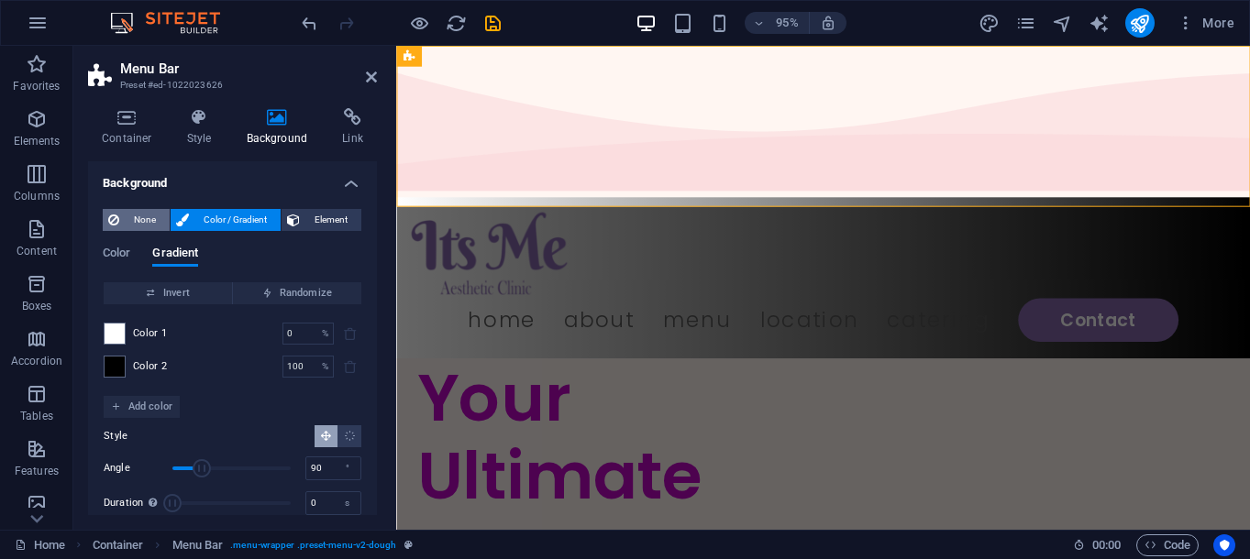
click at [139, 209] on span "None" at bounding box center [144, 220] width 39 height 22
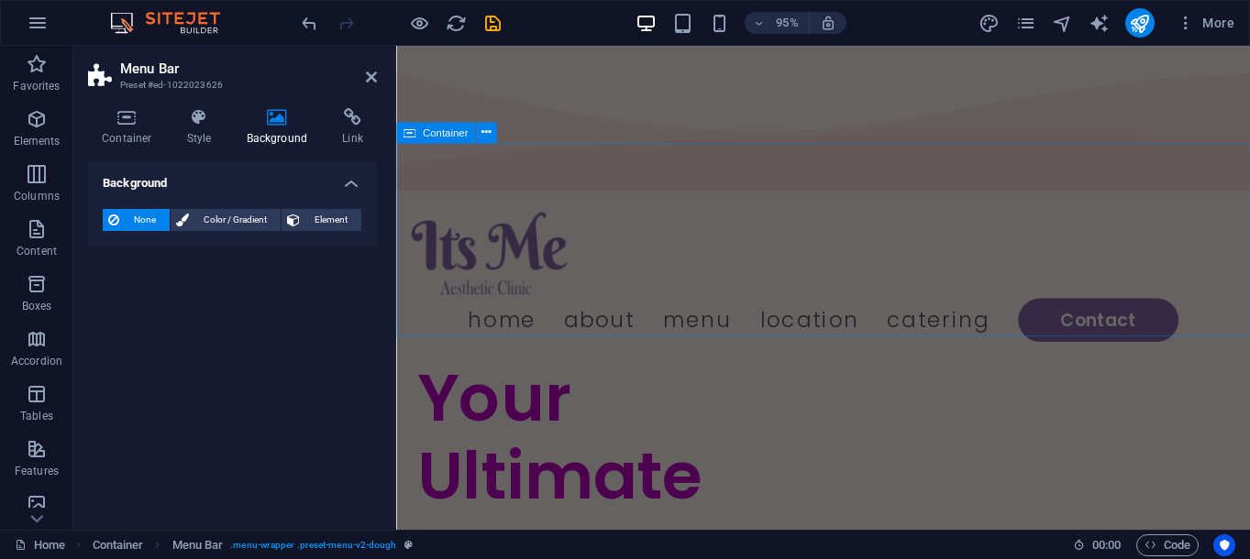
scroll to position [627, 0]
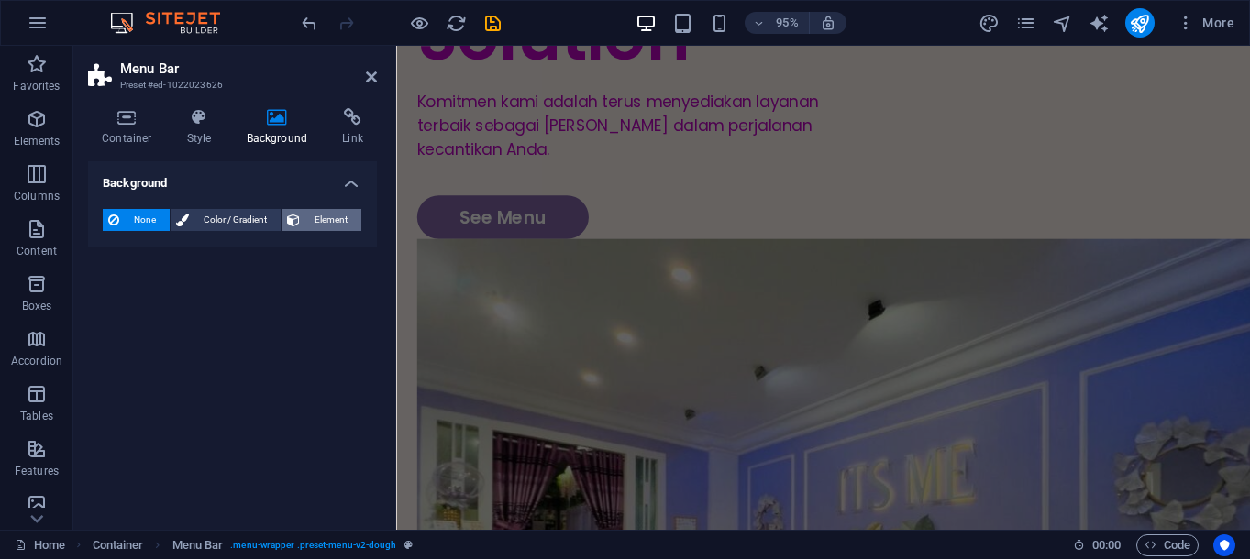
click at [310, 220] on span "Element" at bounding box center [330, 220] width 50 height 22
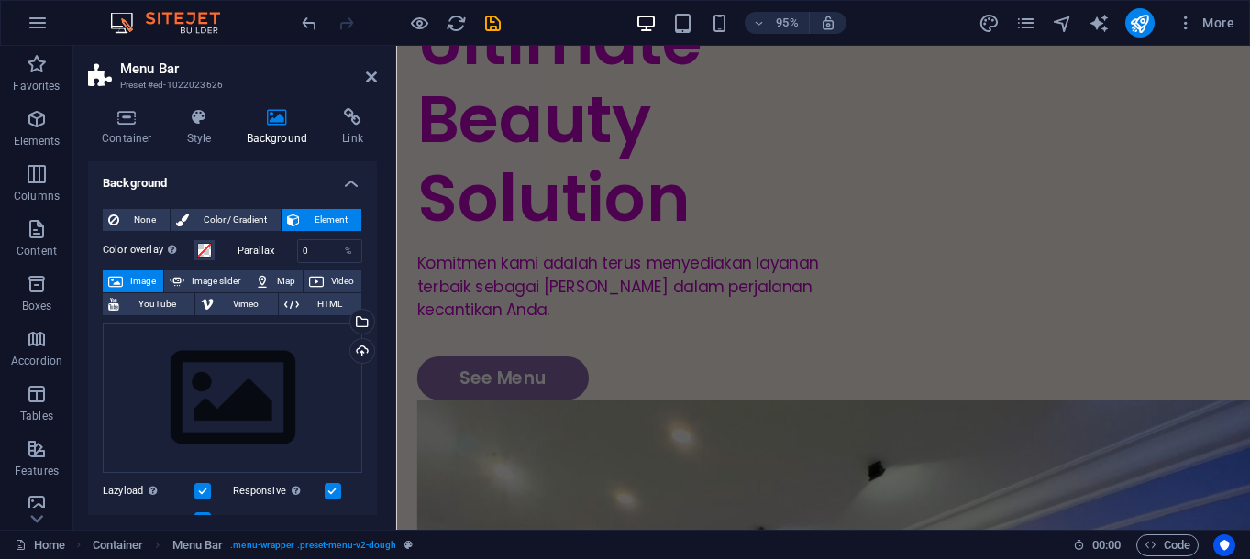
scroll to position [0, 0]
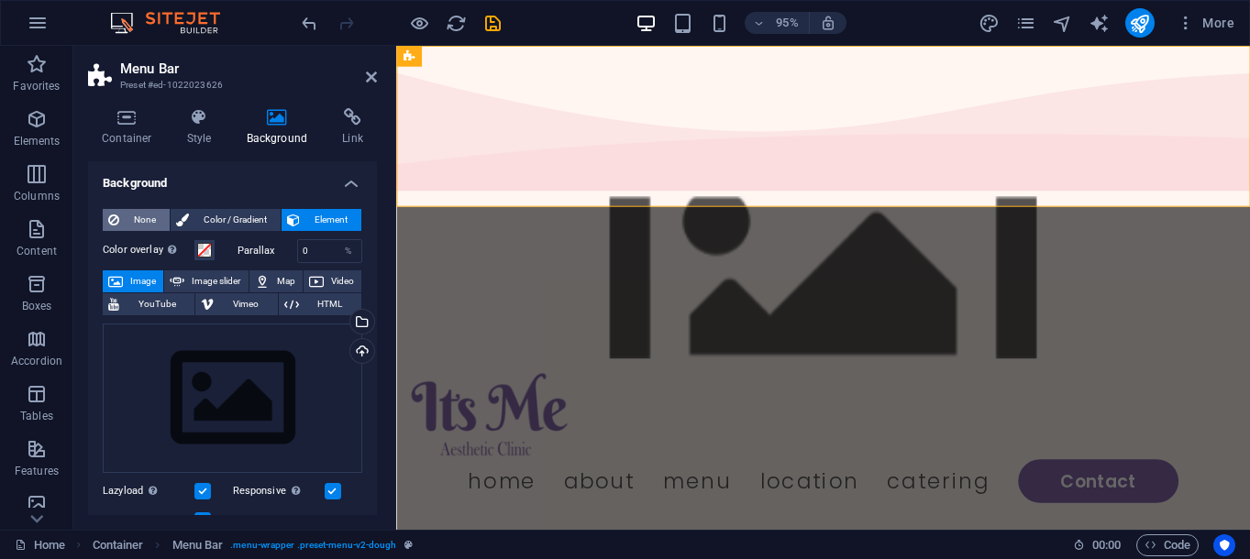
click at [123, 220] on button "None" at bounding box center [136, 220] width 67 height 22
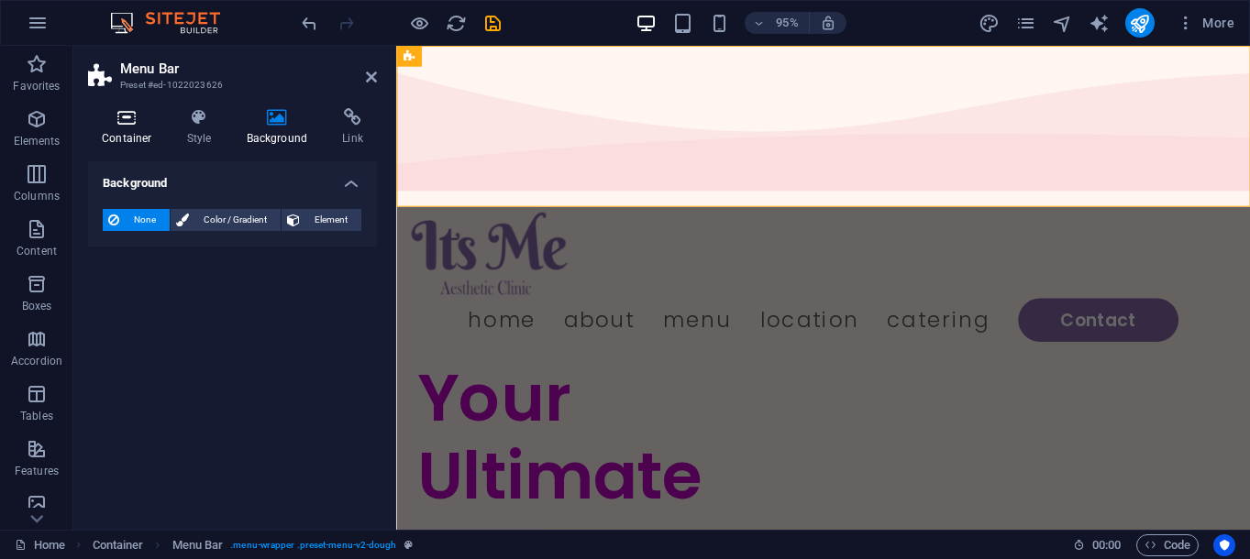
click at [122, 138] on h4 "Container" at bounding box center [130, 127] width 85 height 39
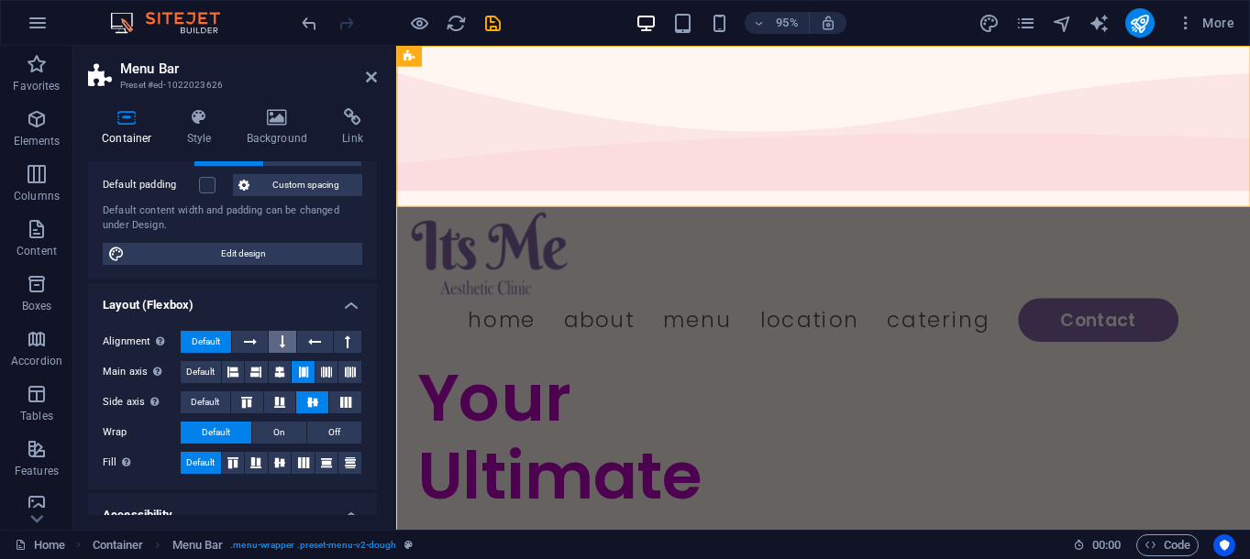
scroll to position [76, 0]
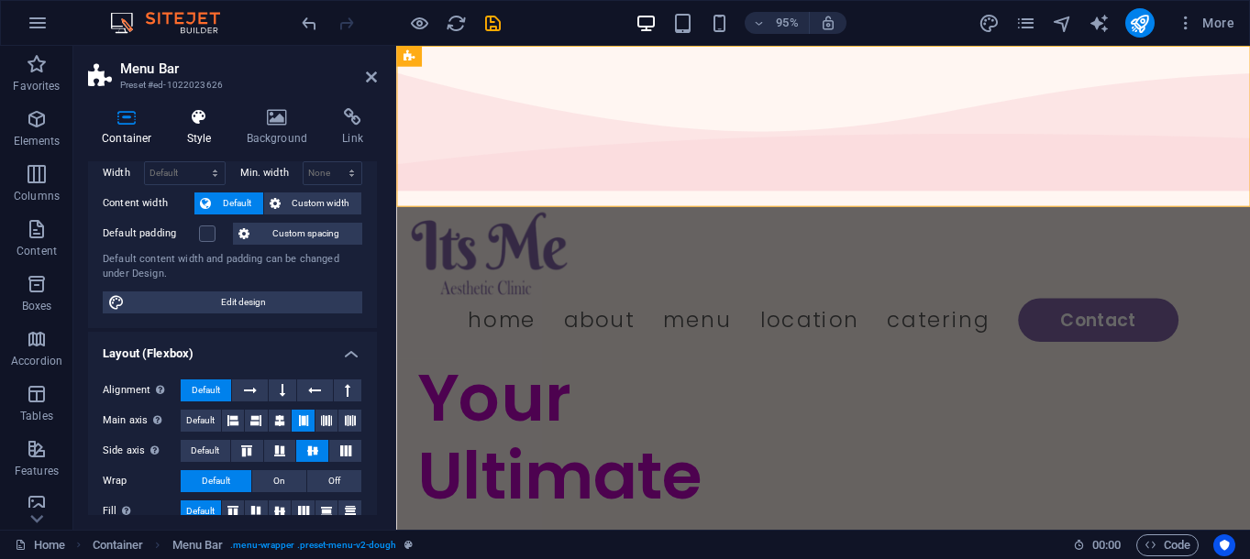
click at [193, 118] on icon at bounding box center [199, 117] width 52 height 18
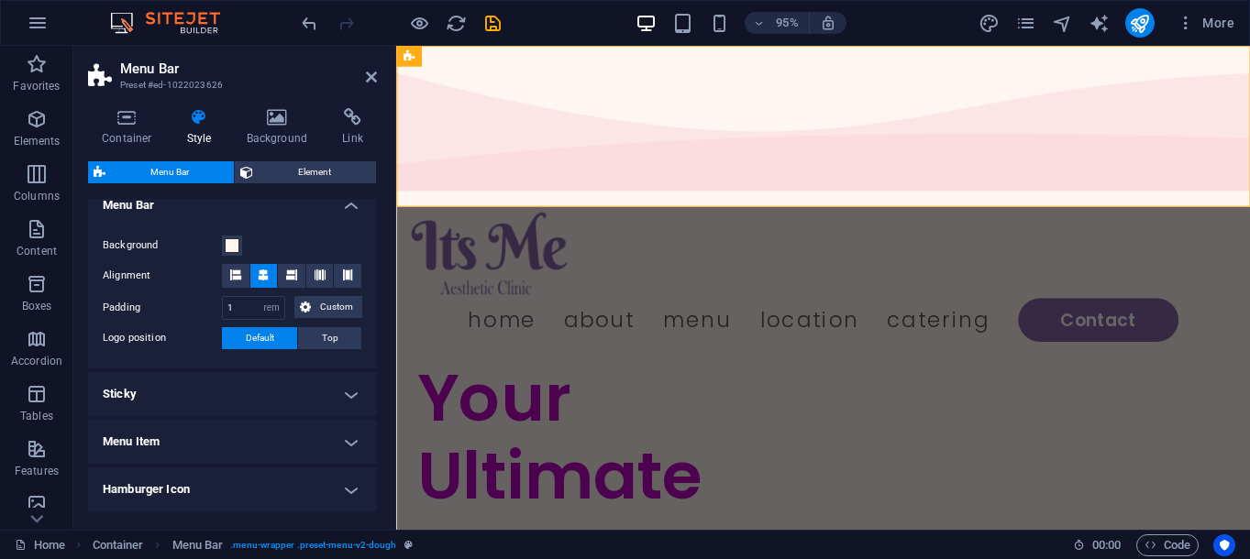
scroll to position [561, 0]
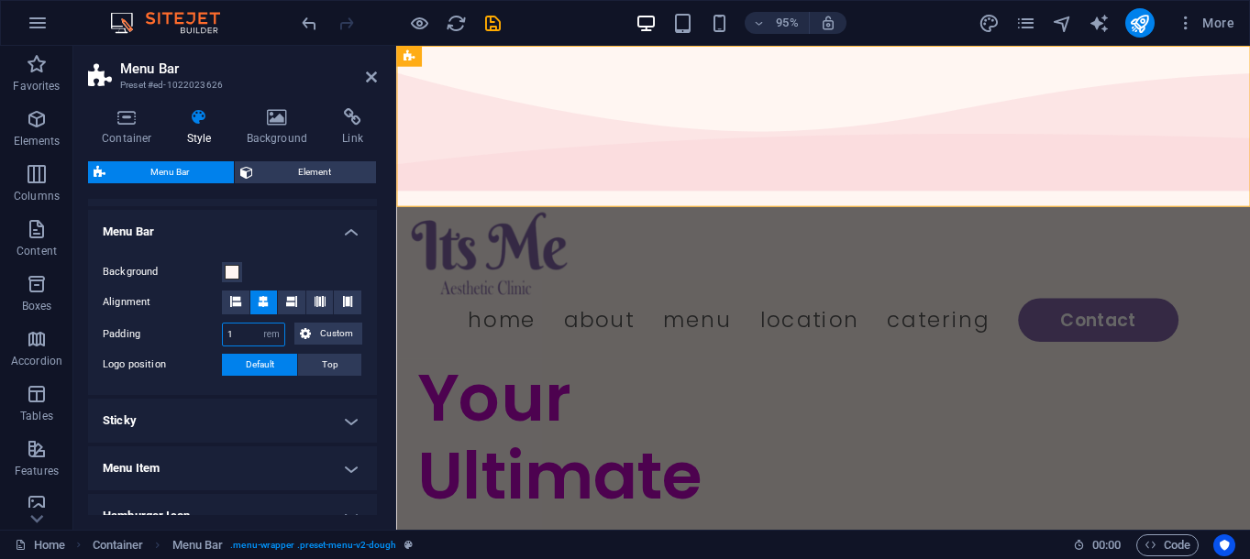
click at [256, 335] on input "1" at bounding box center [253, 335] width 61 height 22
type input "1.6875"
click at [235, 277] on span at bounding box center [232, 272] width 15 height 15
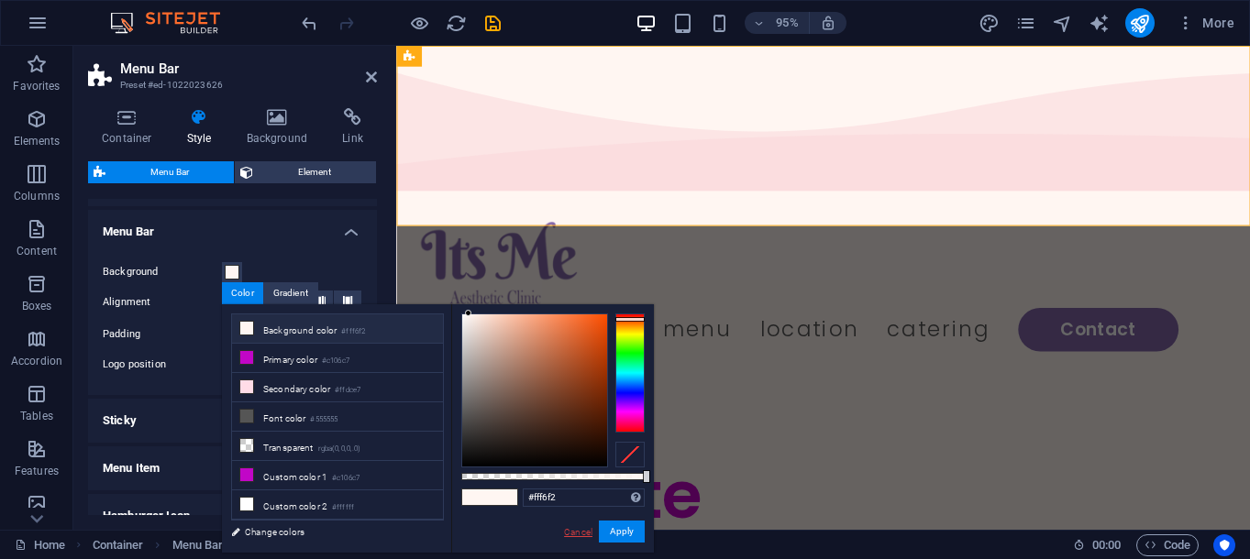
click at [566, 531] on link "Cancel" at bounding box center [578, 533] width 32 height 14
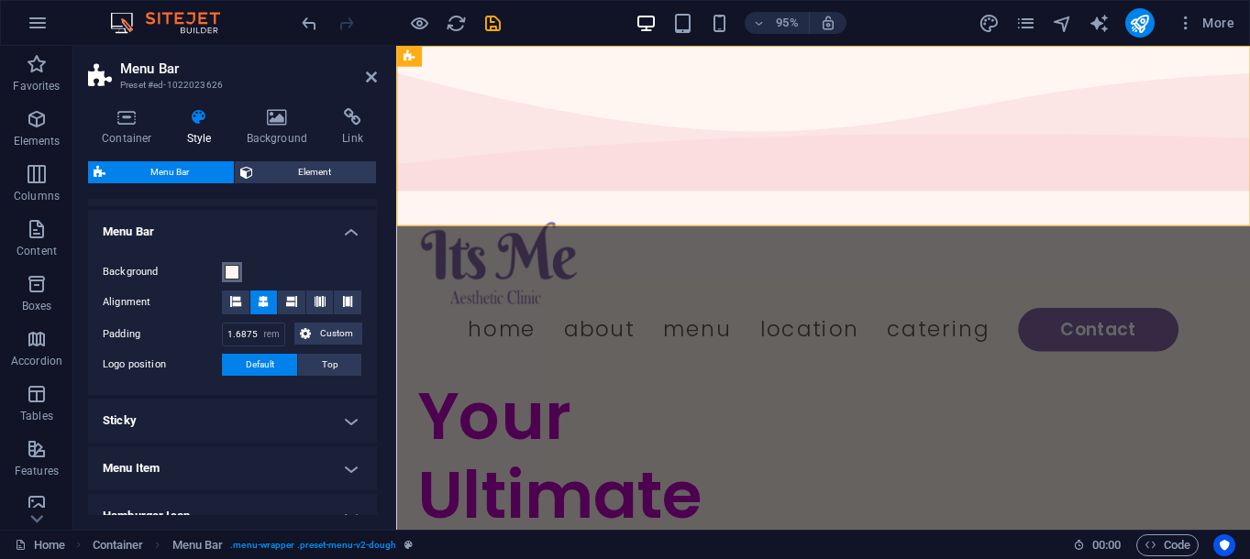
click at [229, 278] on span at bounding box center [232, 272] width 15 height 15
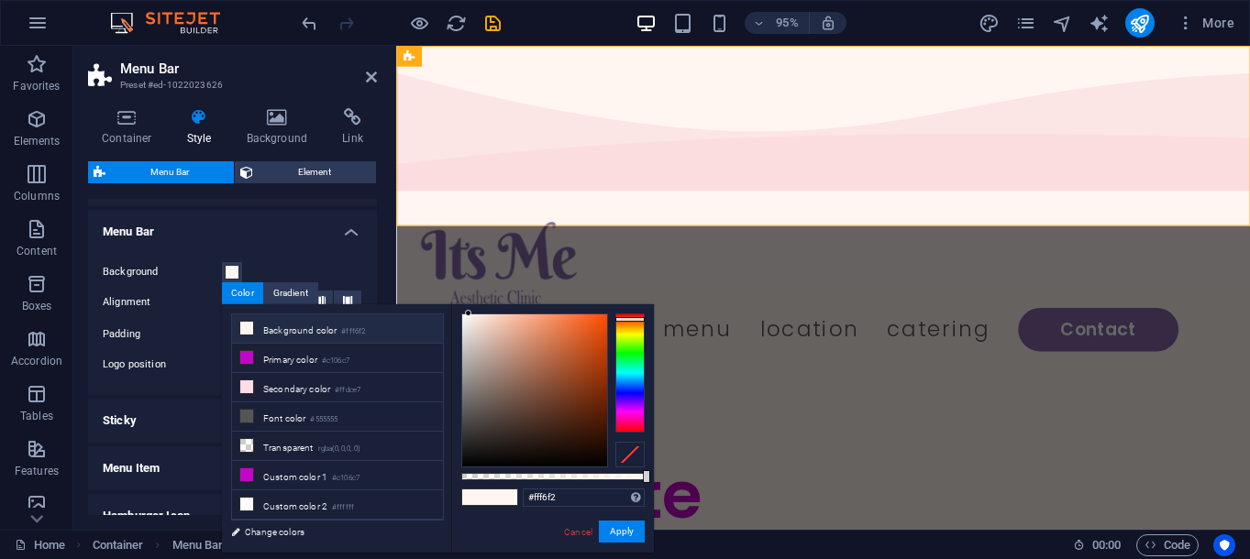
click at [624, 450] on div at bounding box center [629, 455] width 29 height 26
click at [615, 537] on button "Apply" at bounding box center [622, 532] width 46 height 22
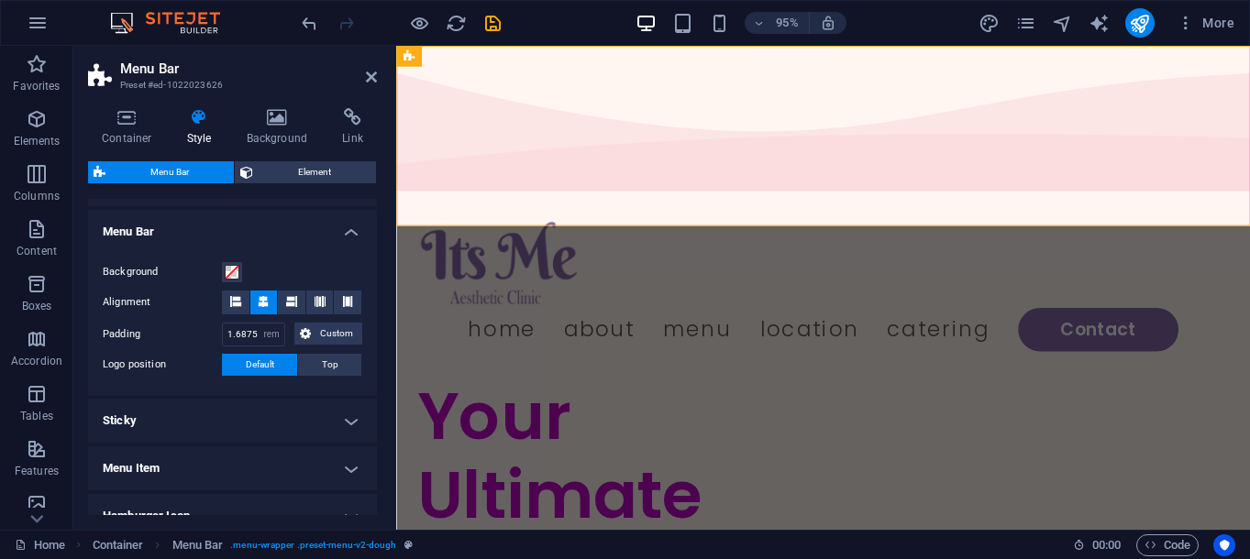
click at [264, 252] on div "Background Alignment Padding 1.6875 px rem % vh vw Custom Custom 1.6875 px rem …" at bounding box center [232, 319] width 296 height 152
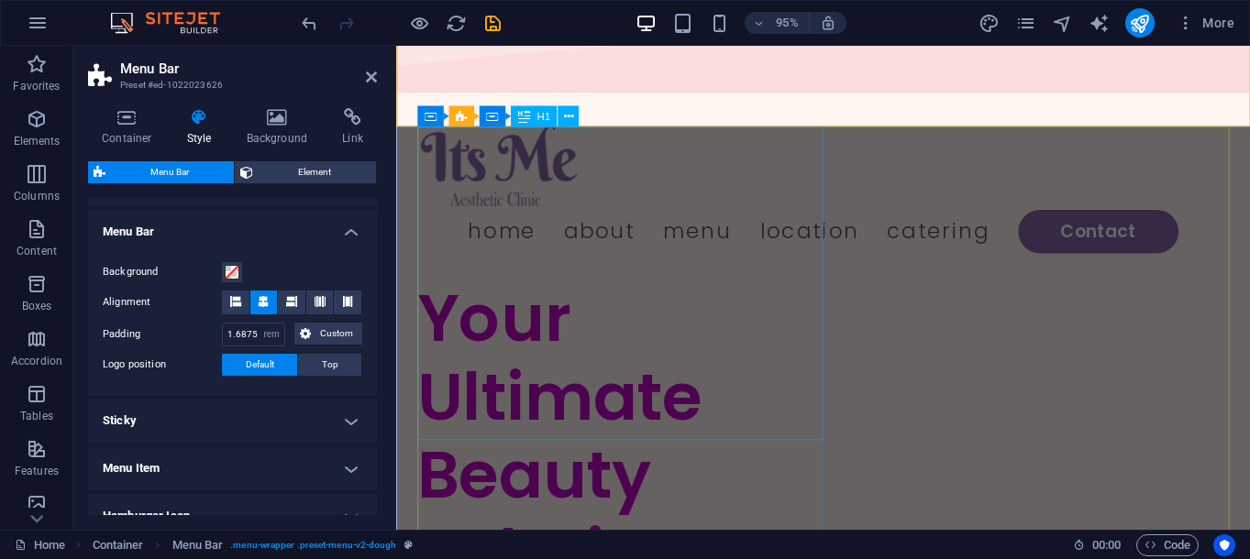
scroll to position [0, 0]
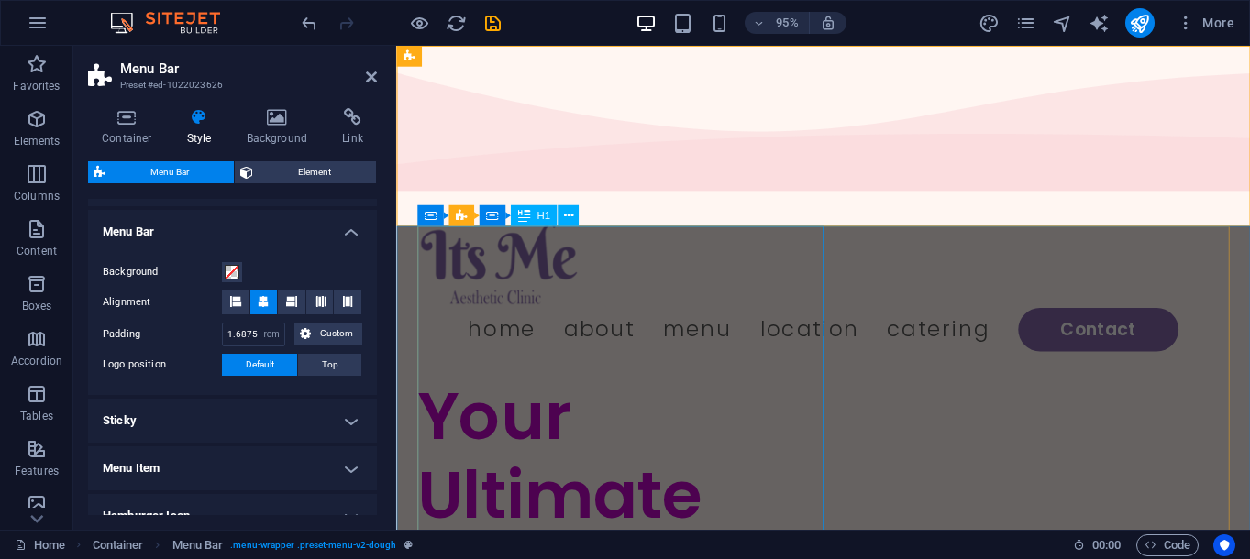
click at [828, 395] on div "Your Ultimate Beauty Solution" at bounding box center [631, 560] width 427 height 330
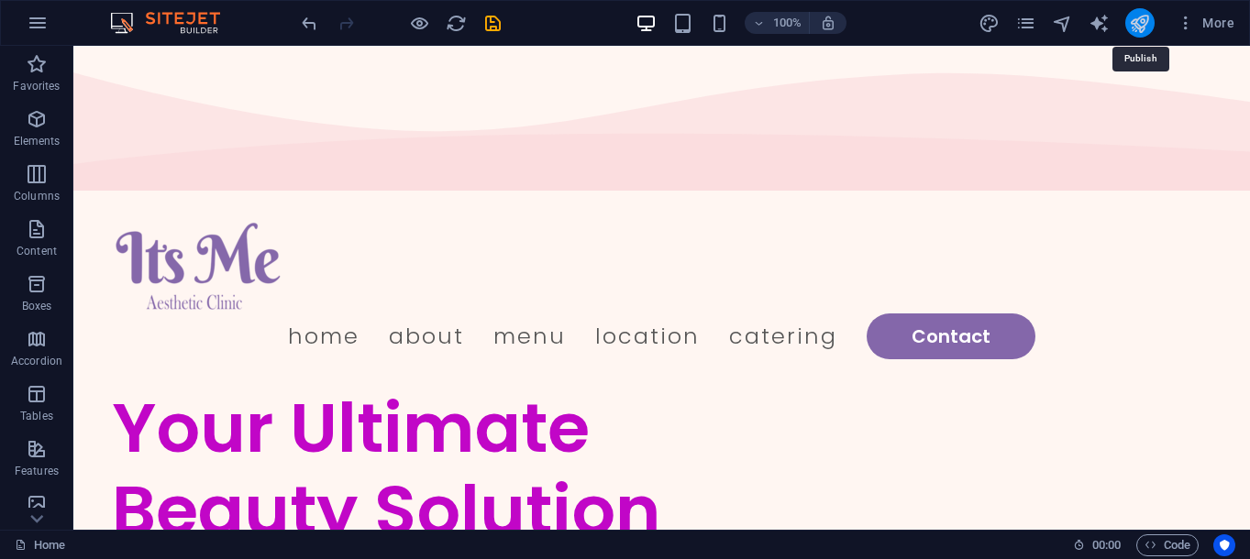
click at [1146, 25] on icon "publish" at bounding box center [1139, 23] width 21 height 21
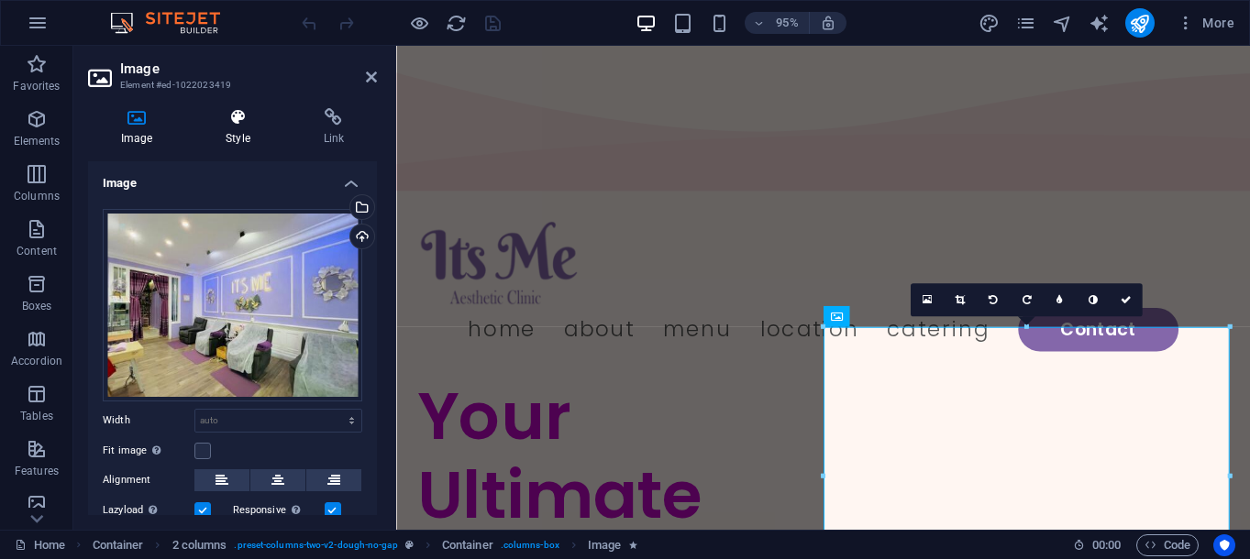
click at [218, 125] on icon at bounding box center [238, 117] width 90 height 18
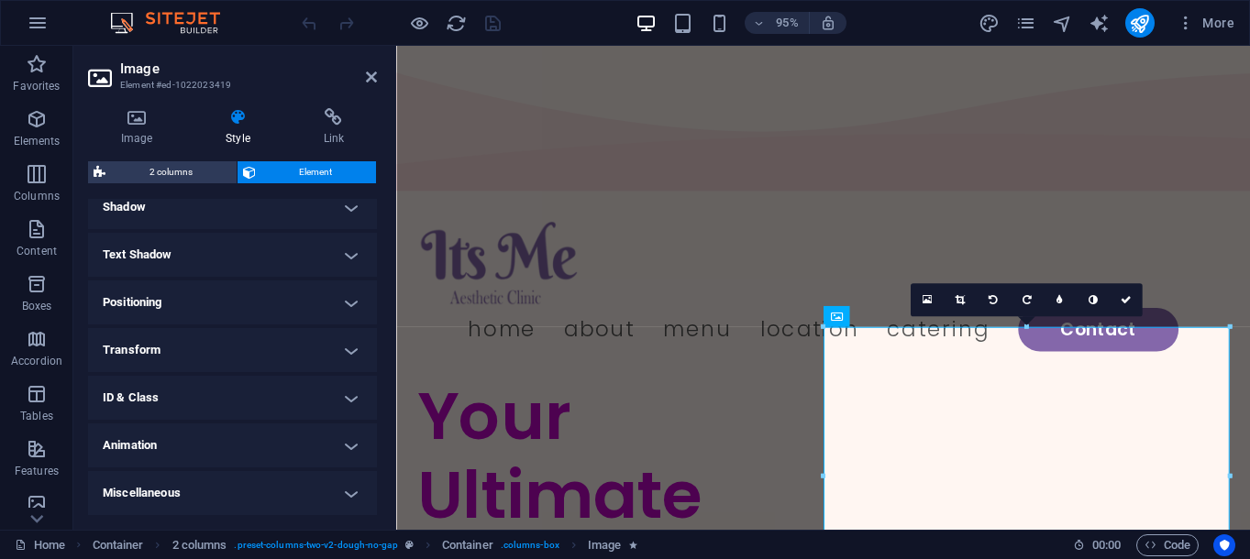
scroll to position [365, 0]
click at [249, 249] on h4 "Border" at bounding box center [232, 253] width 289 height 44
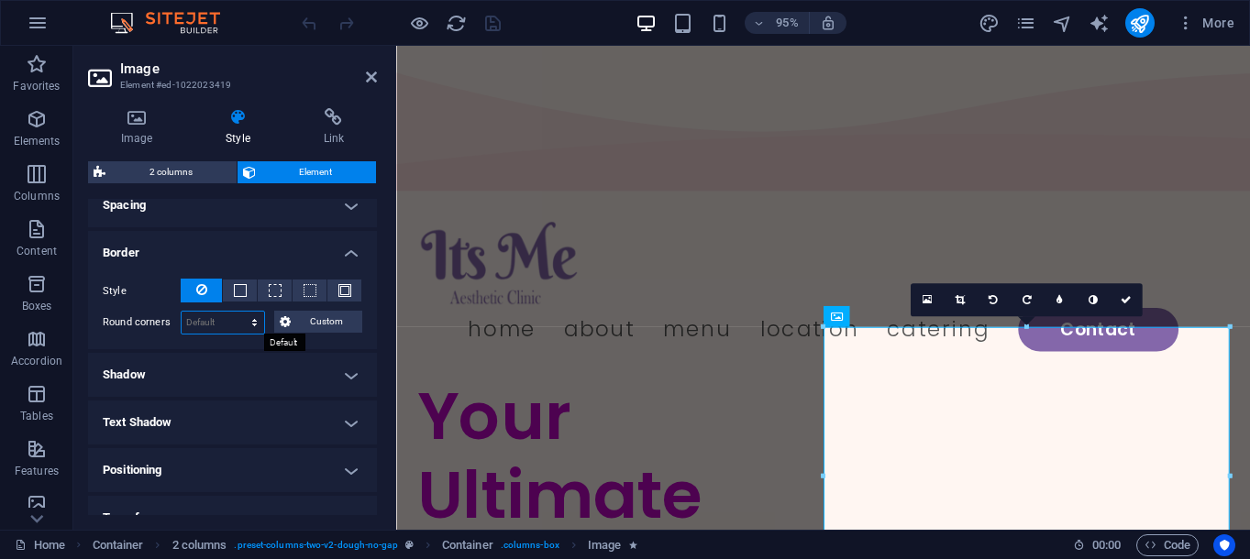
click at [263, 321] on select "Default px rem % vh vw Custom" at bounding box center [223, 323] width 83 height 22
select select "px"
click option "px" at bounding box center [0, 0] width 0 height 0
type input "0"
click at [238, 322] on input "0" at bounding box center [223, 323] width 83 height 22
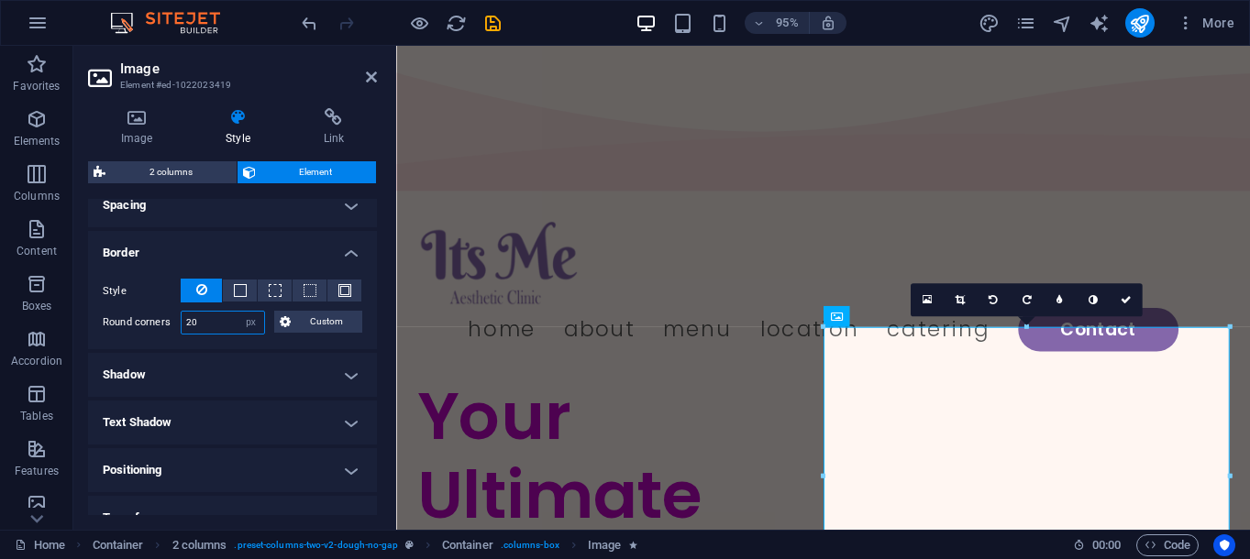
type input "20"
click at [256, 253] on h4 "Border" at bounding box center [232, 247] width 289 height 33
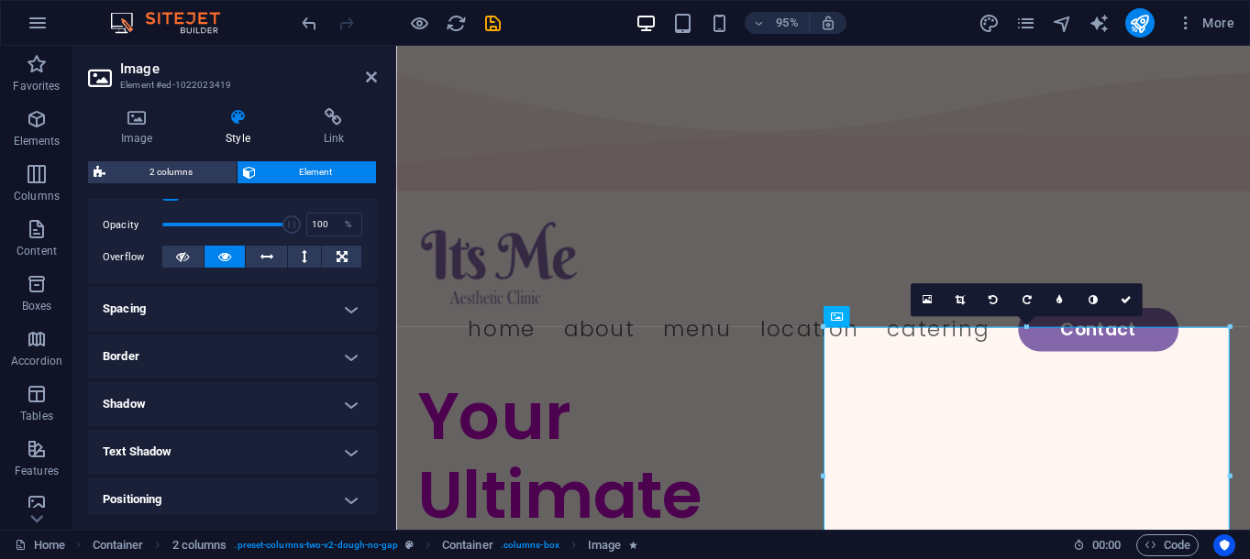
scroll to position [281, 0]
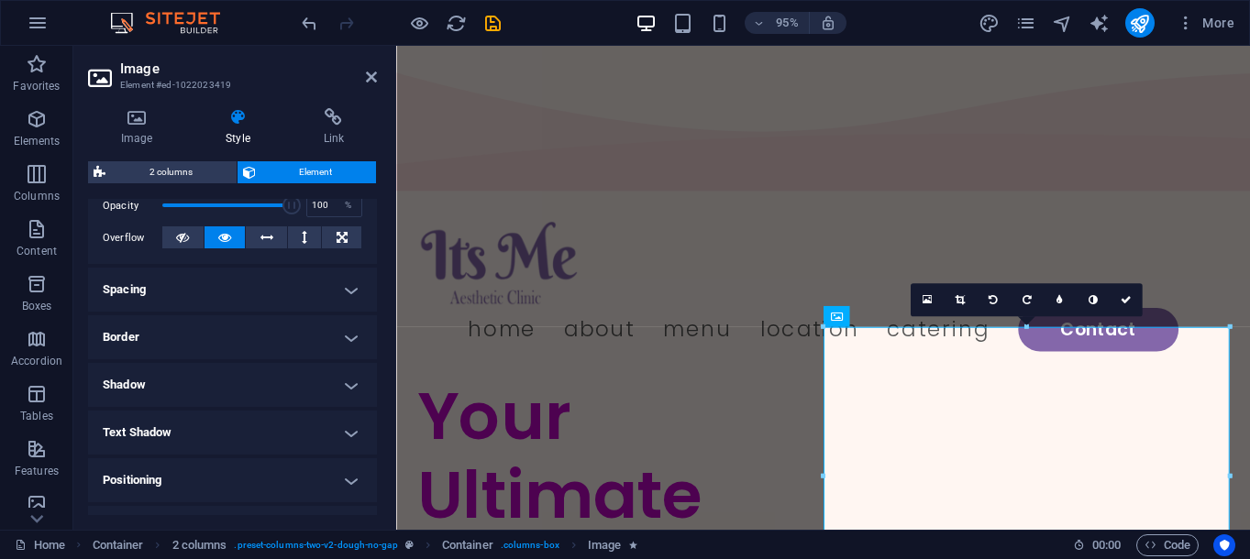
click at [238, 484] on h4 "Positioning" at bounding box center [232, 481] width 289 height 44
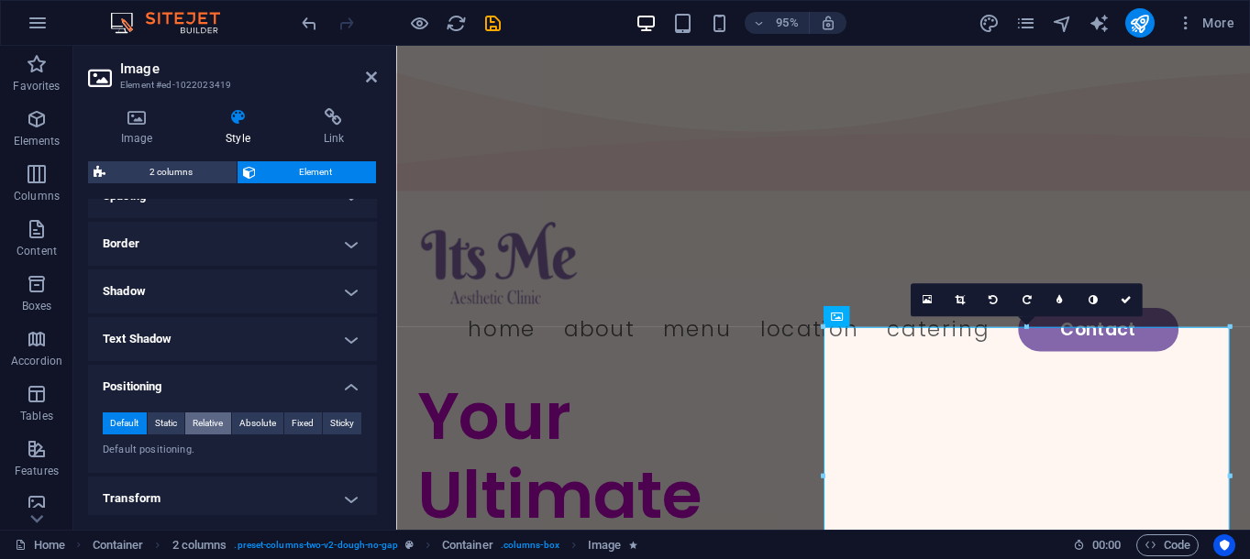
click at [212, 424] on span "Relative" at bounding box center [208, 424] width 30 height 22
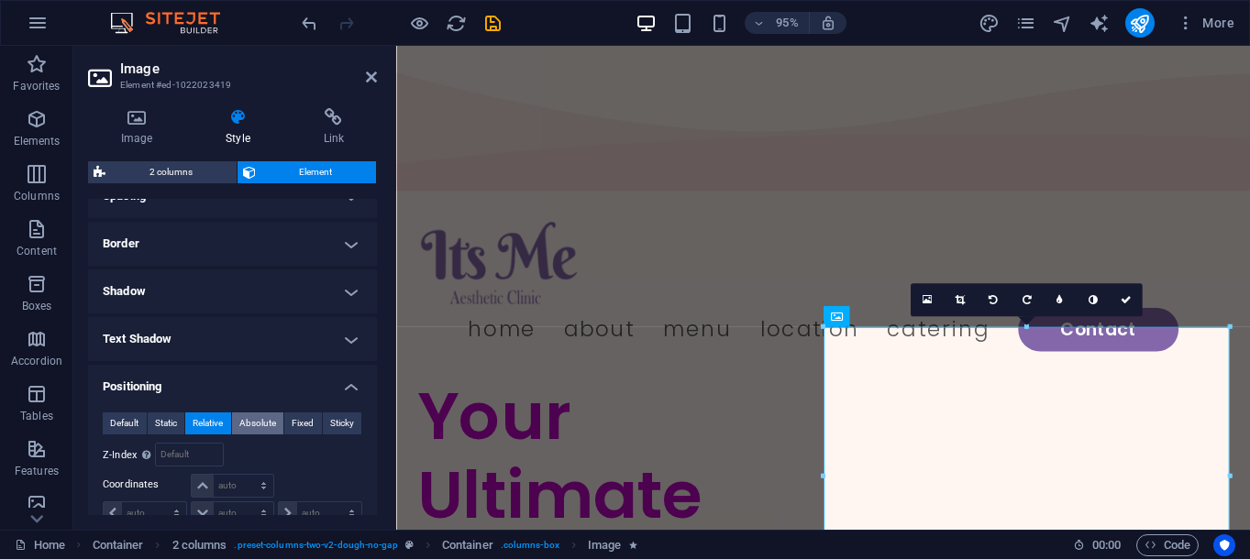
click at [255, 418] on span "Absolute" at bounding box center [257, 424] width 37 height 22
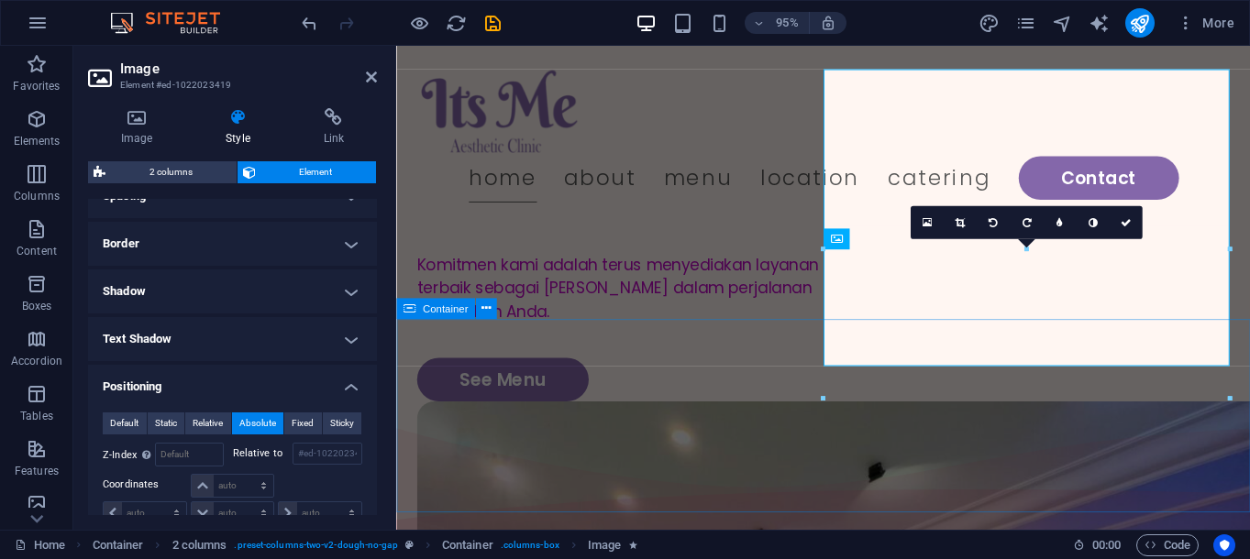
scroll to position [0, 0]
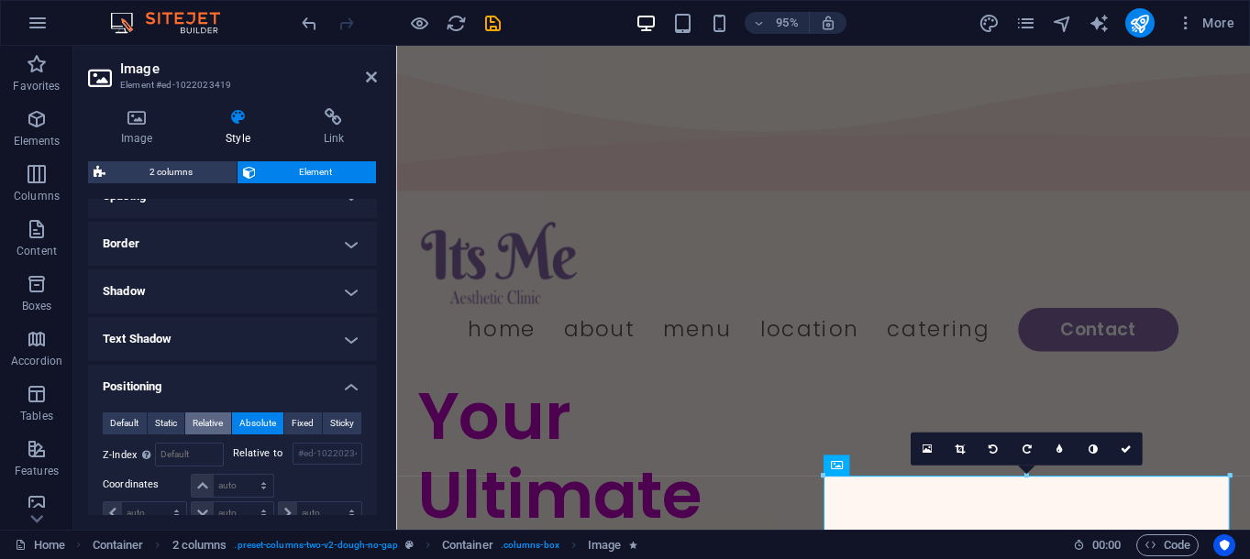
click at [217, 423] on span "Relative" at bounding box center [208, 424] width 30 height 22
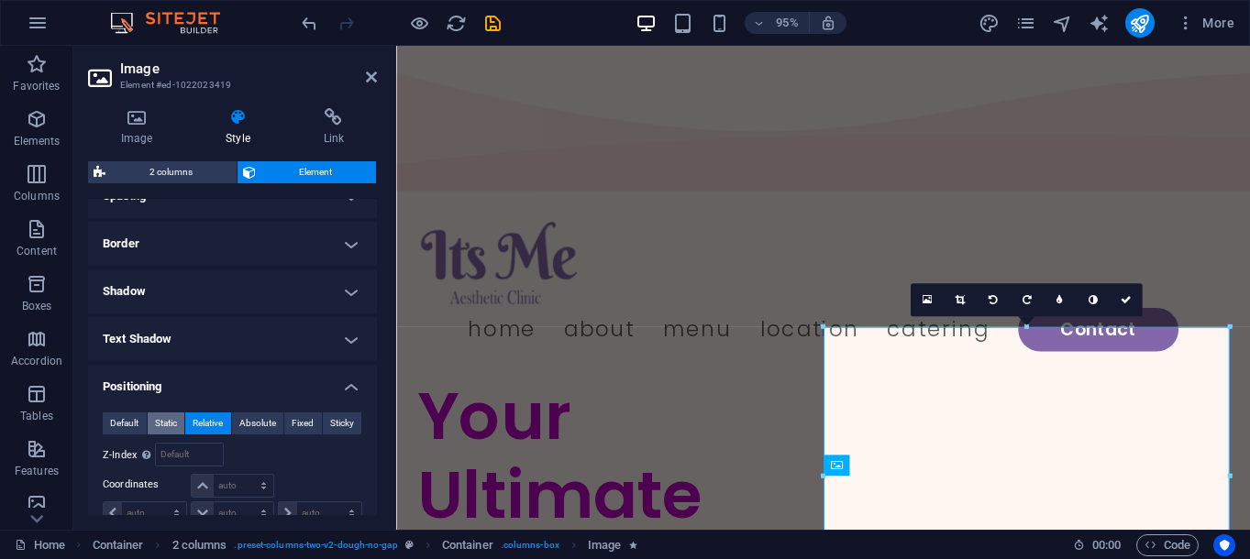
click at [172, 425] on span "Static" at bounding box center [166, 424] width 22 height 22
click at [169, 421] on span "Static" at bounding box center [166, 424] width 22 height 22
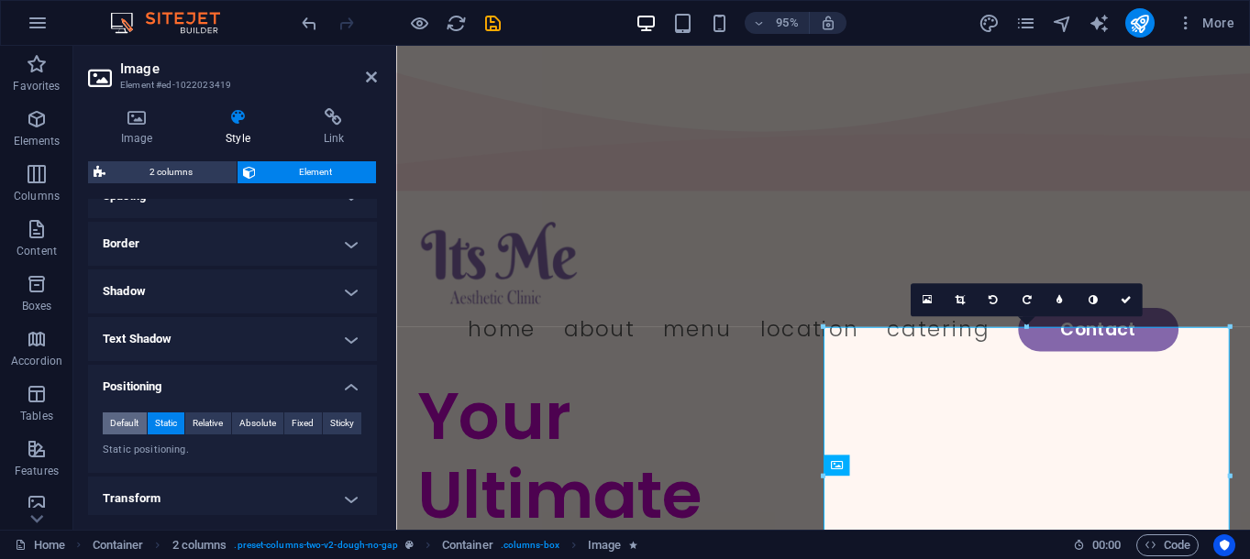
click at [127, 426] on span "Default" at bounding box center [124, 424] width 28 height 22
click at [304, 418] on span "Fixed" at bounding box center [303, 424] width 22 height 22
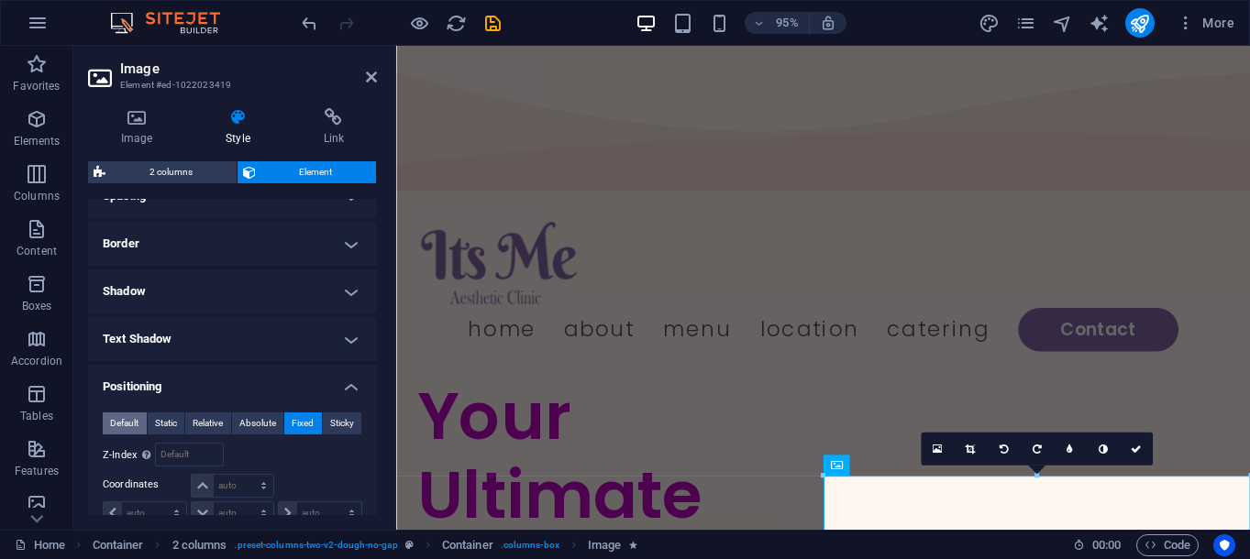
click at [125, 430] on span "Default" at bounding box center [124, 424] width 28 height 22
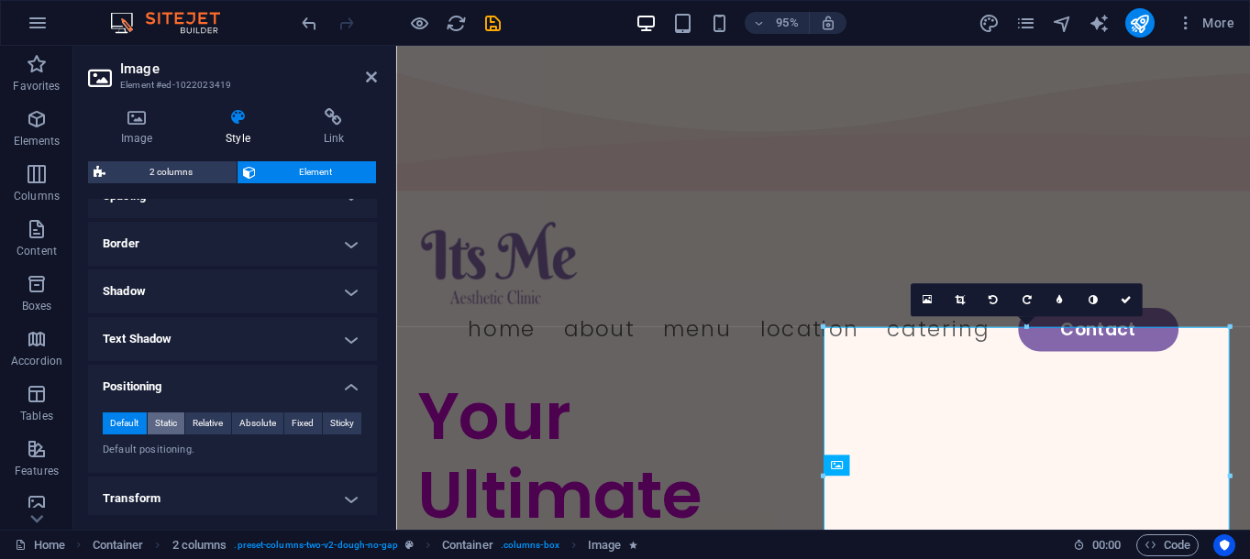
click at [161, 431] on span "Static" at bounding box center [166, 424] width 22 height 22
click at [217, 432] on span "Relative" at bounding box center [208, 424] width 30 height 22
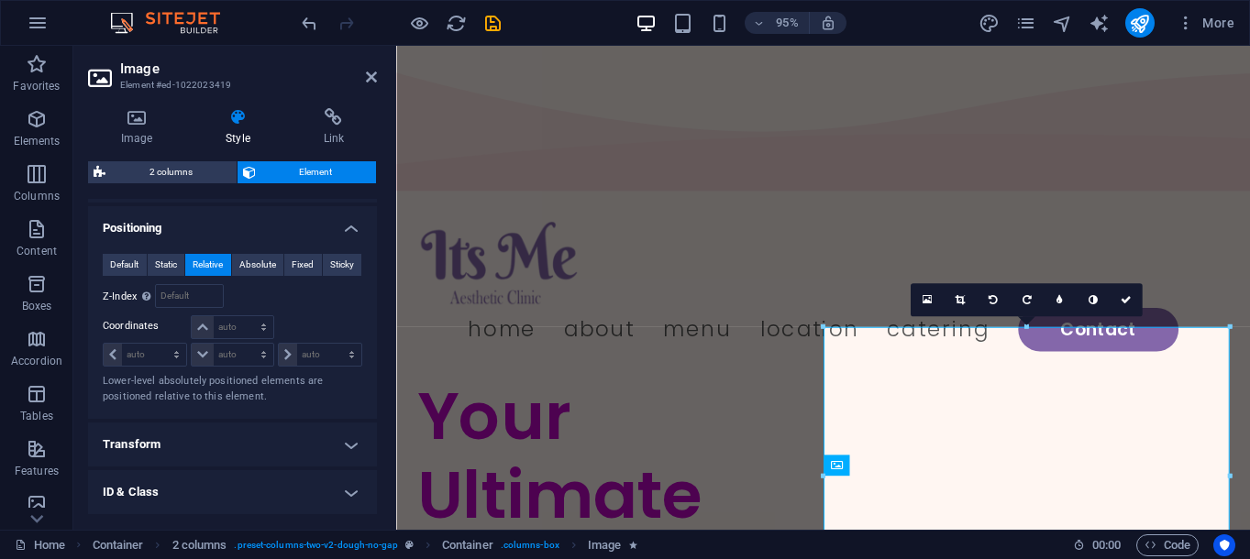
scroll to position [561, 0]
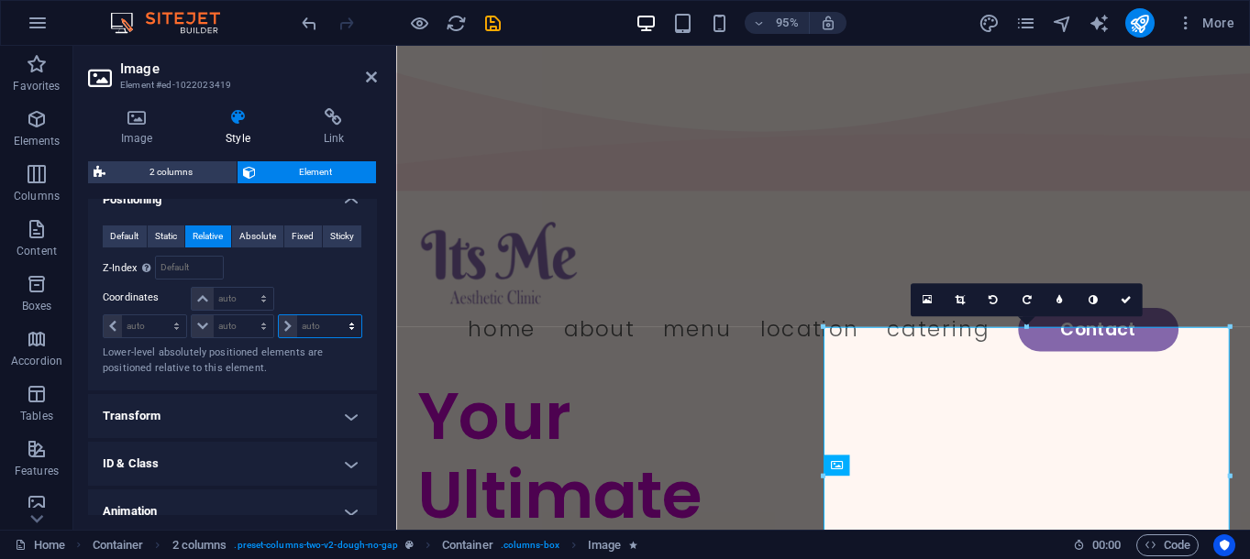
click at [288, 324] on select "auto px rem % em" at bounding box center [320, 327] width 83 height 22
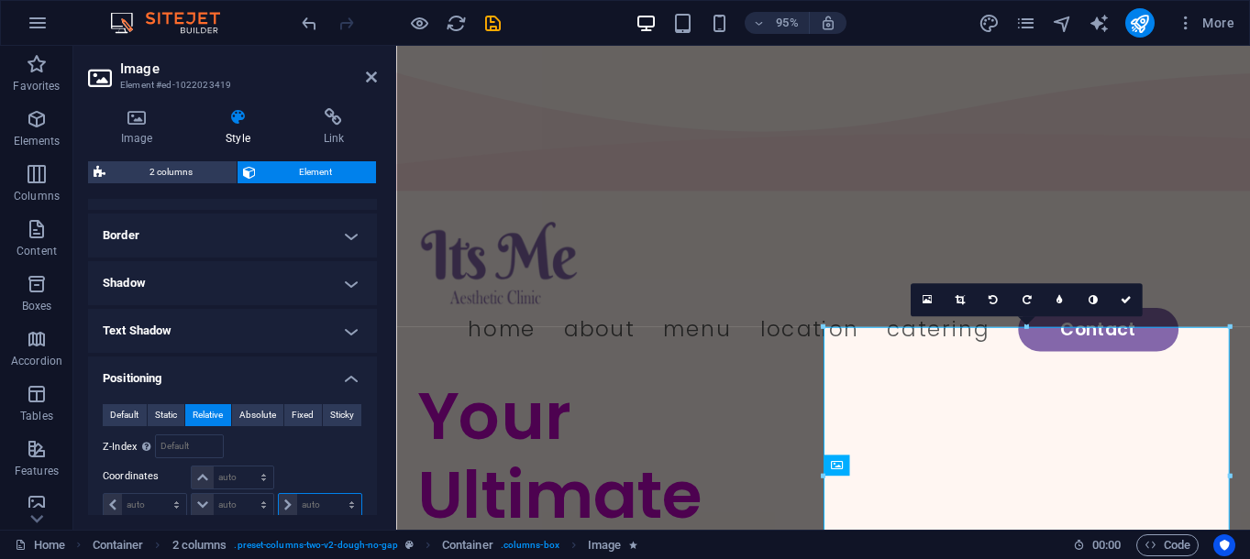
scroll to position [374, 0]
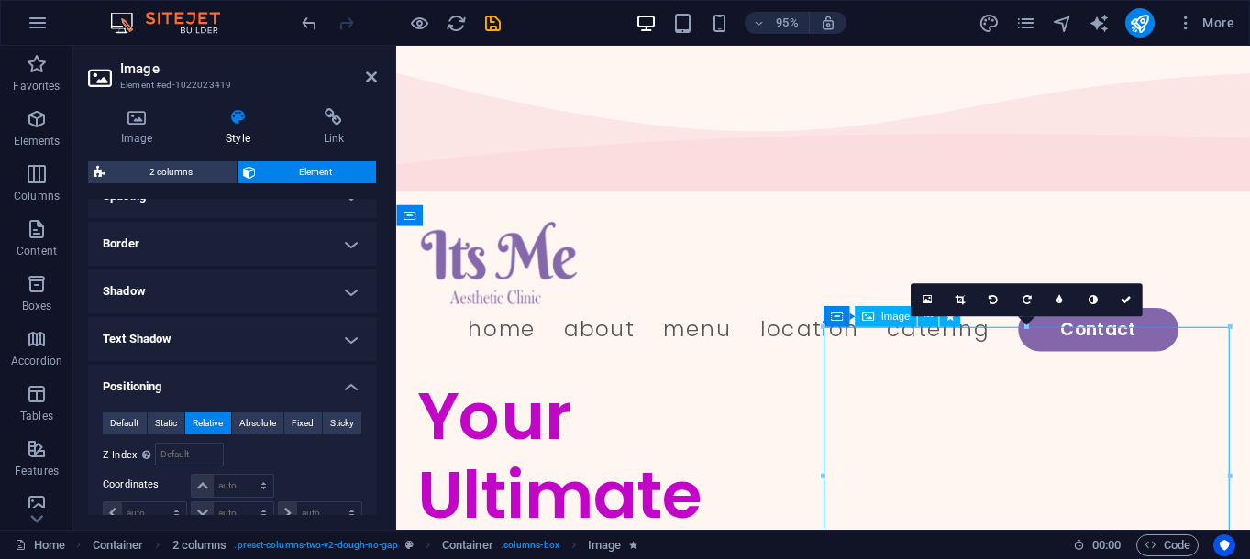
drag, startPoint x: 1108, startPoint y: 393, endPoint x: 1100, endPoint y: 338, distance: 54.7
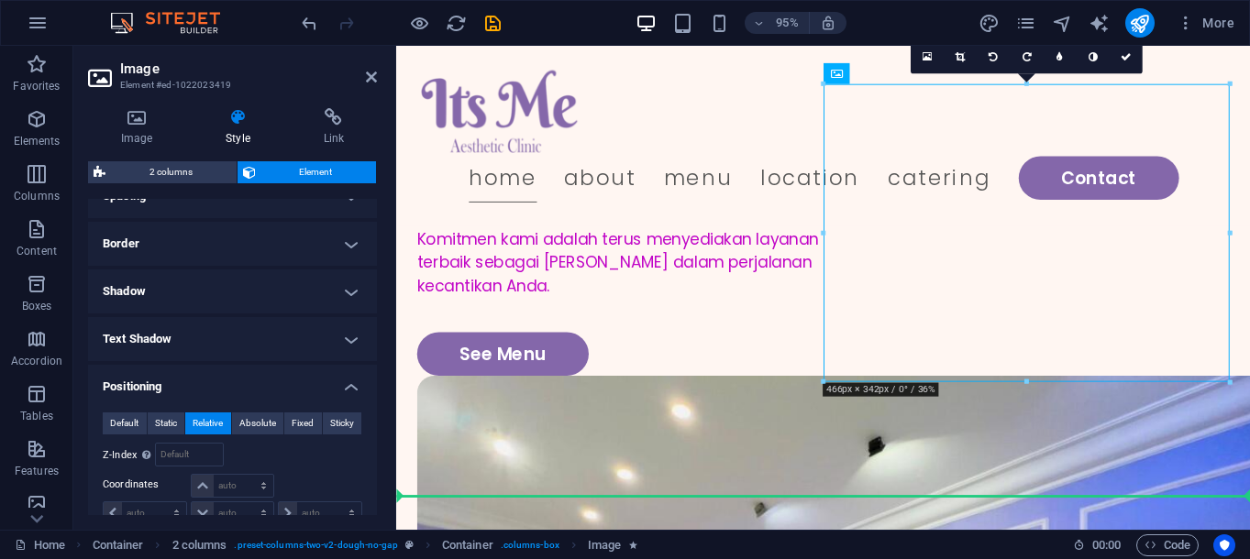
scroll to position [0, 0]
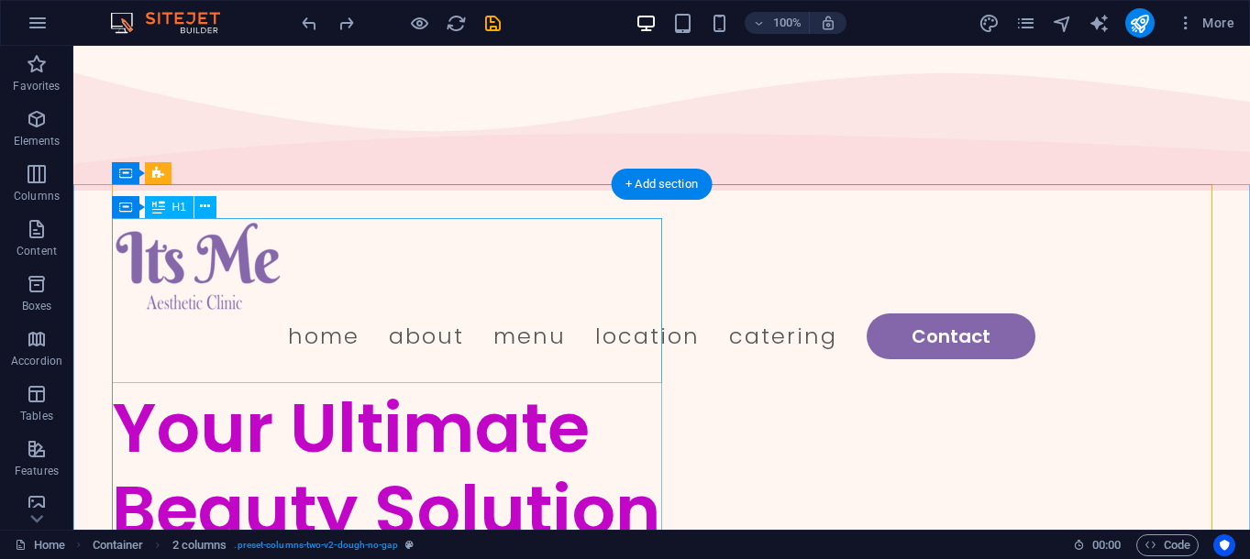
click at [357, 387] on div "Your Ultimate Beauty Solution" at bounding box center [387, 469] width 550 height 165
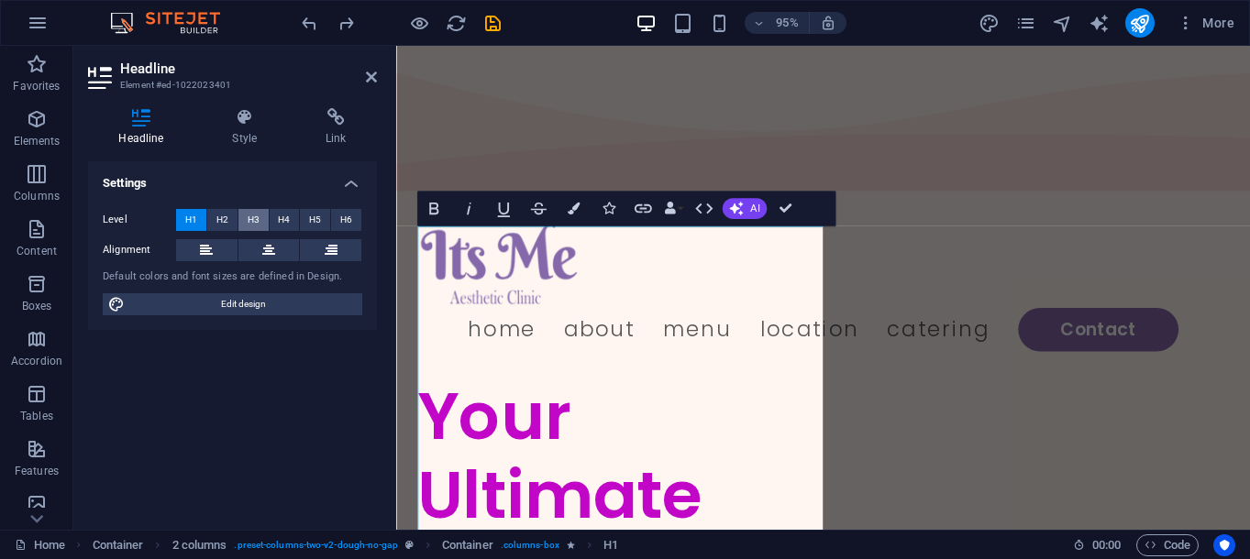
click at [239, 217] on button "H3" at bounding box center [253, 220] width 30 height 22
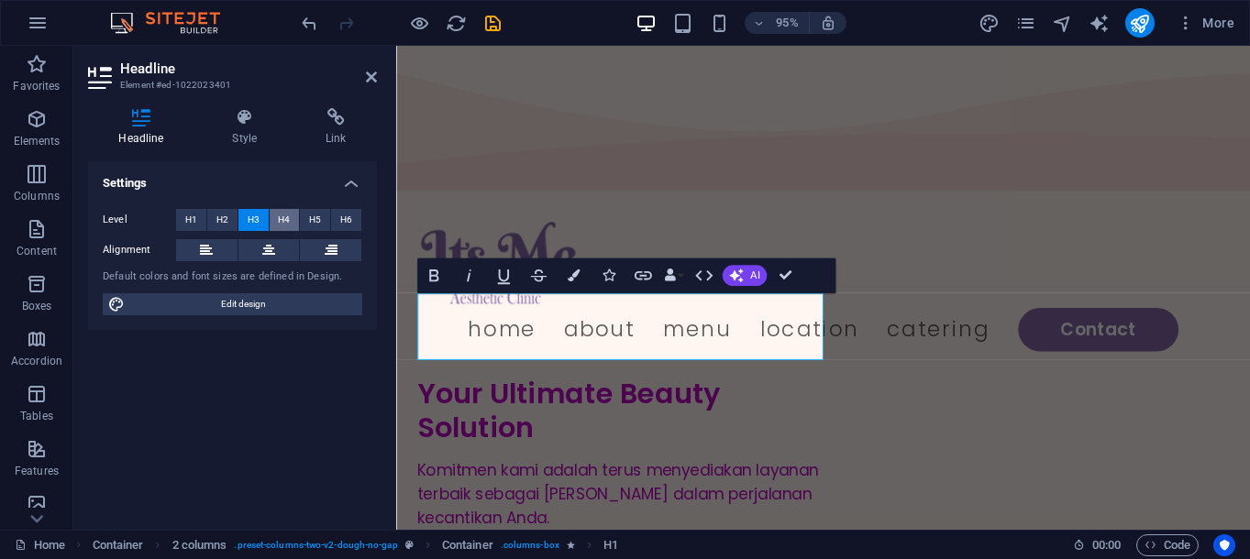
click at [282, 220] on span "H4" at bounding box center [284, 220] width 12 height 22
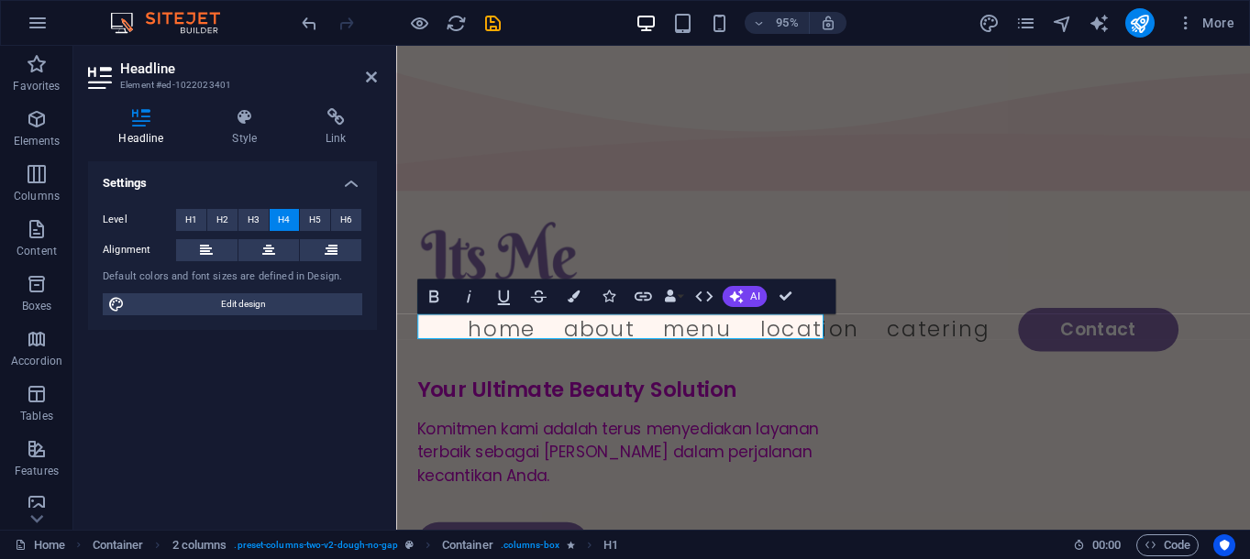
click at [299, 218] on button "H4" at bounding box center [285, 220] width 30 height 22
click at [315, 218] on span "H5" at bounding box center [315, 220] width 12 height 22
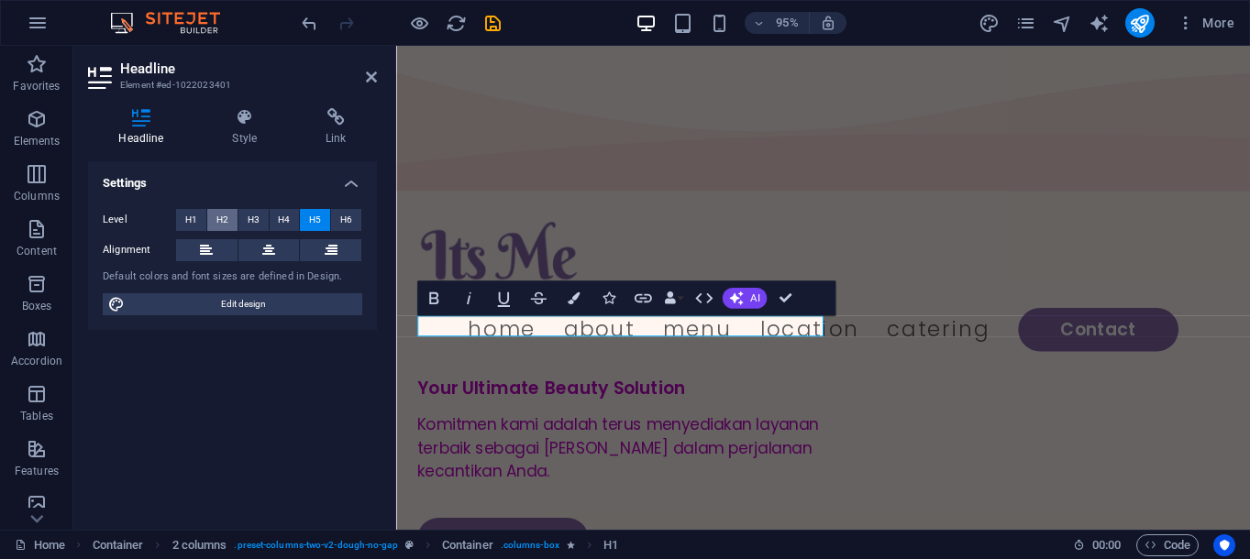
click at [226, 218] on span "H2" at bounding box center [222, 220] width 12 height 22
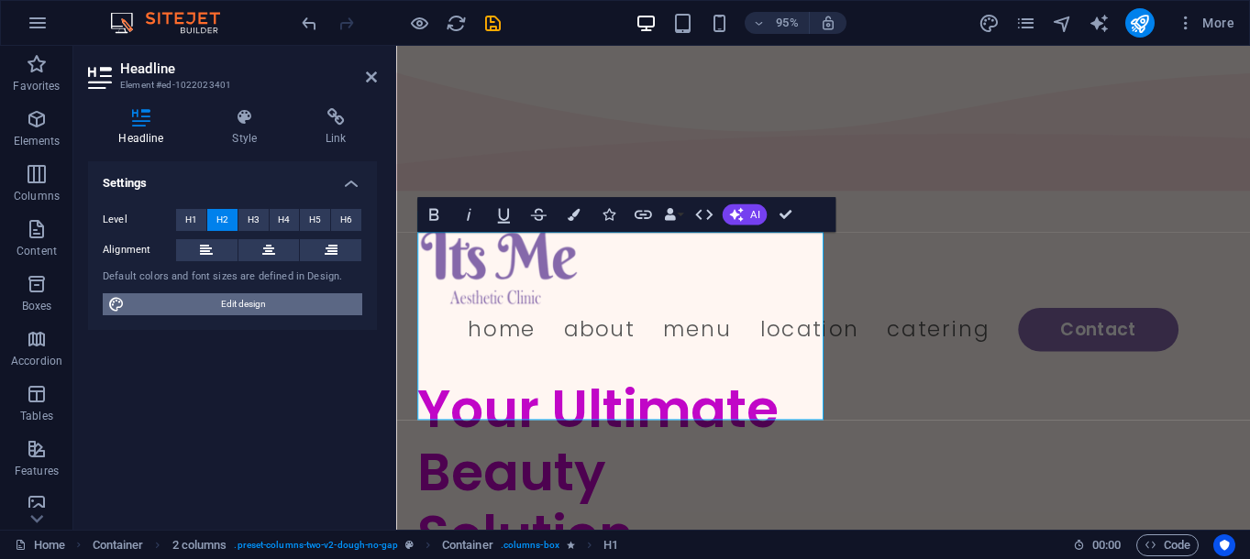
click at [218, 300] on span "Edit design" at bounding box center [243, 305] width 227 height 22
select select "px"
select select "300"
select select "px"
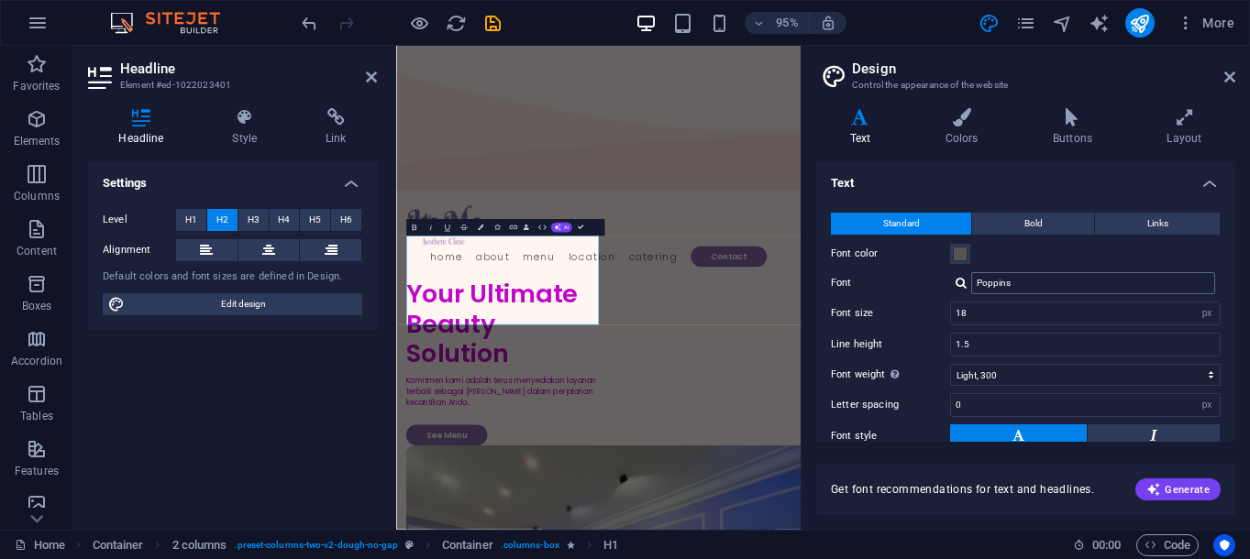
click at [1036, 292] on input "Poppins" at bounding box center [1093, 283] width 244 height 22
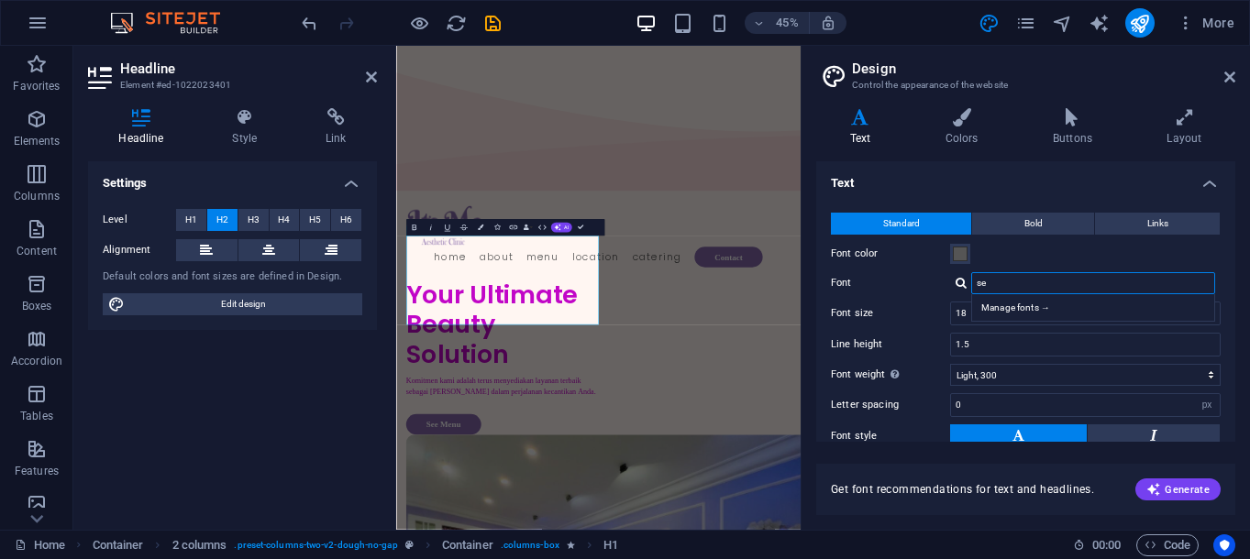
type input "s"
type input "t"
click at [1004, 312] on div "Manage fonts →" at bounding box center [1097, 307] width 242 height 19
select select "popularity"
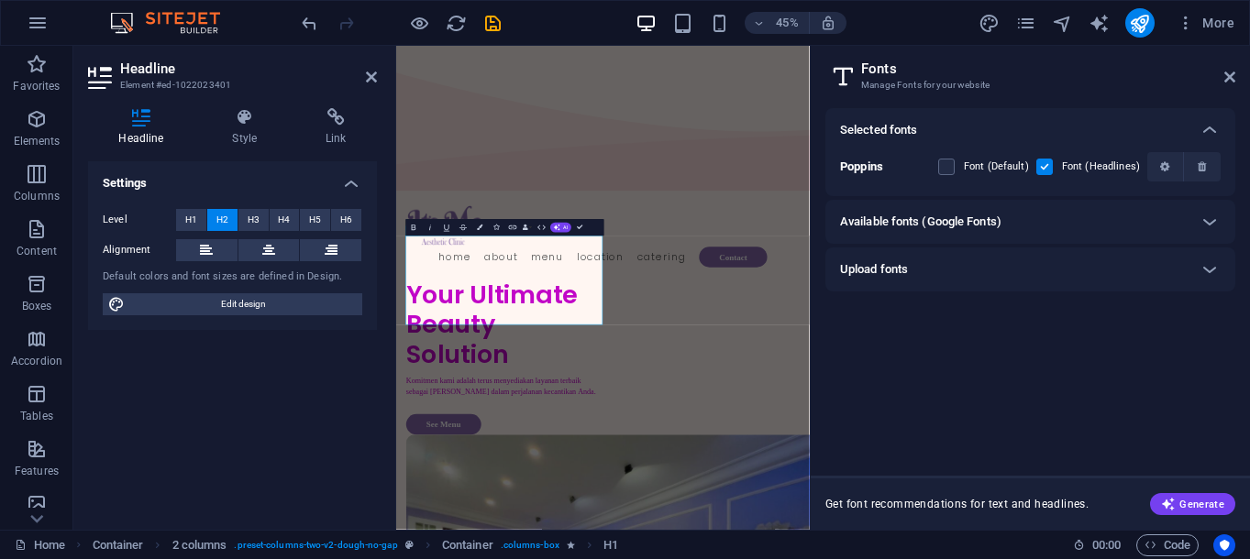
click at [1045, 217] on div "Available fonts (Google Fonts)" at bounding box center [1014, 222] width 348 height 22
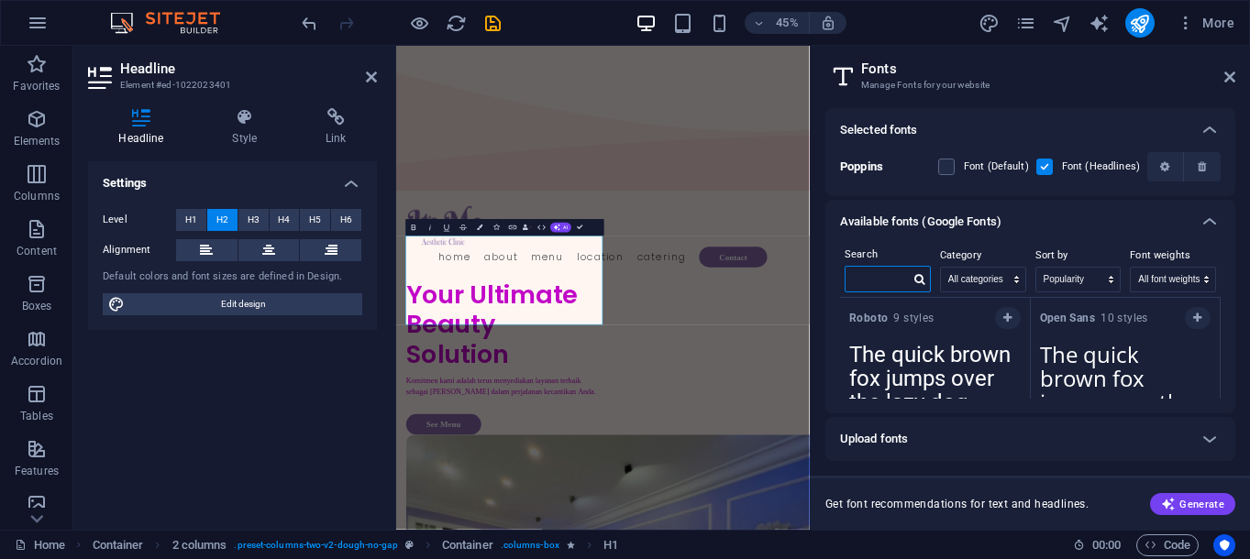
click at [901, 280] on input "text" at bounding box center [878, 279] width 64 height 24
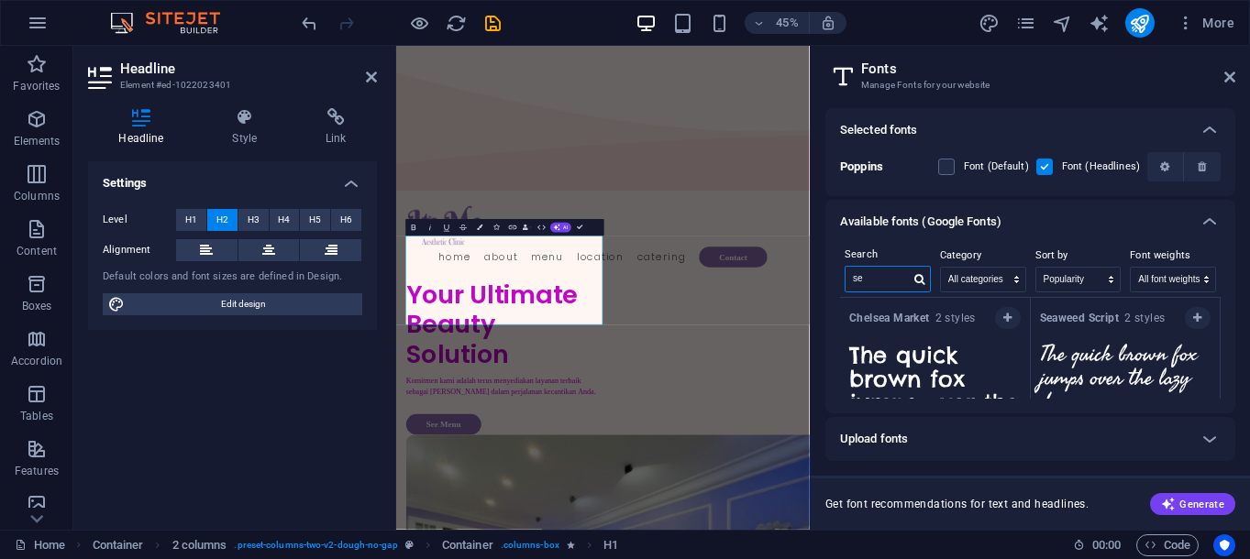
type input "s"
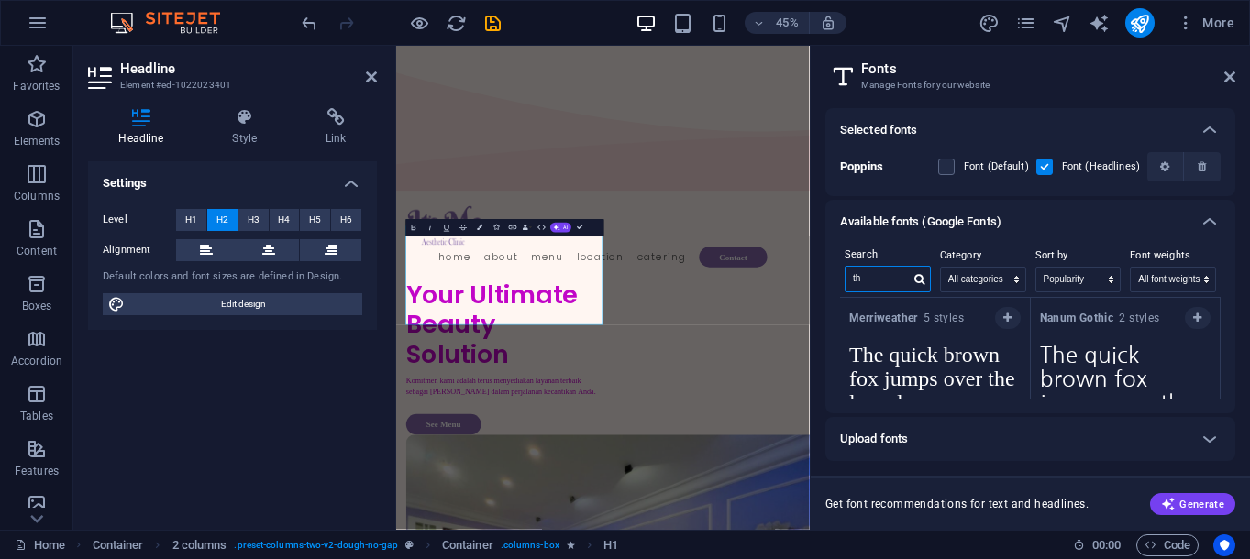
type input "t"
click at [1212, 226] on icon at bounding box center [1210, 222] width 22 height 22
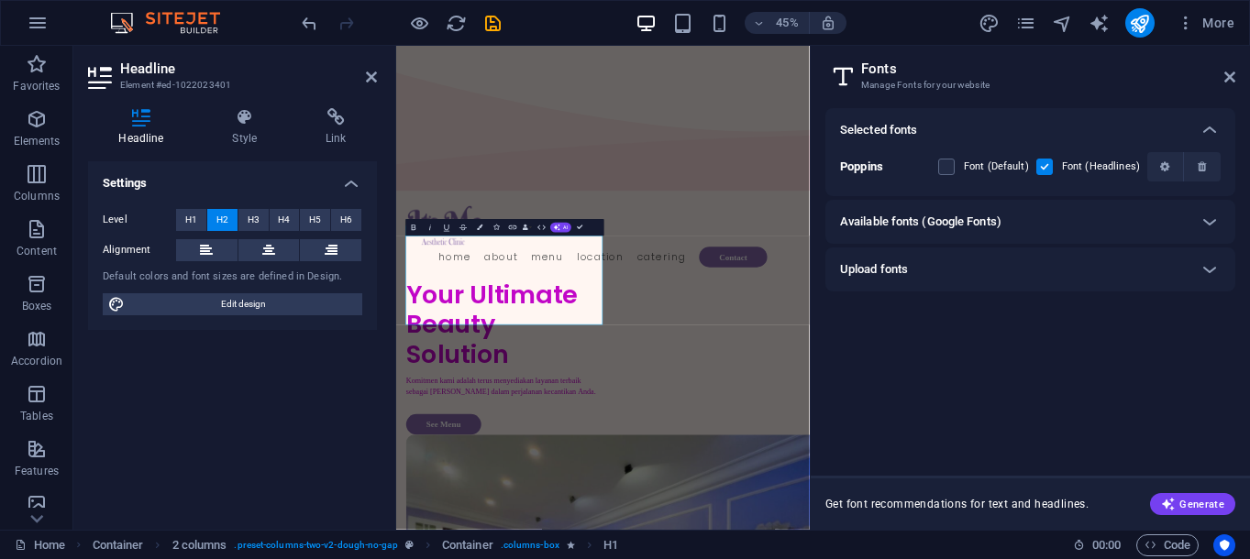
click at [1042, 282] on div "Upload fonts" at bounding box center [1030, 270] width 410 height 44
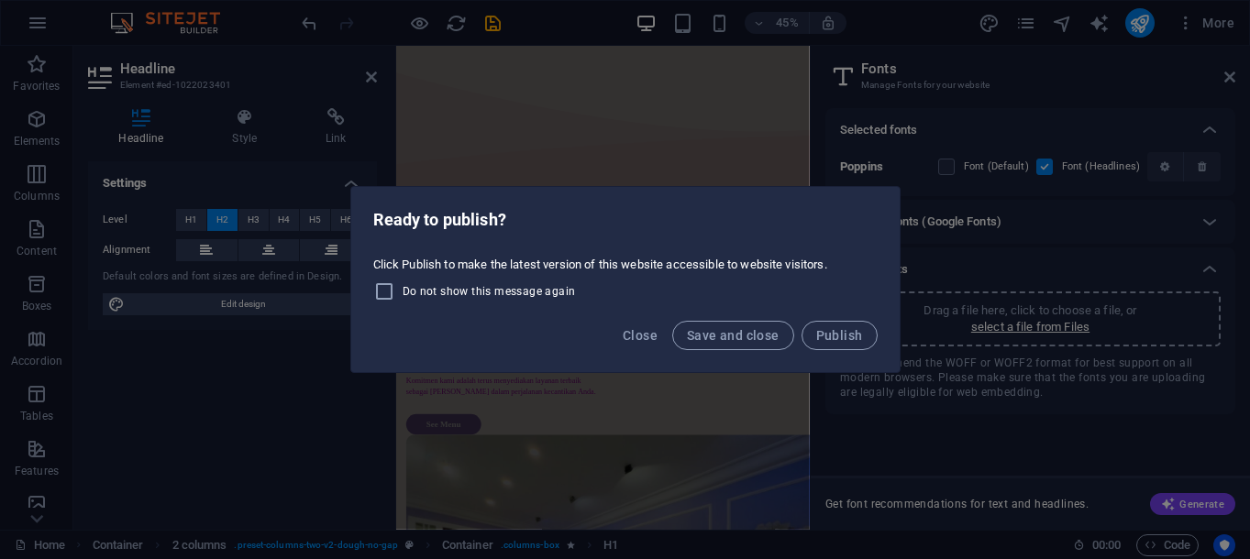
click at [995, 324] on div "Ready to publish? Click Publish to make the latest version of this website acce…" at bounding box center [625, 279] width 1250 height 559
click at [662, 338] on button "Close" at bounding box center [640, 335] width 50 height 29
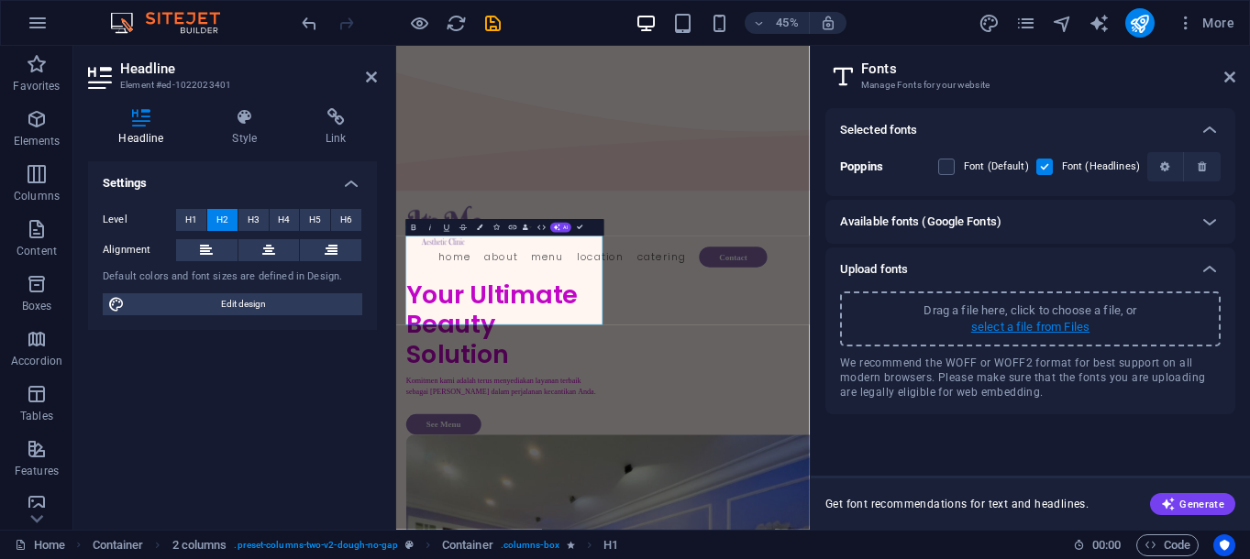
click at [1019, 323] on p "select a file from Files" at bounding box center [1030, 327] width 118 height 17
click at [1015, 326] on p "select a file from Files" at bounding box center [1030, 327] width 118 height 17
click at [1025, 306] on p "Drag a file here, click to choose a file, or" at bounding box center [1030, 311] width 213 height 17
click at [998, 418] on div "Selected fonts Poppins Font (Default) Font (Headlines) Available fonts (Google …" at bounding box center [1030, 284] width 410 height 353
click at [948, 220] on h6 "Available fonts (Google Fonts)" at bounding box center [920, 222] width 161 height 22
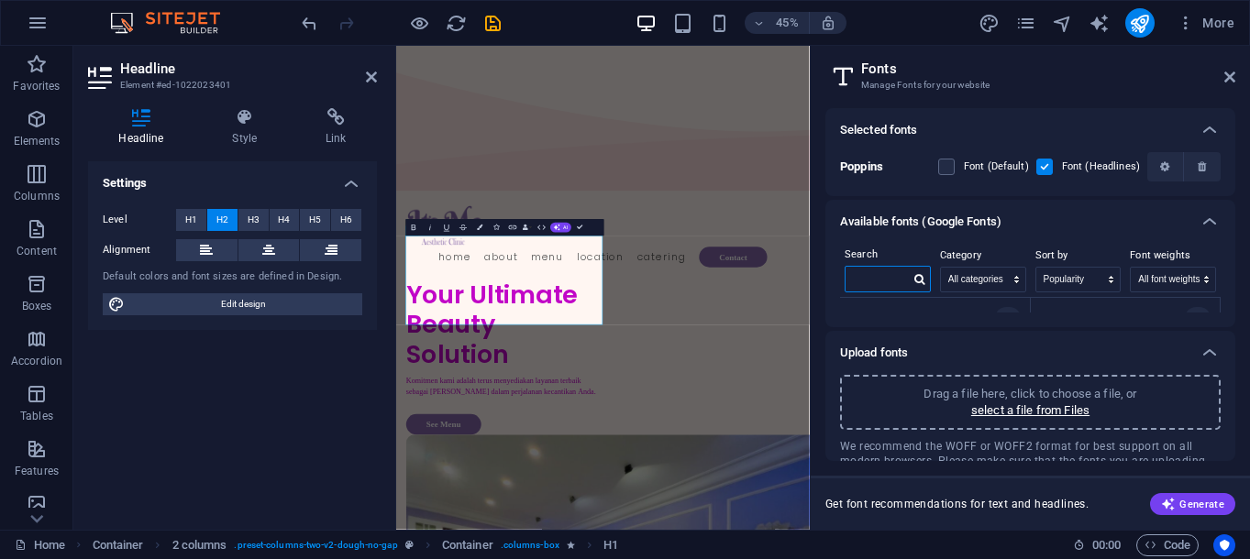
click at [862, 286] on input "text" at bounding box center [878, 279] width 64 height 24
click at [896, 127] on h6 "Selected fonts" at bounding box center [878, 130] width 77 height 22
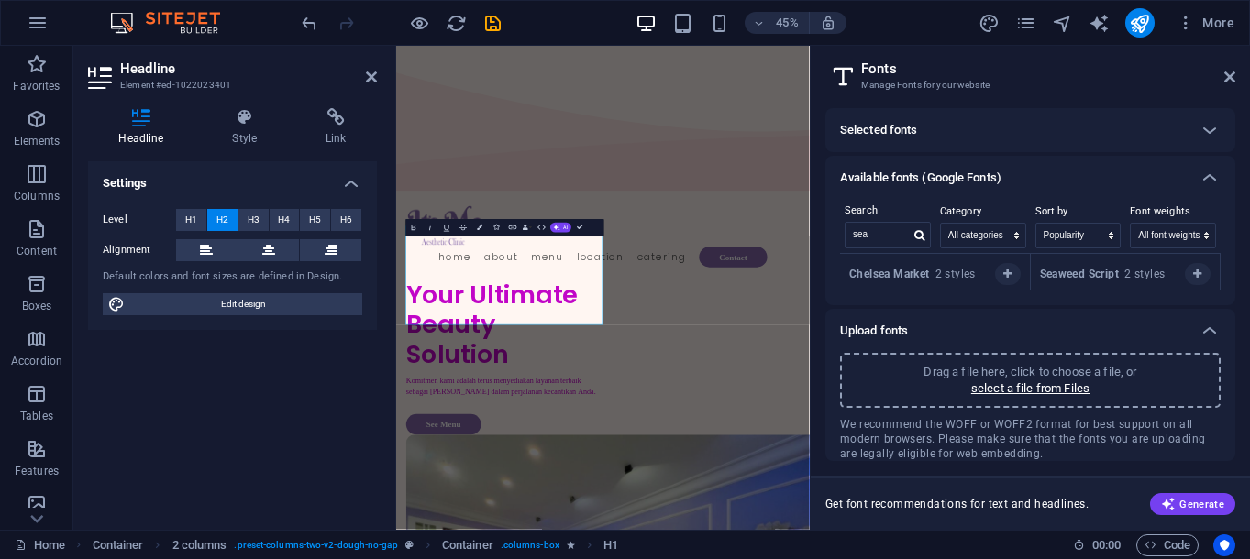
click at [896, 127] on h6 "Selected fonts" at bounding box center [878, 130] width 77 height 22
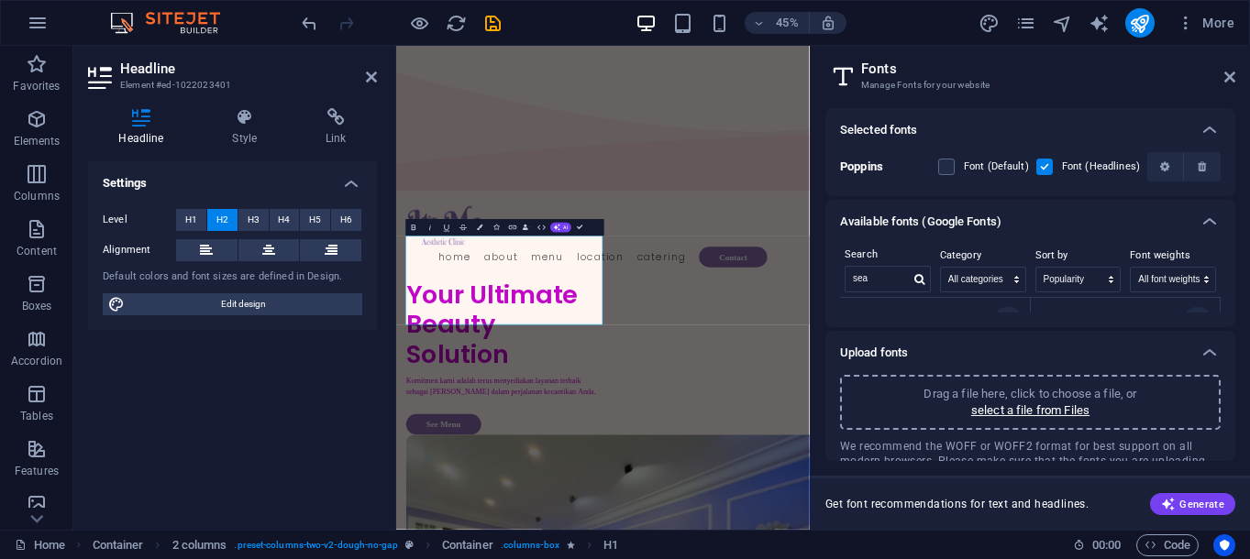
click at [908, 217] on h6 "Available fonts (Google Fonts)" at bounding box center [920, 222] width 161 height 22
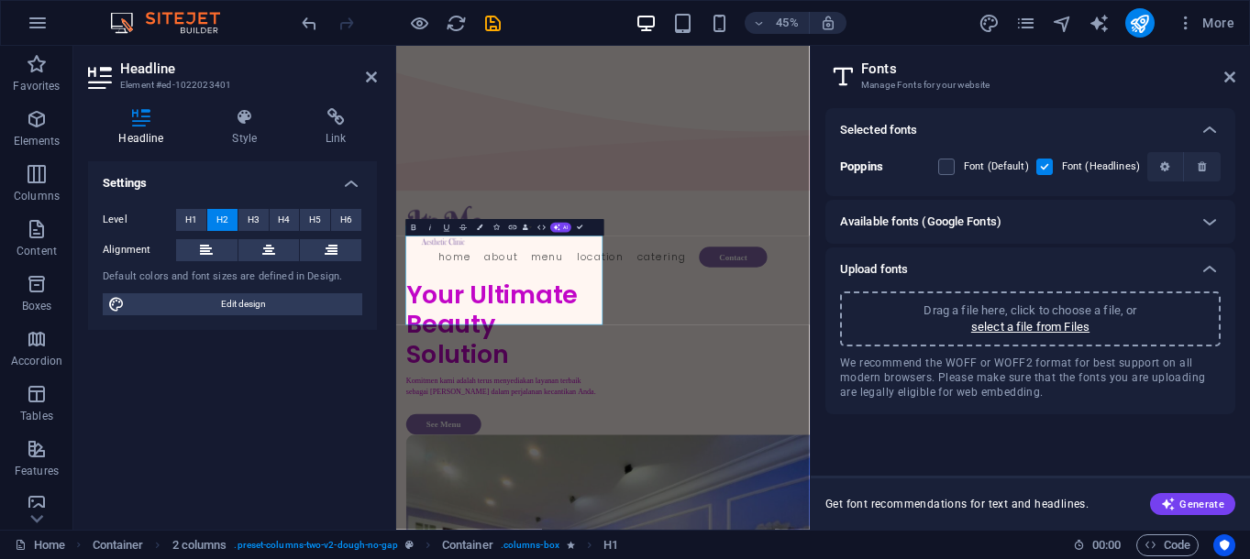
click at [908, 217] on h6 "Available fonts (Google Fonts)" at bounding box center [920, 222] width 161 height 22
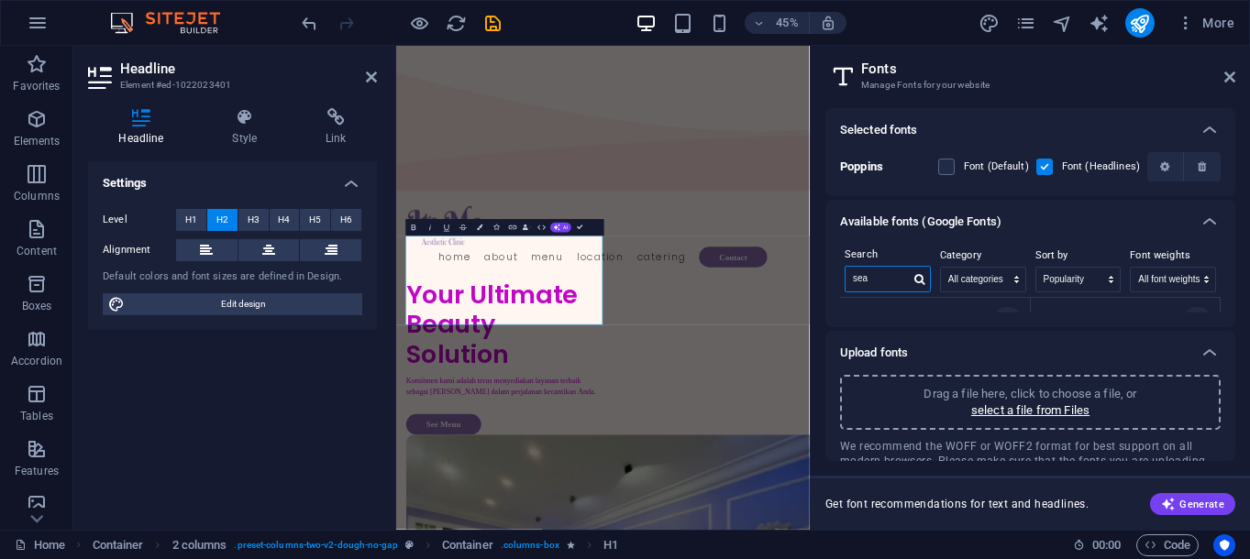
click at [888, 273] on input "sea" at bounding box center [878, 279] width 64 height 24
type input "s"
type input "se"
click at [253, 214] on span "H3" at bounding box center [254, 220] width 12 height 22
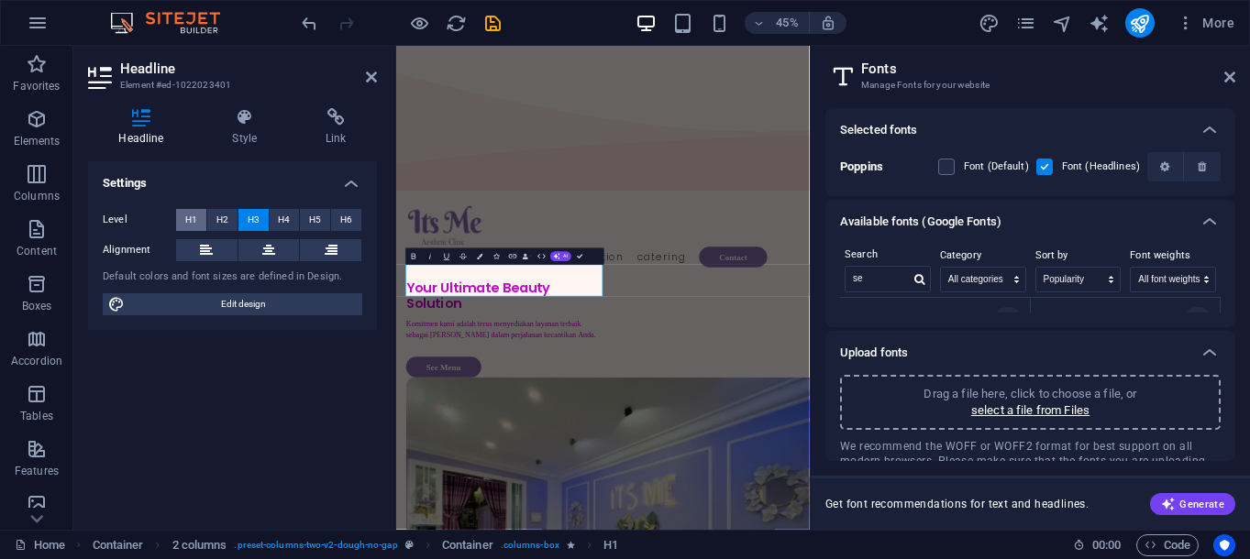
click at [185, 216] on button "H1" at bounding box center [191, 220] width 30 height 22
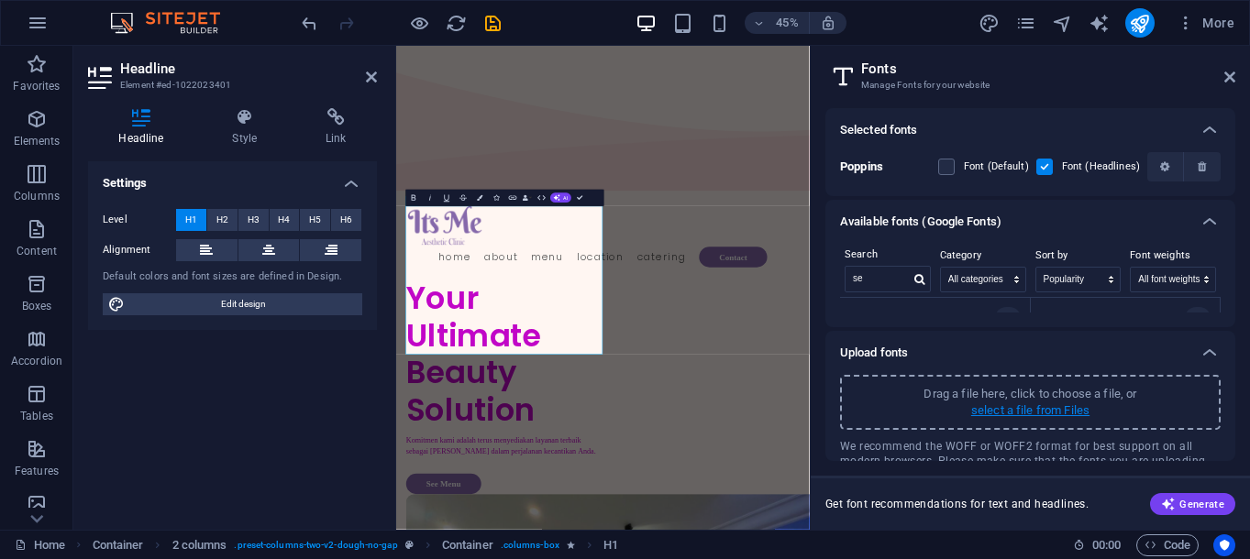
click at [1056, 416] on p "select a file from Files" at bounding box center [1030, 411] width 118 height 17
click at [1081, 393] on p "Drag a file here, click to choose a file, or" at bounding box center [1030, 394] width 213 height 17
click at [1222, 81] on header "Fonts Manage Fonts for your website" at bounding box center [1032, 70] width 406 height 48
click at [1229, 75] on icon at bounding box center [1229, 77] width 11 height 15
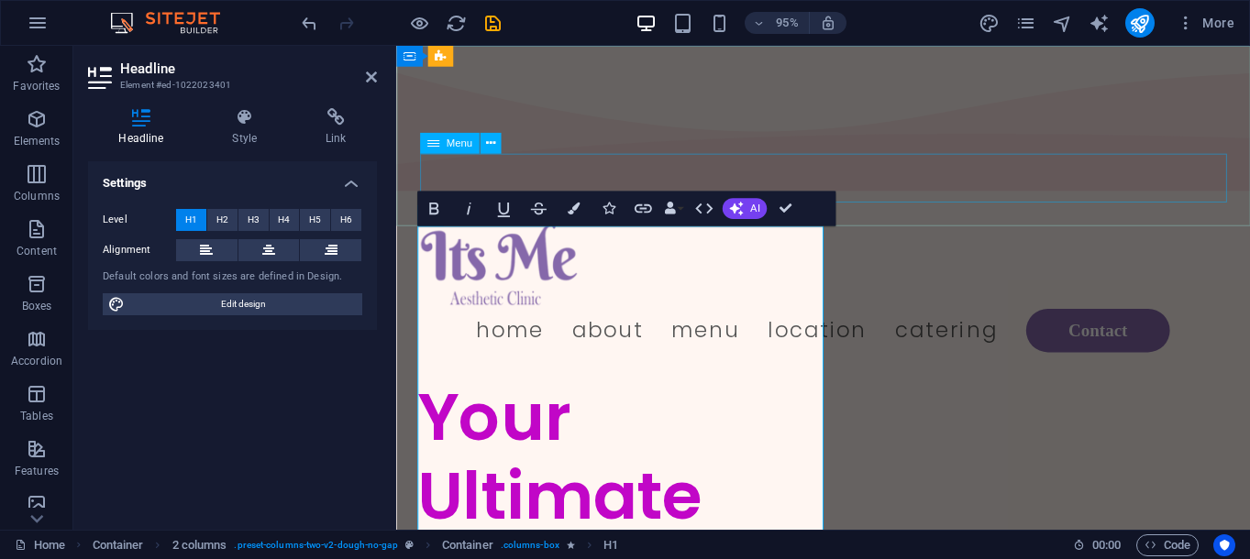
click at [857, 320] on nav "Home About Menu Location Catering Contact" at bounding box center [845, 345] width 849 height 51
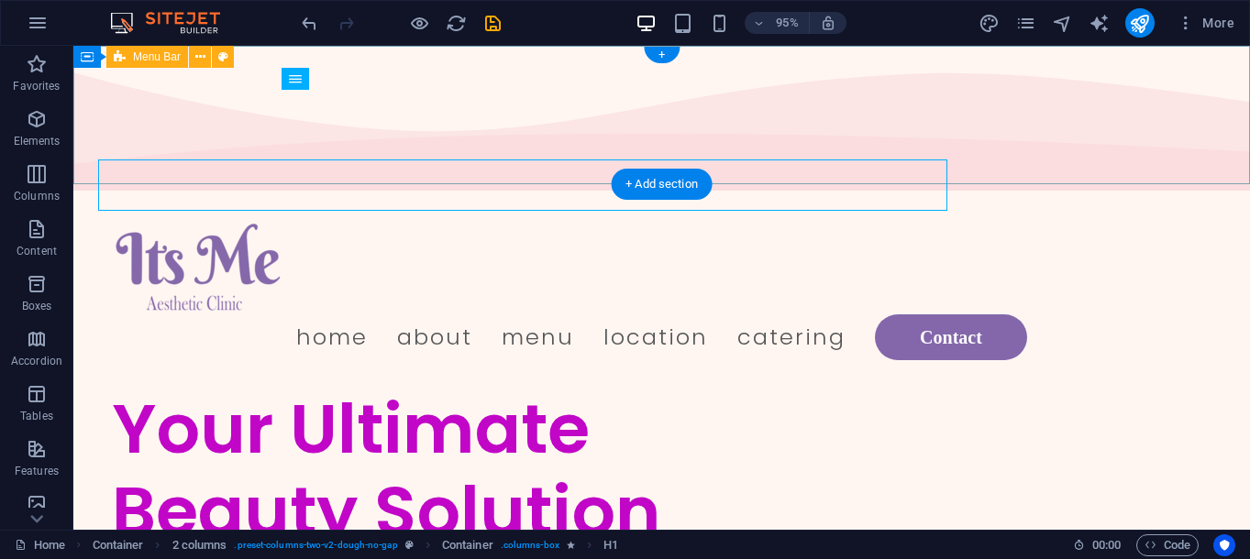
click at [834, 198] on div "Menu Home About Menu Location Catering Contact" at bounding box center [661, 293] width 1177 height 190
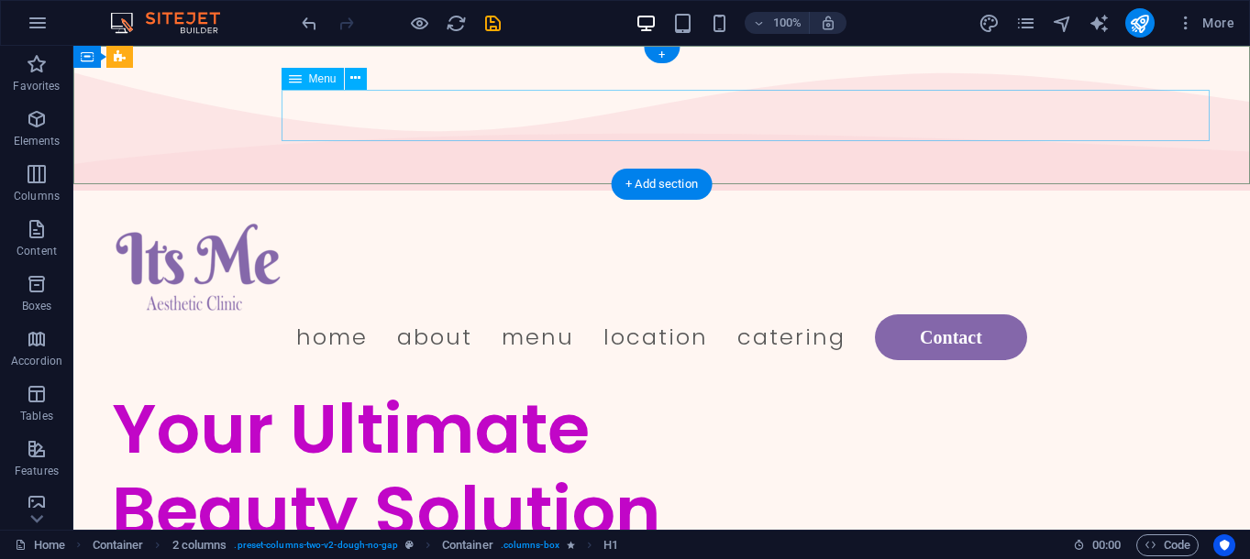
click at [731, 312] on nav "Home About Menu Location Catering Contact" at bounding box center [662, 337] width 1095 height 51
select select
select select "1"
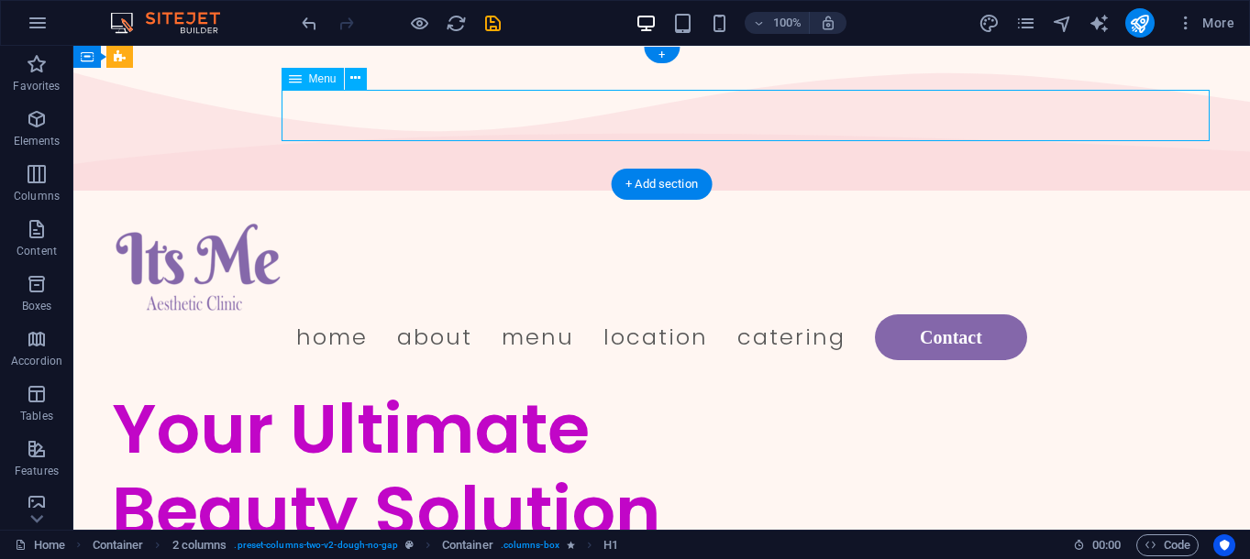
select select
select select "2"
select select
select select "default"
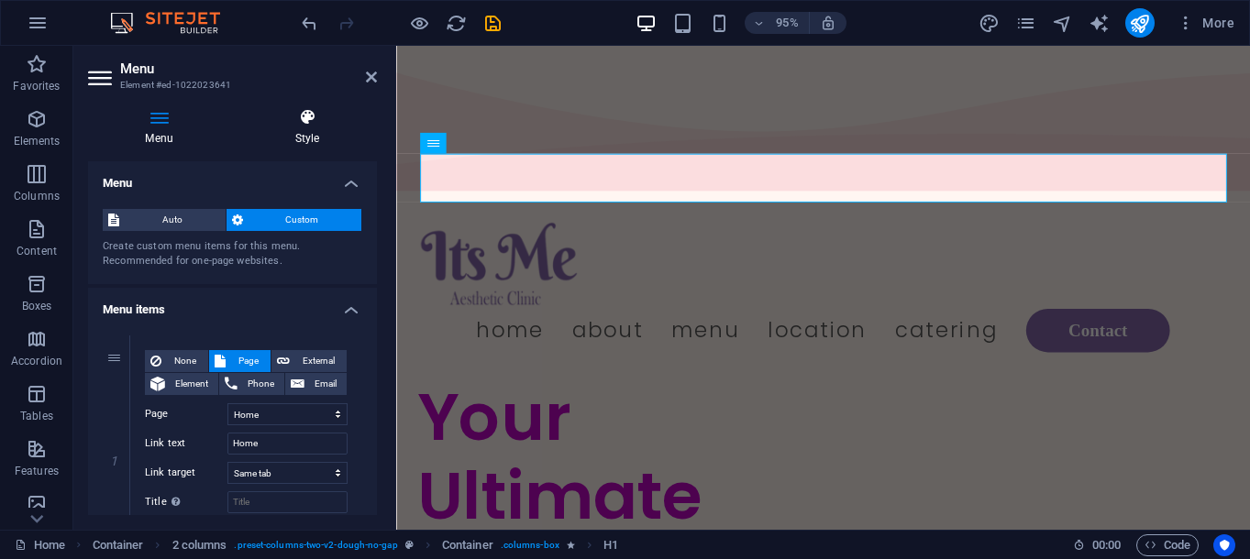
click at [301, 139] on h4 "Style" at bounding box center [307, 127] width 139 height 39
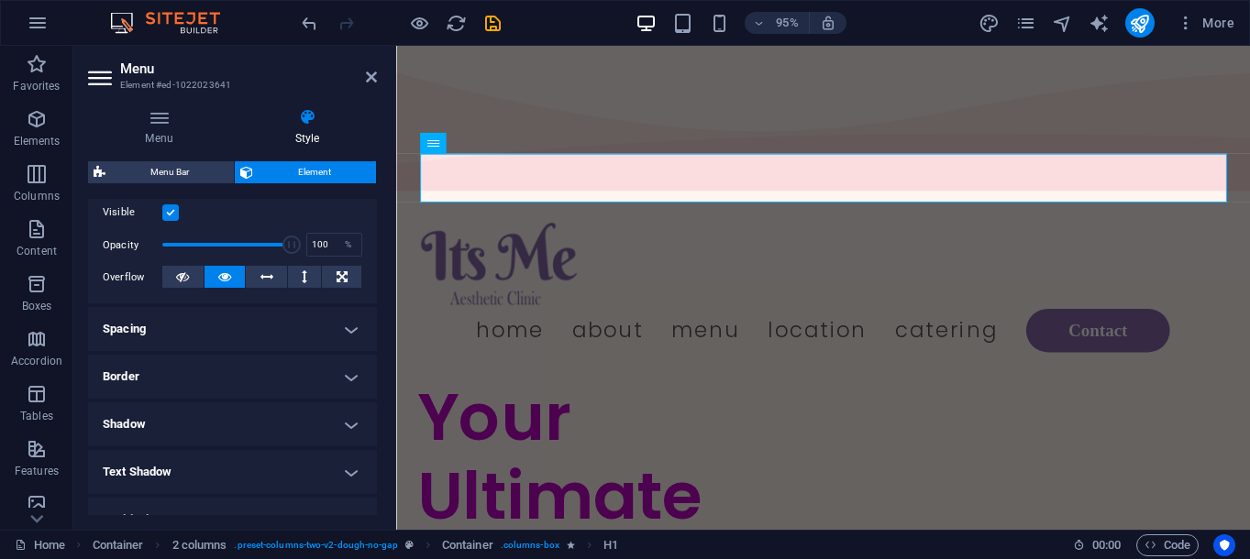
scroll to position [281, 0]
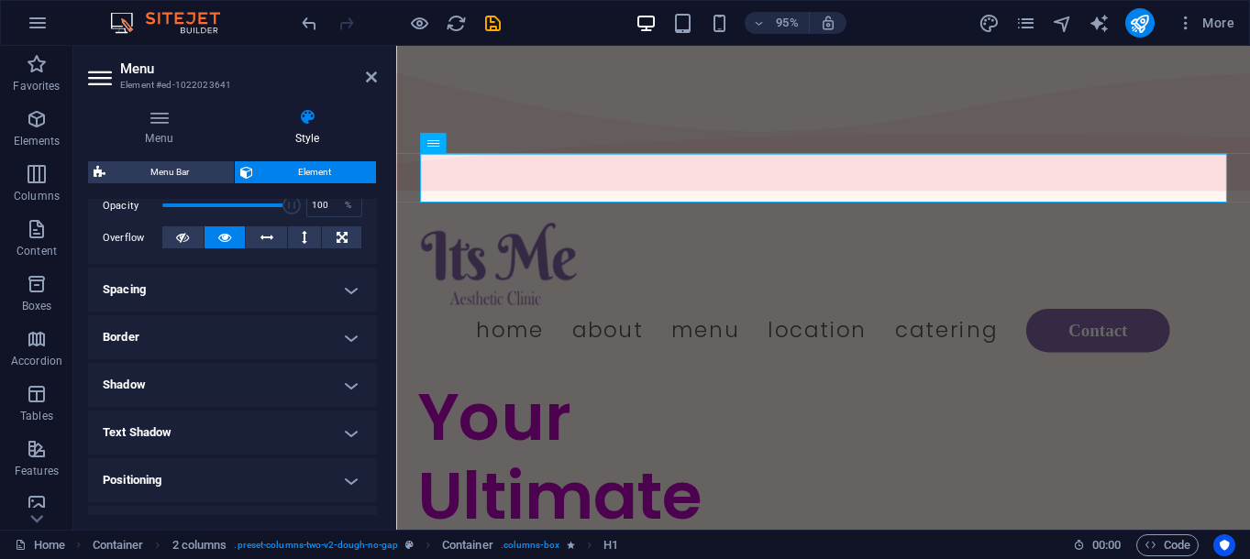
click at [191, 293] on h4 "Spacing" at bounding box center [232, 290] width 289 height 44
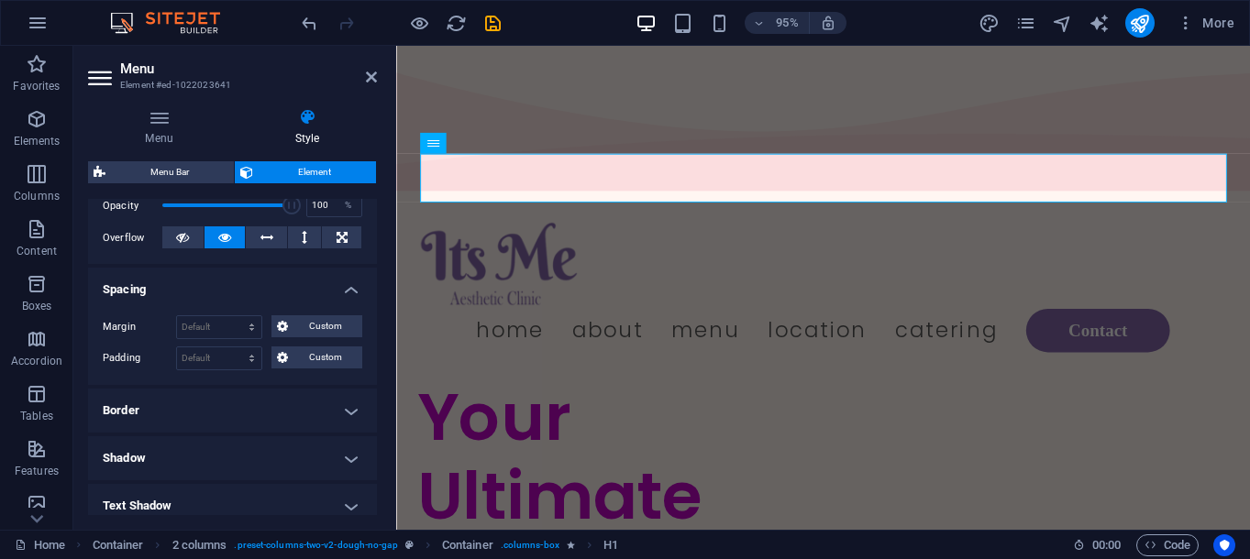
click at [183, 289] on h4 "Spacing" at bounding box center [232, 284] width 289 height 33
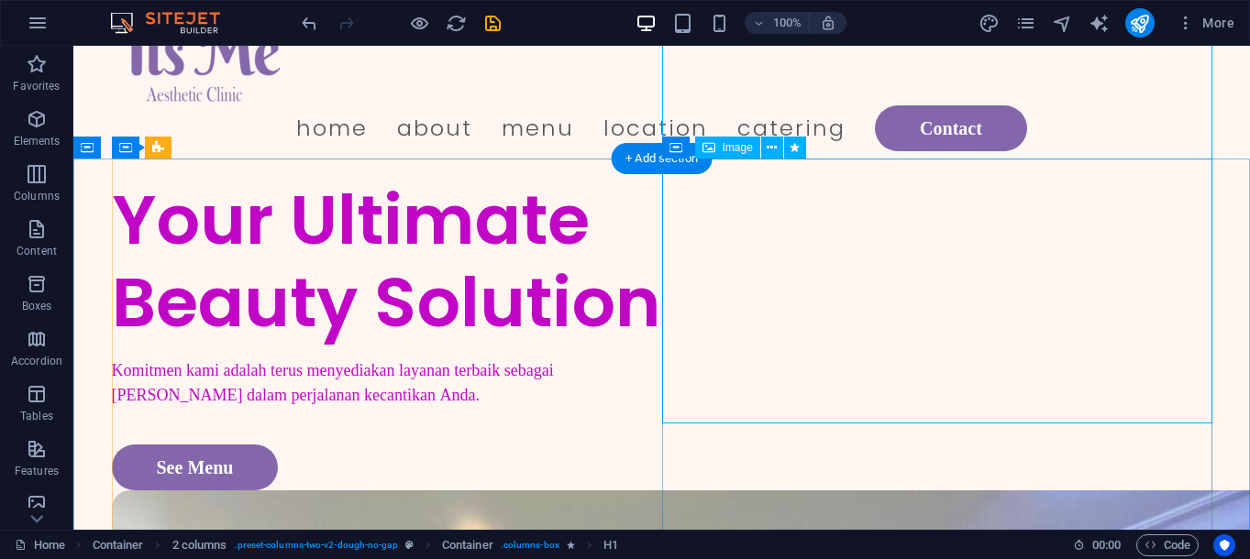
scroll to position [0, 0]
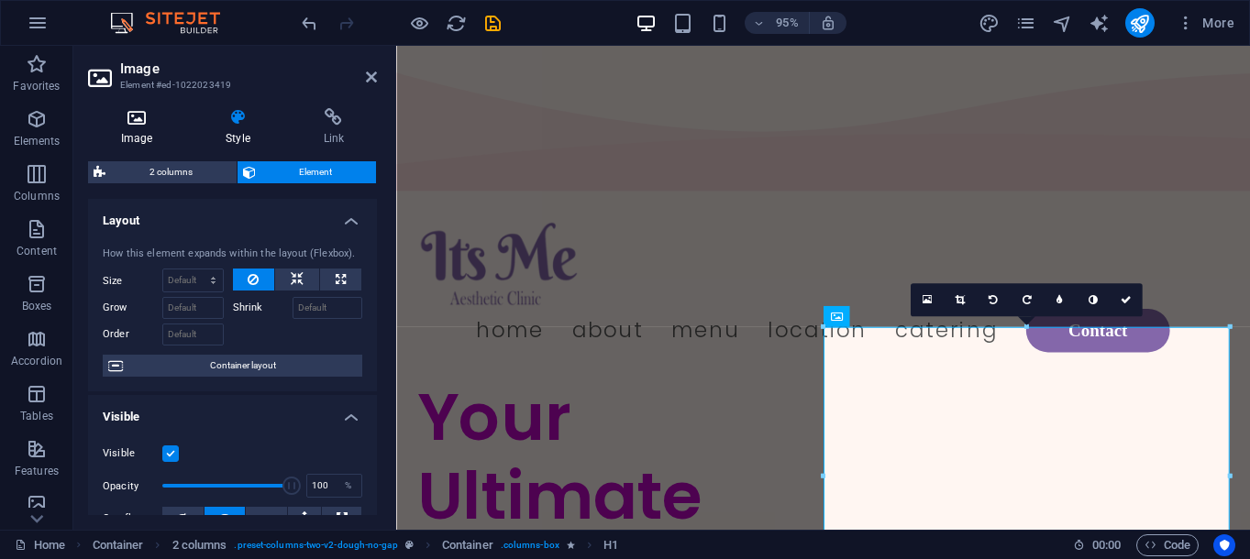
click at [147, 128] on h4 "Image" at bounding box center [140, 127] width 105 height 39
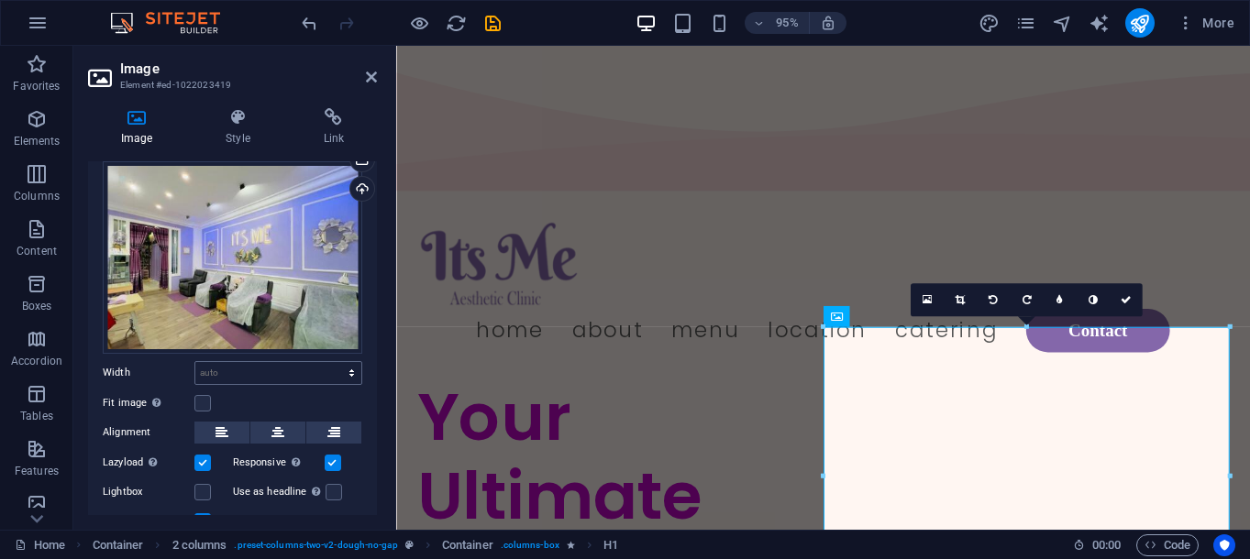
scroll to position [94, 0]
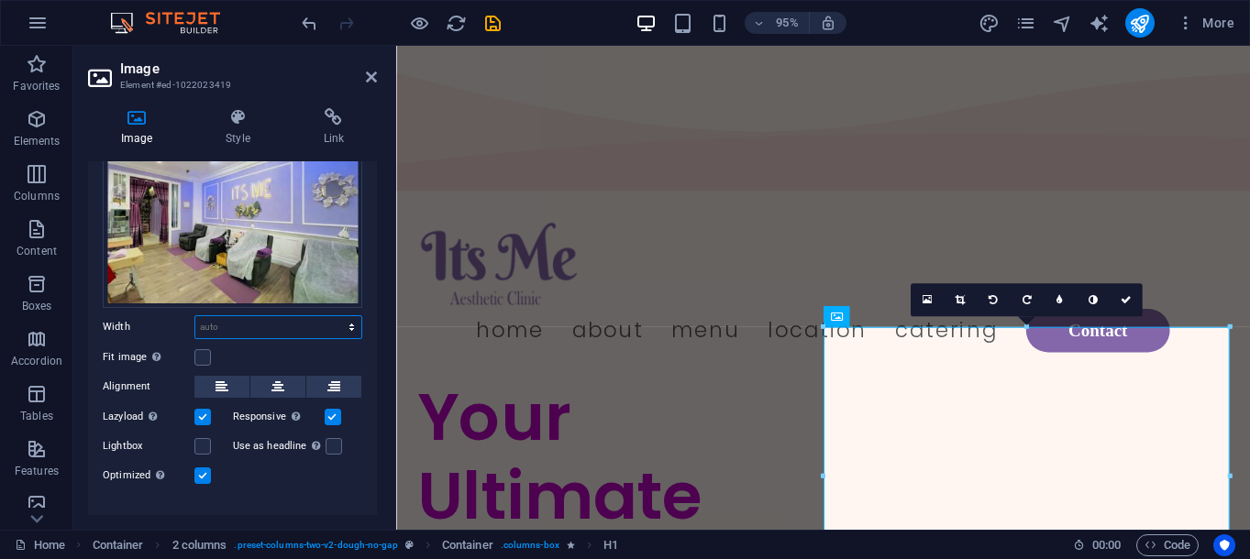
click at [245, 327] on select "Default auto px rem % em vh vw" at bounding box center [278, 327] width 166 height 22
select select "px"
click option "px" at bounding box center [0, 0] width 0 height 0
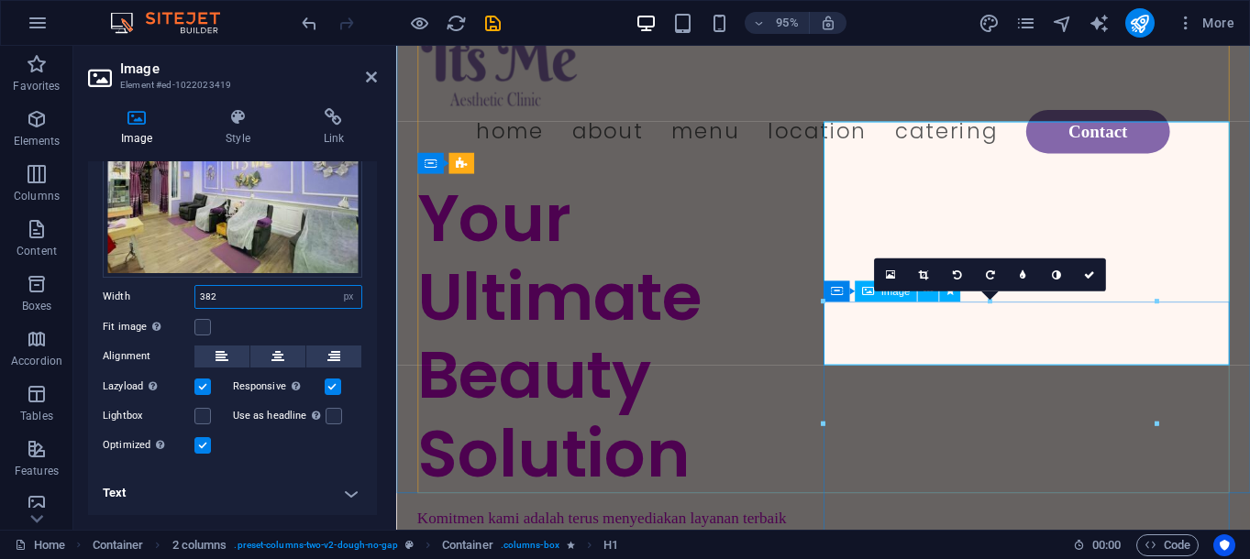
scroll to position [0, 0]
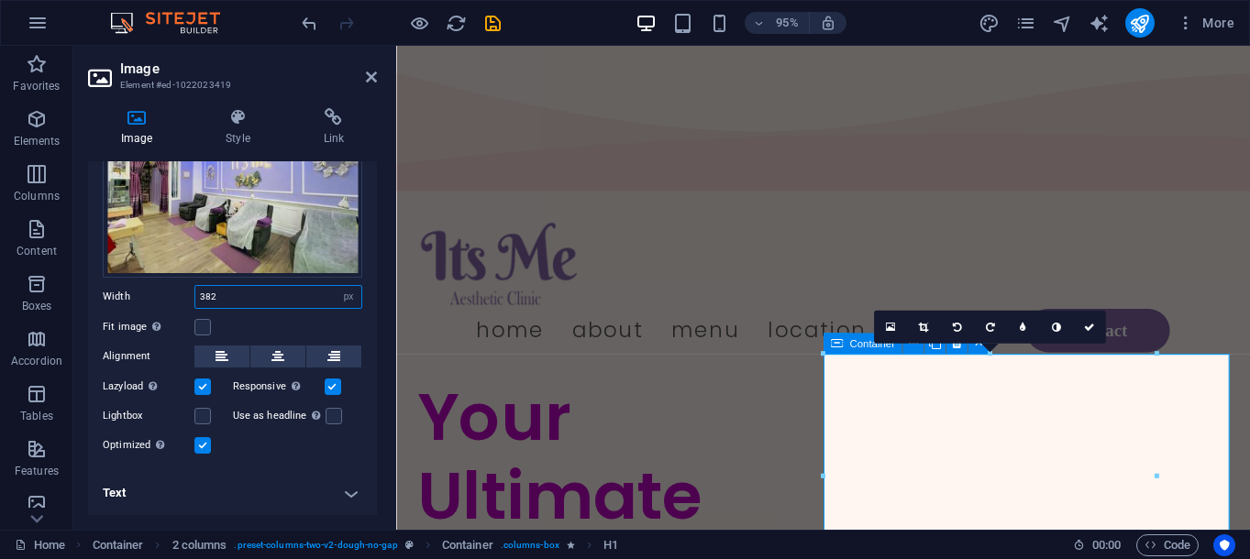
click at [290, 299] on input "382" at bounding box center [278, 297] width 166 height 22
type input "412"
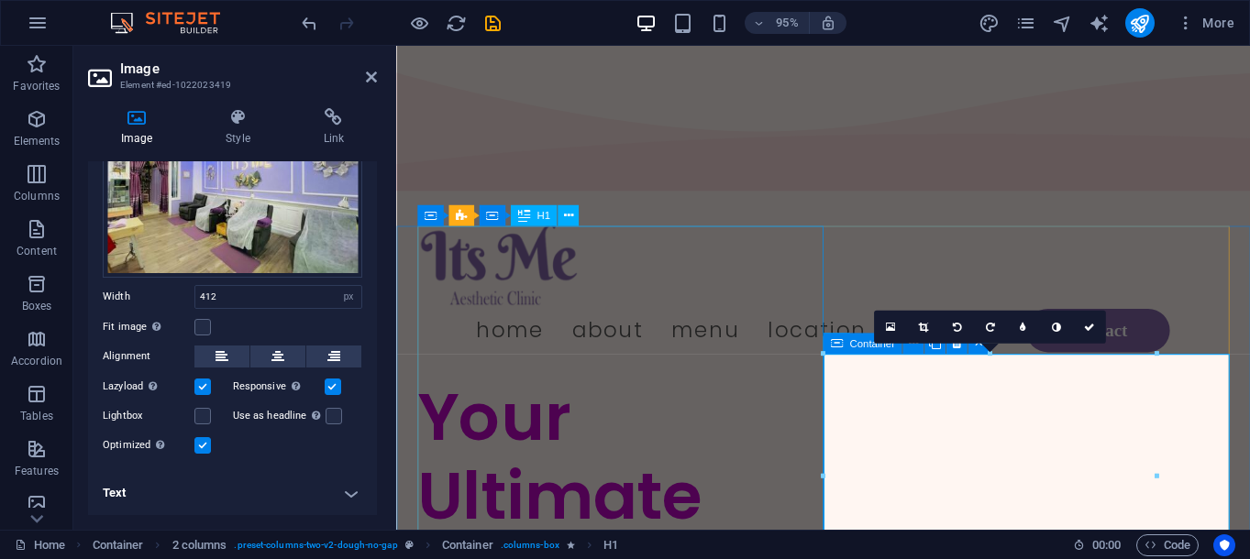
click at [792, 396] on div "Your Ultimate Beauty Solution" at bounding box center [631, 561] width 427 height 330
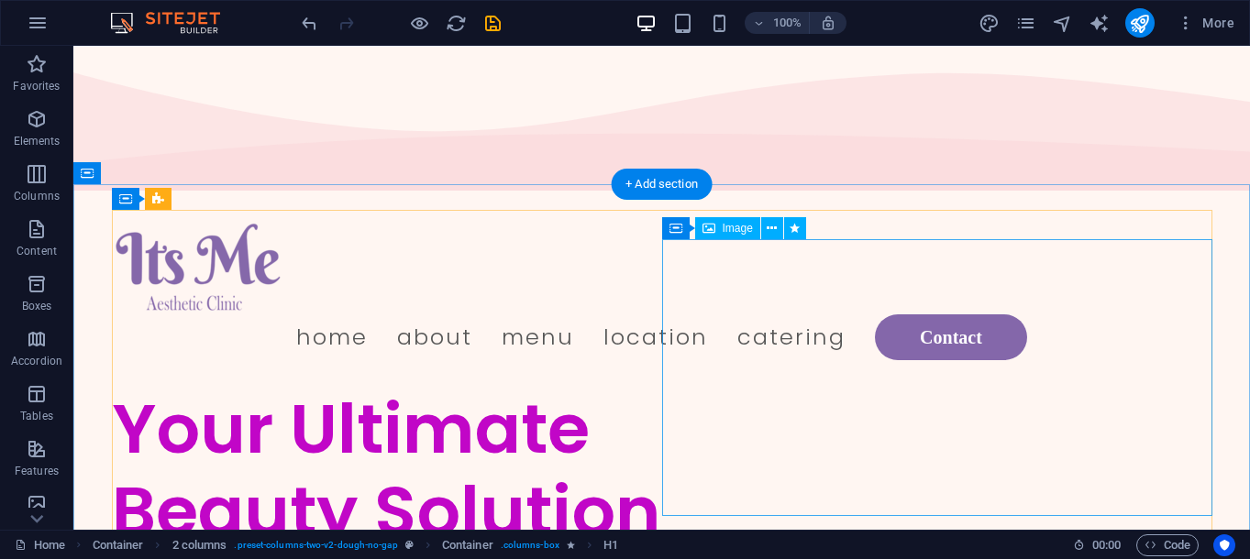
select select "px"
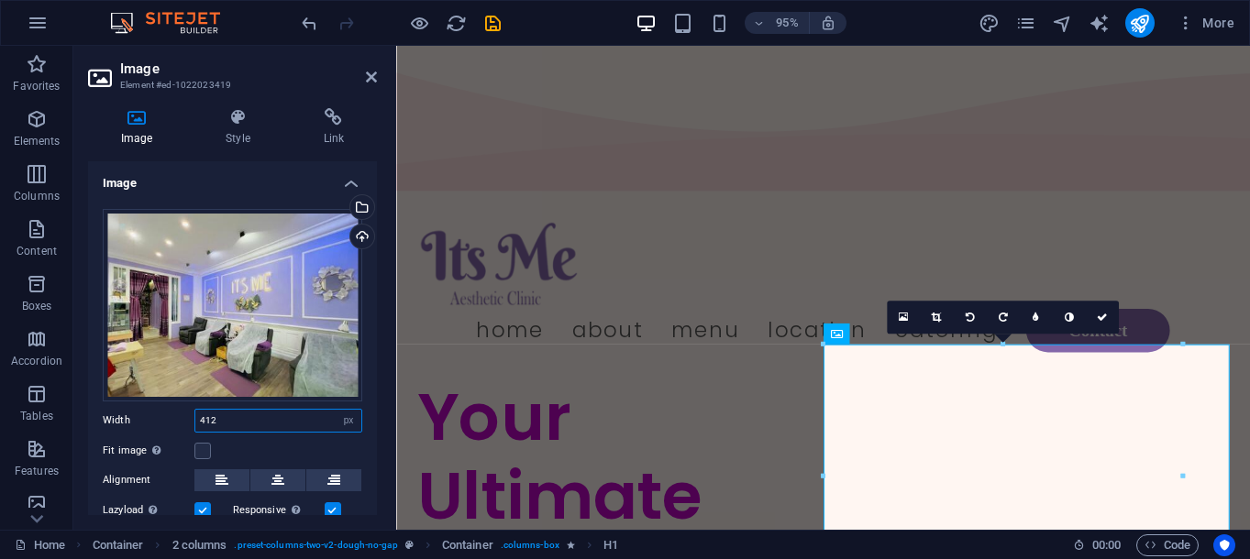
click at [280, 423] on input "412" at bounding box center [278, 421] width 166 height 22
type input "428"
click at [312, 473] on button at bounding box center [333, 481] width 55 height 22
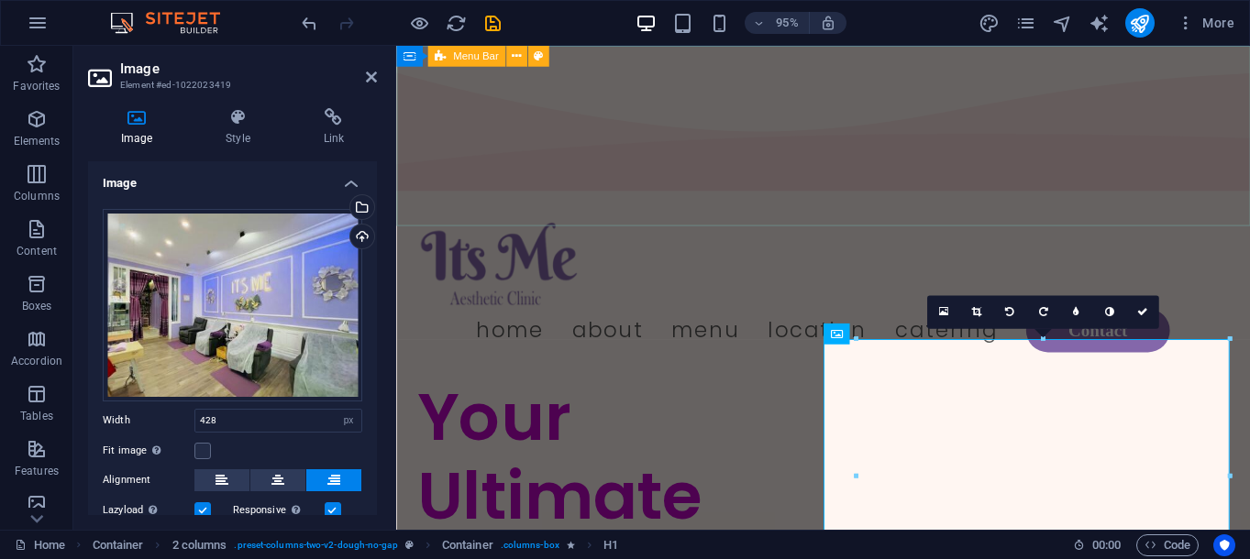
click at [777, 228] on div "Menu Home About Menu Location Catering Contact" at bounding box center [845, 301] width 899 height 190
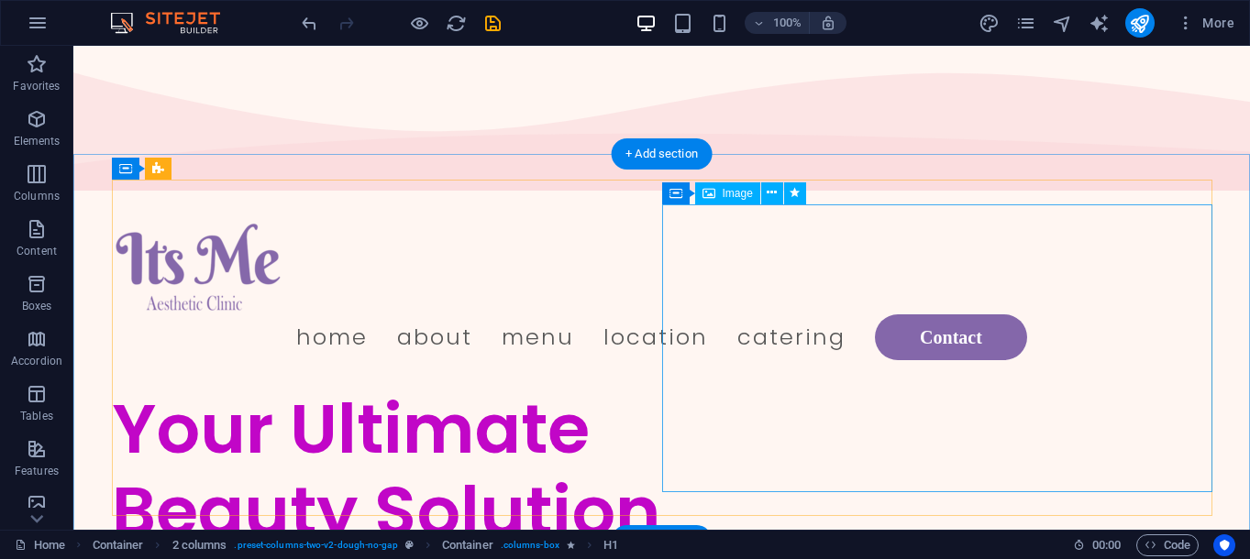
scroll to position [105, 0]
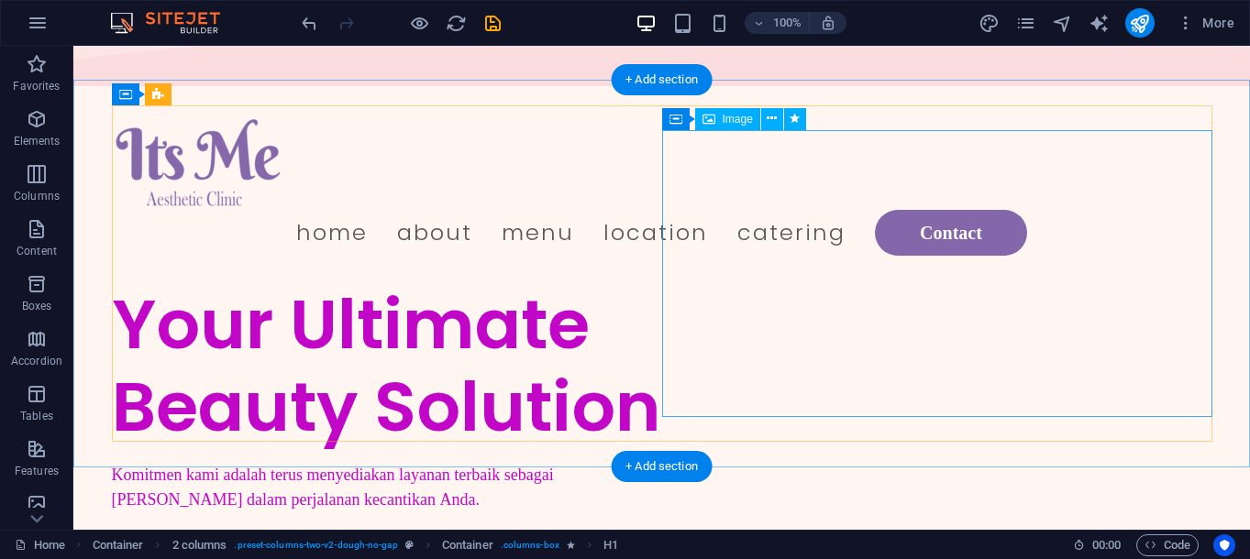
select select "px"
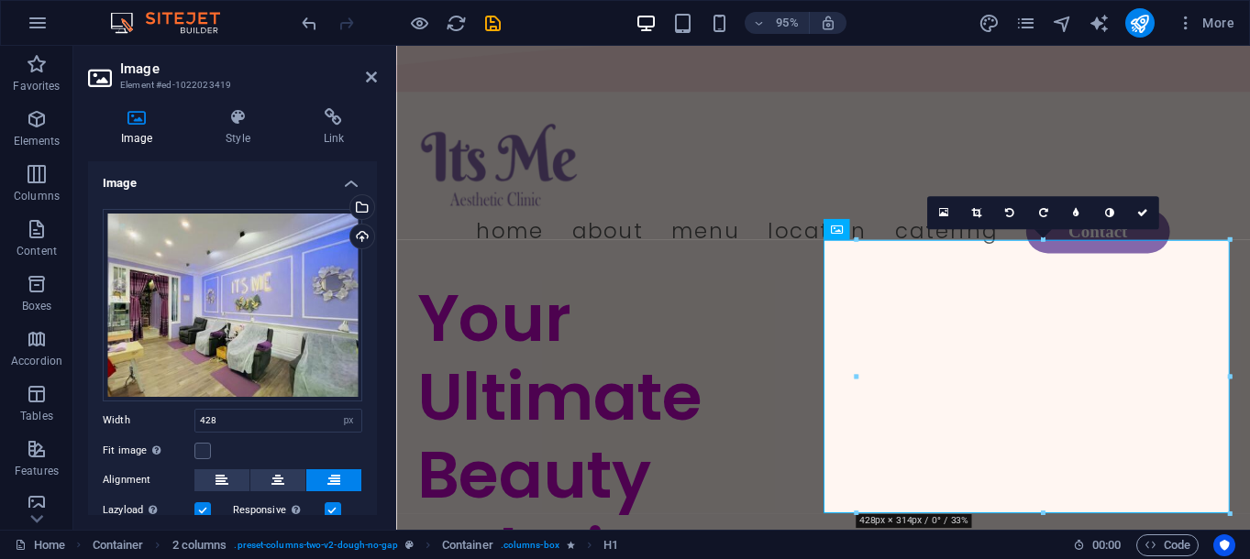
click at [307, 407] on div "Drag files here, click to choose files or select files from Files or our free s…" at bounding box center [232, 394] width 289 height 401
click at [304, 426] on input "428" at bounding box center [278, 421] width 166 height 22
type input "462"
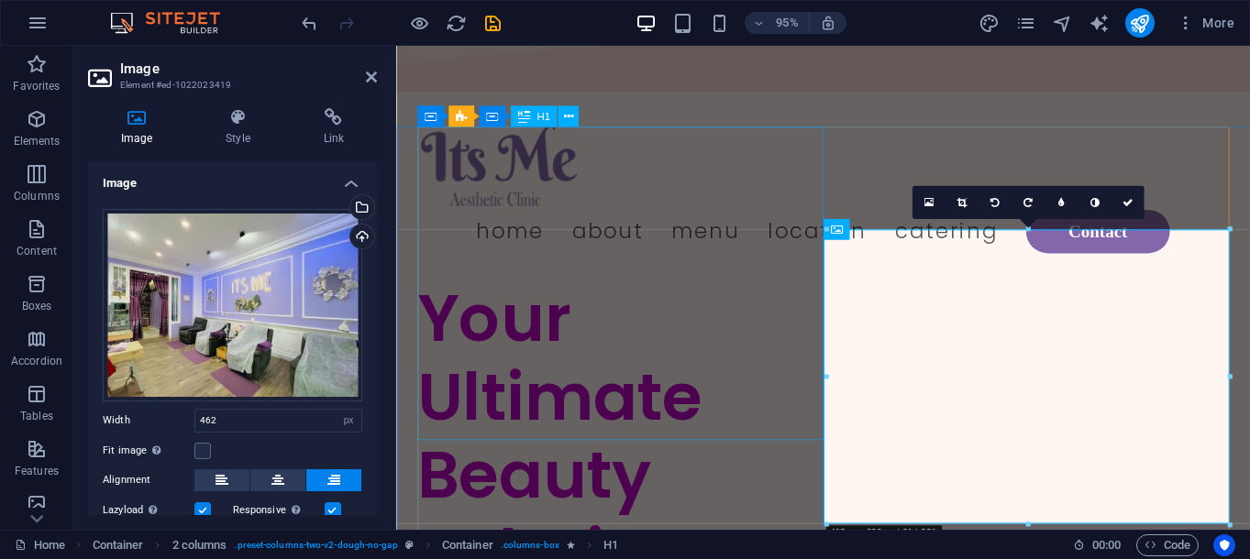
click at [764, 405] on div "Your Ultimate Beauty Solution" at bounding box center [631, 457] width 427 height 330
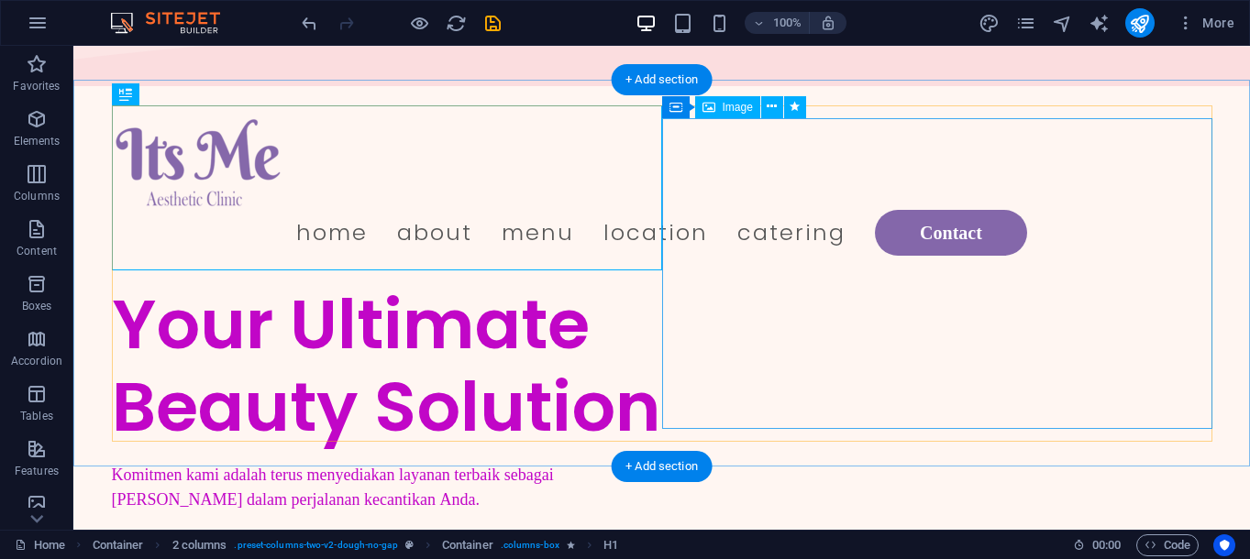
select select "px"
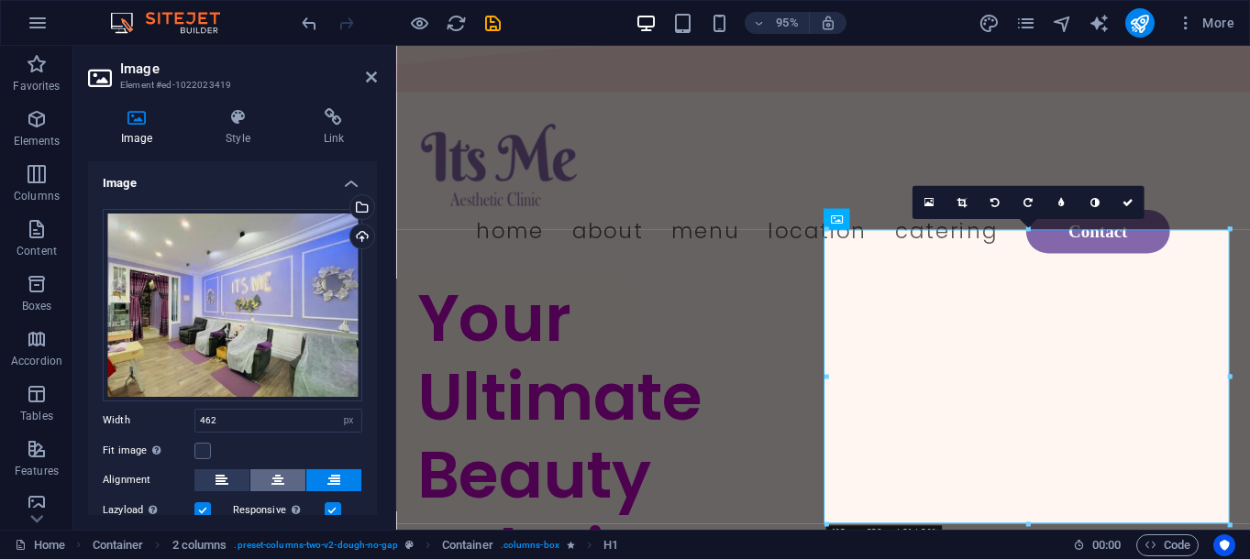
click at [282, 481] on icon at bounding box center [277, 481] width 13 height 22
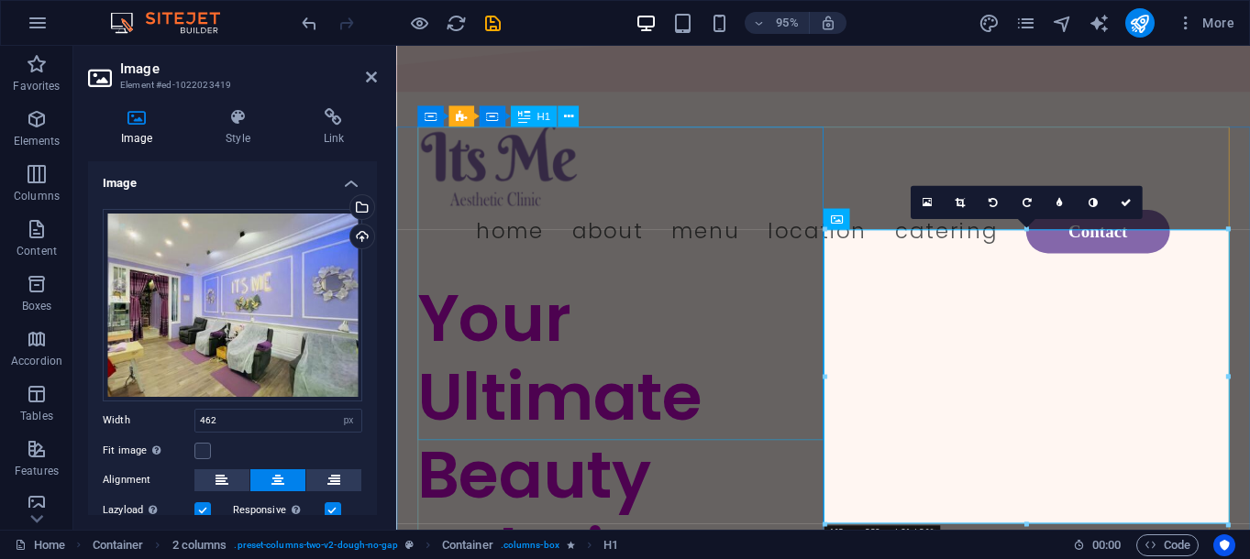
click at [799, 374] on div "Your Ultimate Beauty Solution" at bounding box center [631, 457] width 427 height 330
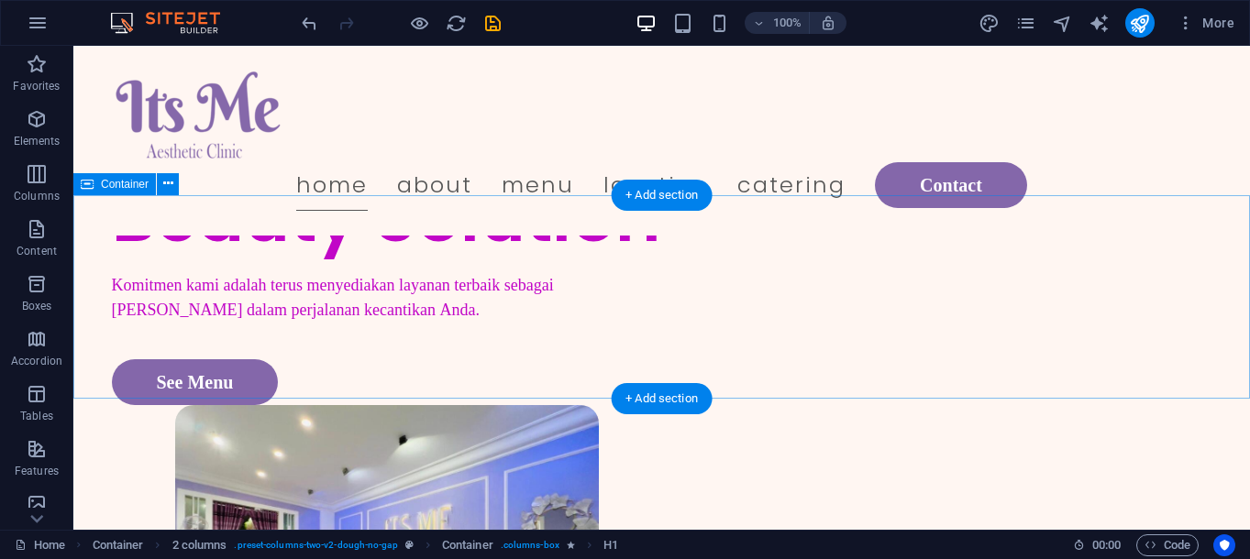
scroll to position [314, 0]
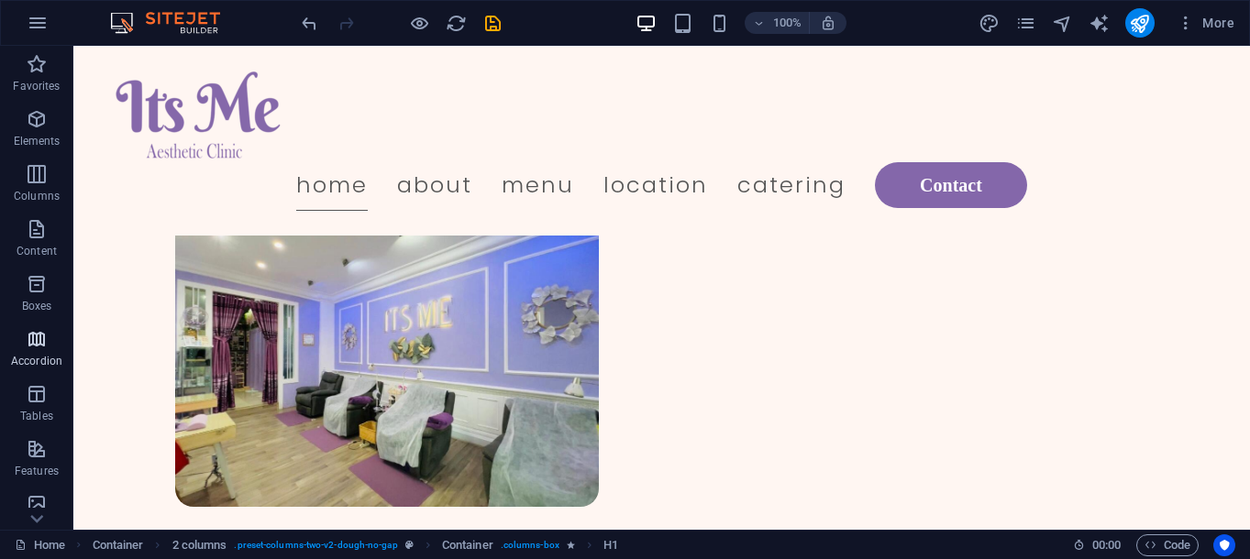
click at [35, 359] on p "Accordion" at bounding box center [36, 361] width 51 height 15
click at [25, 349] on span "Accordion" at bounding box center [36, 350] width 73 height 44
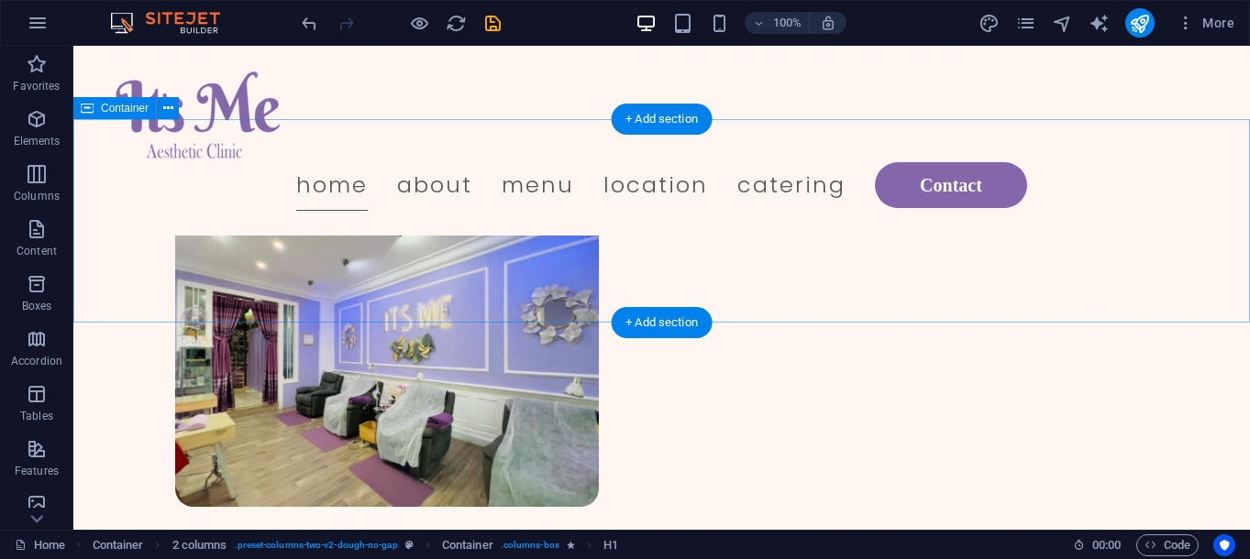
select select "multiple-waves"
select select "vh"
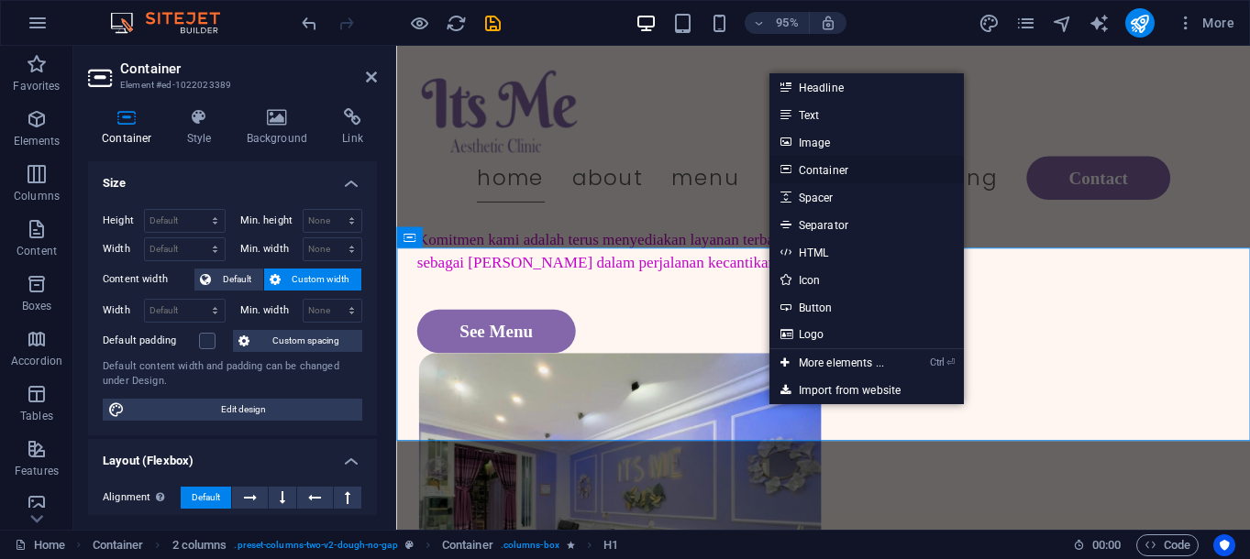
click at [852, 179] on link "Container" at bounding box center [867, 170] width 194 height 28
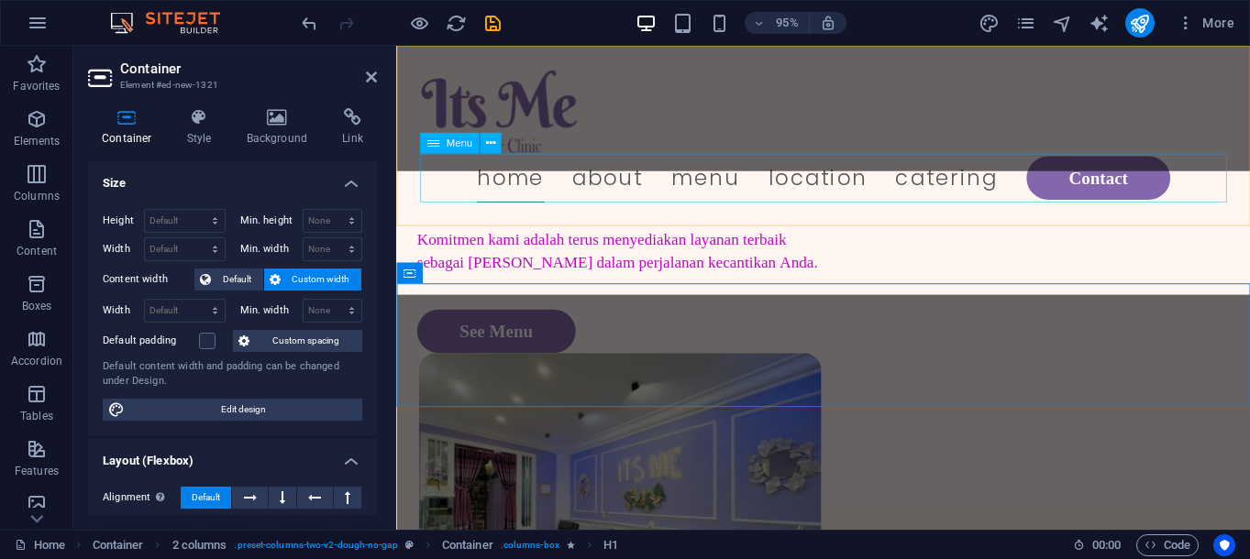
scroll to position [349, 0]
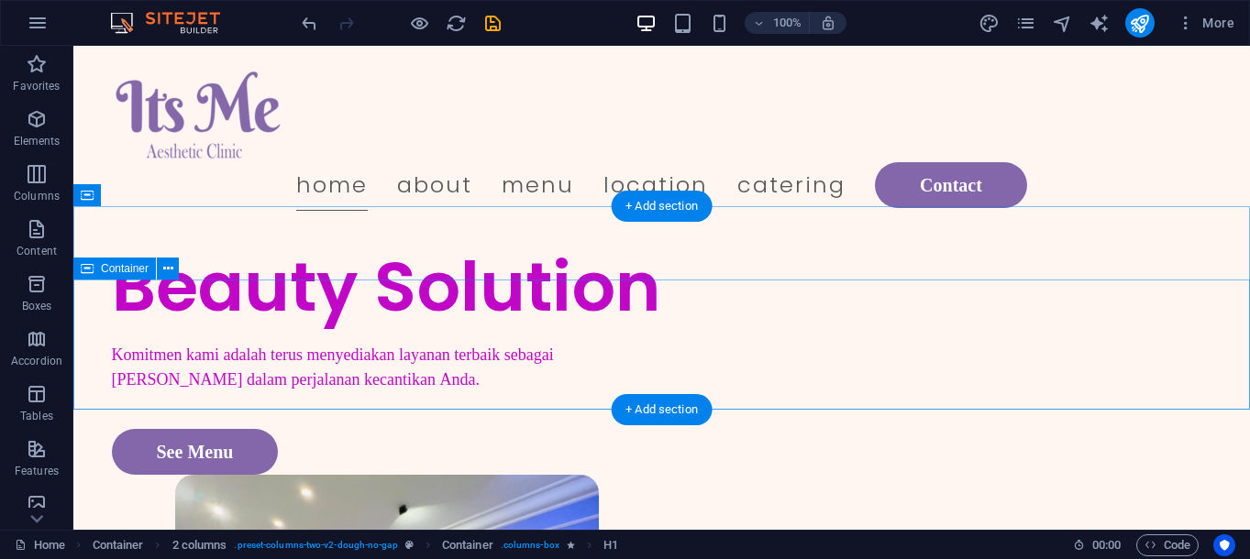
scroll to position [244, 0]
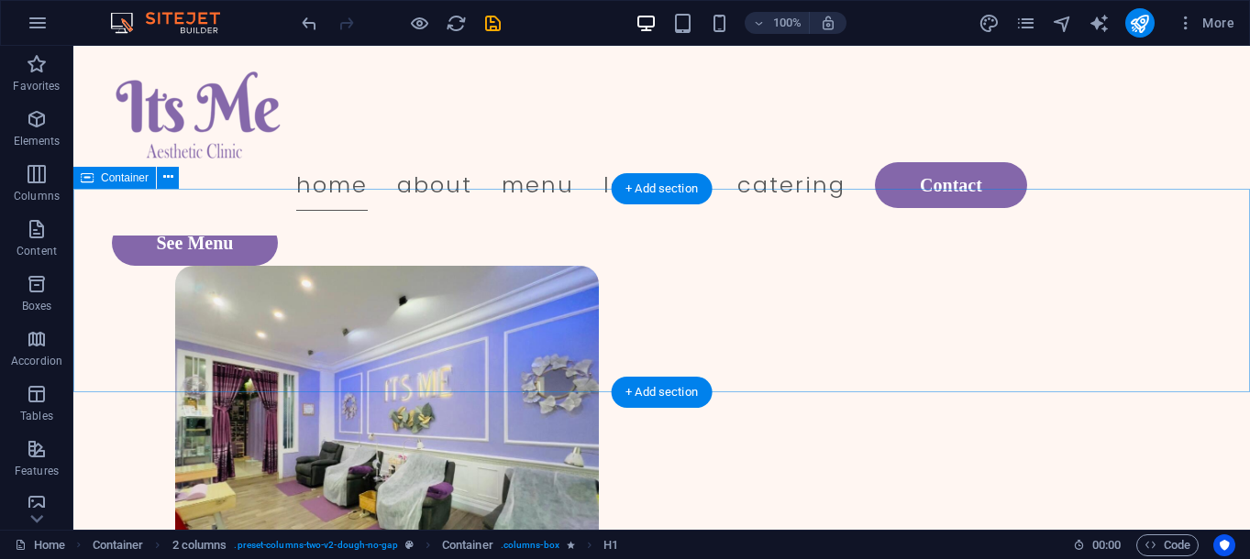
select select "multiple-waves"
select select "vh"
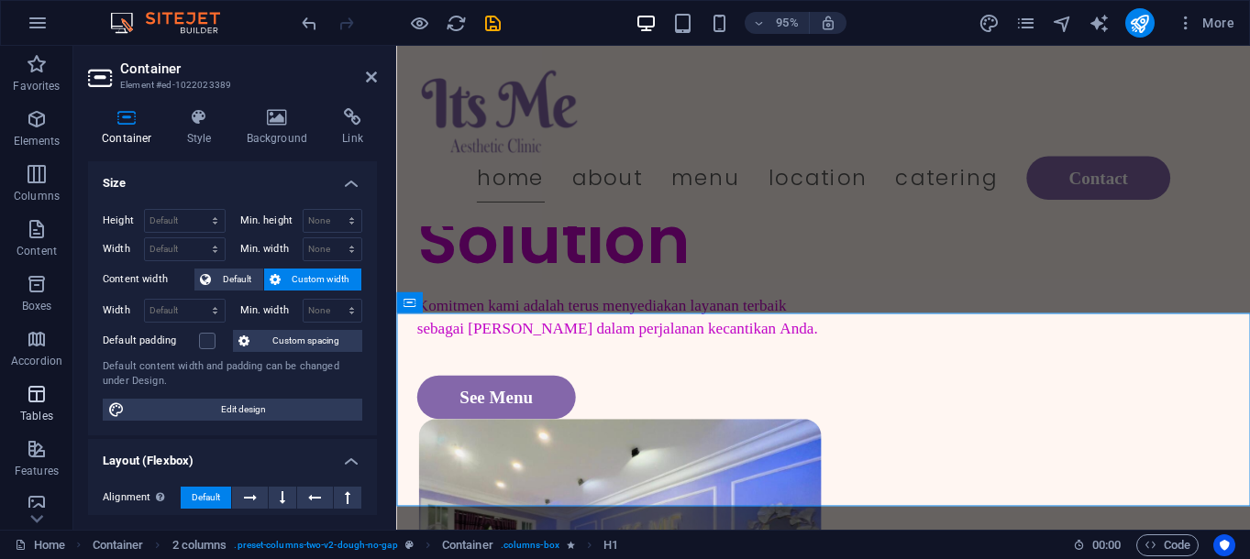
click at [33, 420] on p "Tables" at bounding box center [36, 416] width 33 height 15
click at [25, 361] on p "Accordion" at bounding box center [36, 361] width 51 height 15
click at [365, 74] on h2 "Container" at bounding box center [248, 69] width 257 height 17
click at [374, 78] on icon at bounding box center [371, 77] width 11 height 15
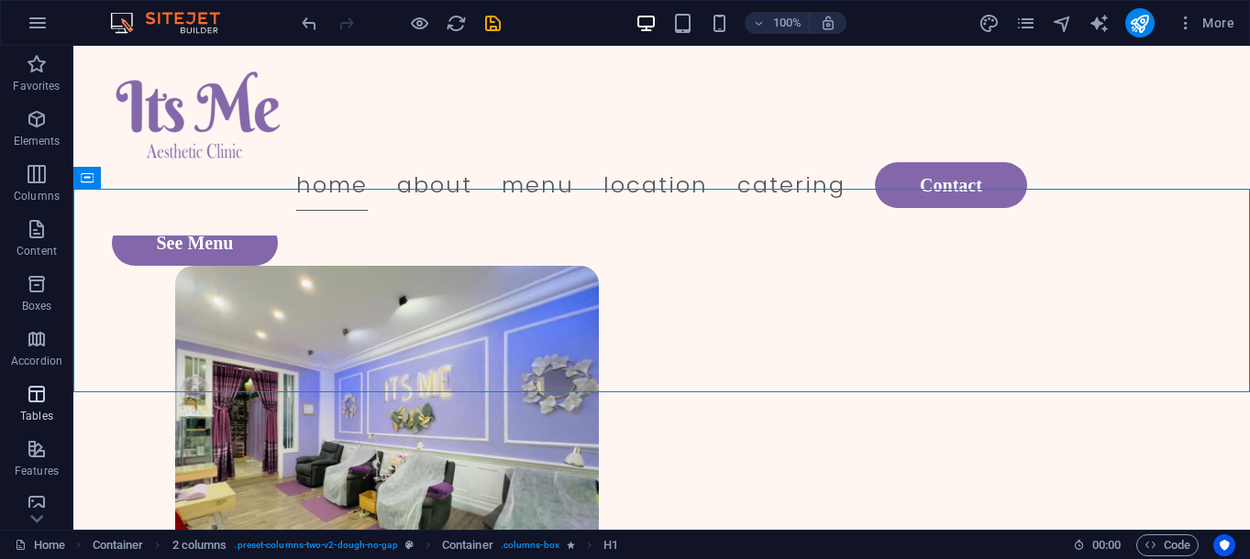
click at [39, 378] on button "Tables" at bounding box center [36, 403] width 73 height 55
click at [43, 360] on p "Accordion" at bounding box center [36, 361] width 51 height 15
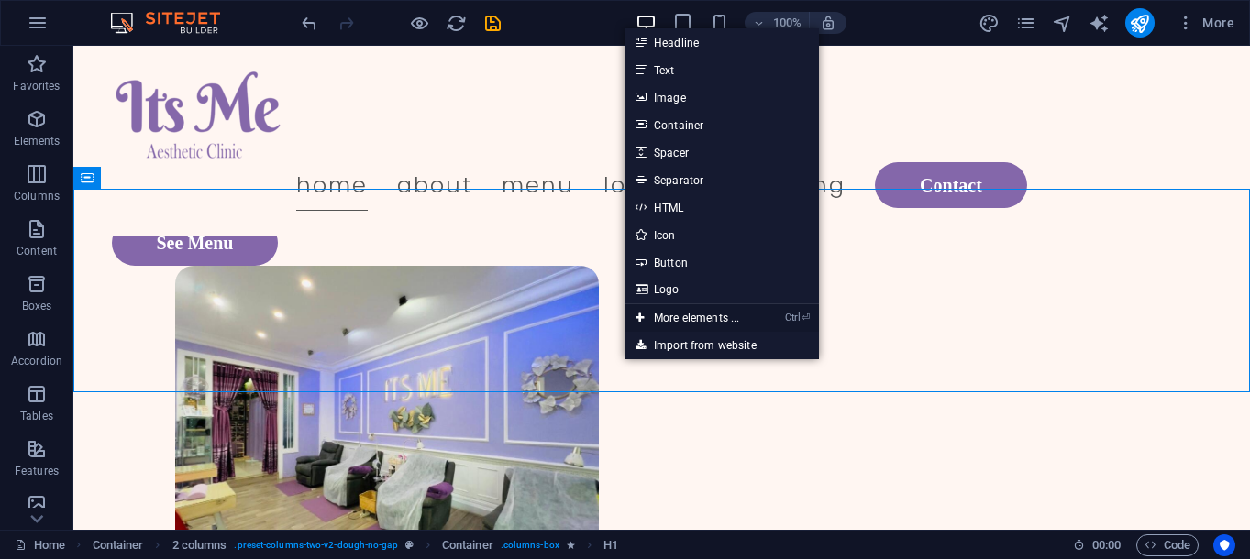
click at [698, 316] on link "Ctrl ⏎ More elements ..." at bounding box center [688, 319] width 126 height 28
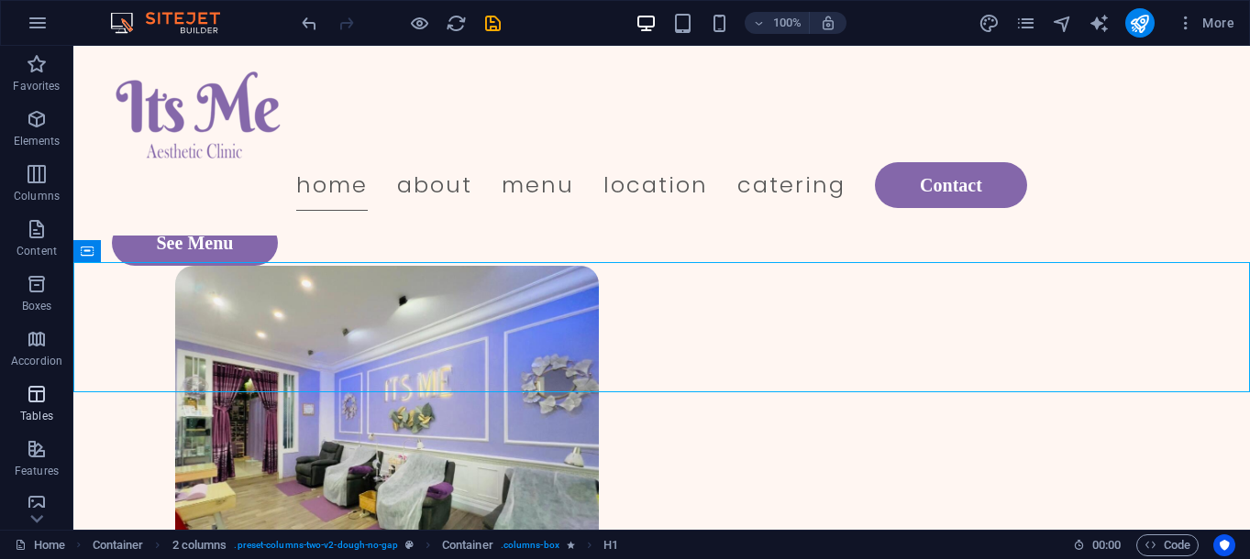
drag, startPoint x: 37, startPoint y: 446, endPoint x: 8, endPoint y: 426, distance: 34.3
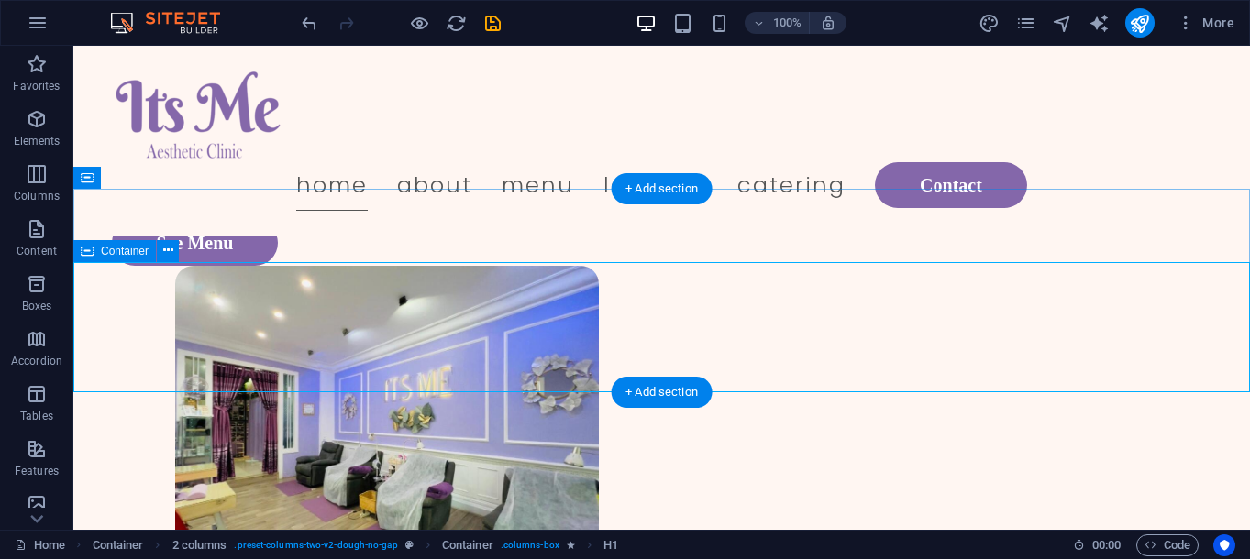
drag, startPoint x: 100, startPoint y: 385, endPoint x: 598, endPoint y: 327, distance: 501.4
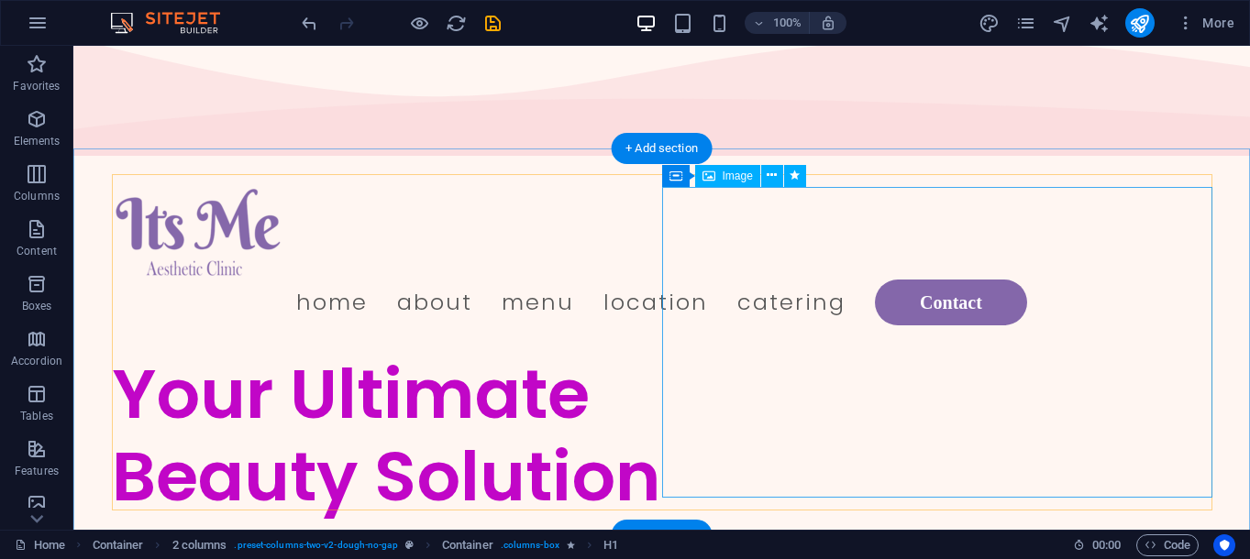
scroll to position [0, 0]
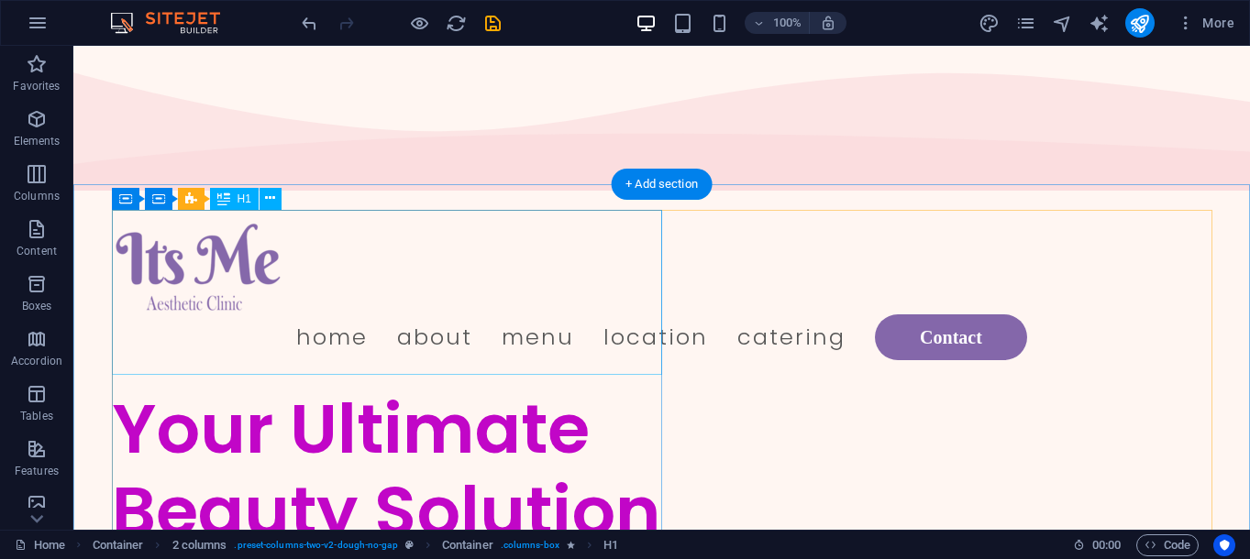
click at [482, 388] on div "Your Ultimate Beauty Solution" at bounding box center [387, 470] width 550 height 165
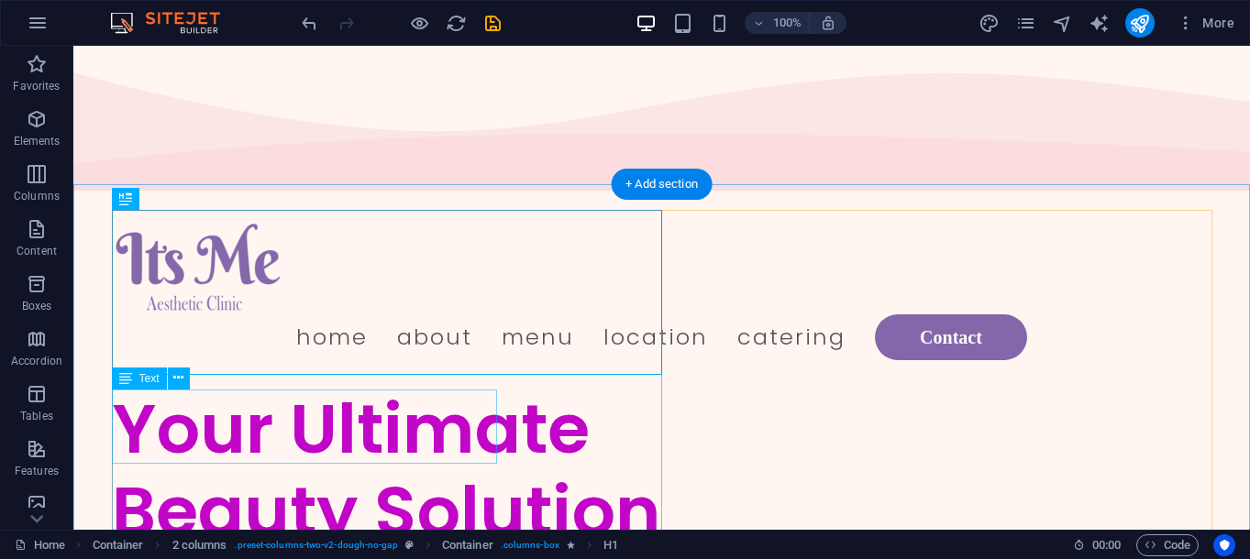
click at [383, 388] on div "Your Ultimate Beauty Solution" at bounding box center [387, 470] width 550 height 165
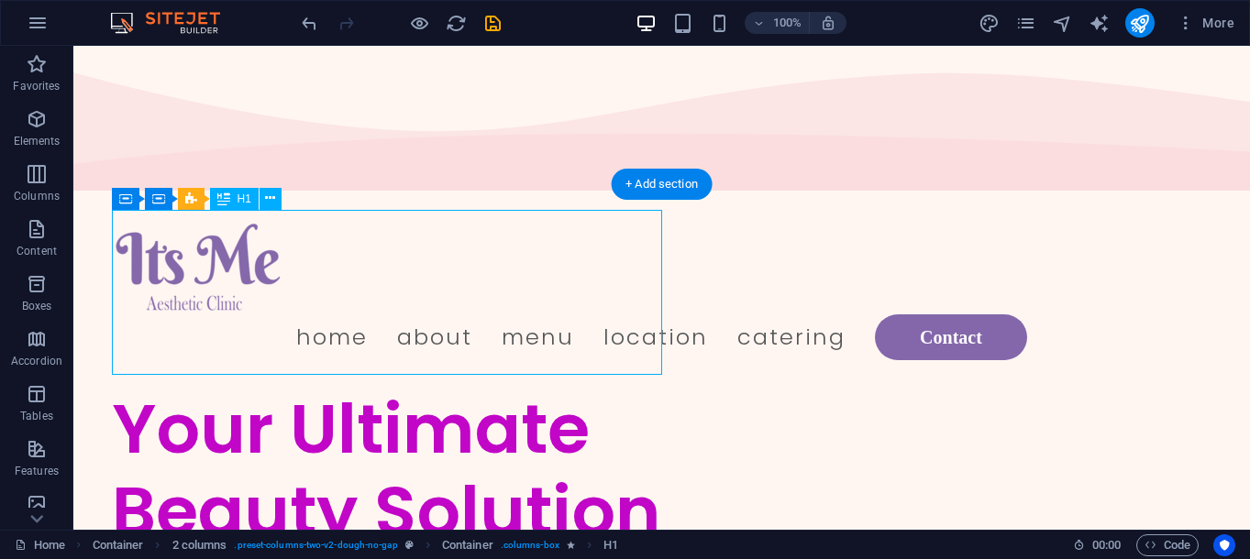
click at [383, 388] on div "Your Ultimate Beauty Solution" at bounding box center [387, 470] width 550 height 165
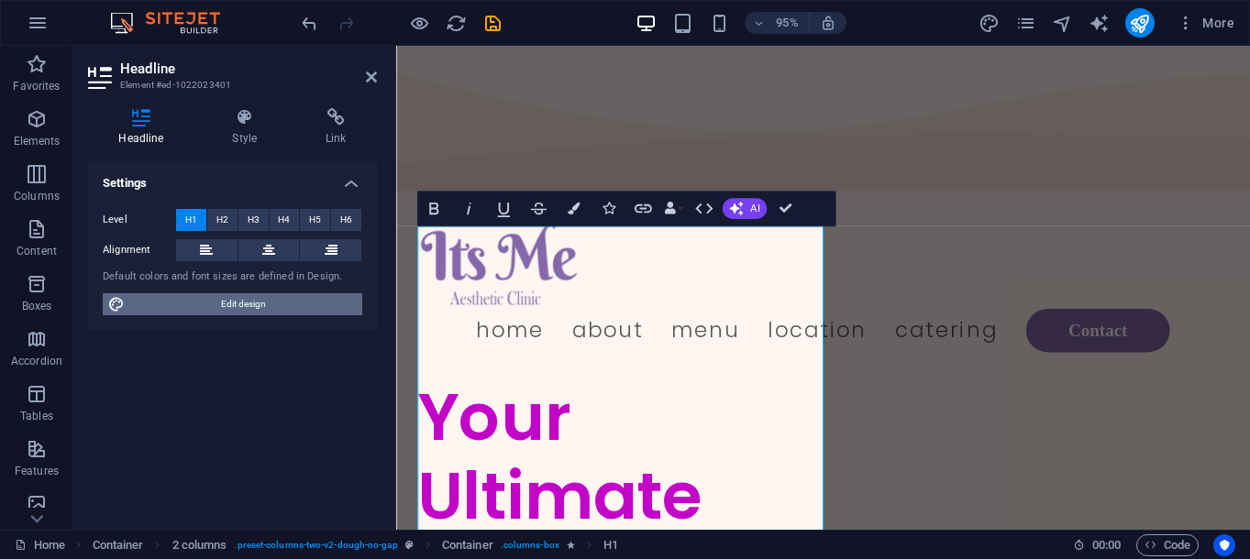
click at [252, 305] on span "Edit design" at bounding box center [243, 305] width 227 height 22
select select "px"
select select "300"
select select "px"
select select "700"
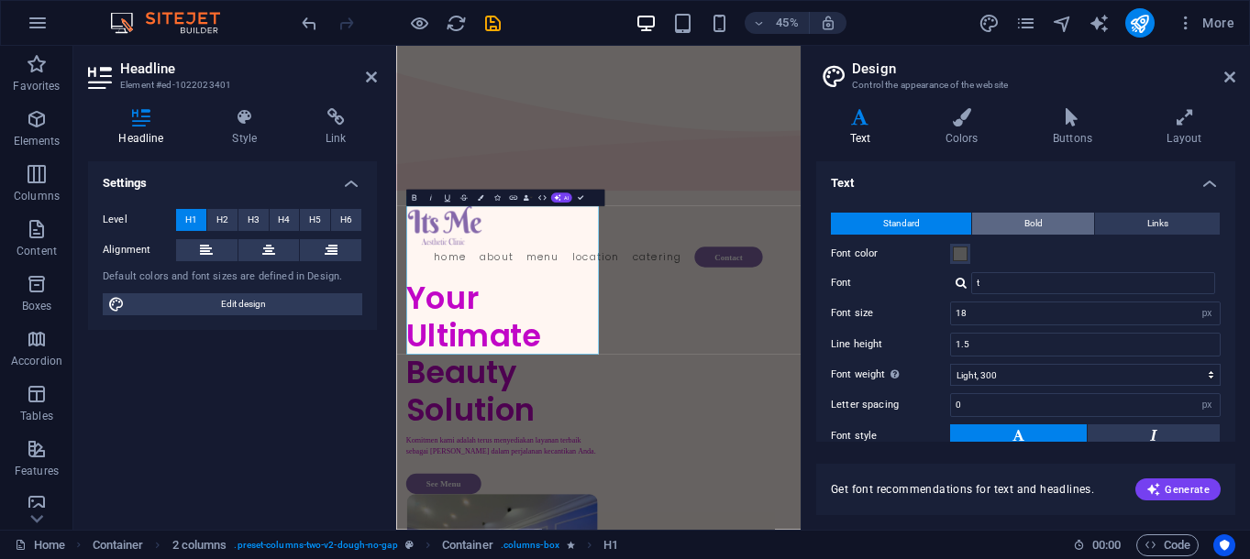
click at [1043, 227] on button "Bold" at bounding box center [1033, 224] width 122 height 22
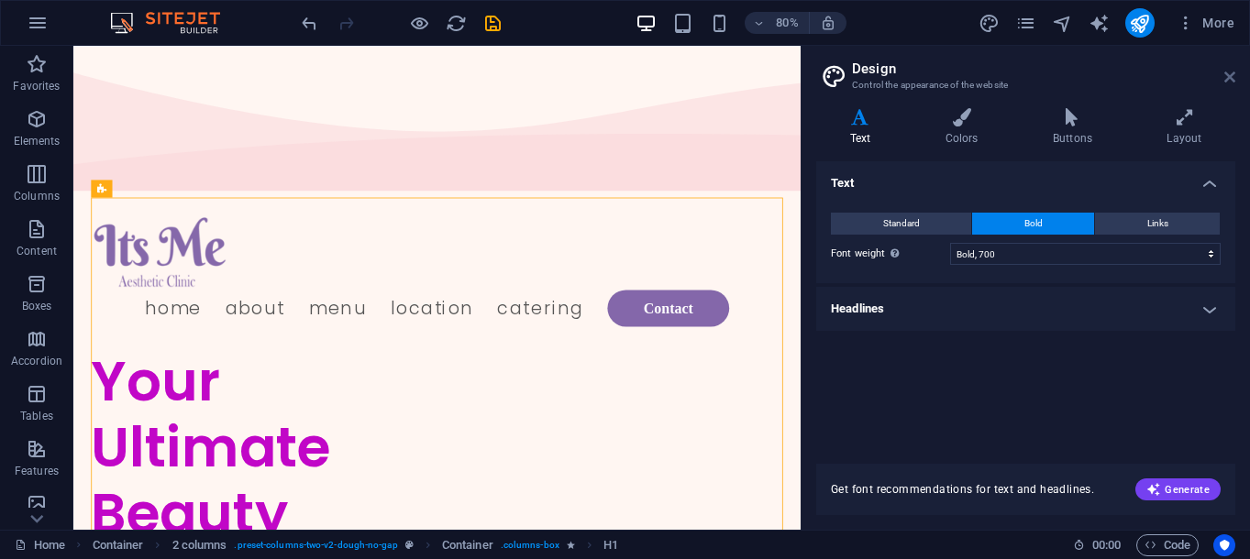
click at [1232, 80] on icon at bounding box center [1229, 77] width 11 height 15
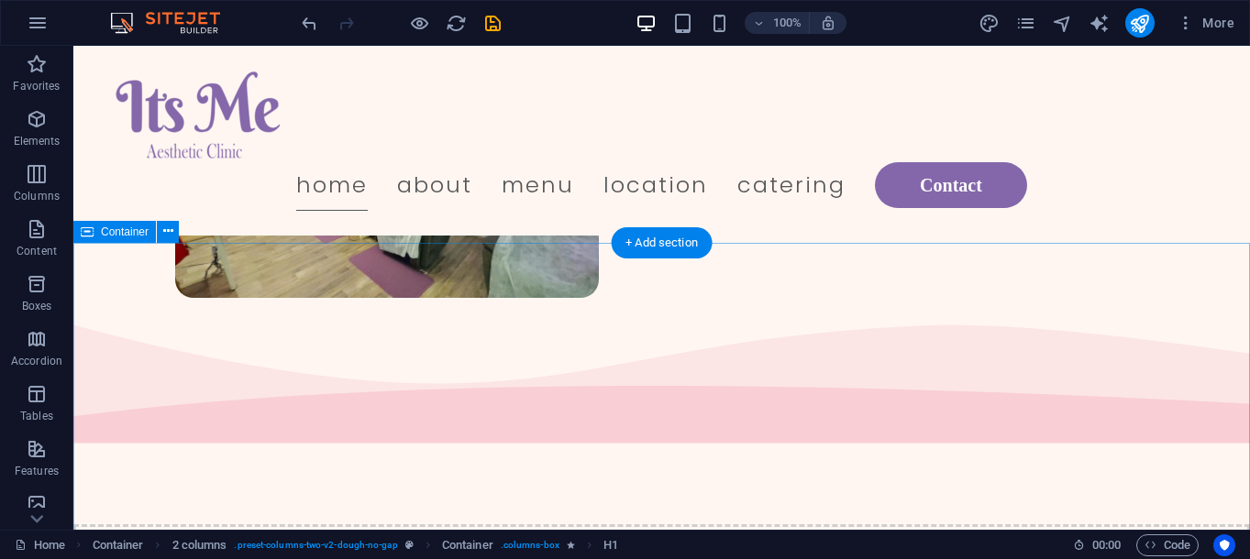
scroll to position [314, 0]
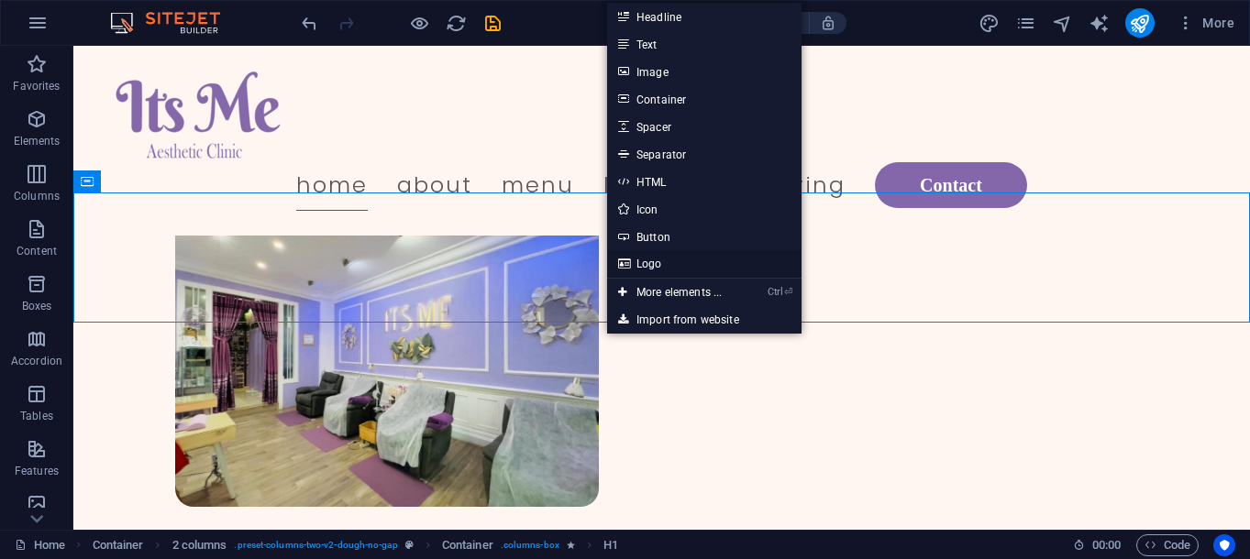
click at [665, 257] on link "Logo" at bounding box center [704, 264] width 194 height 28
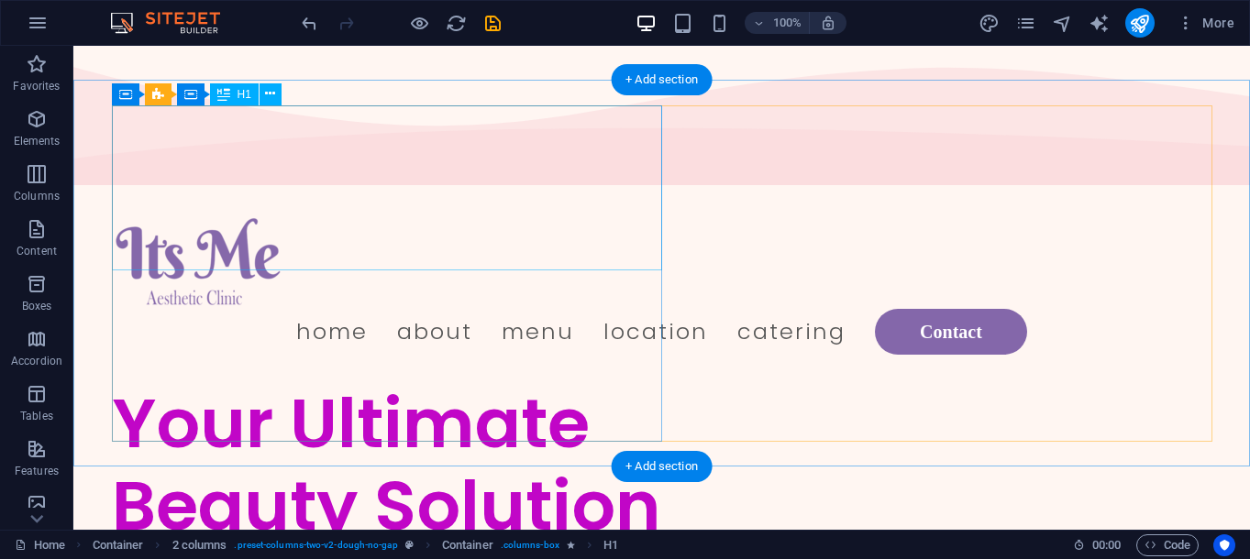
scroll to position [0, 0]
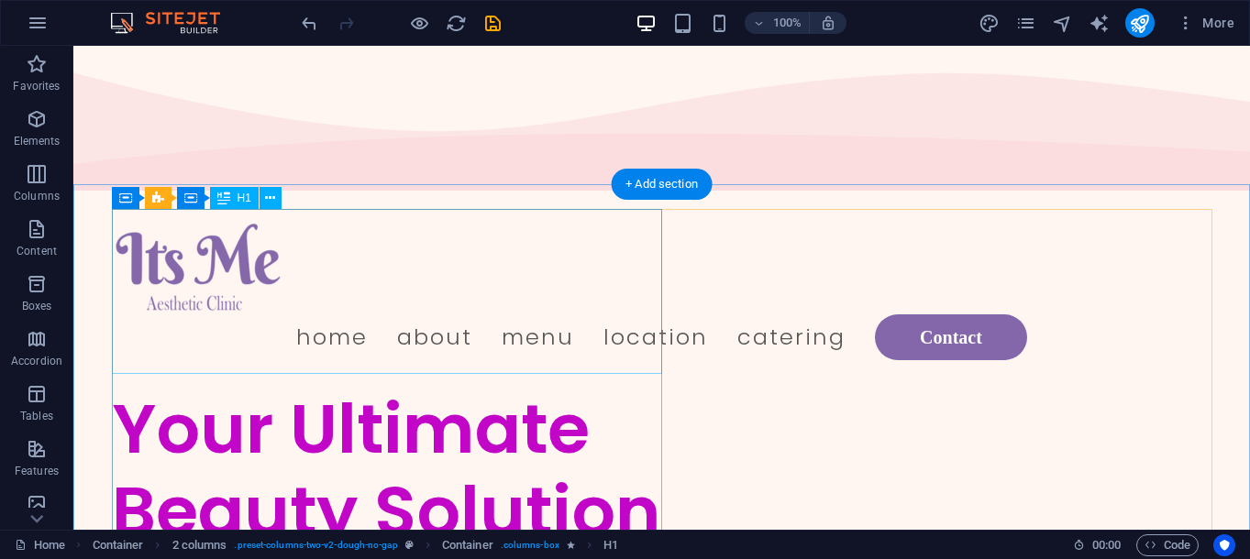
click at [462, 388] on div "Your Ultimate Beauty Solution" at bounding box center [387, 470] width 550 height 165
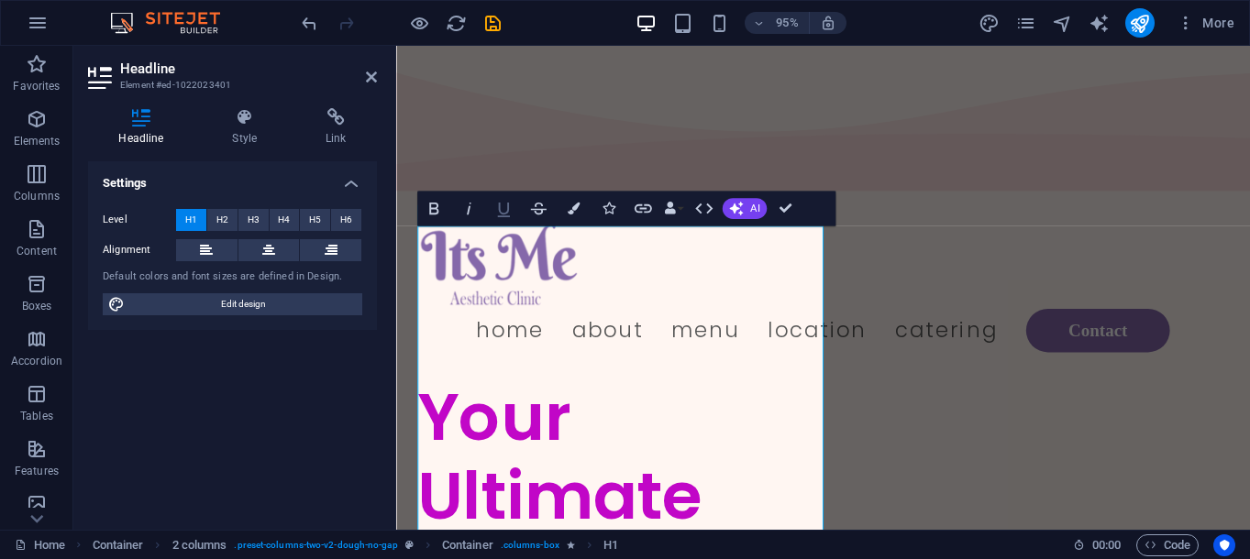
click at [504, 202] on icon "button" at bounding box center [503, 208] width 21 height 21
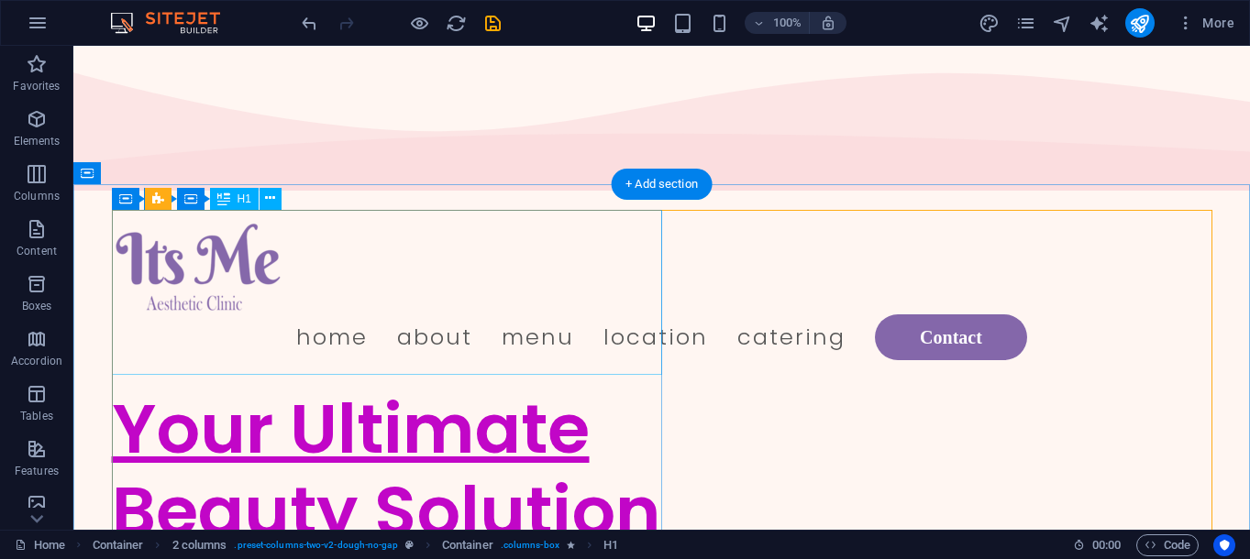
click at [512, 388] on div "Your Ultimate Beauty Solution" at bounding box center [387, 470] width 550 height 165
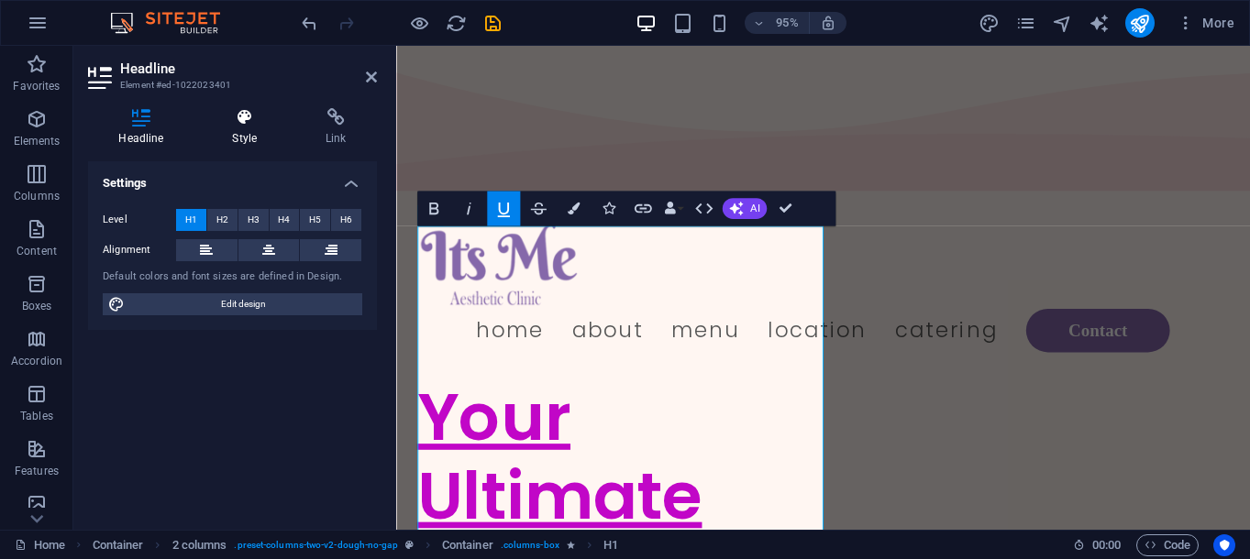
click at [238, 126] on icon at bounding box center [245, 117] width 86 height 18
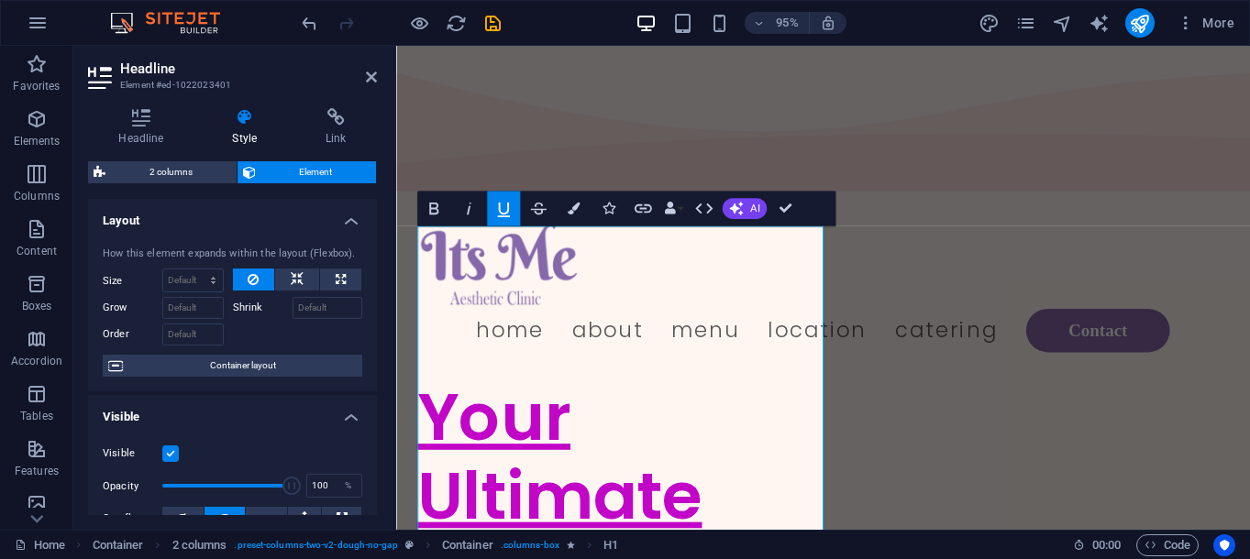
click at [311, 232] on div "How this element expands within the layout (Flexbox). Size Default auto px % 1/…" at bounding box center [232, 312] width 289 height 161
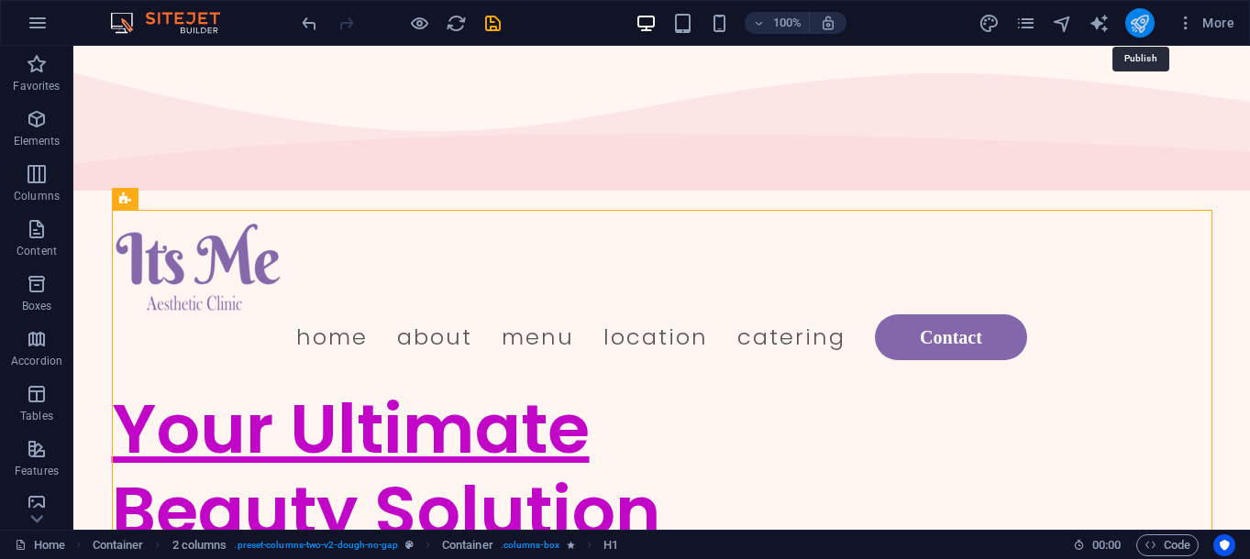
click at [1140, 20] on icon "publish" at bounding box center [1139, 23] width 21 height 21
